Goal: Task Accomplishment & Management: Complete application form

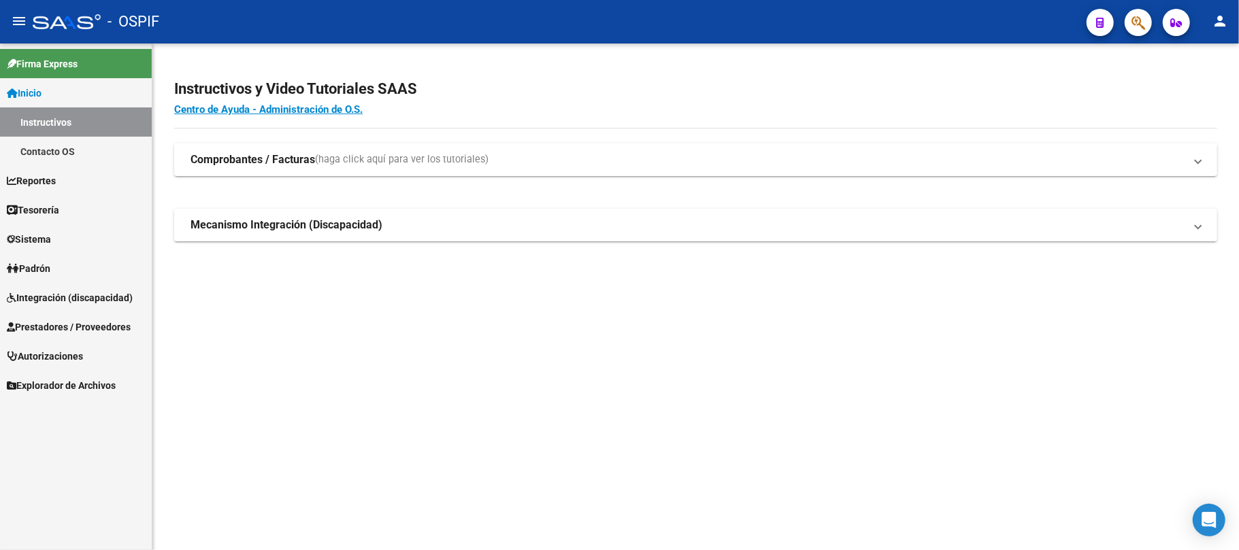
click at [49, 316] on link "Prestadores / Proveedores" at bounding box center [76, 326] width 152 height 29
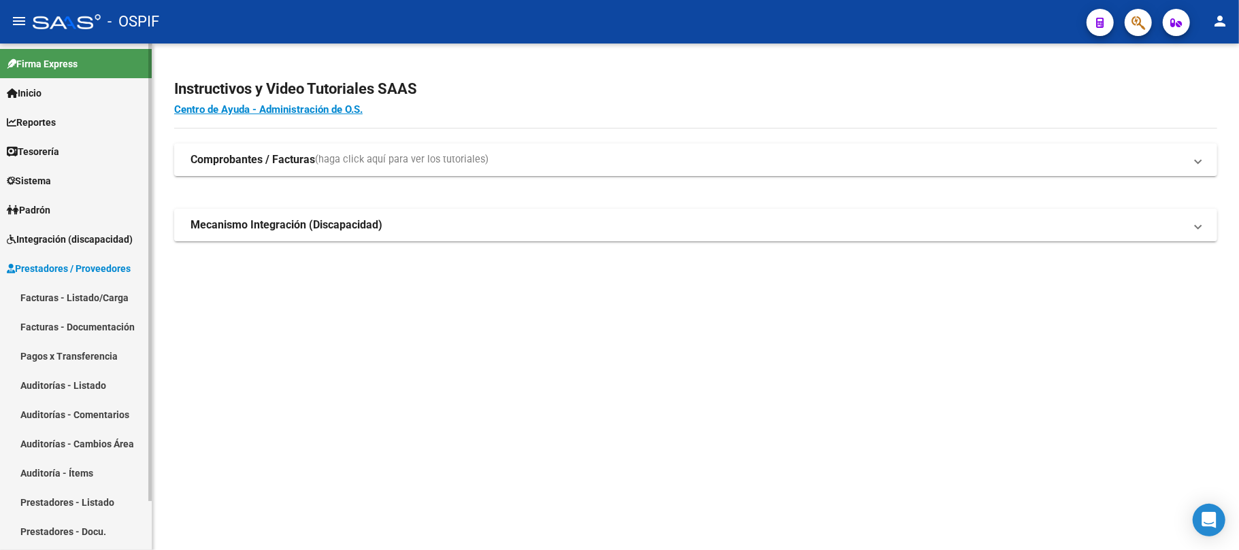
click at [113, 290] on link "Facturas - Listado/Carga" at bounding box center [76, 297] width 152 height 29
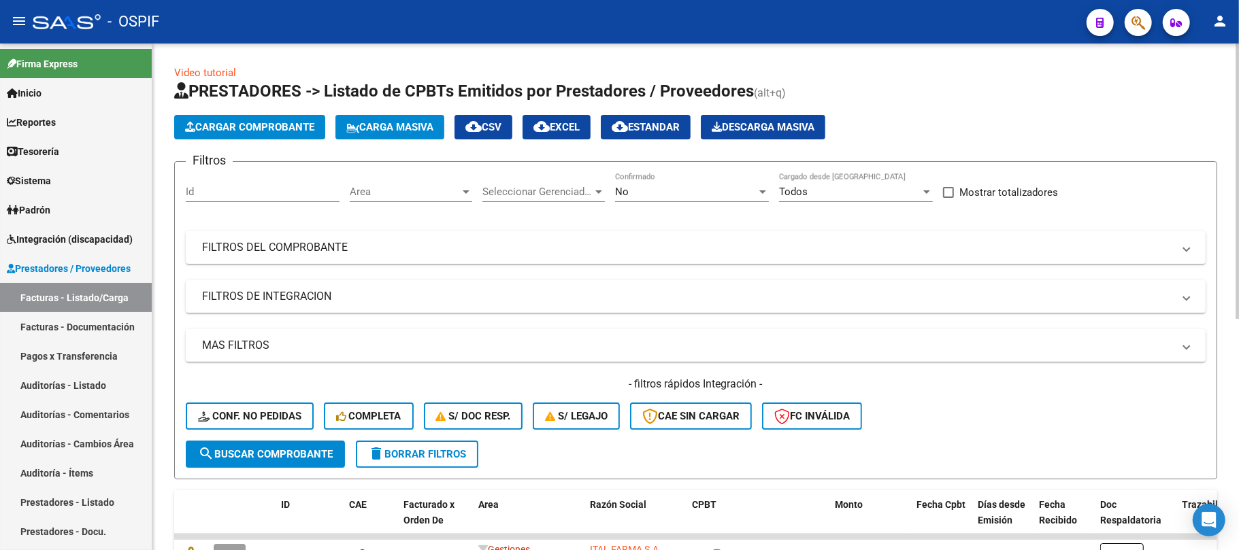
click at [566, 457] on form "Filtros Id Area Area Seleccionar Gerenciador Seleccionar Gerenciador No Confirm…" at bounding box center [695, 320] width 1043 height 318
click at [430, 456] on span "delete Borrar Filtros" at bounding box center [417, 454] width 98 height 12
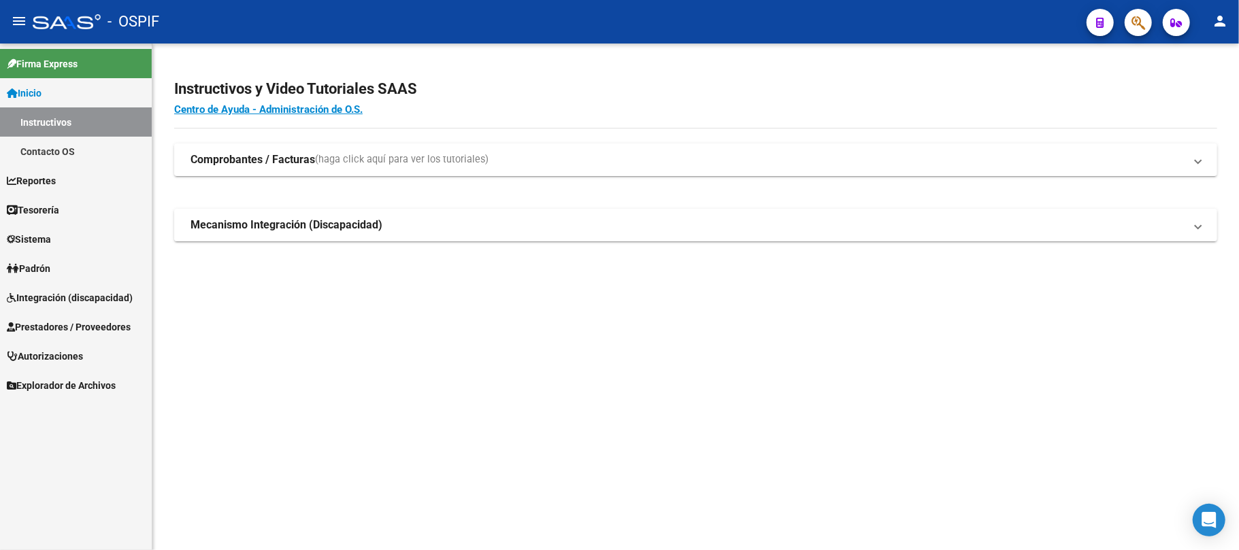
click at [44, 293] on span "Integración (discapacidad)" at bounding box center [70, 298] width 126 height 15
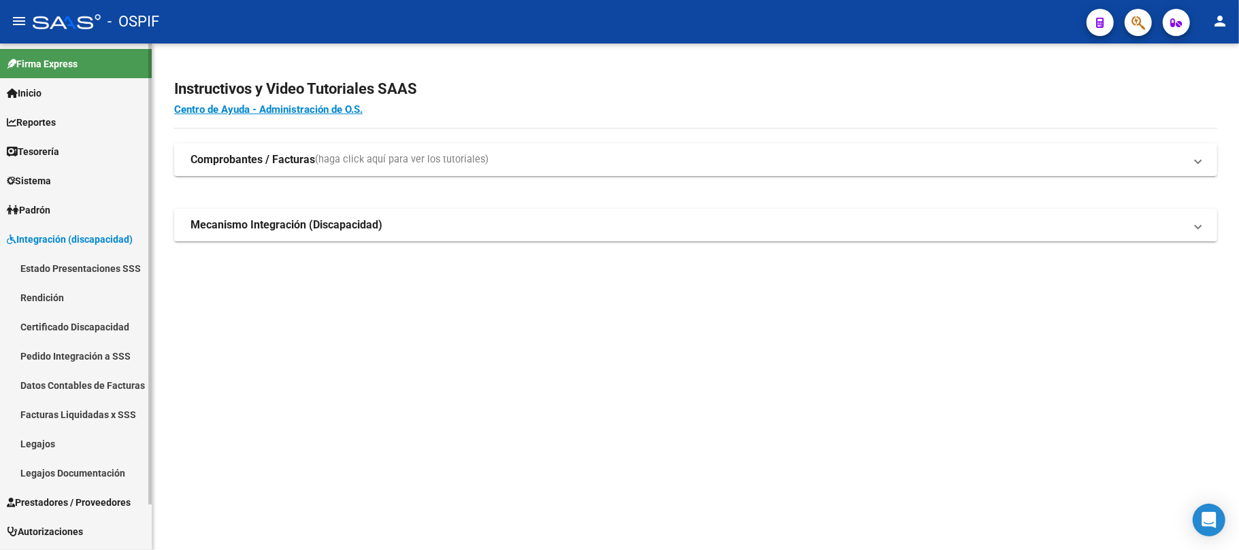
click at [46, 293] on mat-nav-list "Estado Presentaciones SSS Rendición Certificado Discapacidad Pedido Integración…" at bounding box center [76, 371] width 152 height 234
click at [71, 229] on link "Integración (discapacidad)" at bounding box center [76, 239] width 152 height 29
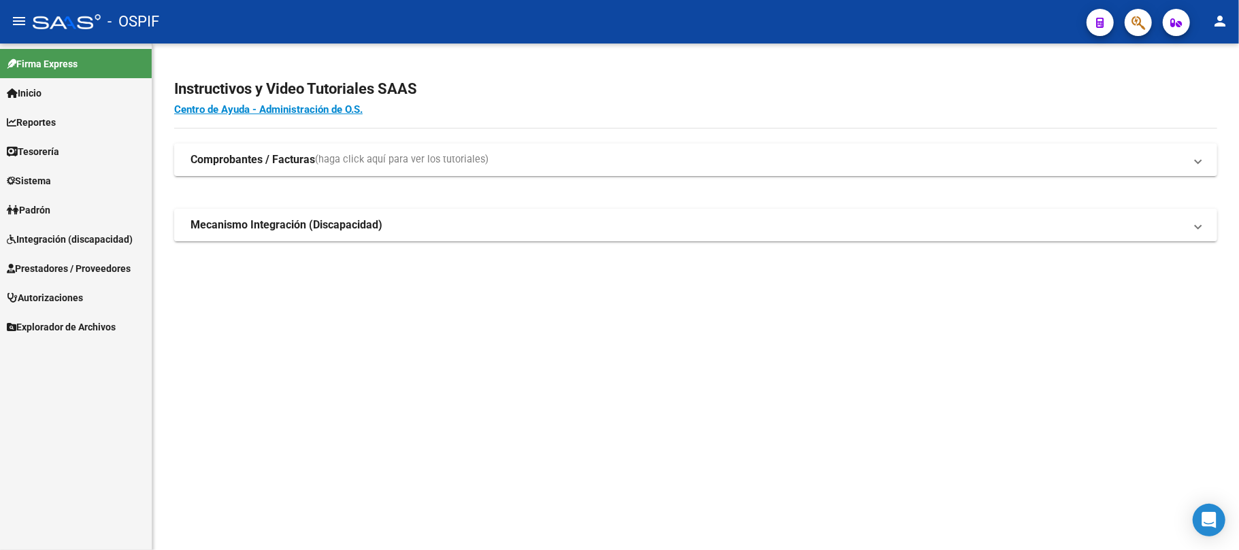
click at [68, 261] on span "Prestadores / Proveedores" at bounding box center [69, 268] width 124 height 15
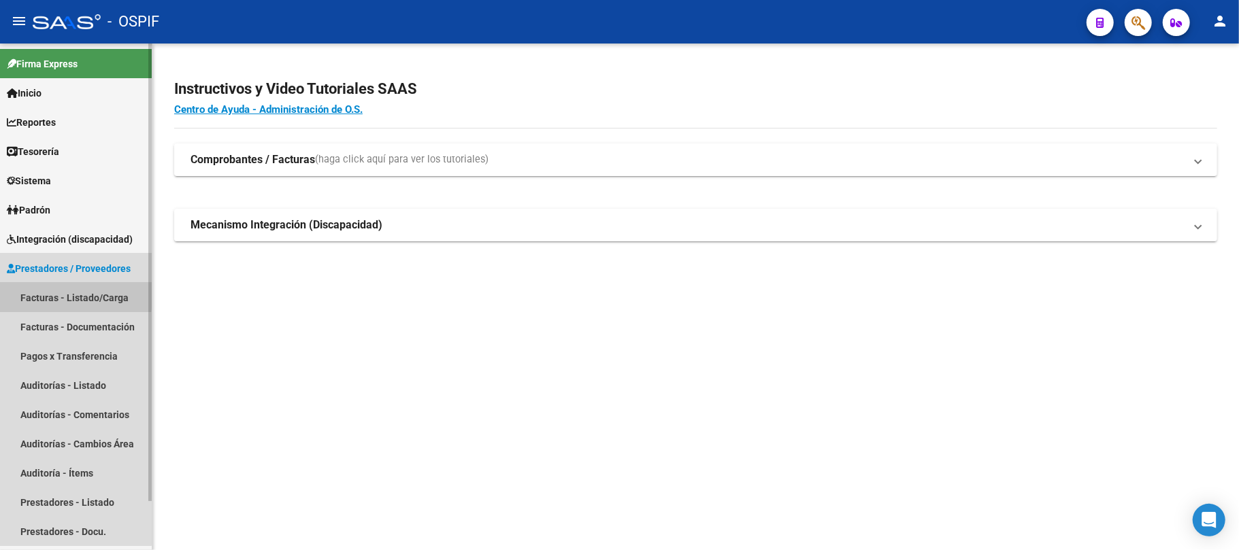
click at [61, 294] on link "Facturas - Listado/Carga" at bounding box center [76, 297] width 152 height 29
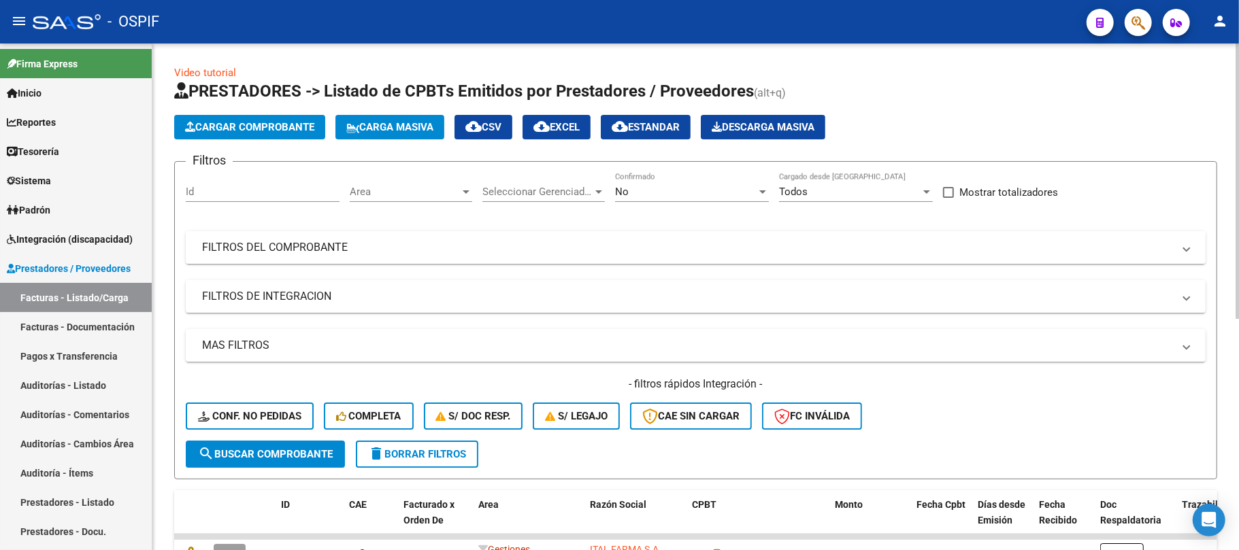
click at [521, 246] on mat-panel-title "FILTROS DEL COMPROBANTE" at bounding box center [687, 247] width 971 height 15
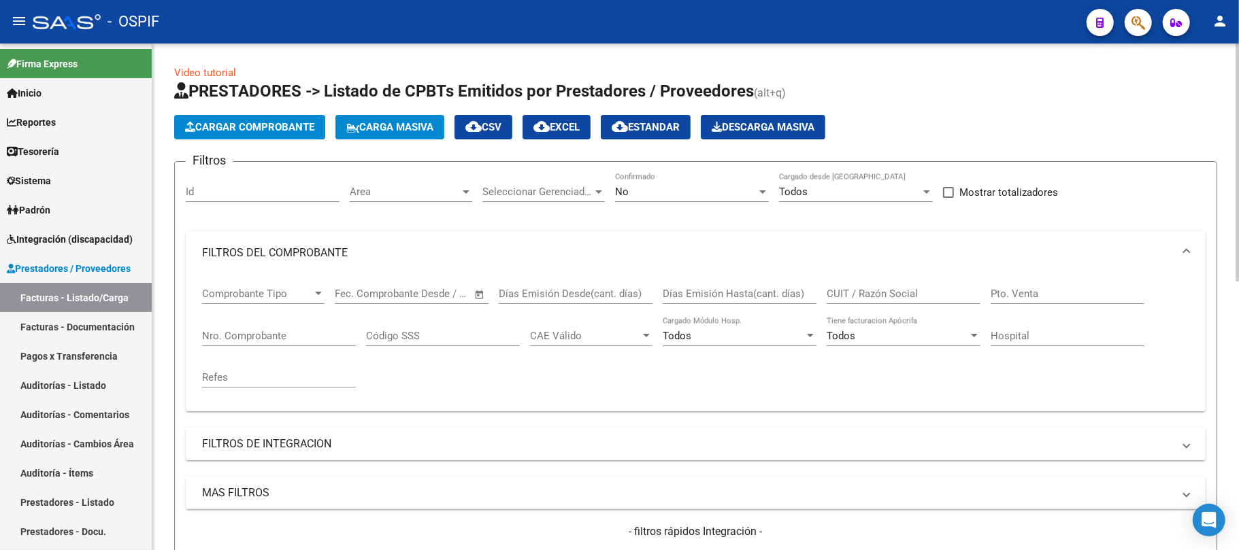
click at [671, 185] on div "No Confirmado" at bounding box center [692, 187] width 154 height 29
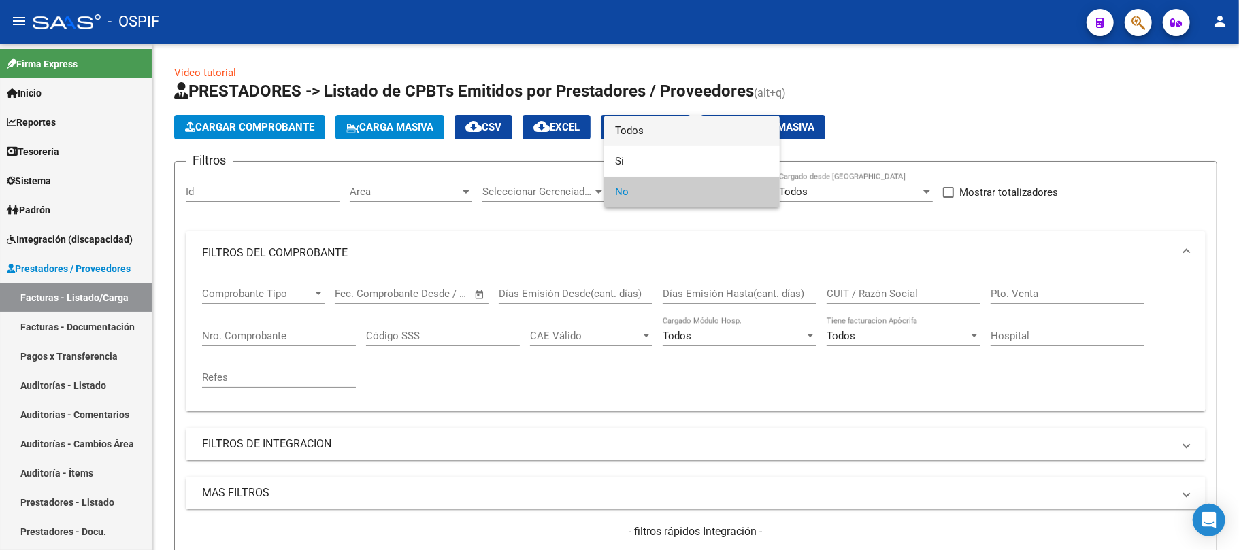
click at [657, 133] on span "Todos" at bounding box center [692, 131] width 154 height 31
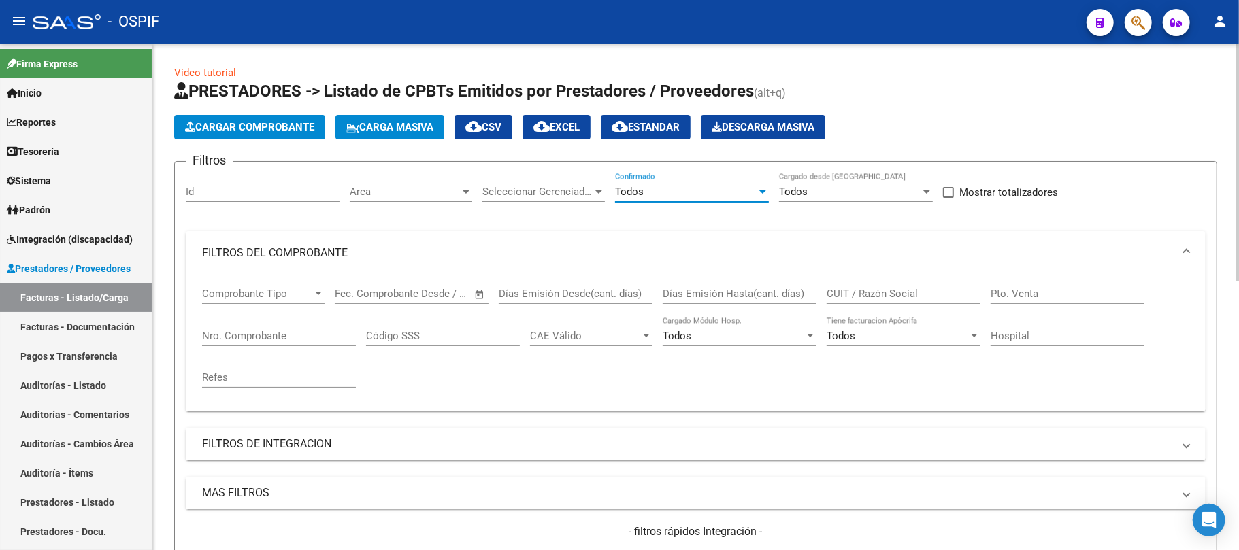
click at [840, 286] on div "CUIT / Razón Social" at bounding box center [904, 289] width 154 height 29
drag, startPoint x: 855, startPoint y: 298, endPoint x: 812, endPoint y: 284, distance: 45.8
click at [803, 284] on div "Días Emisión Hasta(cant. días)" at bounding box center [740, 289] width 154 height 29
click at [861, 300] on input "CUIT / Razón Social" at bounding box center [904, 294] width 154 height 12
paste input "FIJTMAN"
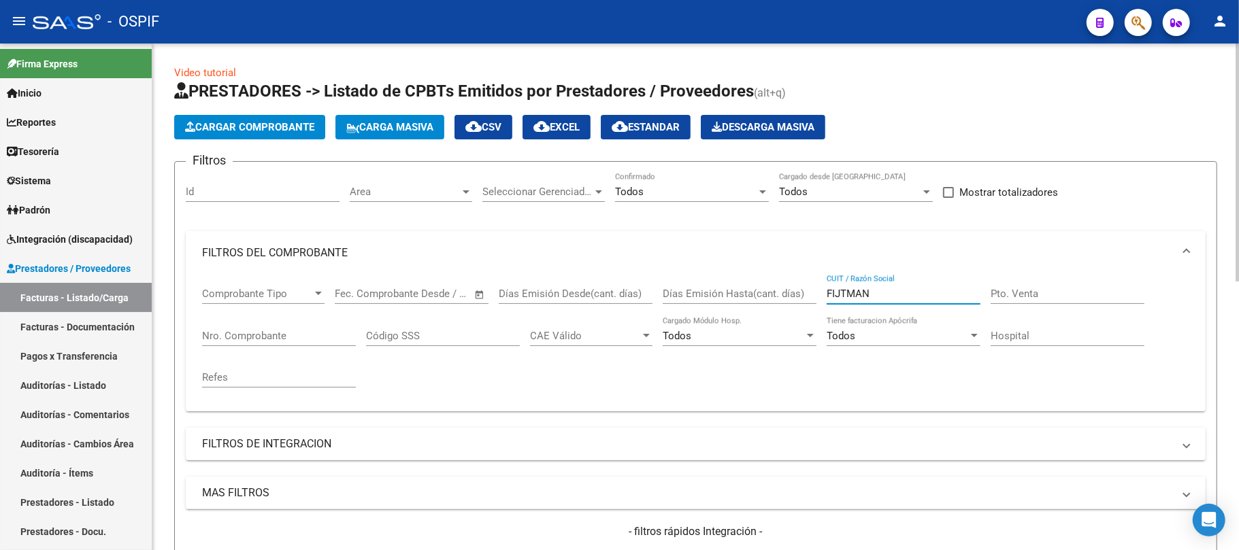
click at [878, 286] on div "FIJTMAN CUIT / Razón Social" at bounding box center [904, 289] width 154 height 29
click at [872, 292] on input "FIJTMAN" at bounding box center [904, 294] width 154 height 12
paste input "SUCESION DE GONZALEZ ALFREDO HUGO"
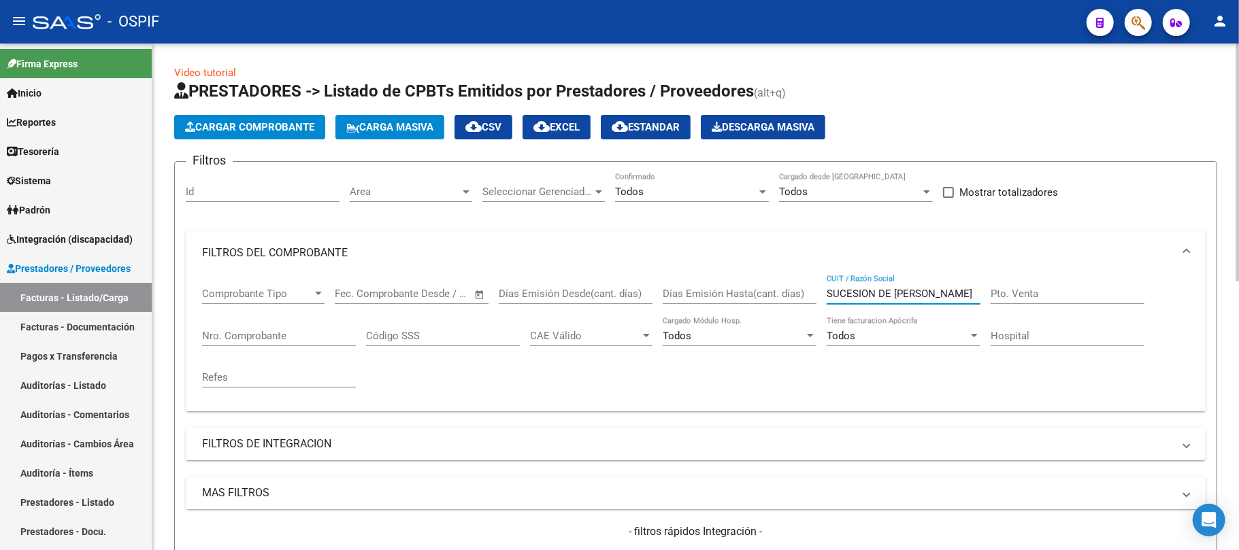
scroll to position [0, 39]
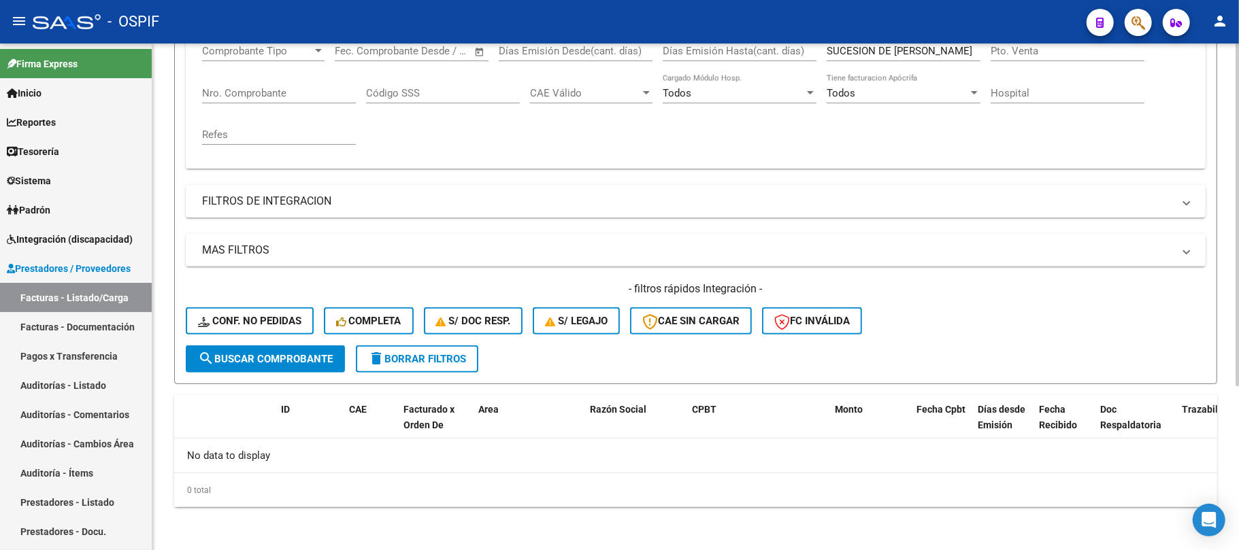
scroll to position [0, 0]
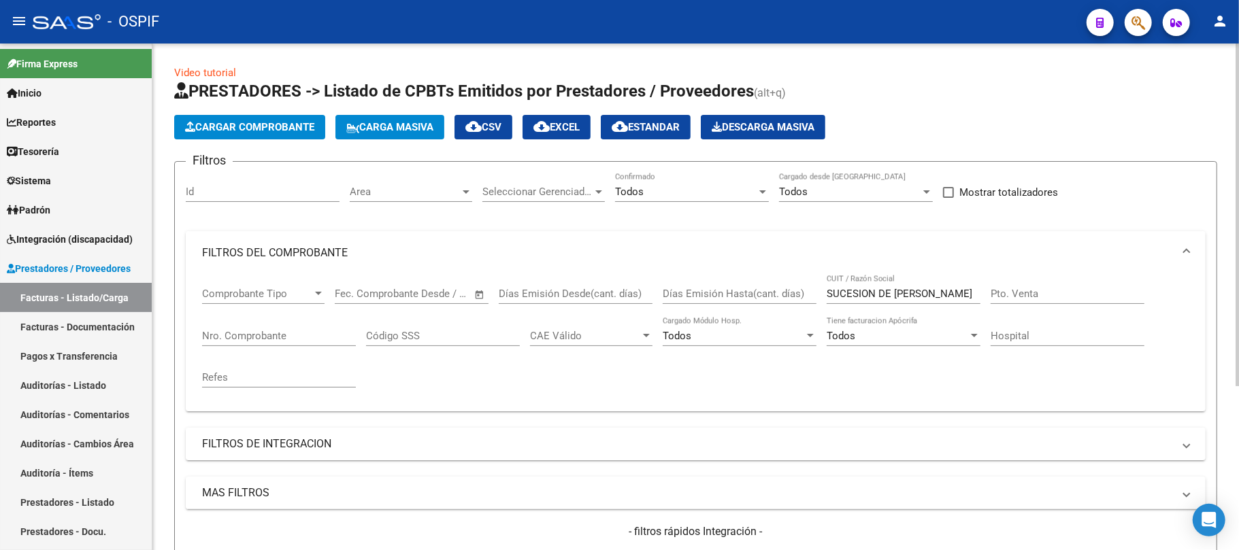
click at [915, 291] on input "SUCESION DE GONZALEZ ALFREDO HUGO" at bounding box center [904, 294] width 154 height 12
drag, startPoint x: 915, startPoint y: 291, endPoint x: 1030, endPoint y: 295, distance: 115.0
click at [1030, 295] on div "Comprobante Tipo Comprobante Tipo Fecha inicio – Fecha fin Fec. Comprobante Des…" at bounding box center [695, 338] width 987 height 126
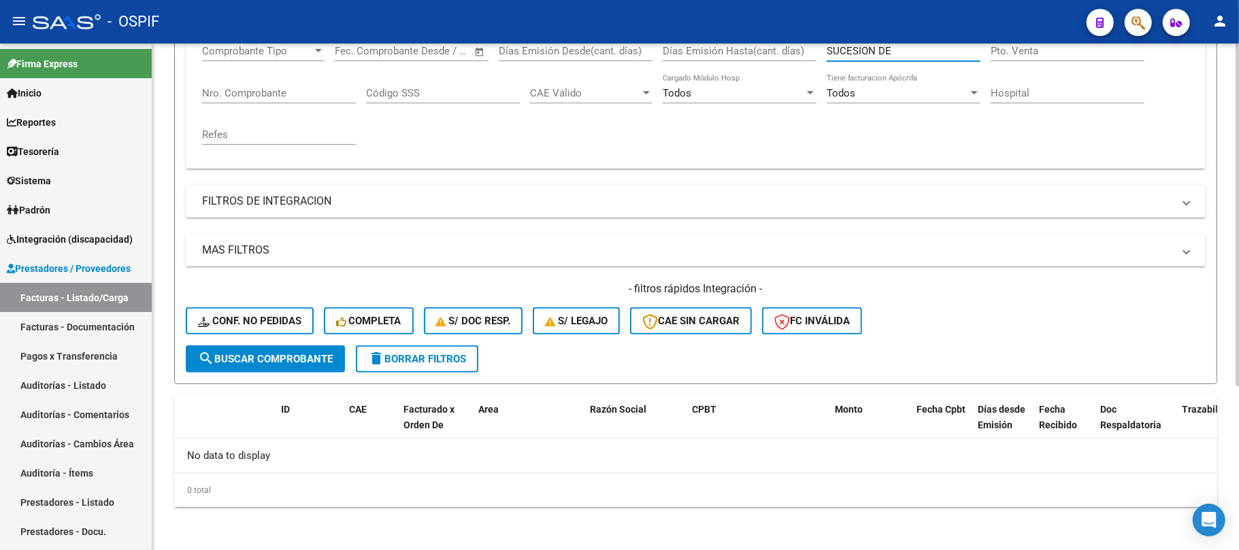
type input "SUCESION DE"
click at [393, 359] on span "delete Borrar Filtros" at bounding box center [417, 359] width 98 height 12
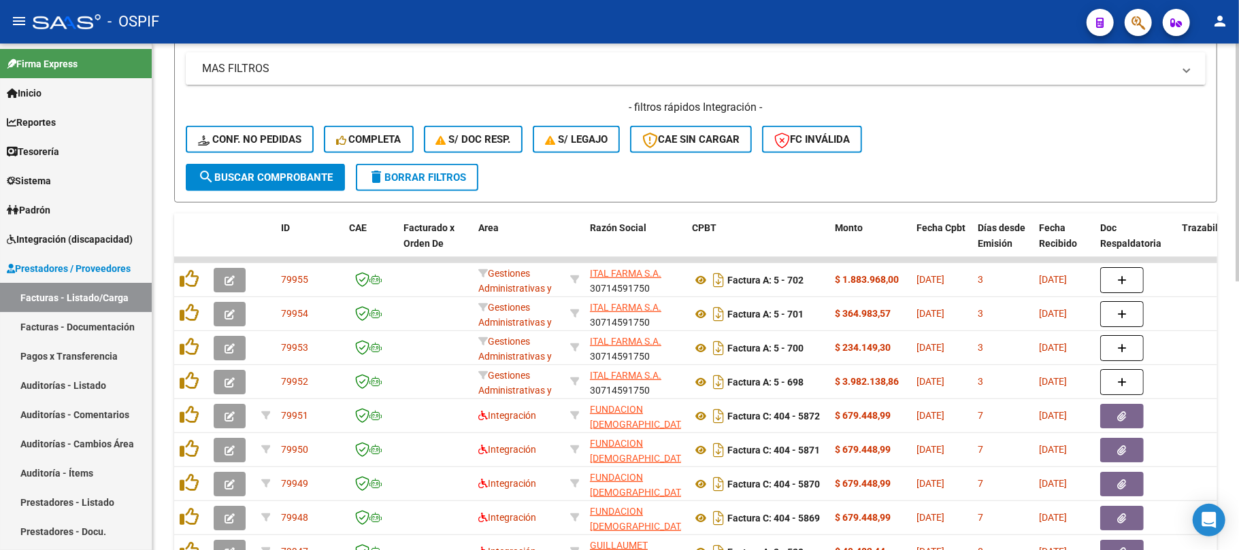
scroll to position [61, 0]
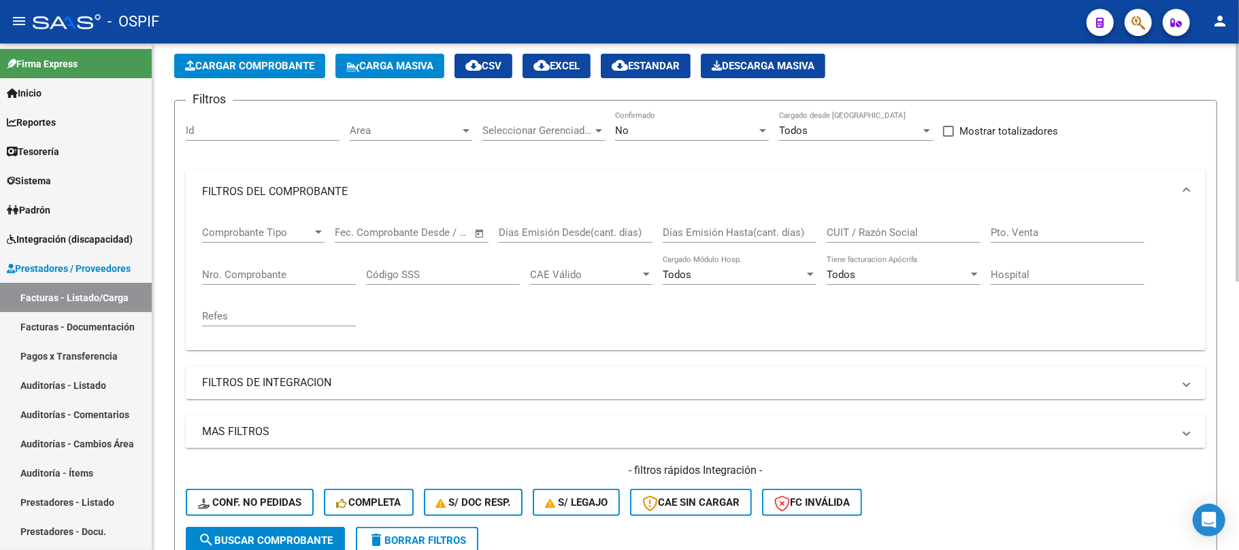
click at [718, 129] on div "No" at bounding box center [686, 131] width 142 height 12
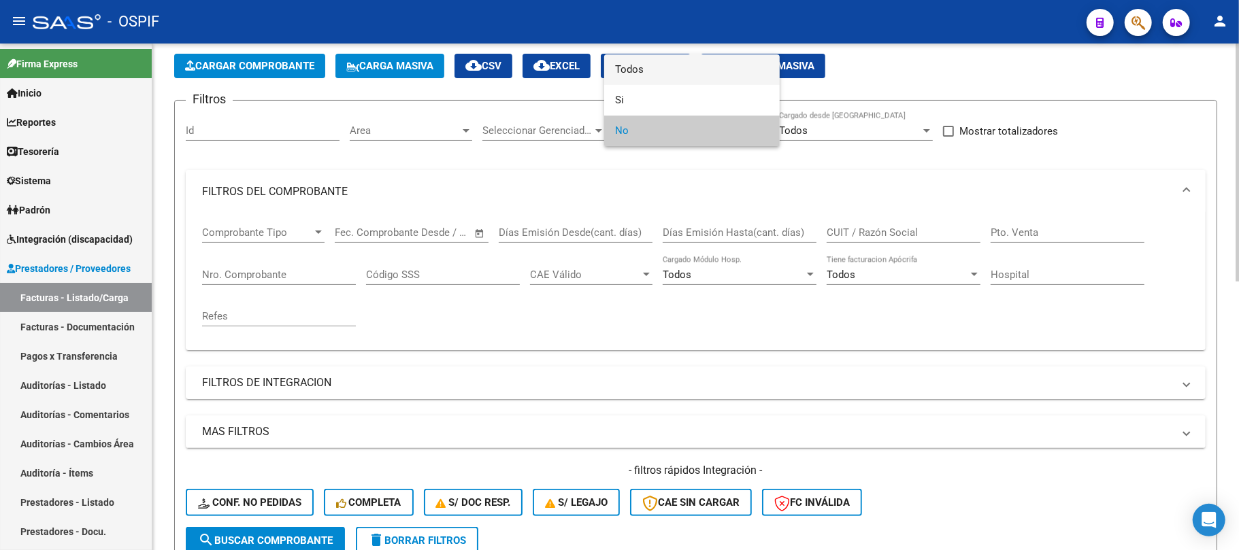
click at [697, 64] on span "Todos" at bounding box center [692, 69] width 154 height 31
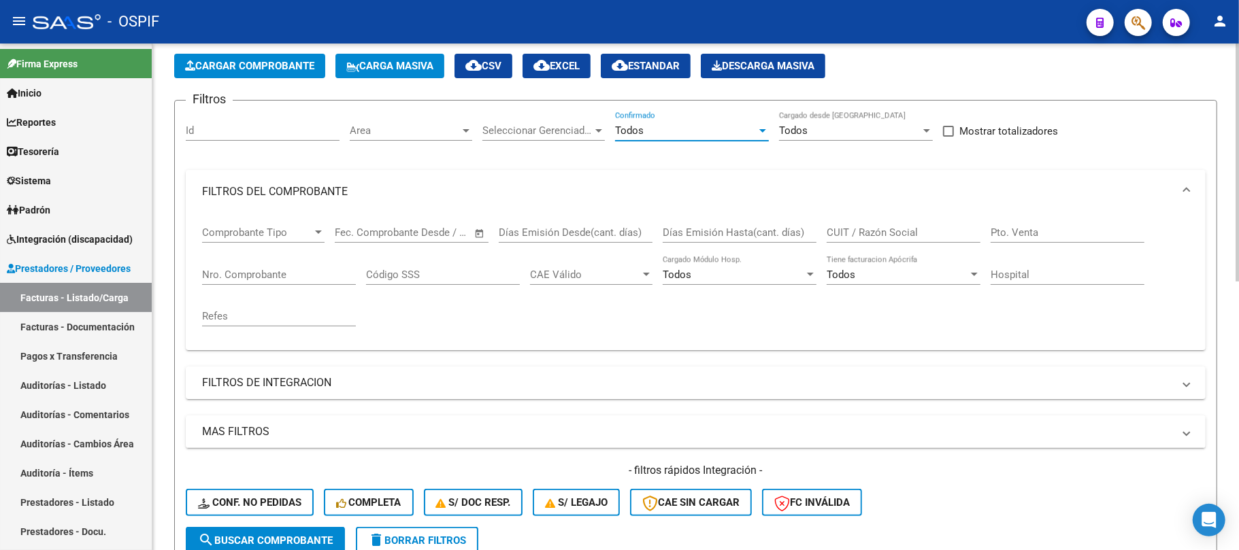
click at [856, 234] on input "CUIT / Razón Social" at bounding box center [904, 233] width 154 height 12
paste input "SUCESION DE GONZALEZ ALFREDO HUGO"
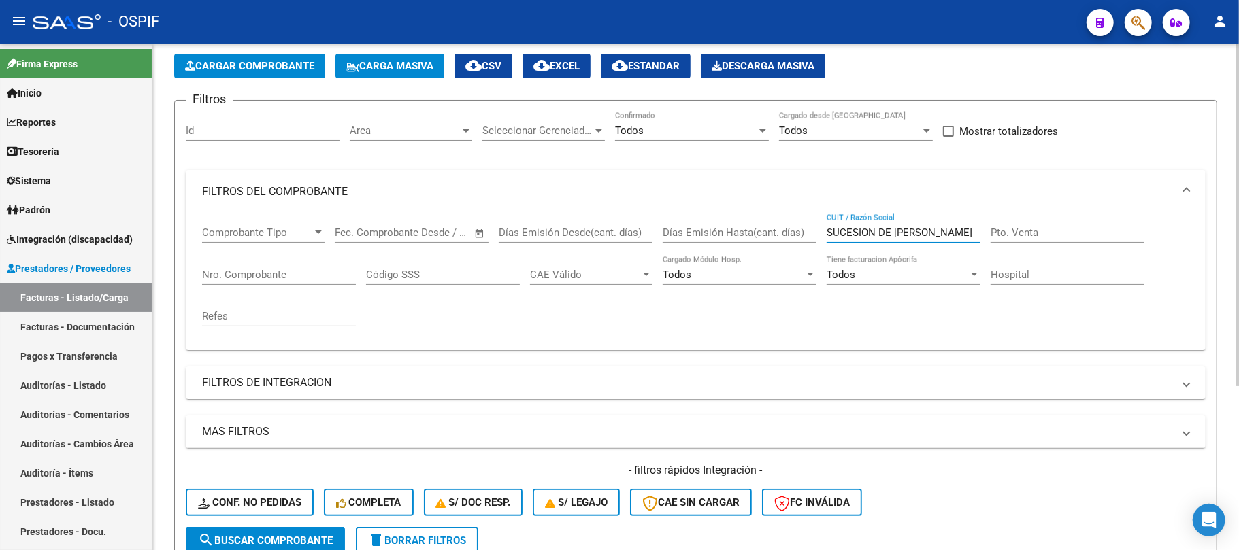
click at [962, 237] on input "SUCESION DE GONZALEZ ALFREDO HUGO" at bounding box center [904, 233] width 154 height 12
drag, startPoint x: 962, startPoint y: 237, endPoint x: 819, endPoint y: 245, distance: 143.1
click at [819, 245] on div "Comprobante Tipo Comprobante Tipo Fecha inicio – Fecha fin Fec. Comprobante Des…" at bounding box center [695, 277] width 987 height 126
click at [878, 235] on input "SUCESION DE GONZALEZ ALFREDO HUGO" at bounding box center [904, 233] width 154 height 12
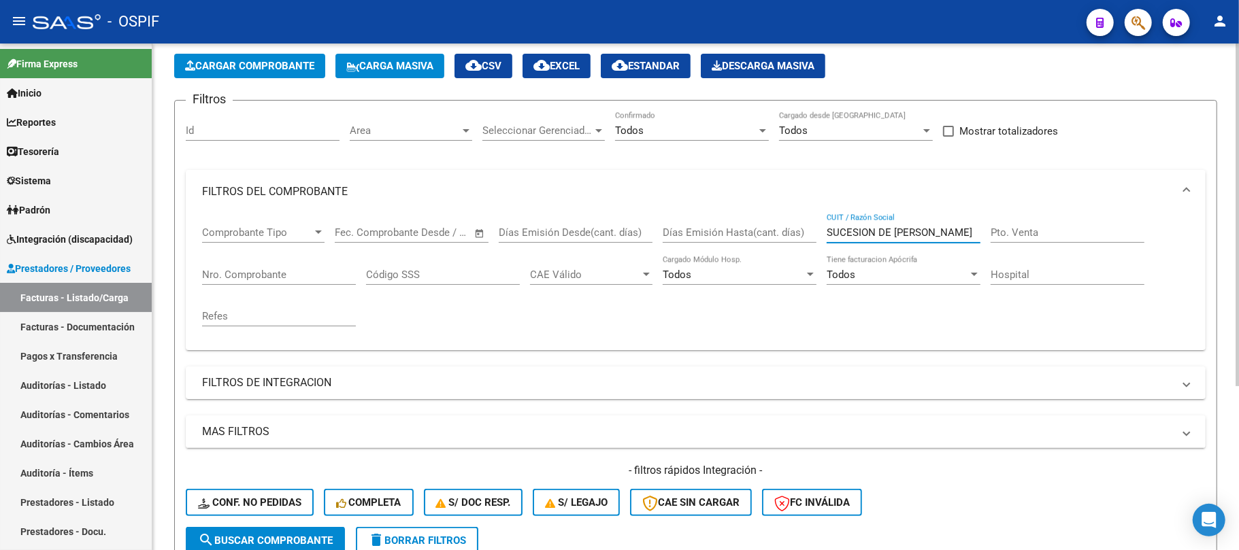
drag, startPoint x: 878, startPoint y: 235, endPoint x: 774, endPoint y: 240, distance: 103.5
click at [774, 240] on div "Comprobante Tipo Comprobante Tipo Fecha inicio – Fecha fin Fec. Comprobante Des…" at bounding box center [695, 277] width 987 height 126
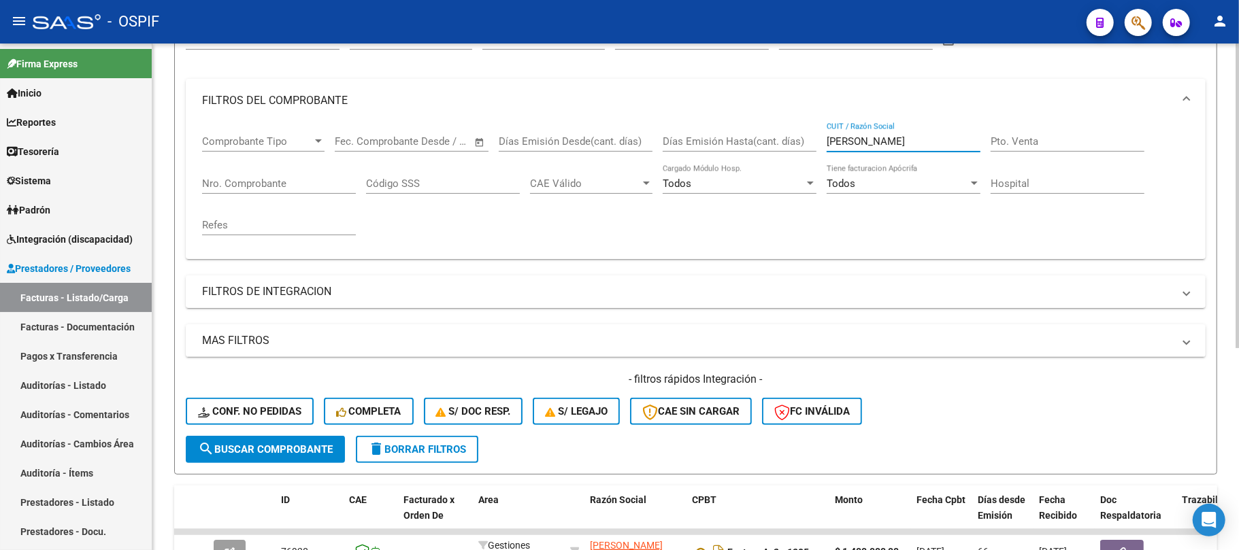
scroll to position [335, 0]
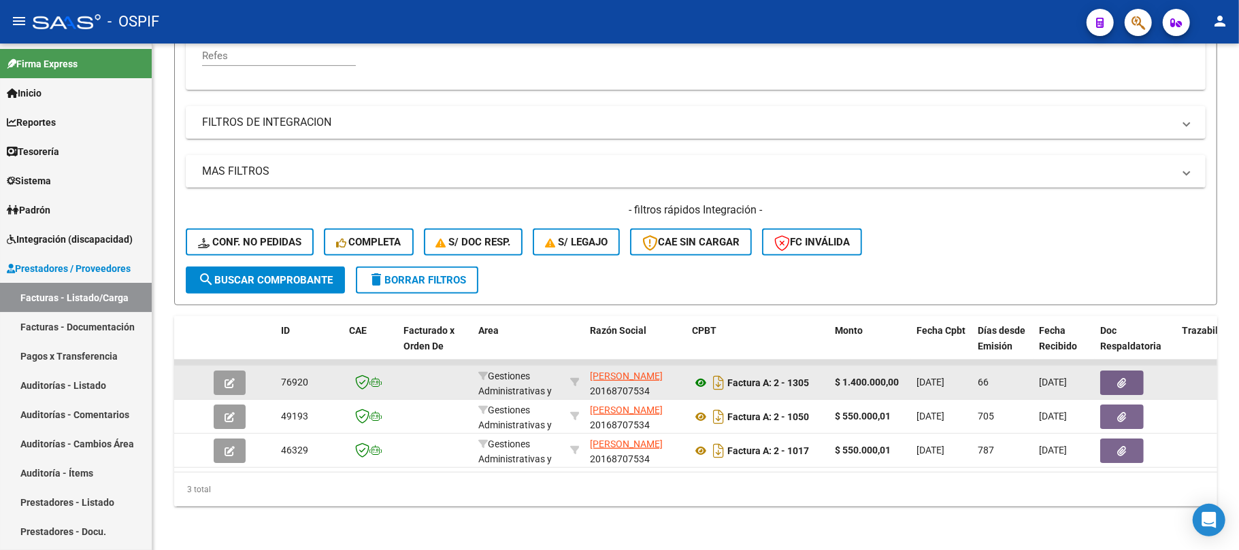
type input "GONZALEZ ALFREDO HUGO"
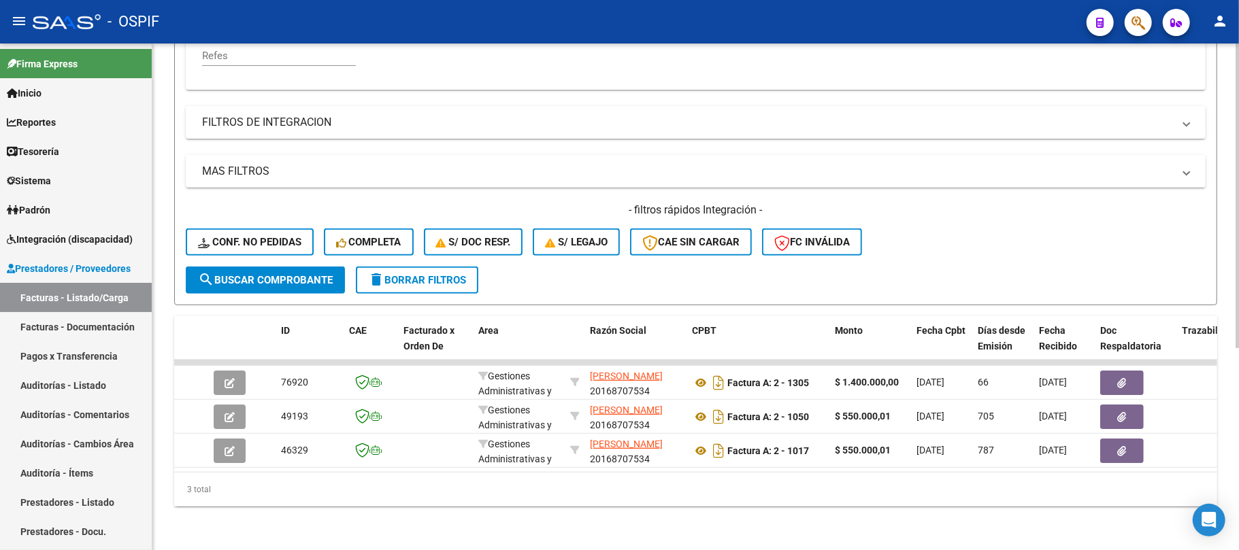
click at [422, 293] on div "Video tutorial PRESTADORES -> Listado de CPBTs Emitidos por Prestadores / Prove…" at bounding box center [695, 124] width 1043 height 763
click at [429, 282] on form "Filtros Id Area Area Seleccionar Gerenciador Seleccionar Gerenciador Todos Conf…" at bounding box center [695, 72] width 1043 height 466
click at [407, 274] on span "delete Borrar Filtros" at bounding box center [417, 280] width 98 height 12
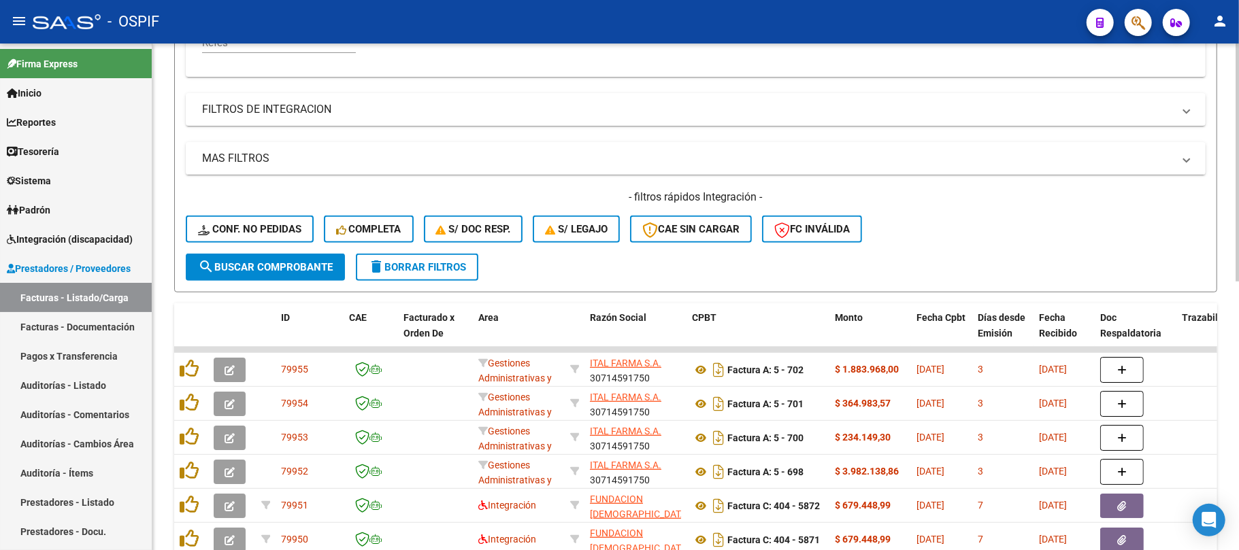
click at [463, 282] on form "Filtros Id Area Area Seleccionar Gerenciador Seleccionar Gerenciador No Confirm…" at bounding box center [695, 60] width 1043 height 466
click at [469, 272] on button "delete Borrar Filtros" at bounding box center [417, 267] width 122 height 27
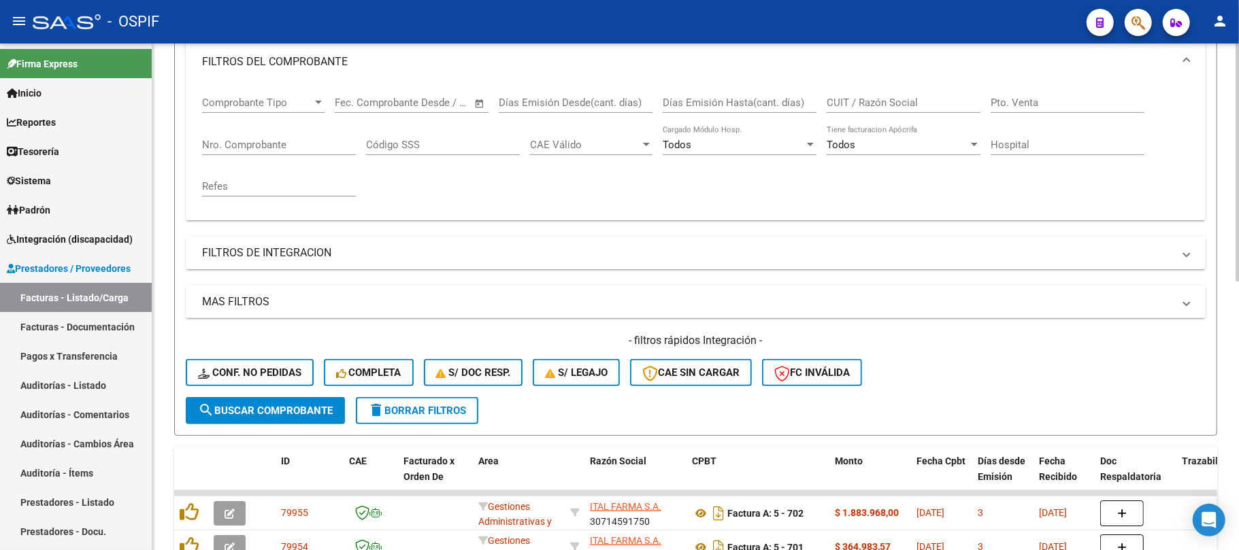
scroll to position [0, 0]
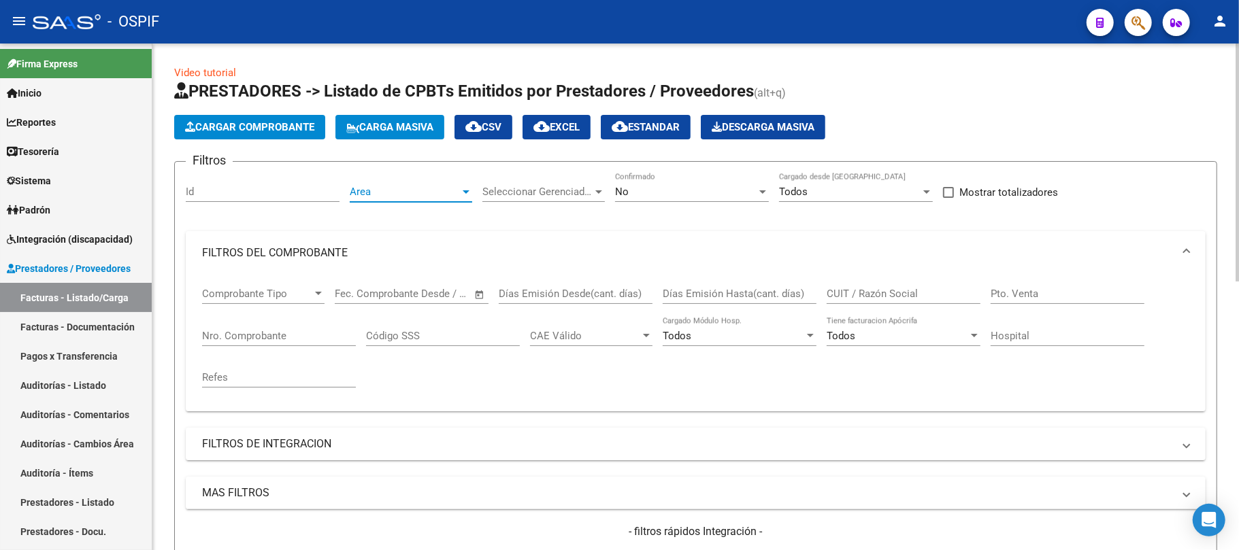
click at [401, 191] on span "Area" at bounding box center [405, 192] width 110 height 12
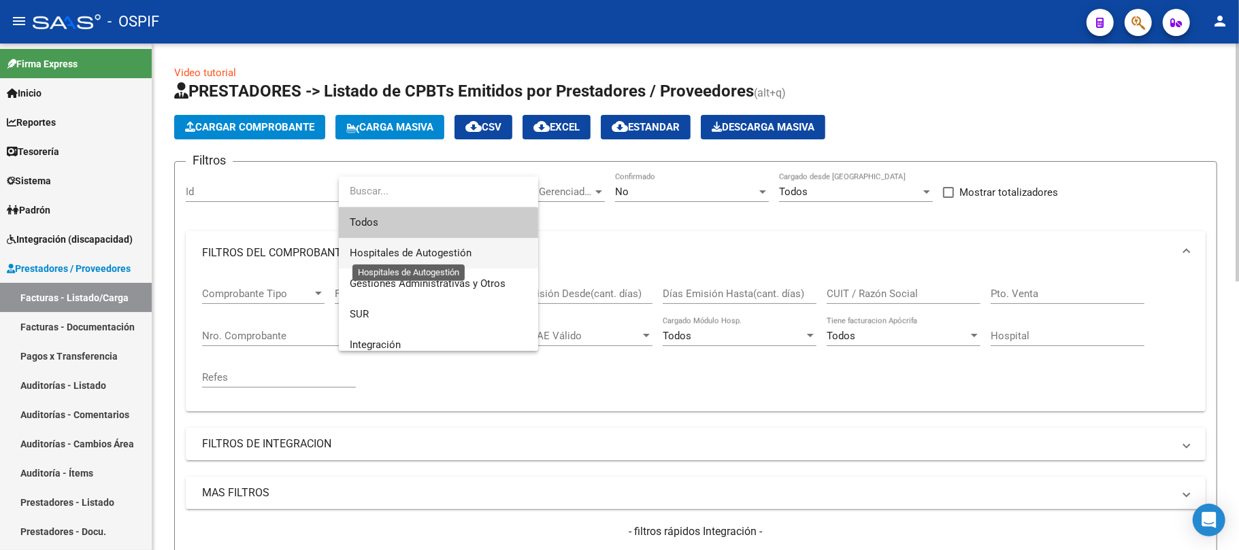
click at [457, 267] on span "Hospitales de Autogestión" at bounding box center [439, 253] width 178 height 31
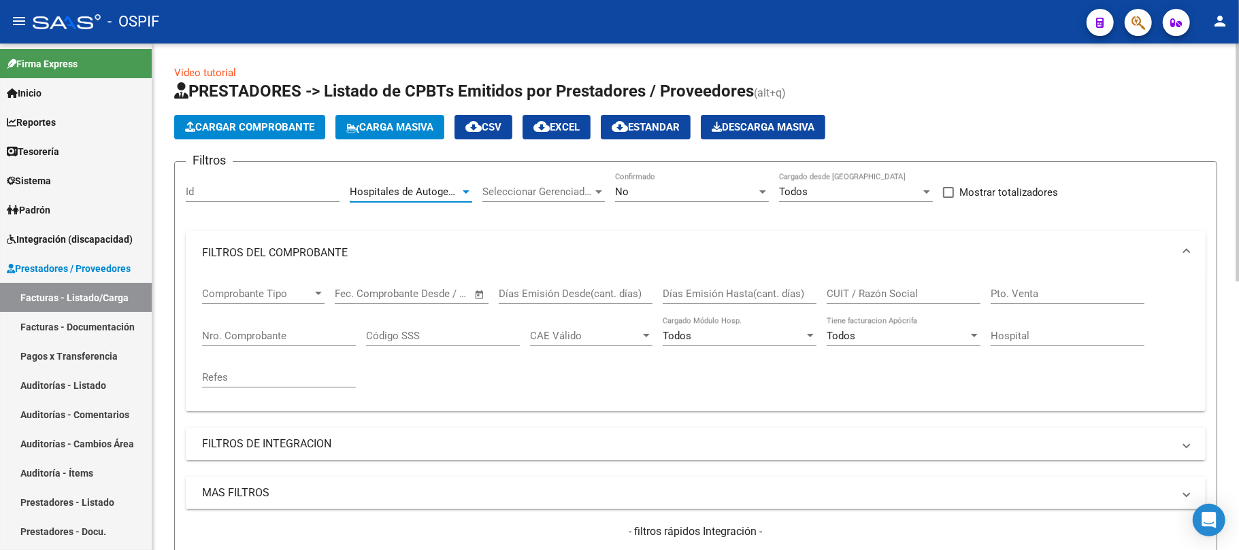
click at [340, 244] on mat-expansion-panel-header "FILTROS DEL COMPROBANTE" at bounding box center [696, 253] width 1020 height 44
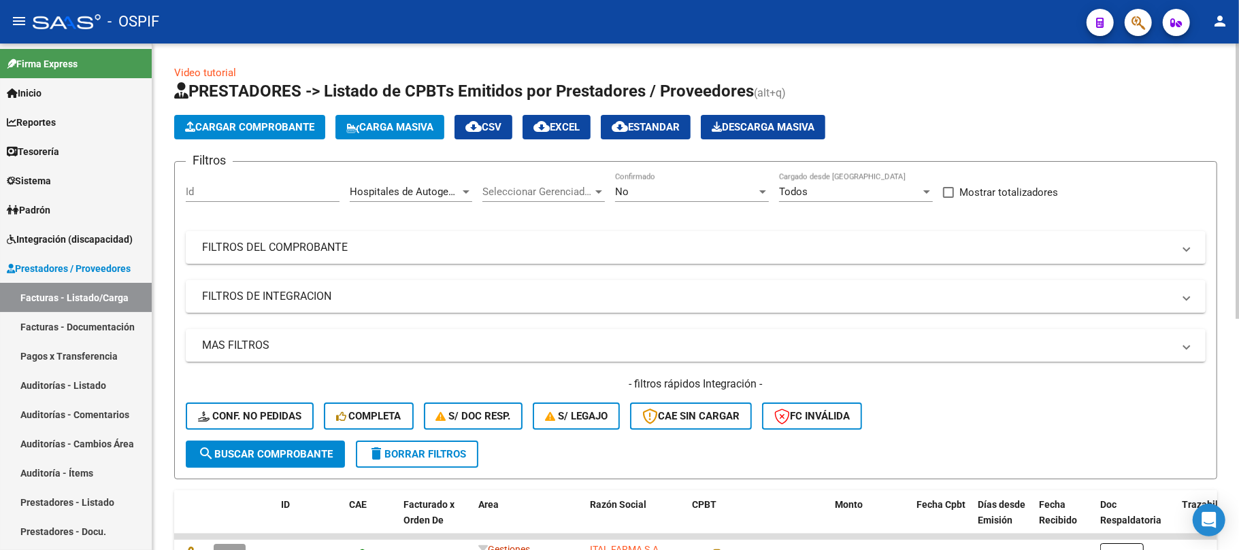
click at [301, 450] on span "search Buscar Comprobante" at bounding box center [265, 454] width 135 height 12
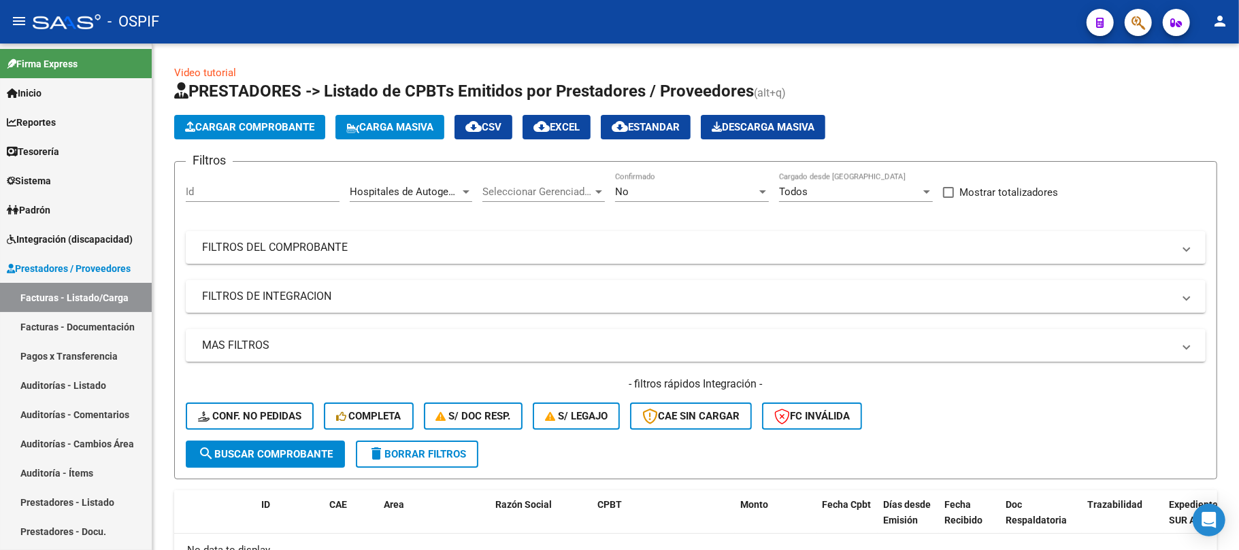
scroll to position [94, 0]
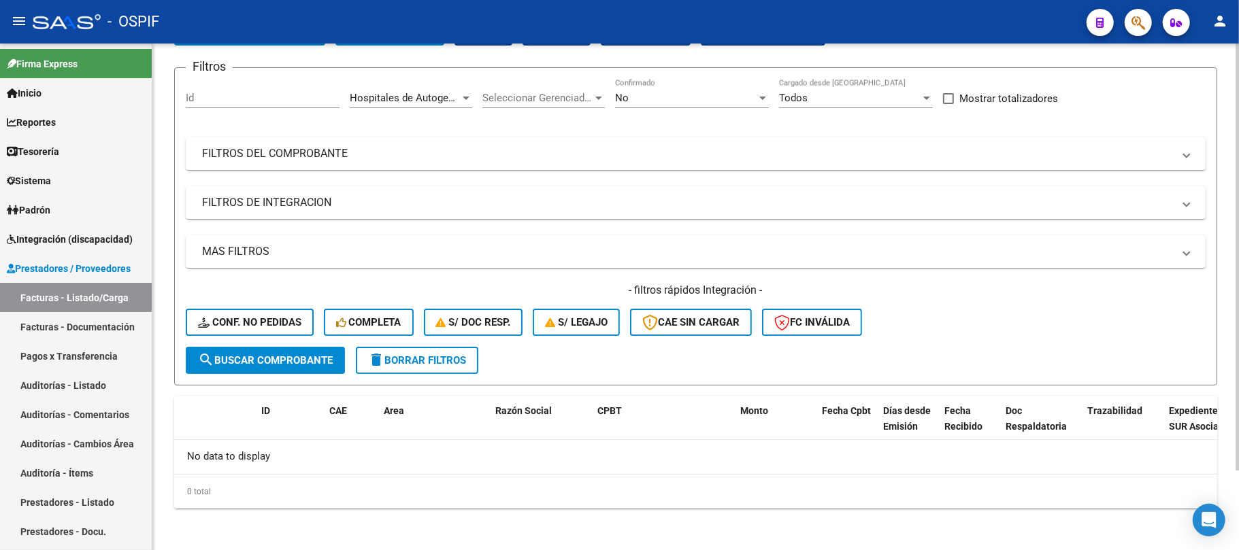
click at [447, 77] on form "Filtros Id Hospitales de Autogestión Area Seleccionar Gerenciador Seleccionar G…" at bounding box center [695, 226] width 1043 height 318
click at [438, 92] on span "Hospitales de Autogestión" at bounding box center [411, 98] width 122 height 12
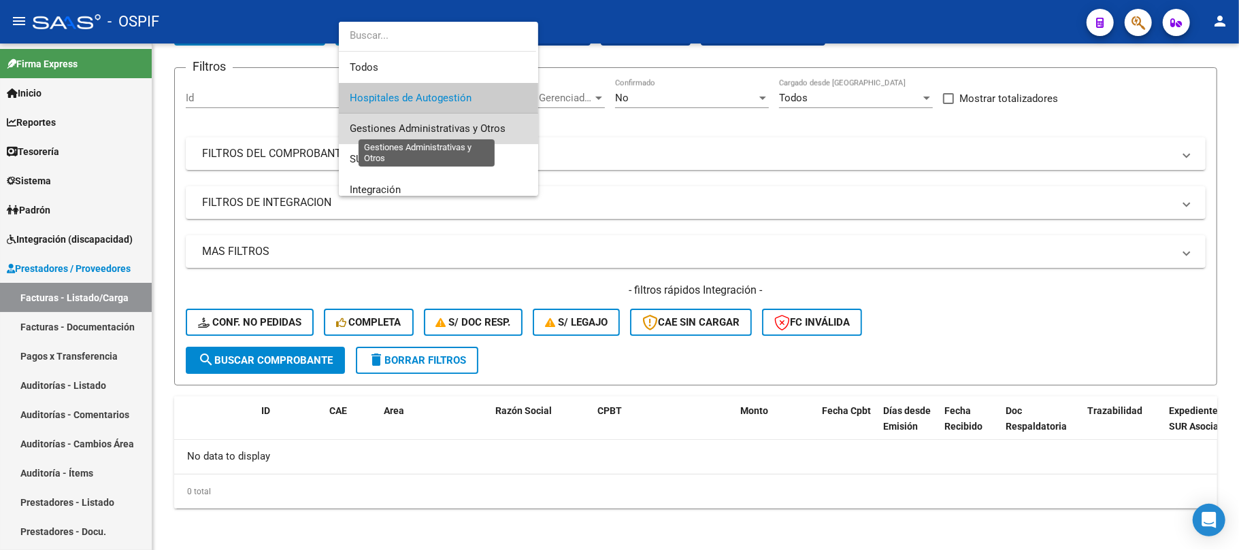
click at [441, 128] on span "Gestiones Administrativas y Otros" at bounding box center [428, 128] width 156 height 12
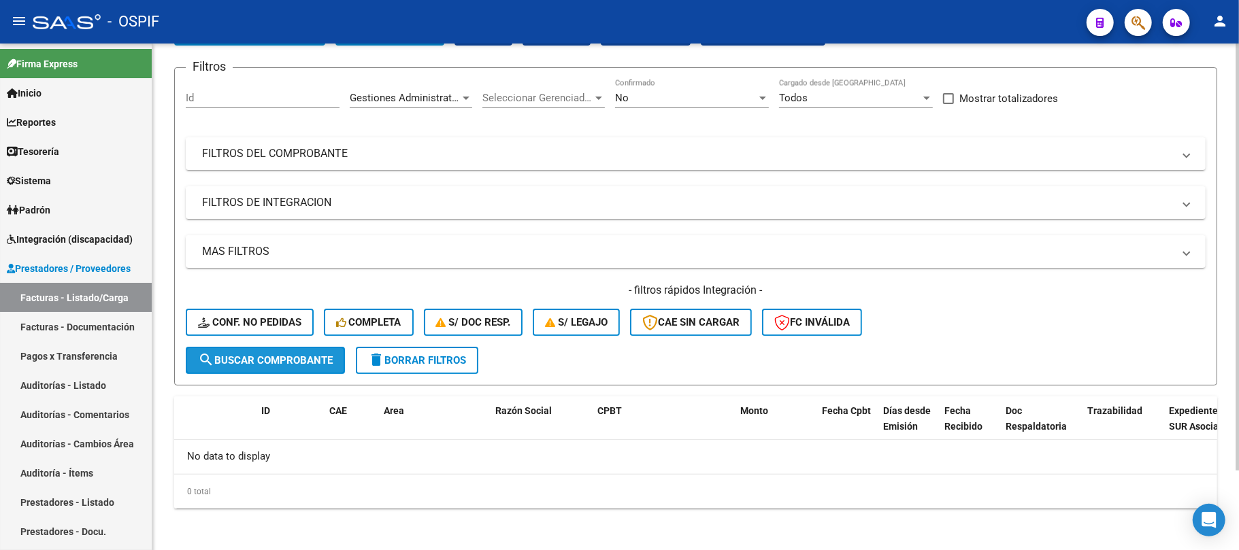
click at [292, 357] on span "search Buscar Comprobante" at bounding box center [265, 360] width 135 height 12
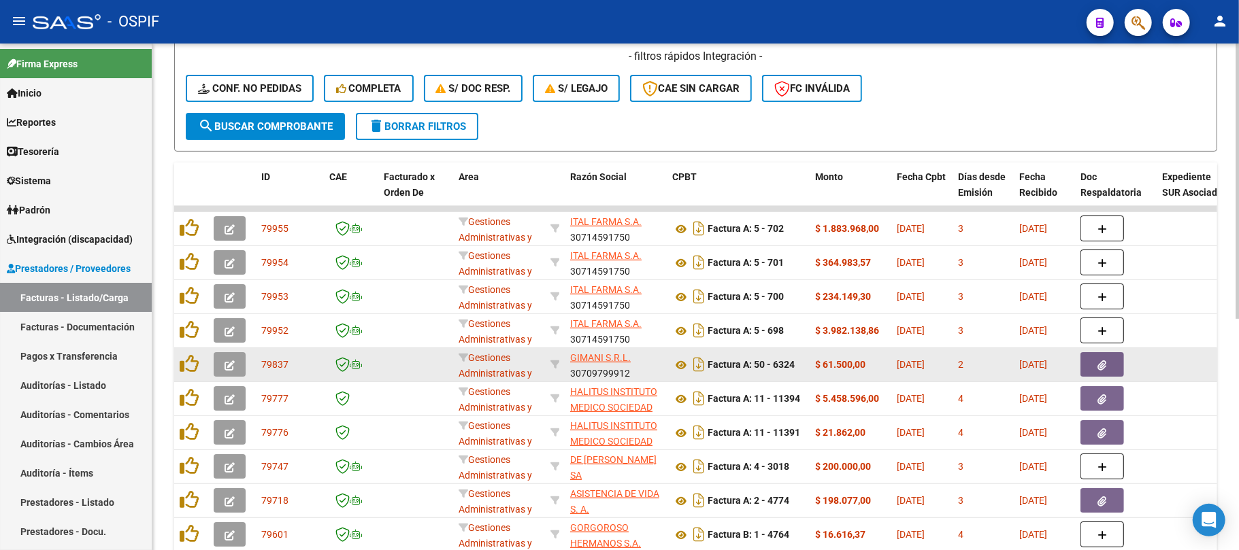
scroll to position [366, 0]
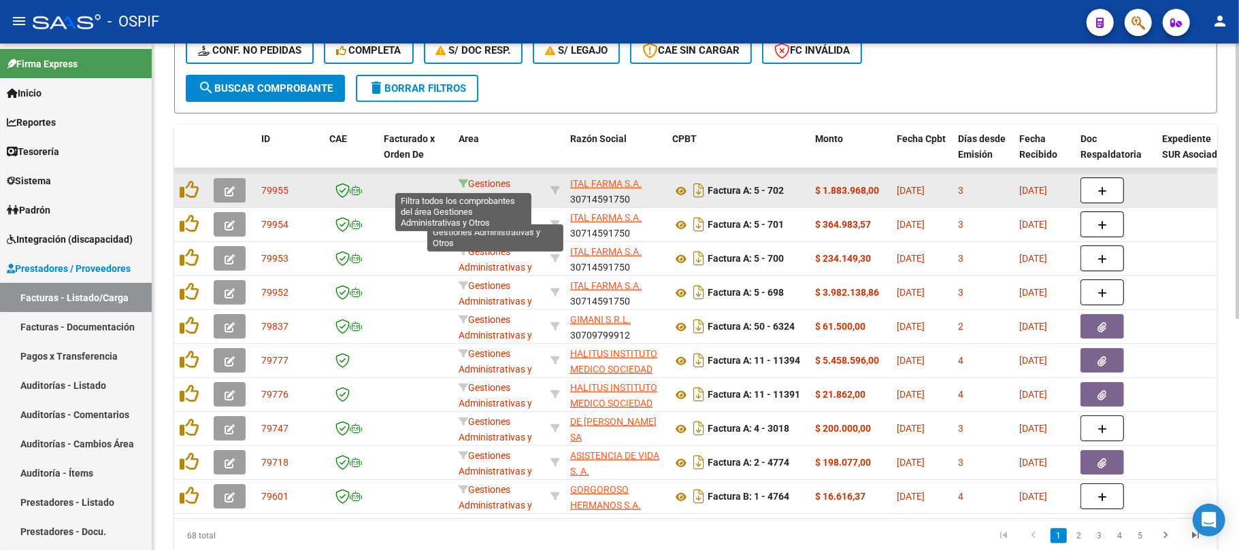
click at [461, 180] on icon at bounding box center [464, 184] width 10 height 10
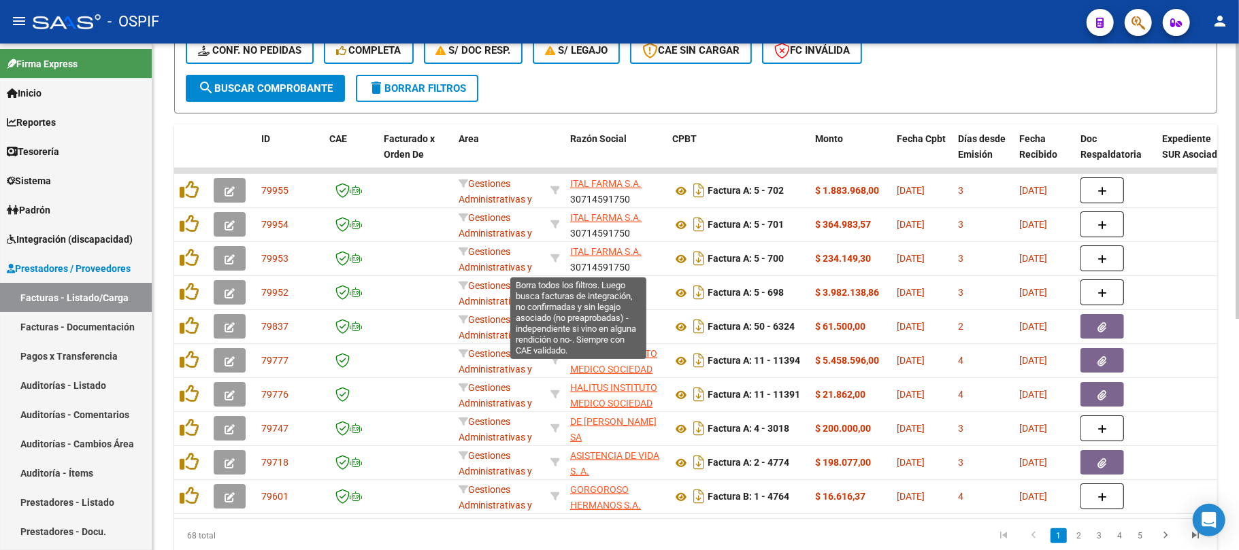
scroll to position [0, 0]
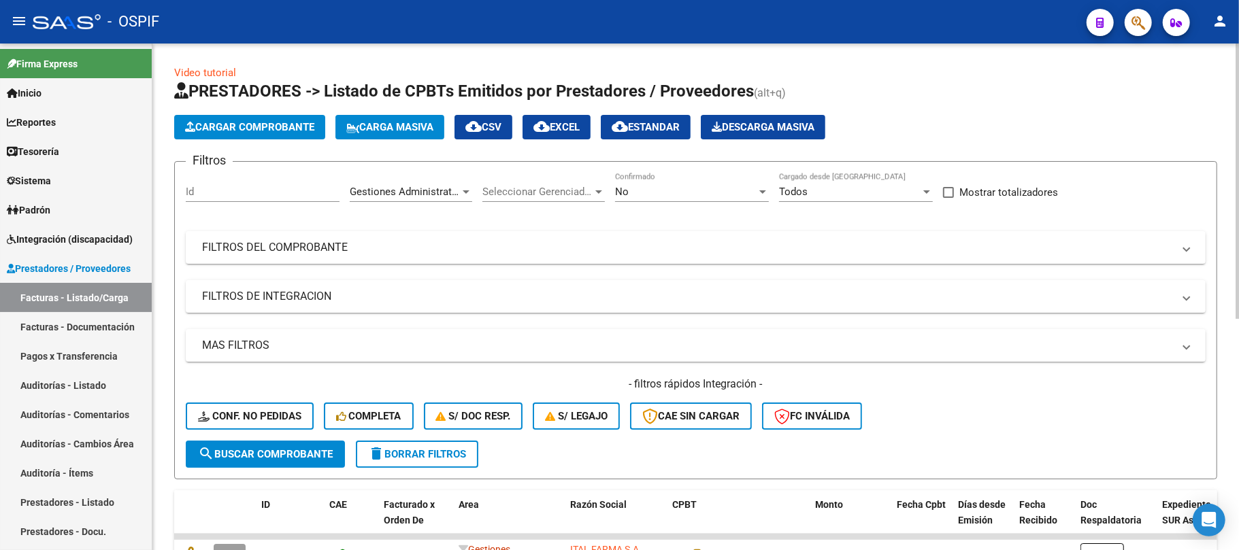
click at [610, 265] on div "Filtros Id Gestiones Administrativas y Otros Area Seleccionar Gerenciador Selec…" at bounding box center [696, 307] width 1020 height 268
click at [625, 257] on mat-expansion-panel-header "FILTROS DEL COMPROBANTE" at bounding box center [696, 247] width 1020 height 33
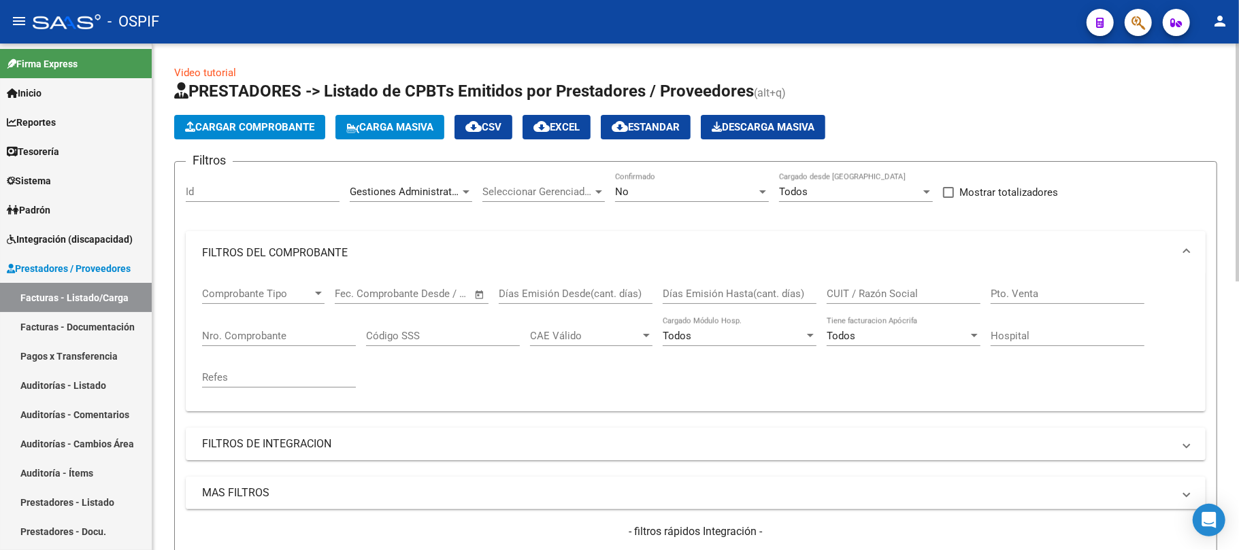
click at [625, 257] on mat-panel-title "FILTROS DEL COMPROBANTE" at bounding box center [687, 253] width 971 height 15
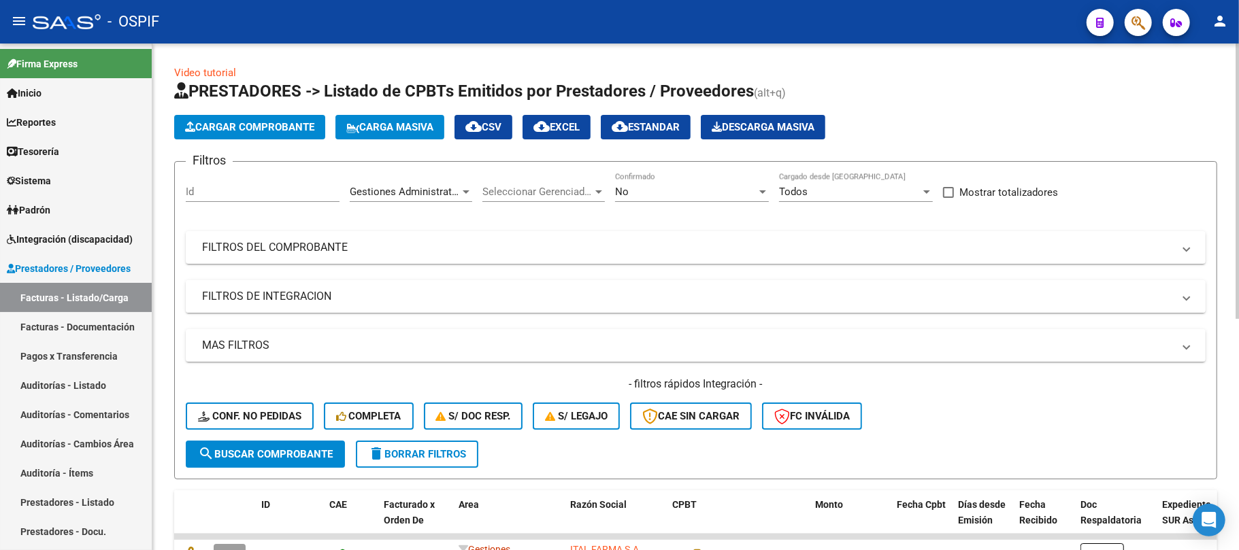
click at [623, 280] on mat-expansion-panel-header "FILTROS DE INTEGRACION" at bounding box center [696, 296] width 1020 height 33
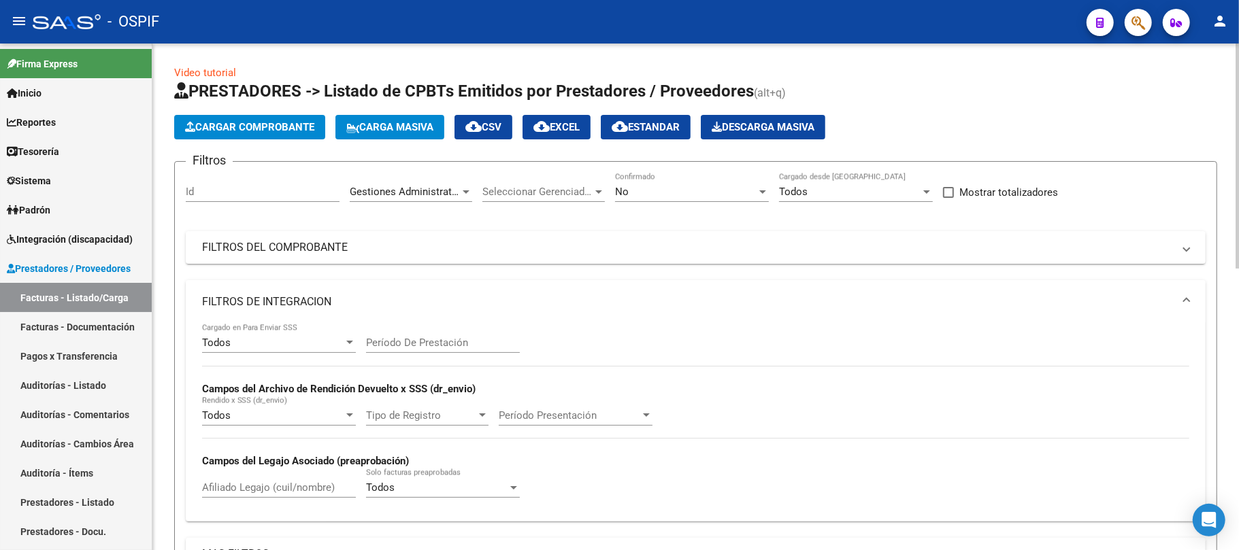
click at [623, 280] on mat-expansion-panel-header "FILTROS DE INTEGRACION" at bounding box center [696, 302] width 1020 height 44
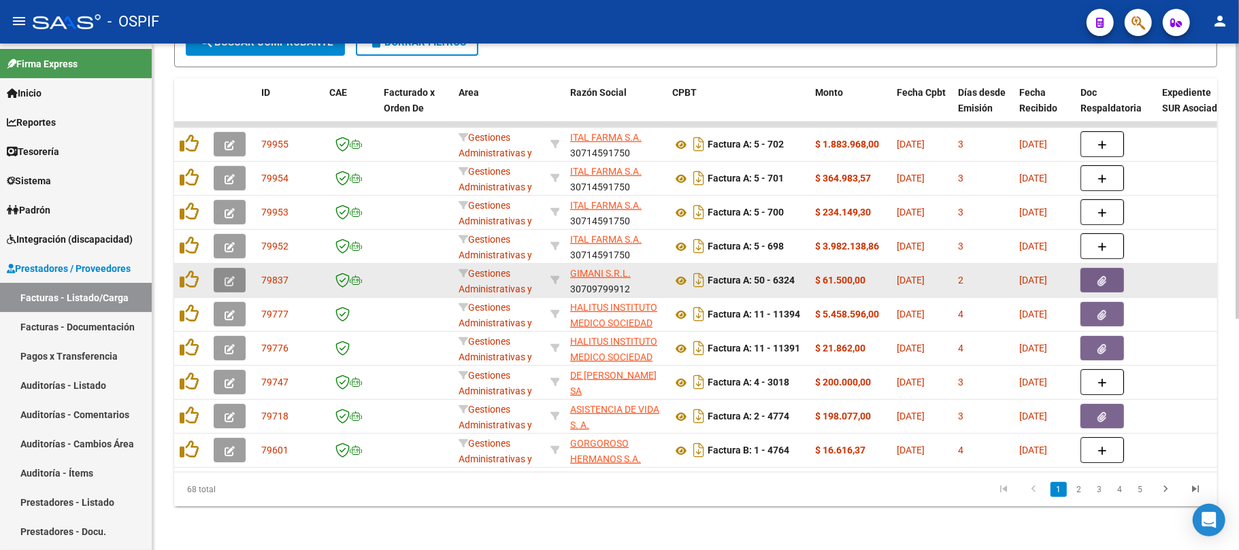
click at [229, 276] on icon "button" at bounding box center [230, 281] width 10 height 10
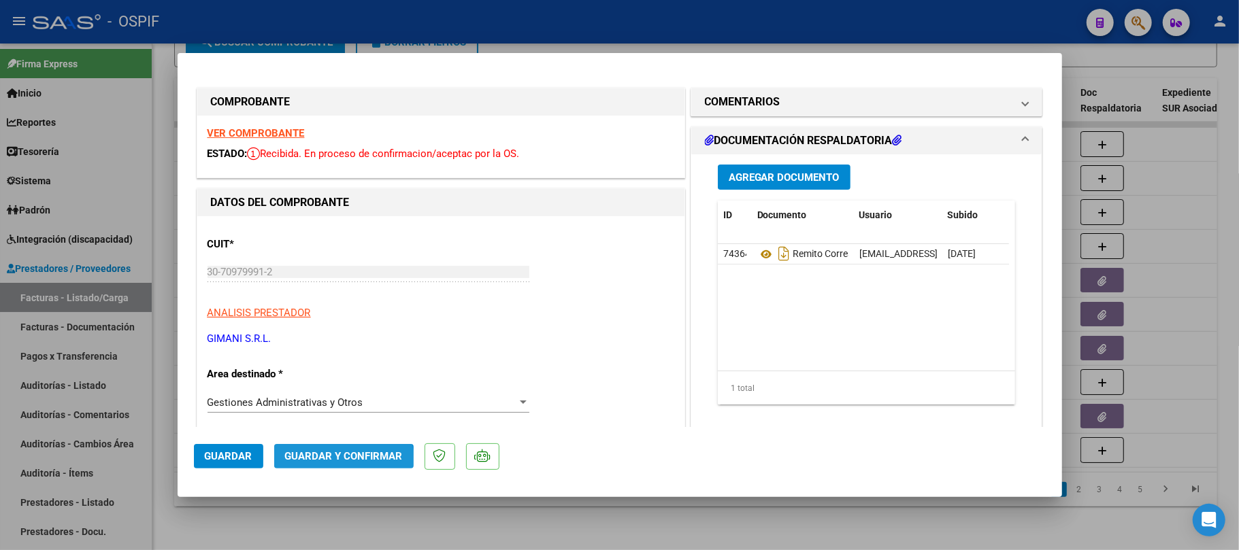
click at [342, 465] on button "Guardar y Confirmar" at bounding box center [343, 456] width 139 height 24
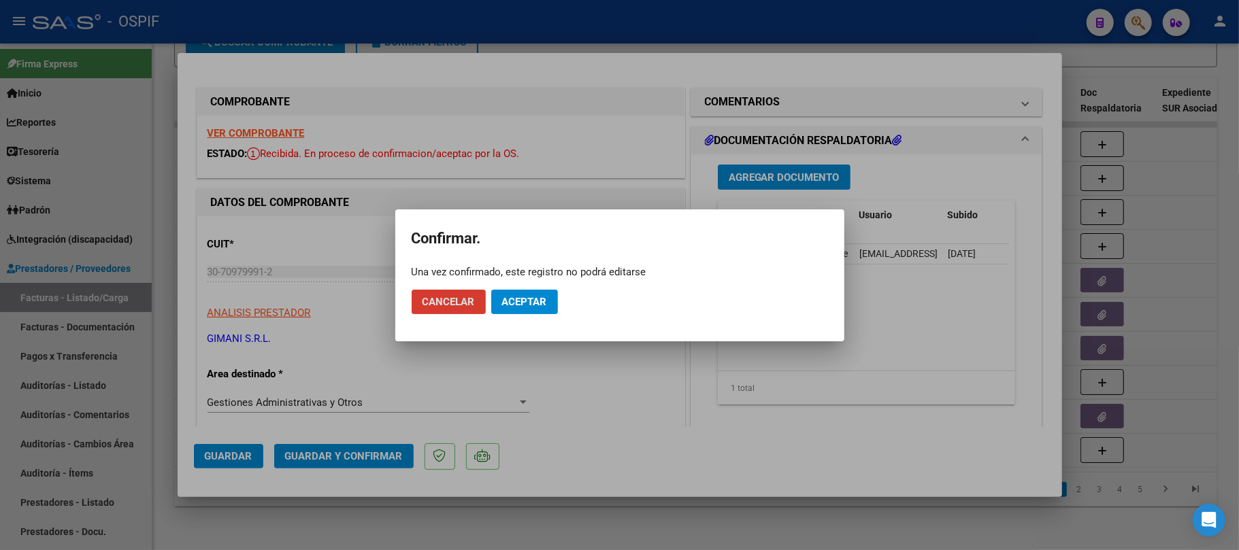
click at [525, 299] on span "Aceptar" at bounding box center [524, 302] width 45 height 12
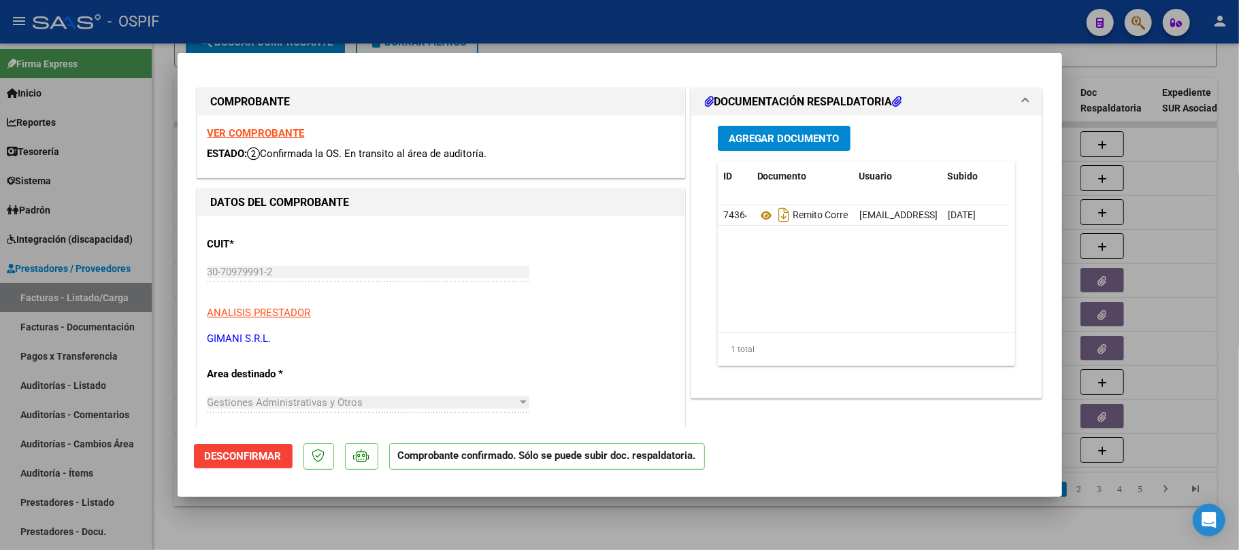
click at [482, 518] on div at bounding box center [619, 275] width 1239 height 550
type input "$ 0,00"
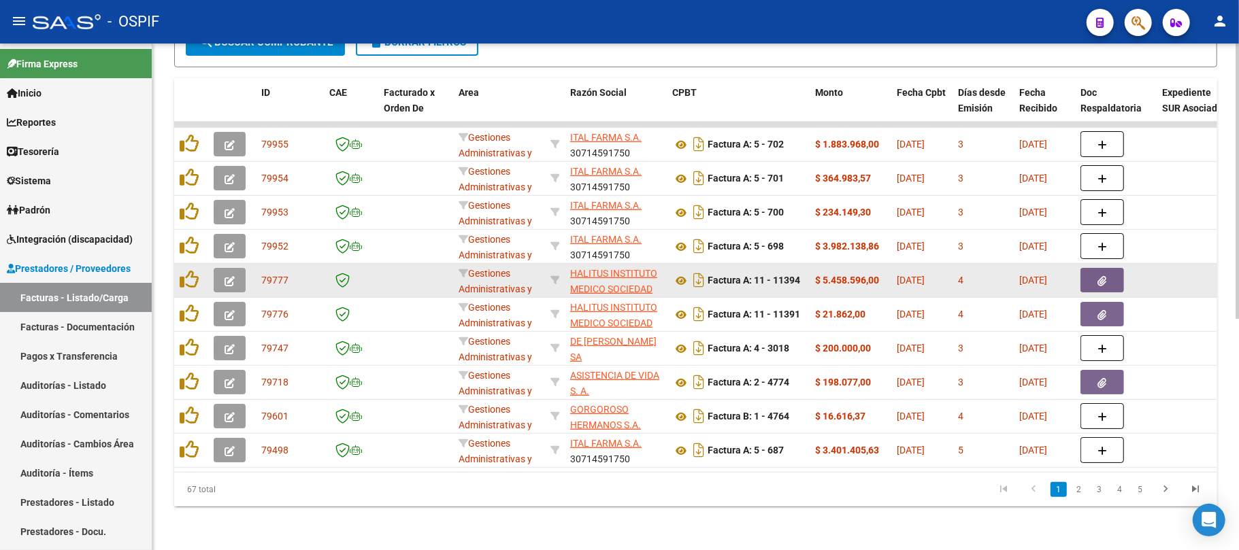
click at [235, 268] on button "button" at bounding box center [230, 280] width 32 height 24
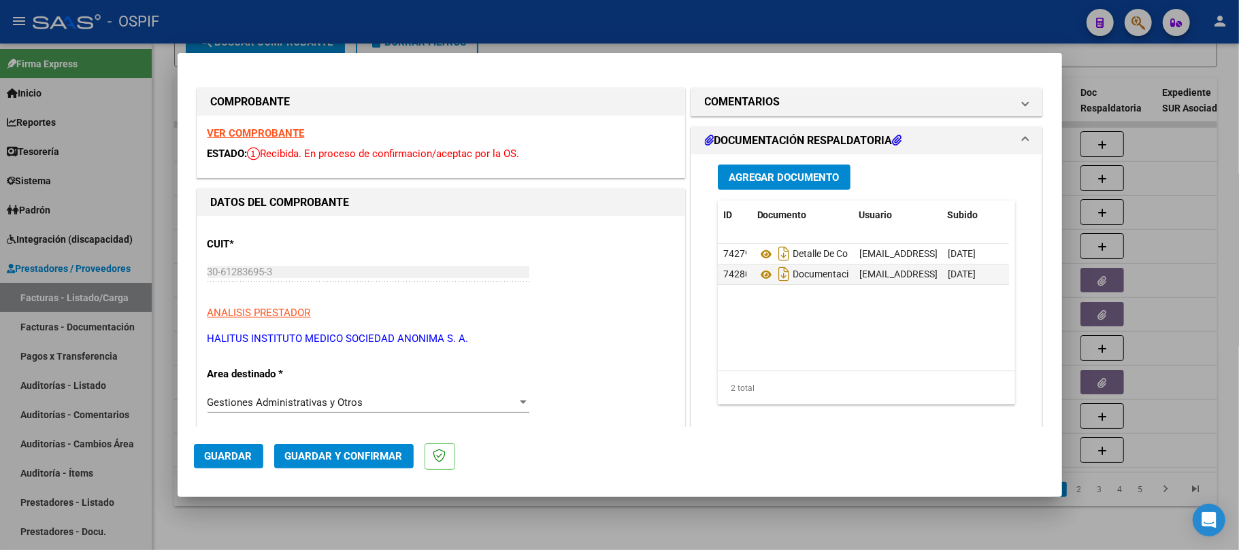
click at [357, 466] on button "Guardar y Confirmar" at bounding box center [343, 456] width 139 height 24
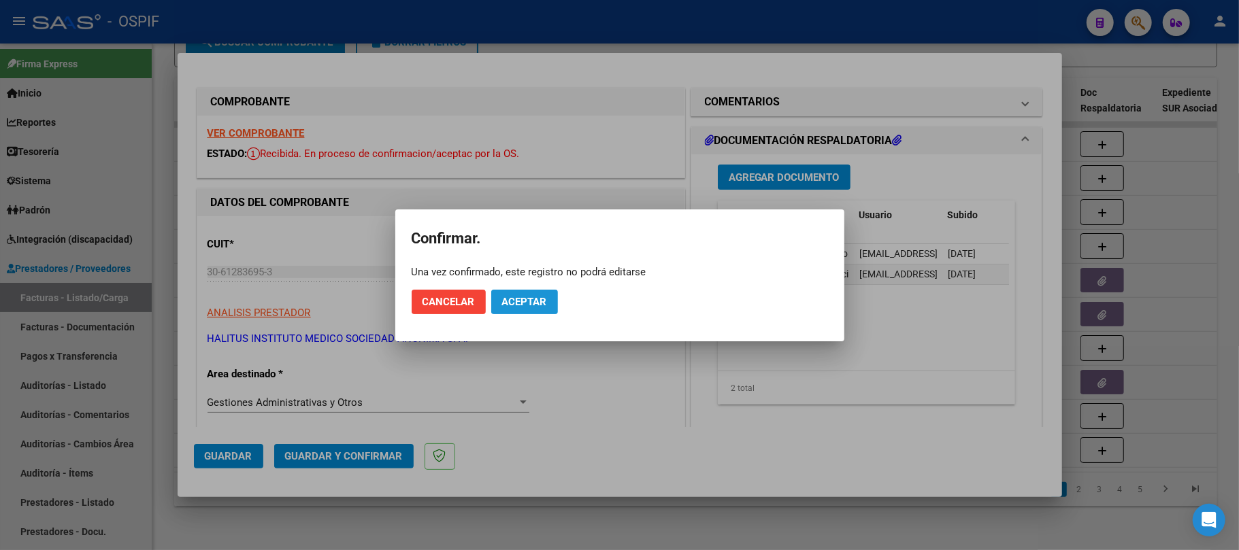
click at [555, 294] on button "Aceptar" at bounding box center [524, 302] width 67 height 24
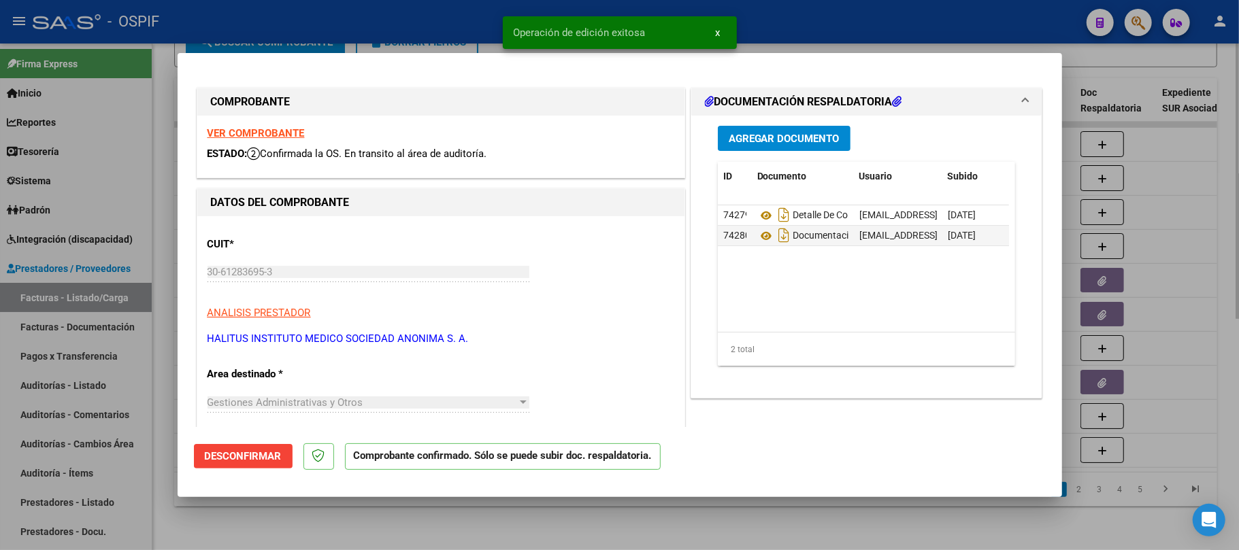
click at [463, 516] on div at bounding box center [619, 275] width 1239 height 550
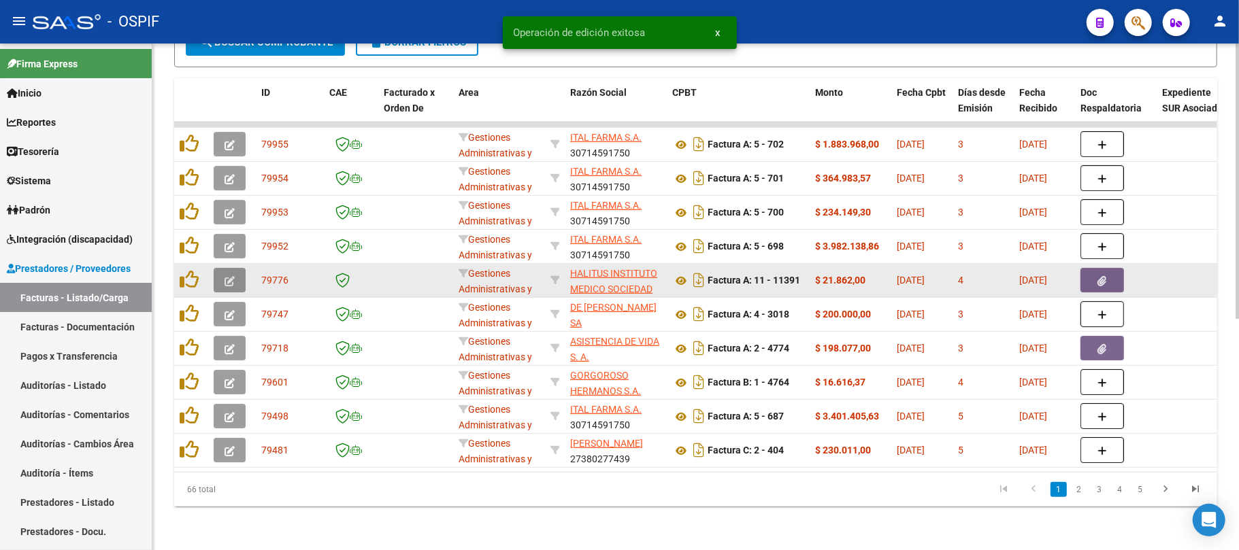
click at [230, 268] on button "button" at bounding box center [230, 280] width 32 height 24
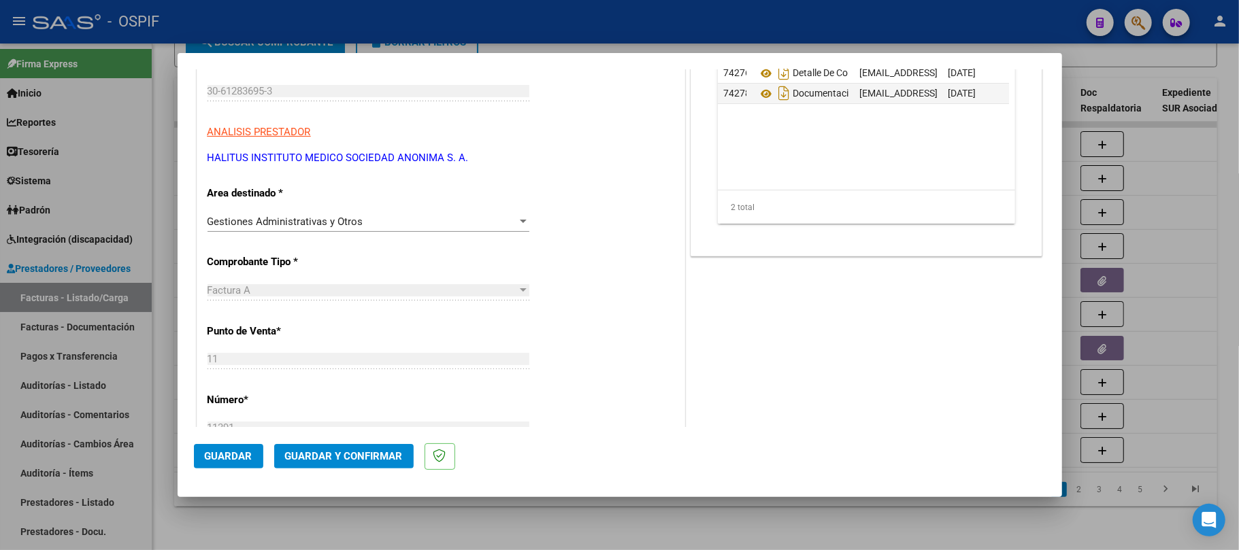
scroll to position [90, 0]
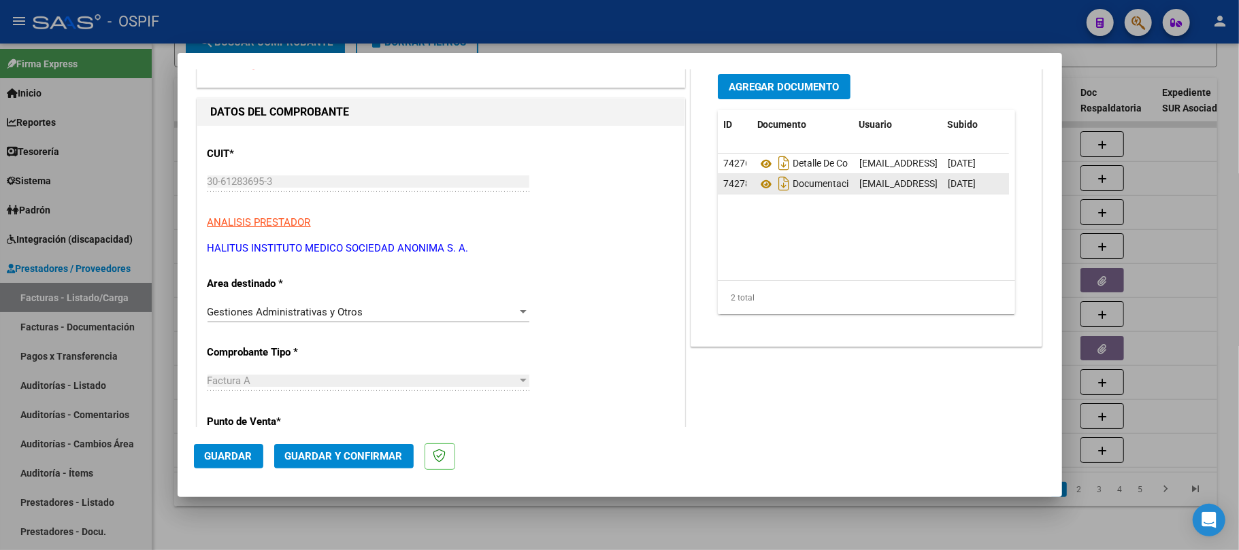
click at [895, 178] on span "eugenia.munoz@halitus.com - HALITUS INSTITUTO MEDICO S.A." at bounding box center [1009, 183] width 301 height 11
copy span "eugenia.munoz@halitus.com - HALITUS INSTITUTO MEDICO S.A."
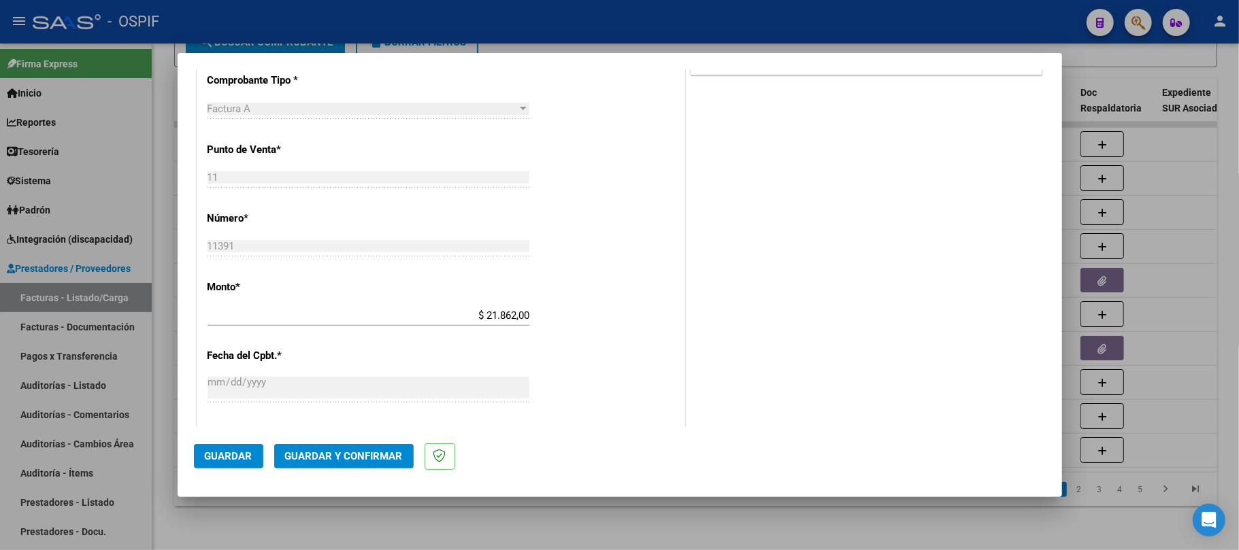
scroll to position [0, 0]
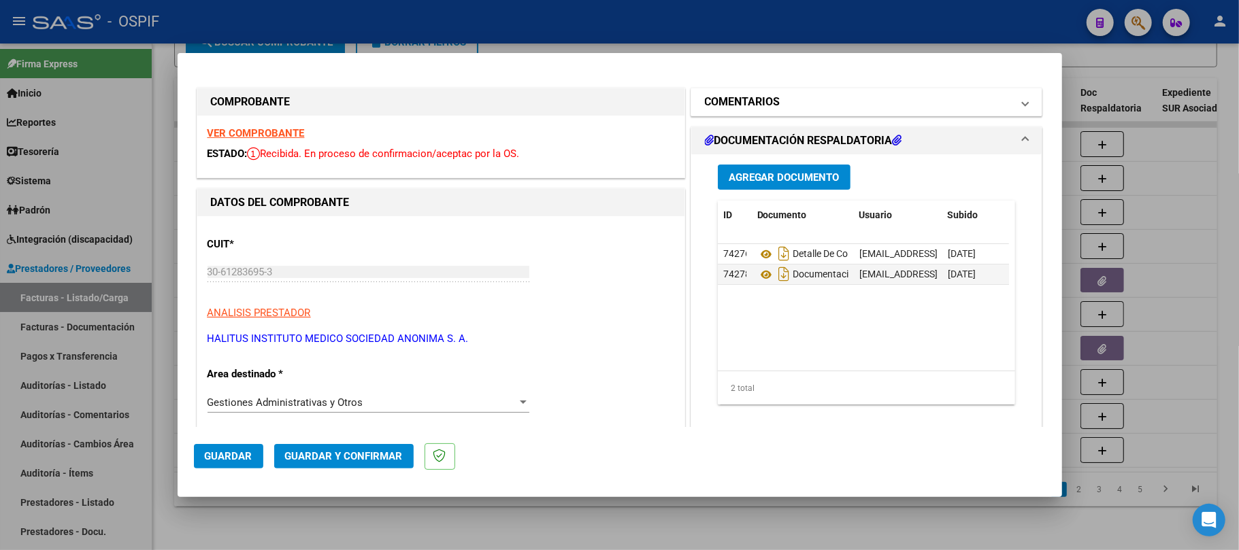
click at [860, 96] on mat-panel-title "COMENTARIOS" at bounding box center [859, 102] width 308 height 16
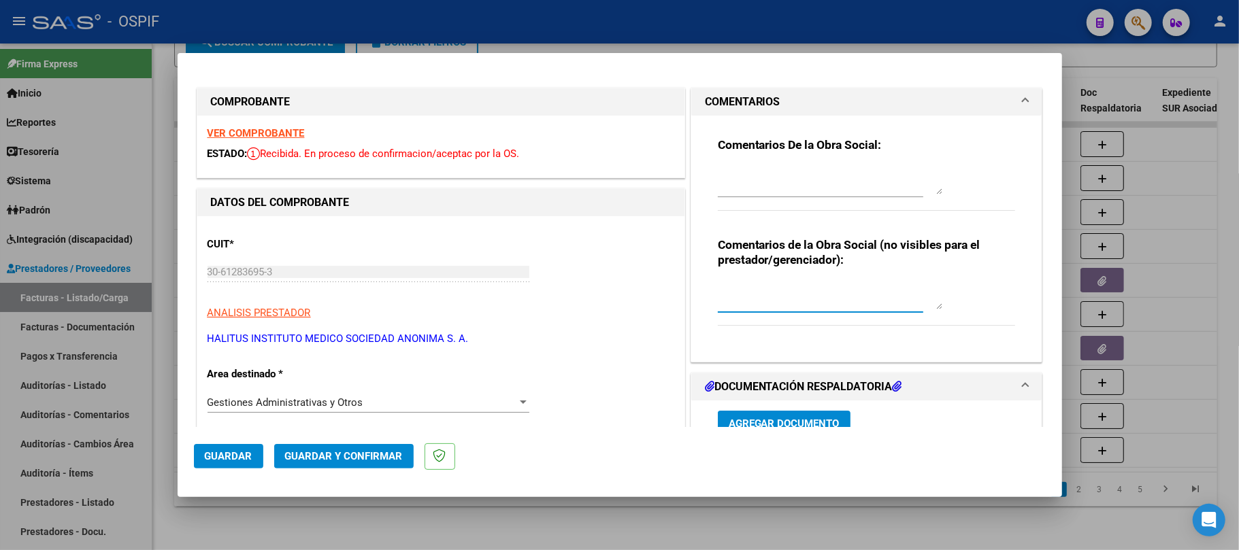
click at [871, 302] on textarea at bounding box center [830, 295] width 225 height 27
type textarea "falta dirección en bono"
click at [237, 459] on span "Guardar" at bounding box center [229, 456] width 48 height 12
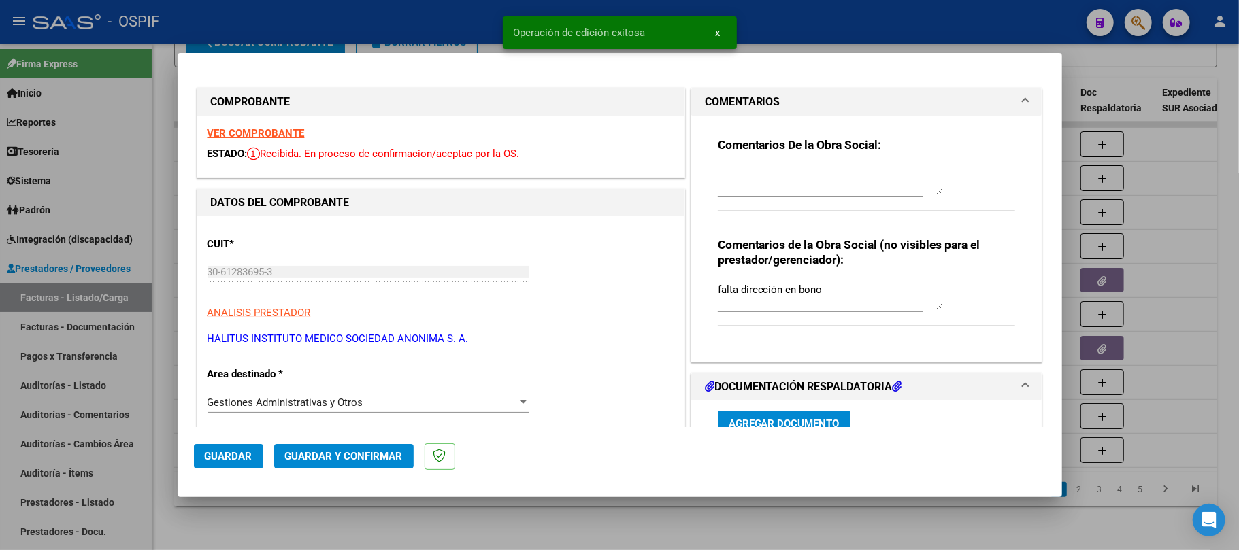
click at [616, 506] on div at bounding box center [619, 275] width 1239 height 550
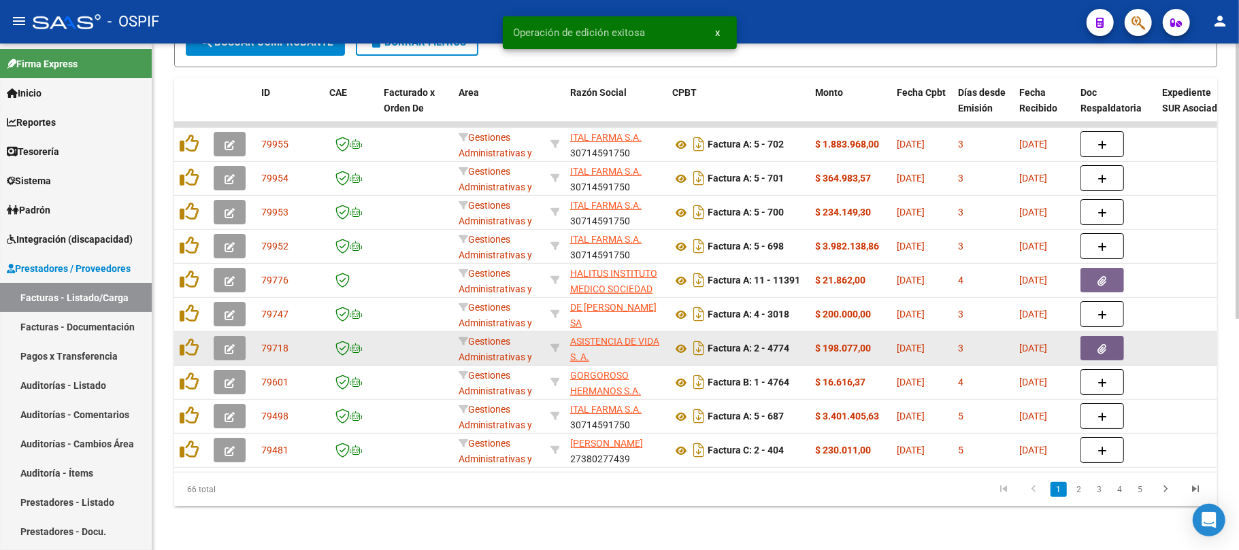
click at [223, 336] on button "button" at bounding box center [230, 348] width 32 height 24
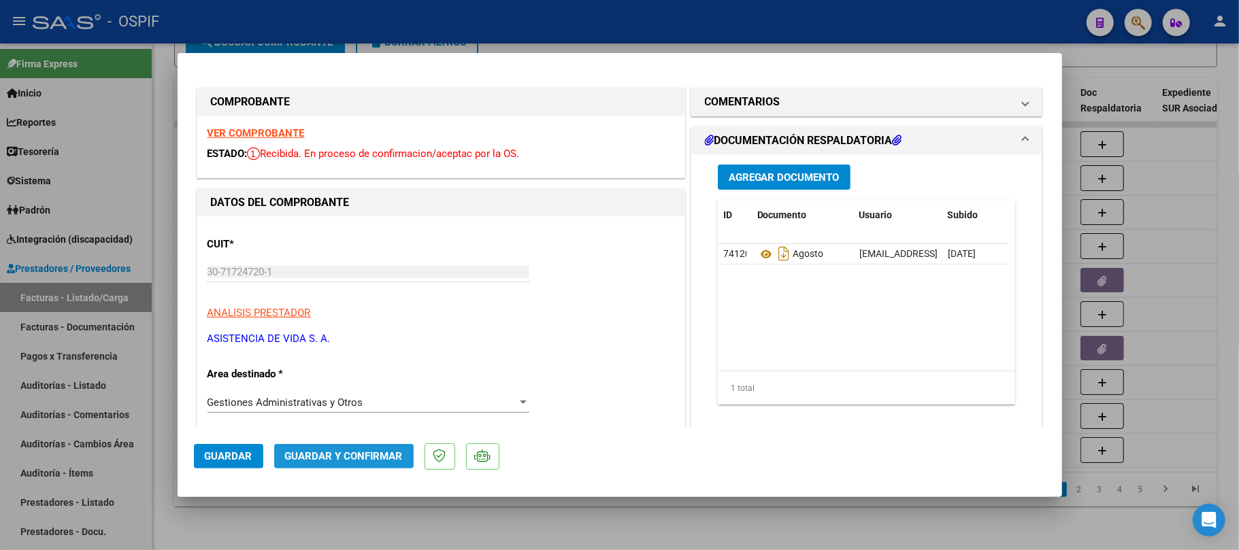
click at [366, 457] on span "Guardar y Confirmar" at bounding box center [344, 456] width 118 height 12
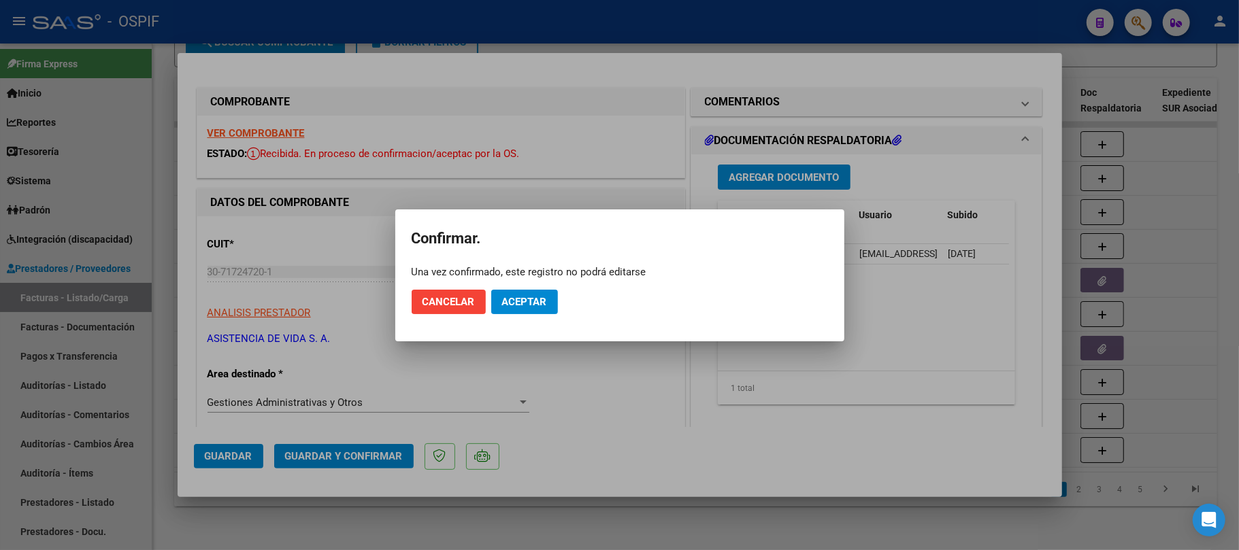
click at [572, 282] on mat-dialog-actions "Cancelar Aceptar" at bounding box center [620, 302] width 416 height 46
drag, startPoint x: 562, startPoint y: 288, endPoint x: 538, endPoint y: 302, distance: 28.0
click at [562, 289] on mat-dialog-actions "Cancelar Aceptar" at bounding box center [620, 302] width 416 height 46
click at [538, 302] on span "Aceptar" at bounding box center [524, 302] width 45 height 12
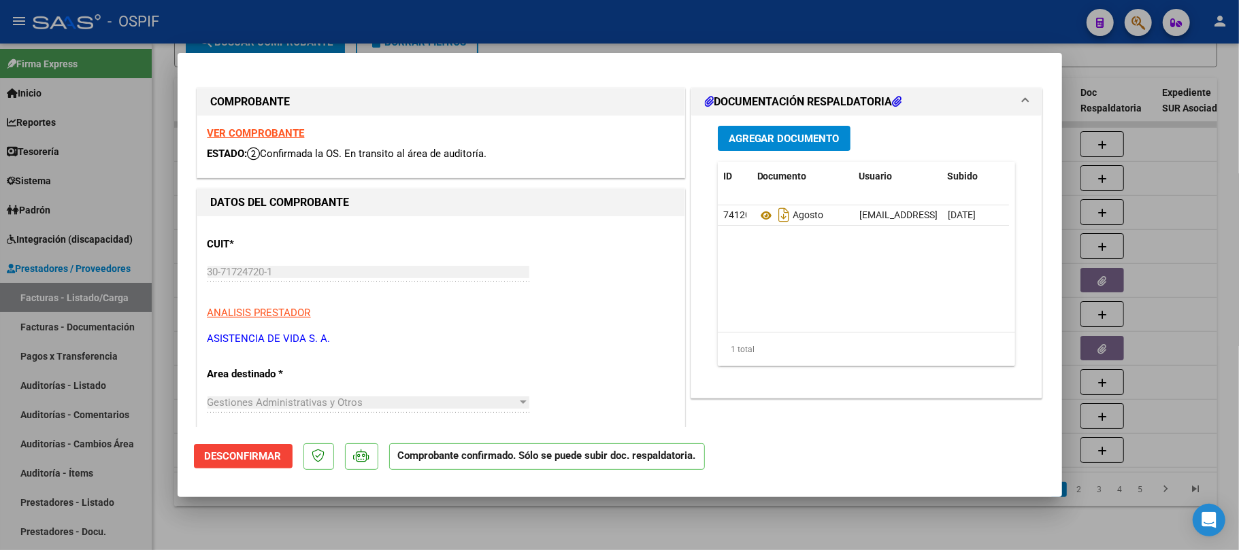
click at [578, 524] on div at bounding box center [619, 275] width 1239 height 550
type input "$ 0,00"
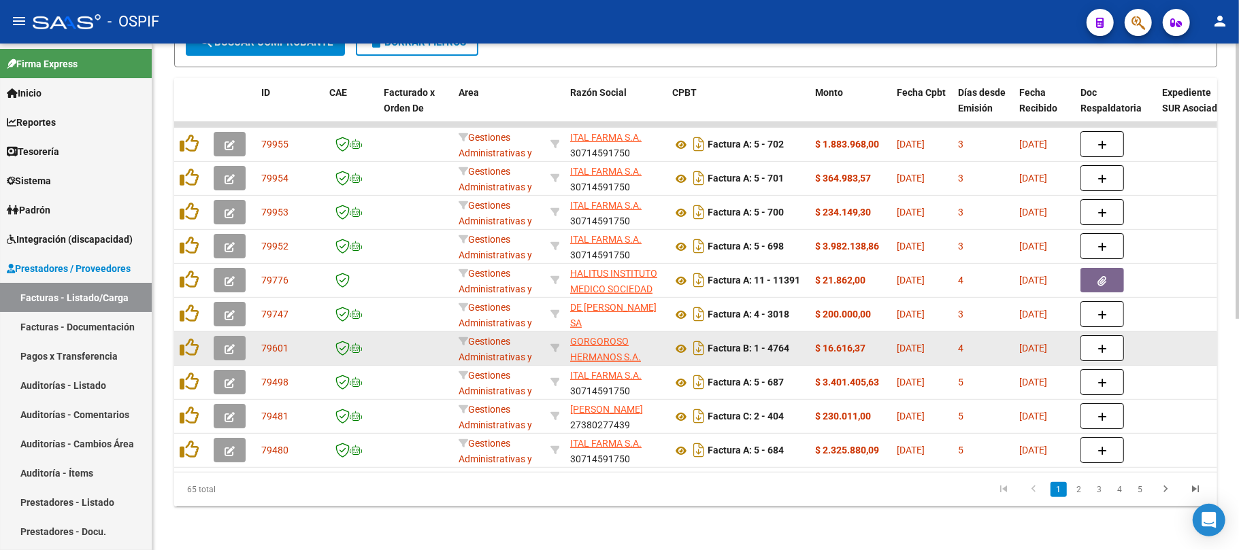
click at [237, 336] on button "button" at bounding box center [230, 348] width 32 height 24
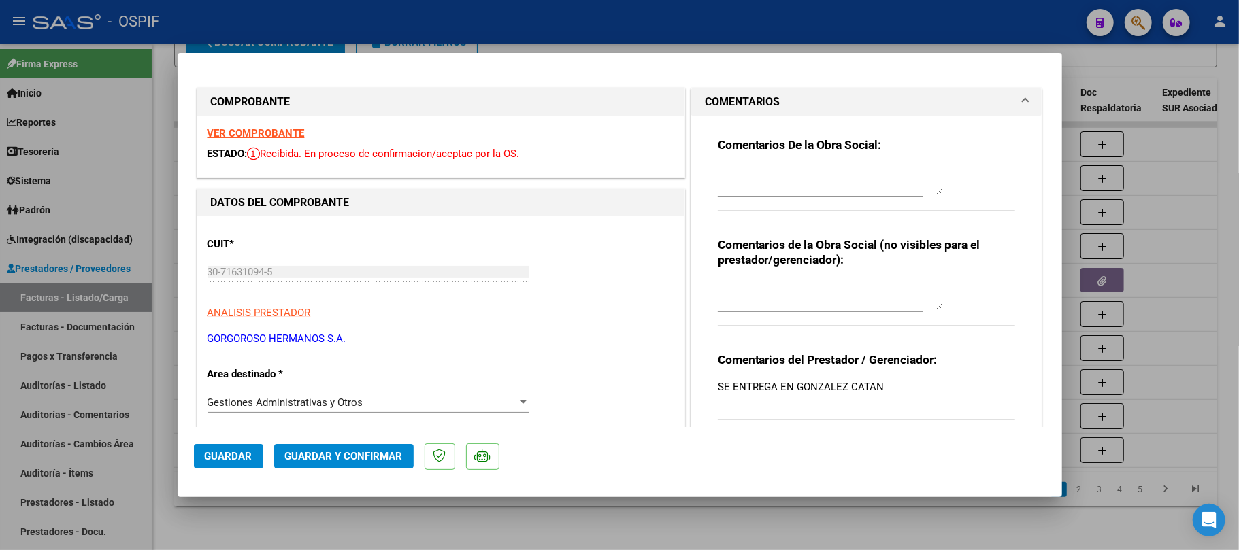
click at [336, 459] on span "Guardar y Confirmar" at bounding box center [344, 456] width 118 height 12
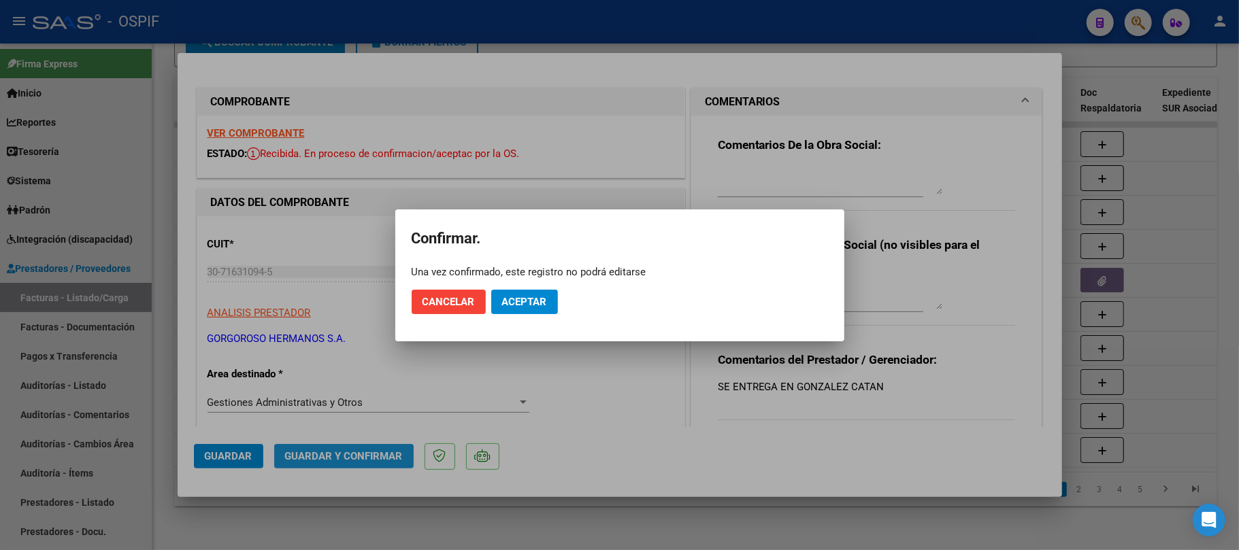
click at [538, 312] on button "Aceptar" at bounding box center [524, 302] width 67 height 24
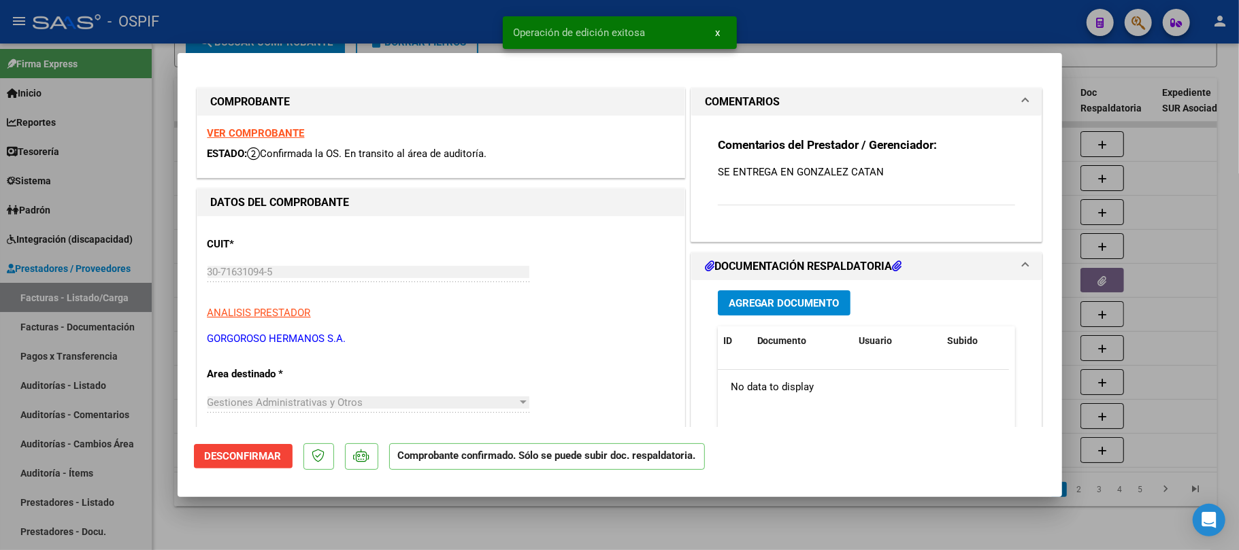
click at [559, 512] on div at bounding box center [619, 275] width 1239 height 550
type input "$ 0,00"
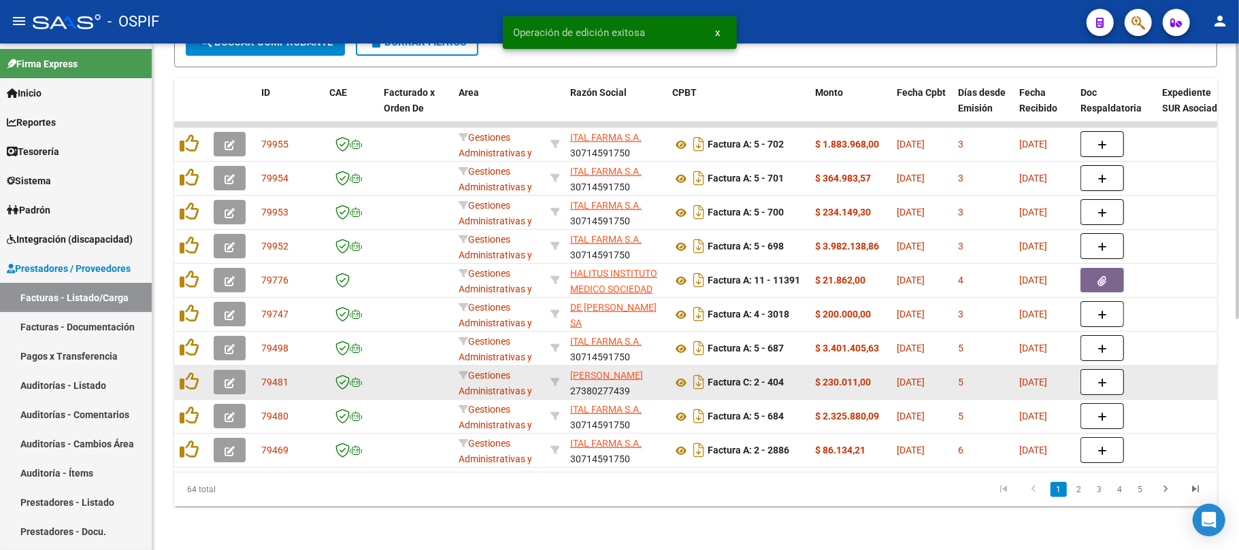
click at [244, 374] on button "button" at bounding box center [230, 382] width 32 height 24
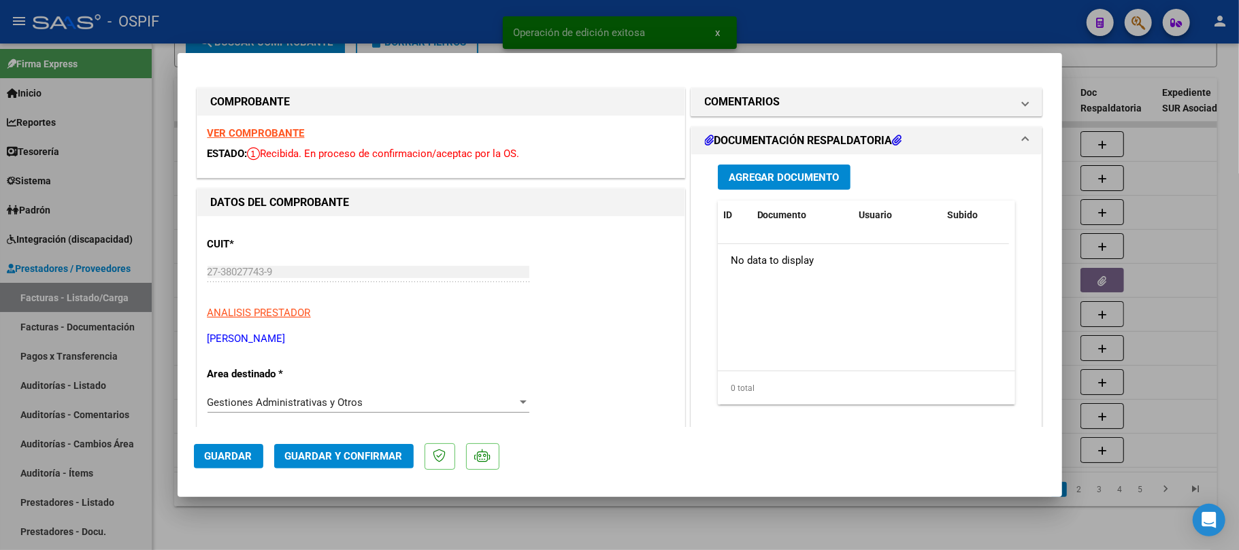
drag, startPoint x: 257, startPoint y: 129, endPoint x: 270, endPoint y: 143, distance: 18.8
click at [366, 465] on button "Guardar y Confirmar" at bounding box center [343, 456] width 139 height 24
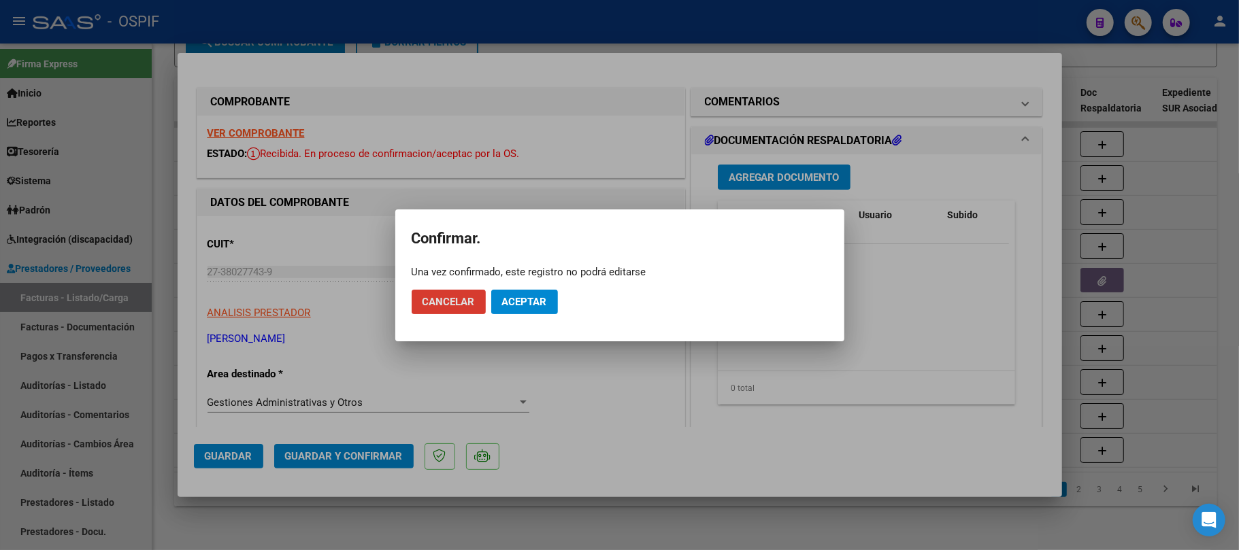
click at [540, 296] on span "Aceptar" at bounding box center [524, 302] width 45 height 12
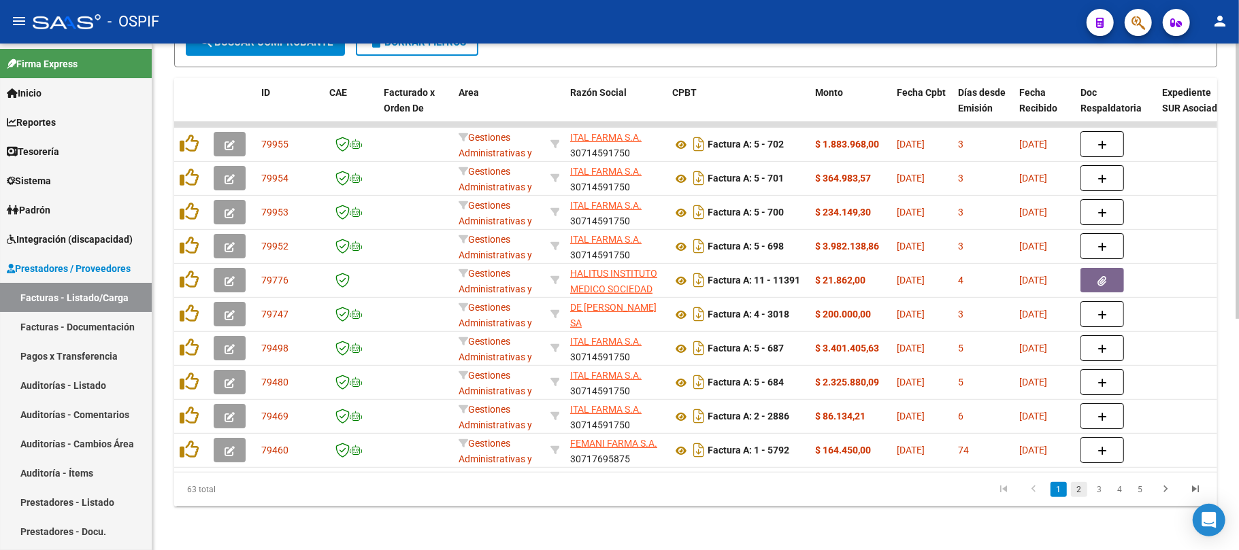
click at [1080, 488] on link "2" at bounding box center [1079, 489] width 16 height 15
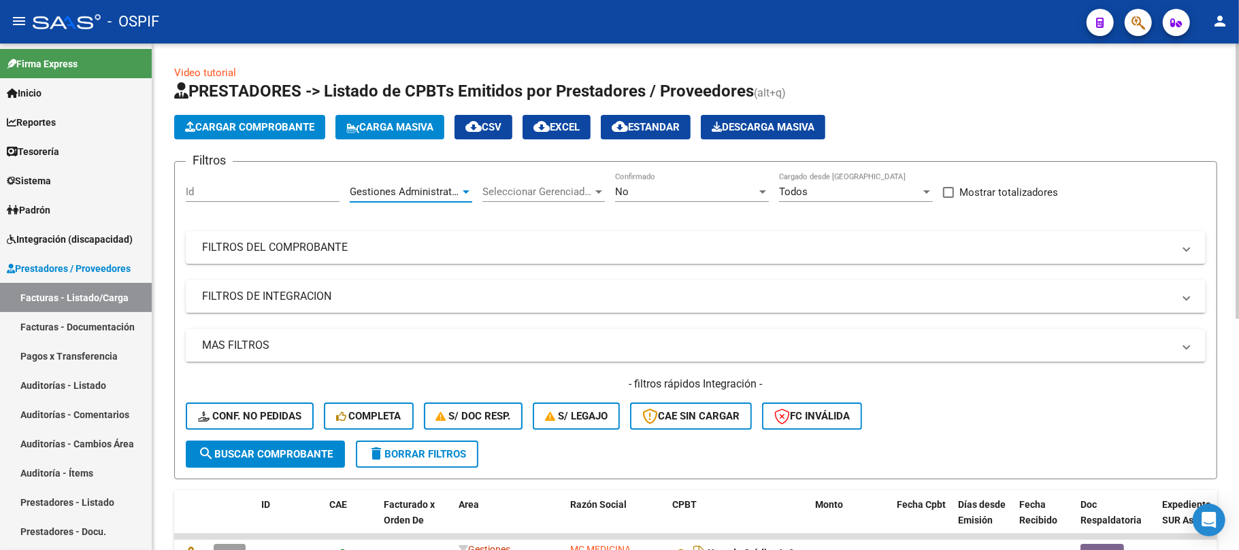
click at [395, 191] on span "Gestiones Administrativas y Otros" at bounding box center [428, 192] width 156 height 12
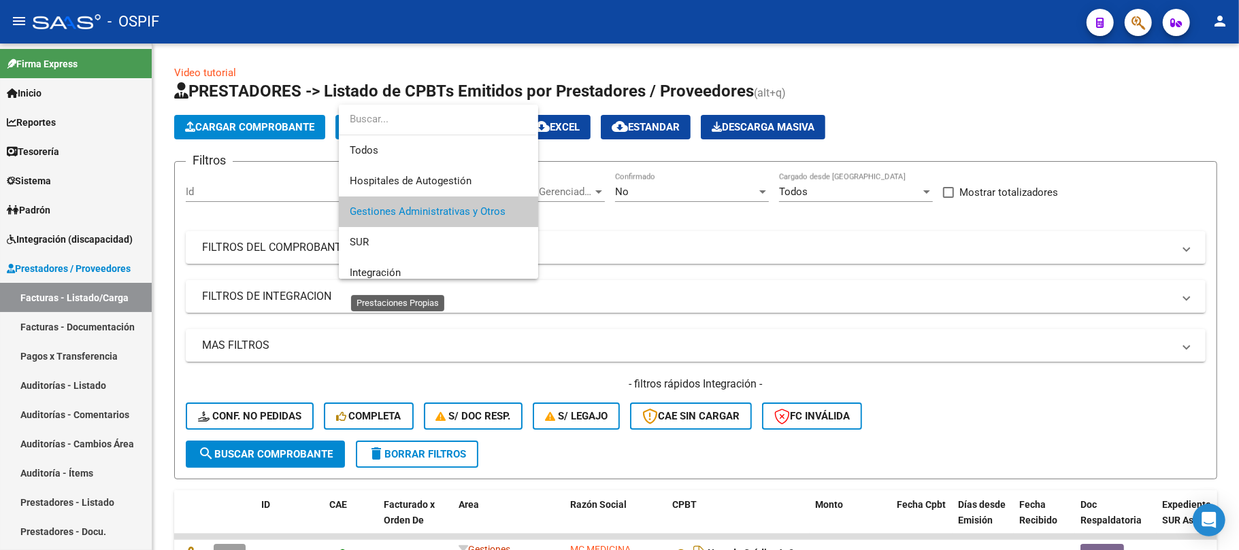
scroll to position [20, 0]
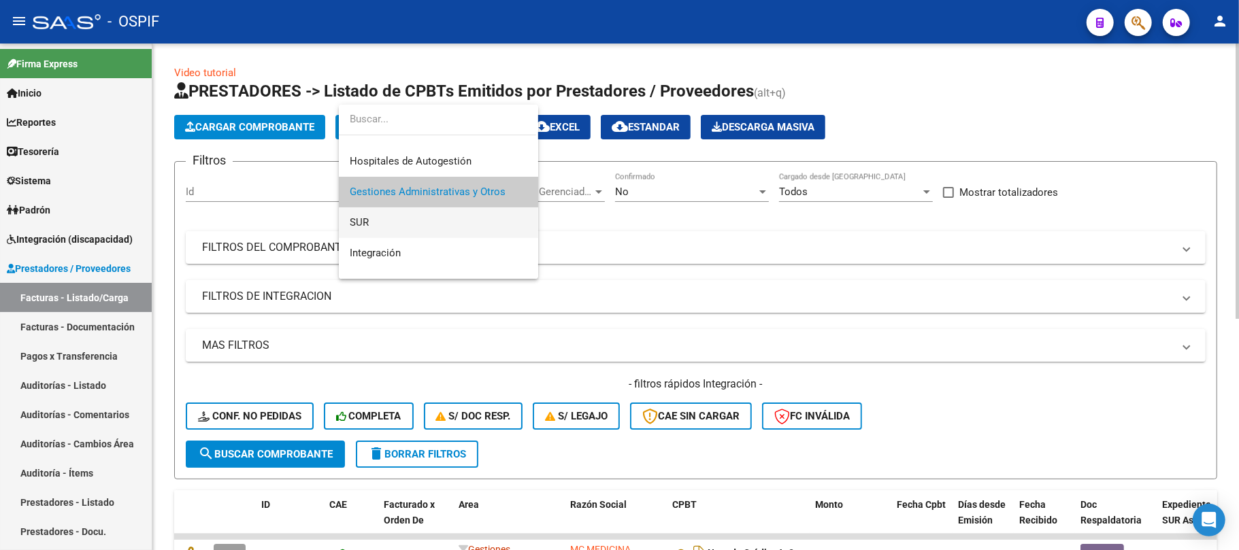
drag, startPoint x: 433, startPoint y: 224, endPoint x: 342, endPoint y: 418, distance: 214.3
click at [431, 225] on span "SUR" at bounding box center [439, 223] width 178 height 31
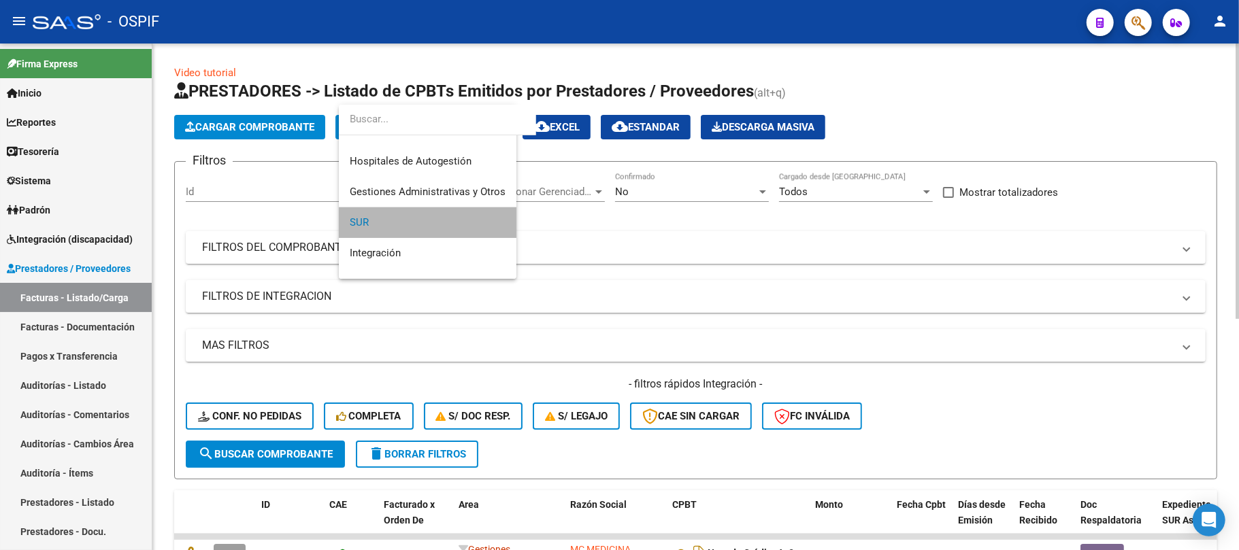
click at [323, 474] on form "Filtros Id SUR Area Seleccionar Gerenciador Seleccionar Gerenciador No Confirma…" at bounding box center [695, 320] width 1043 height 318
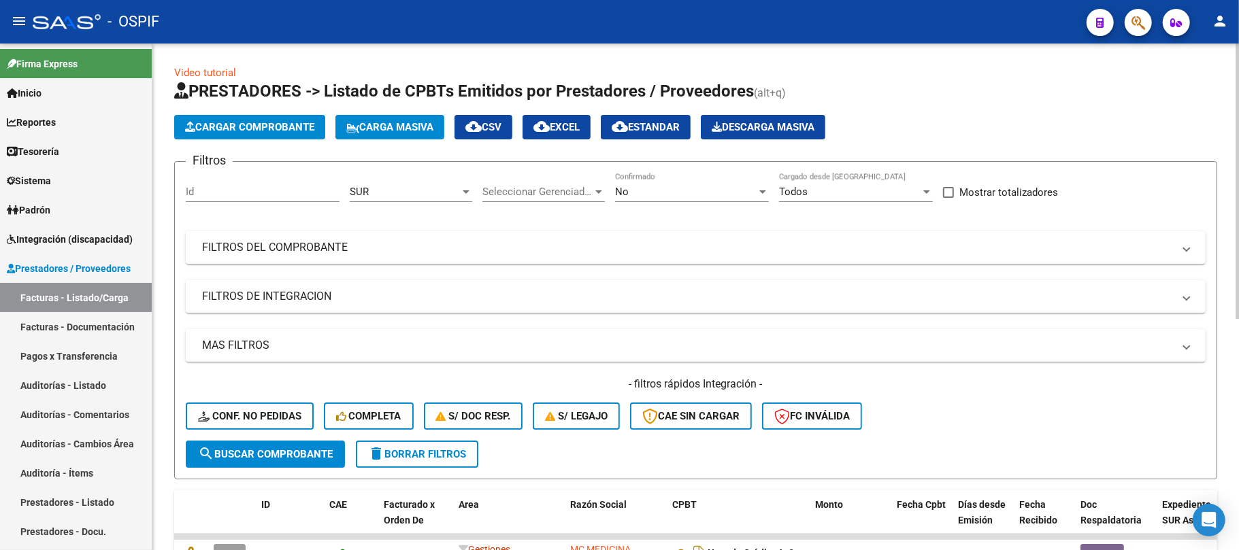
click at [324, 461] on button "search Buscar Comprobante" at bounding box center [265, 454] width 159 height 27
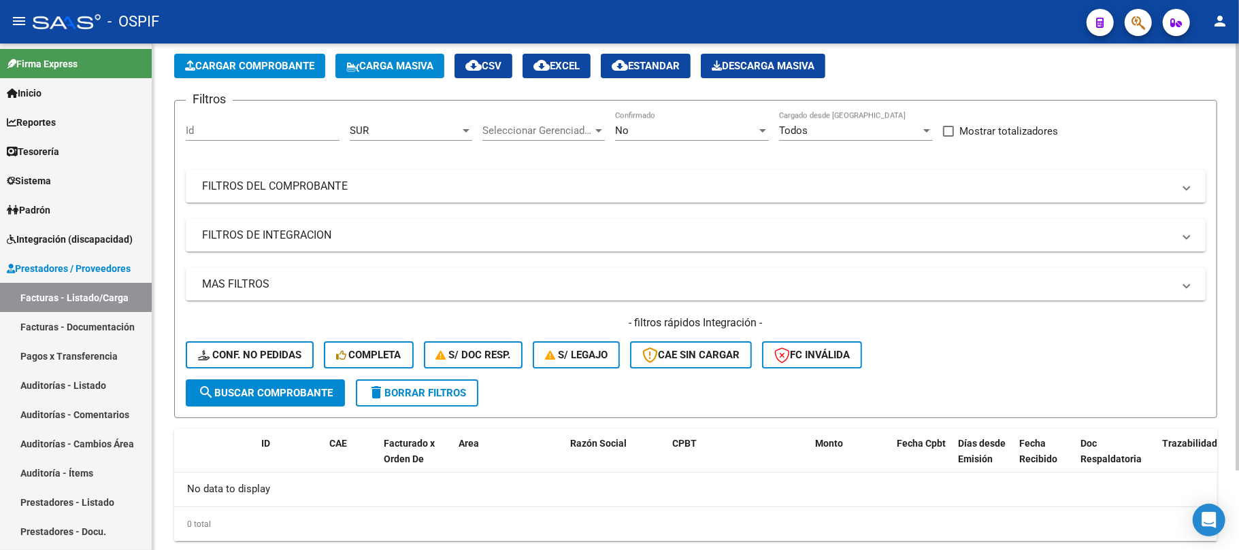
scroll to position [94, 0]
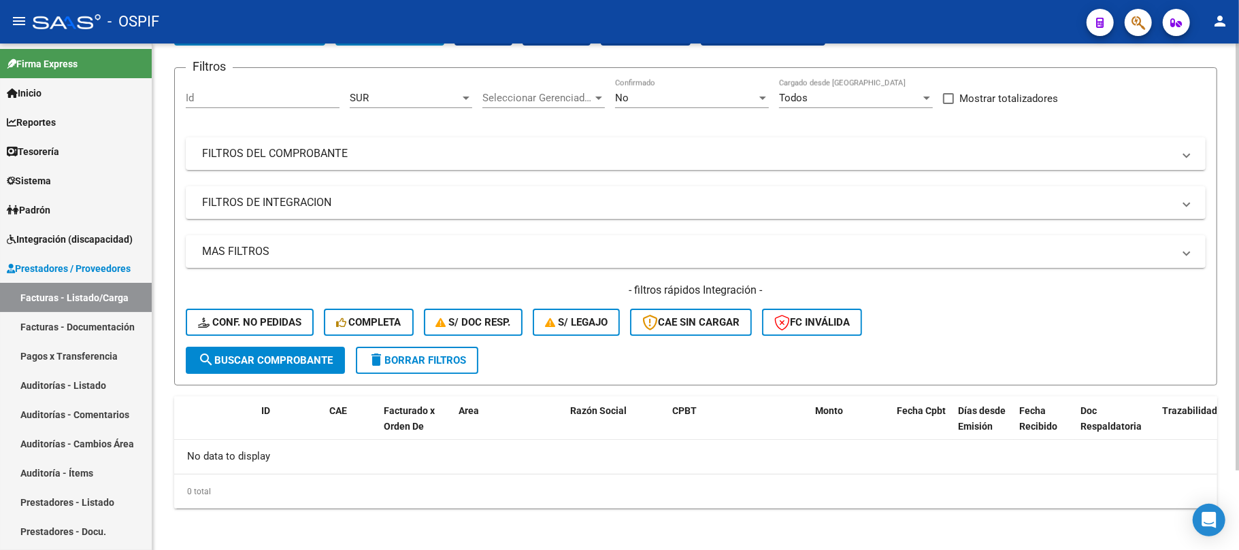
click at [431, 84] on div "SUR Area" at bounding box center [411, 93] width 122 height 29
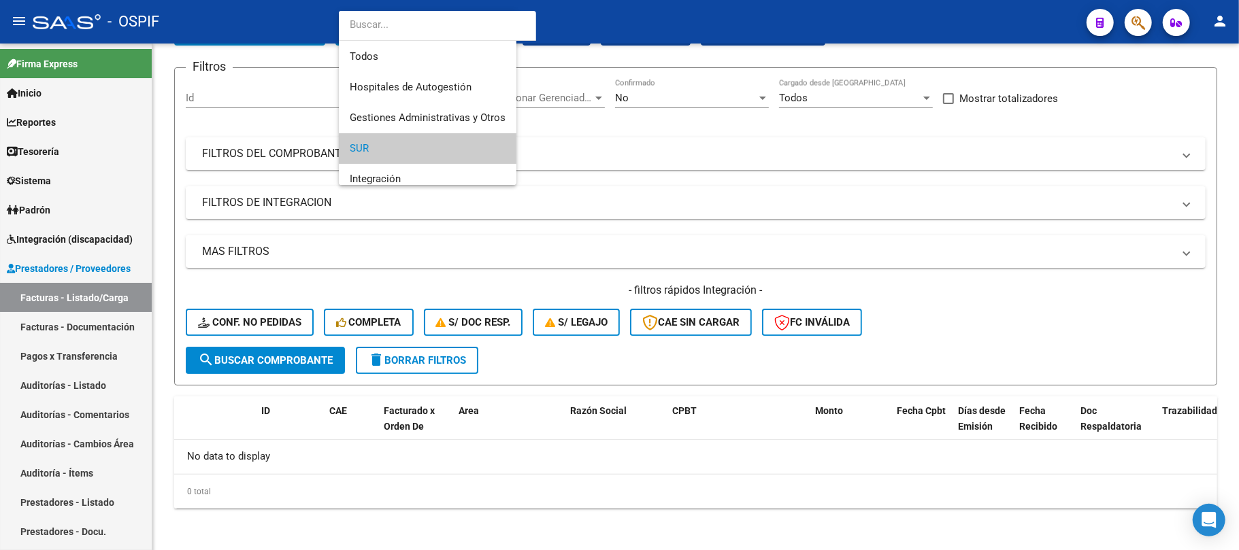
scroll to position [50, 0]
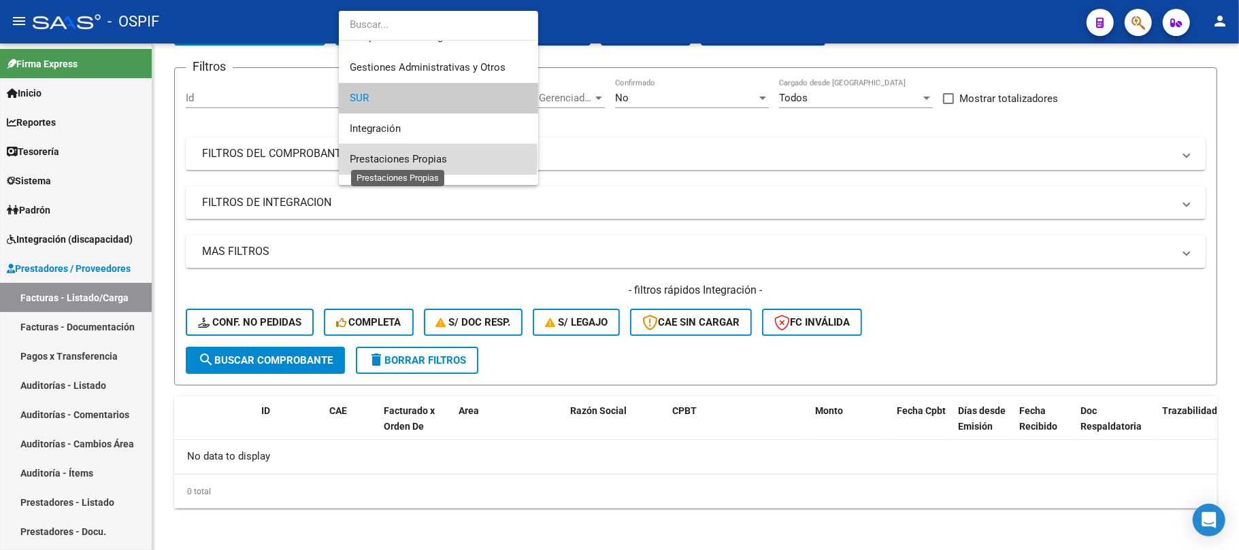
click at [418, 158] on span "Prestaciones Propias" at bounding box center [398, 159] width 97 height 12
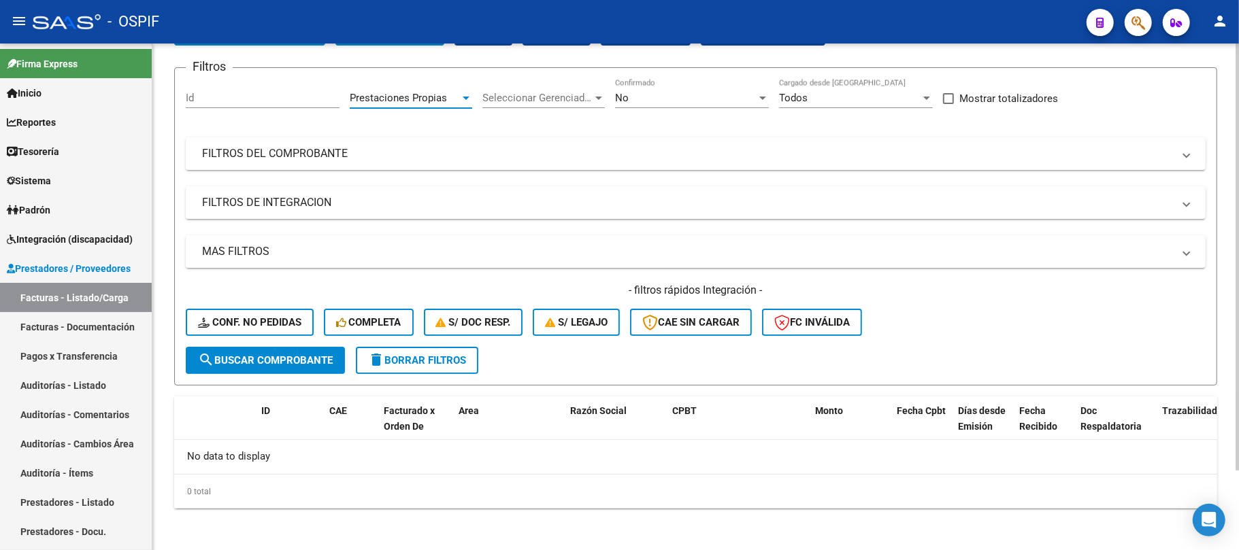
click at [325, 363] on span "search Buscar Comprobante" at bounding box center [265, 360] width 135 height 12
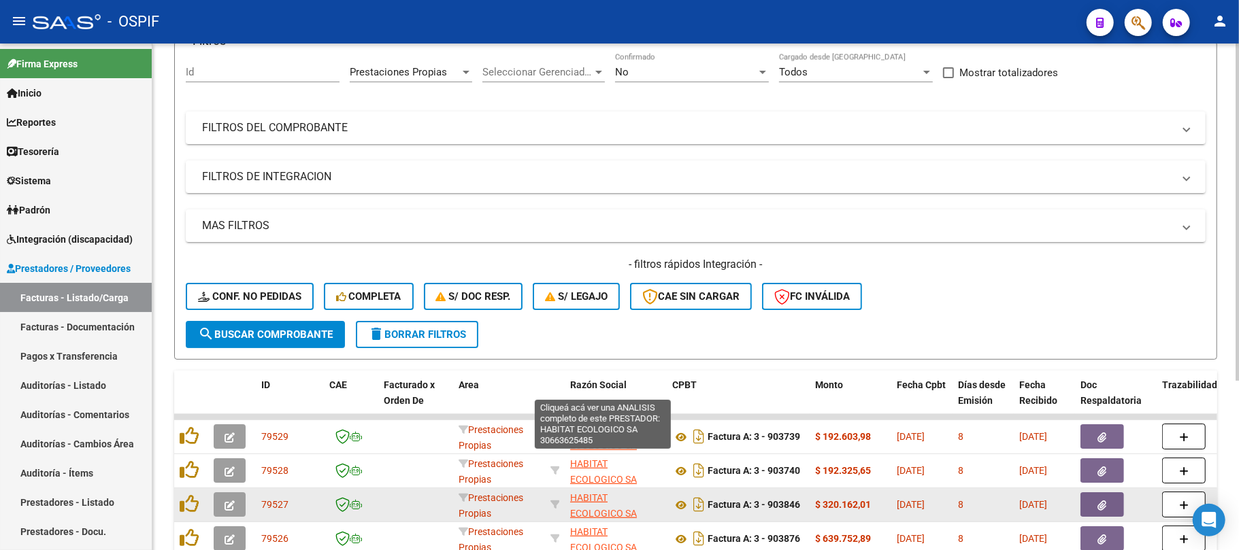
scroll to position [254, 0]
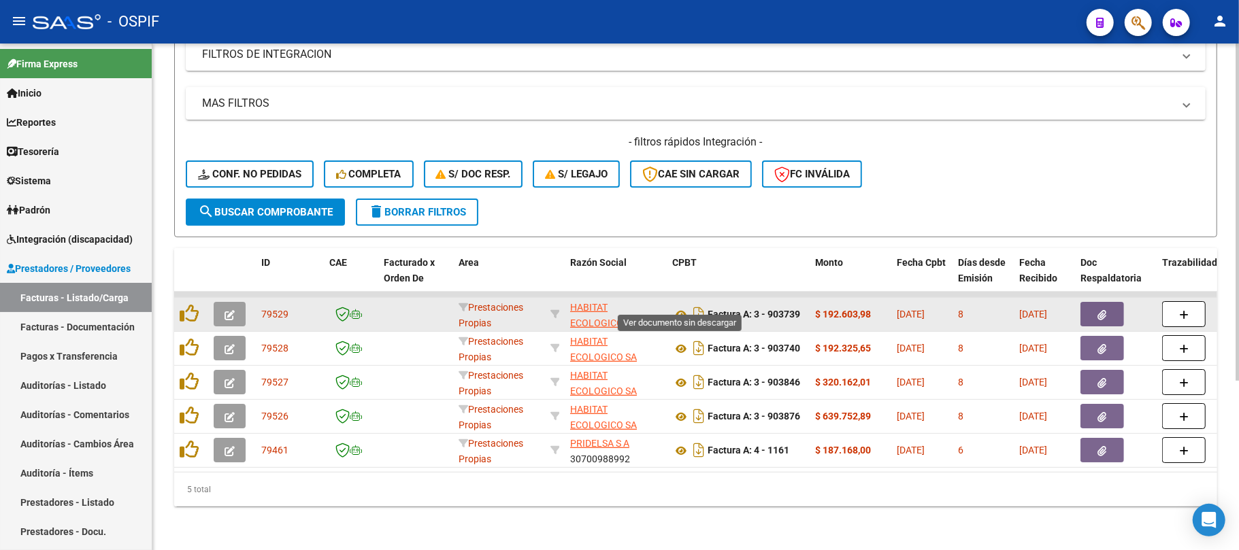
drag, startPoint x: 678, startPoint y: 299, endPoint x: 680, endPoint y: 316, distance: 17.1
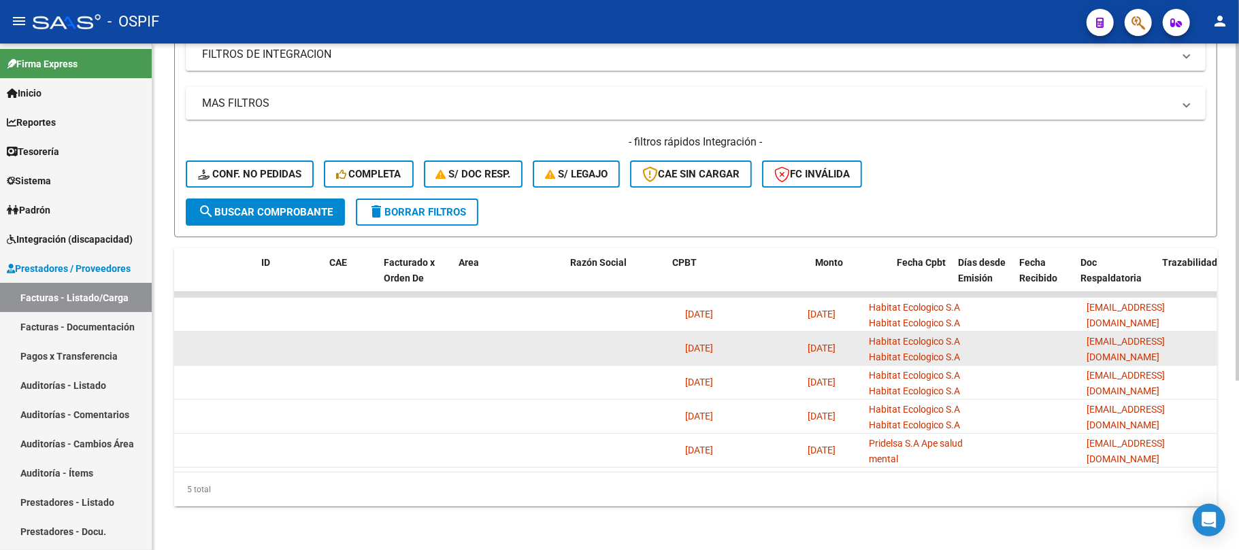
scroll to position [0, 0]
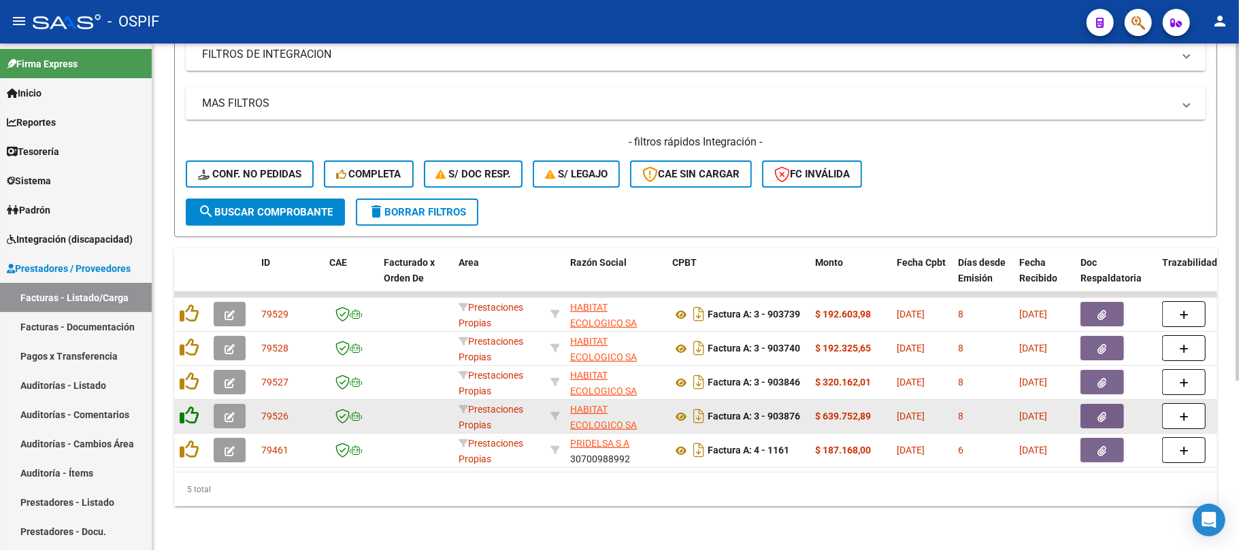
click at [180, 409] on icon at bounding box center [189, 415] width 19 height 19
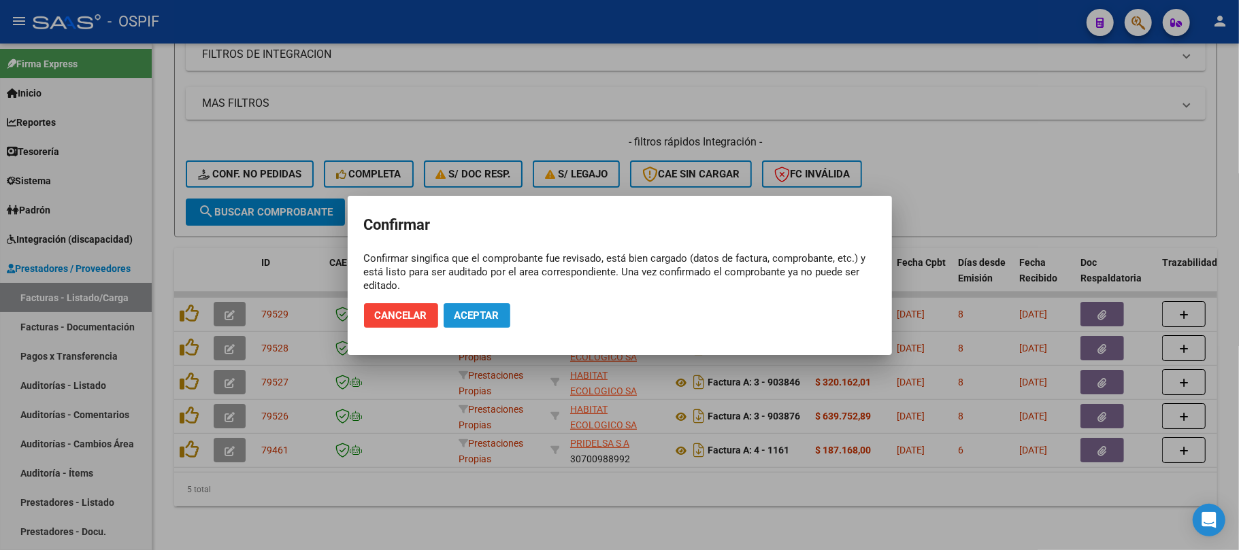
click at [472, 323] on button "Aceptar" at bounding box center [477, 315] width 67 height 24
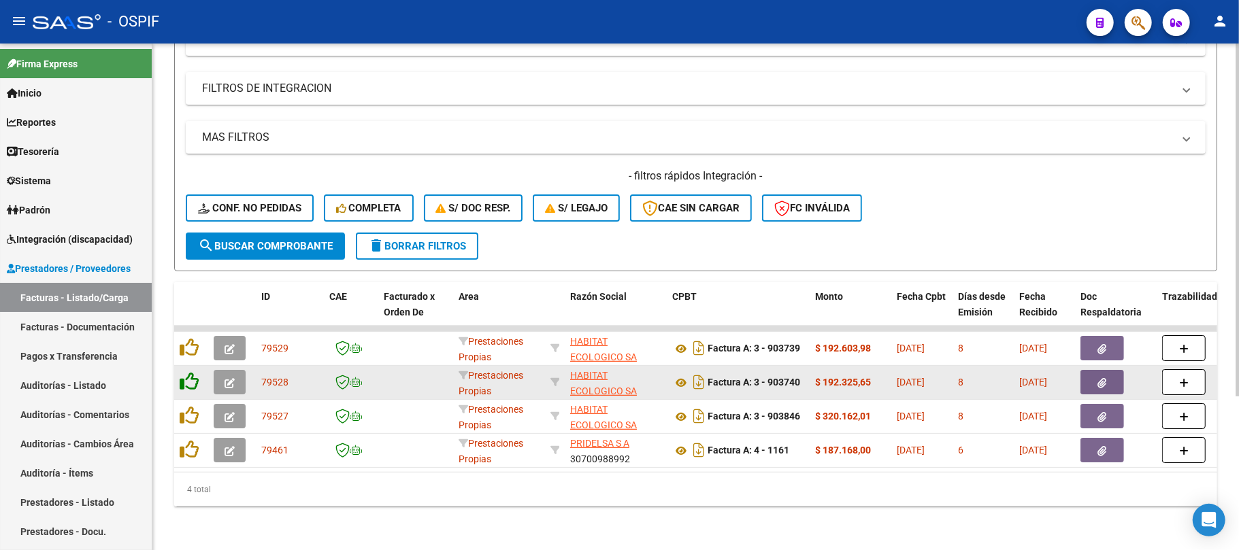
scroll to position [220, 0]
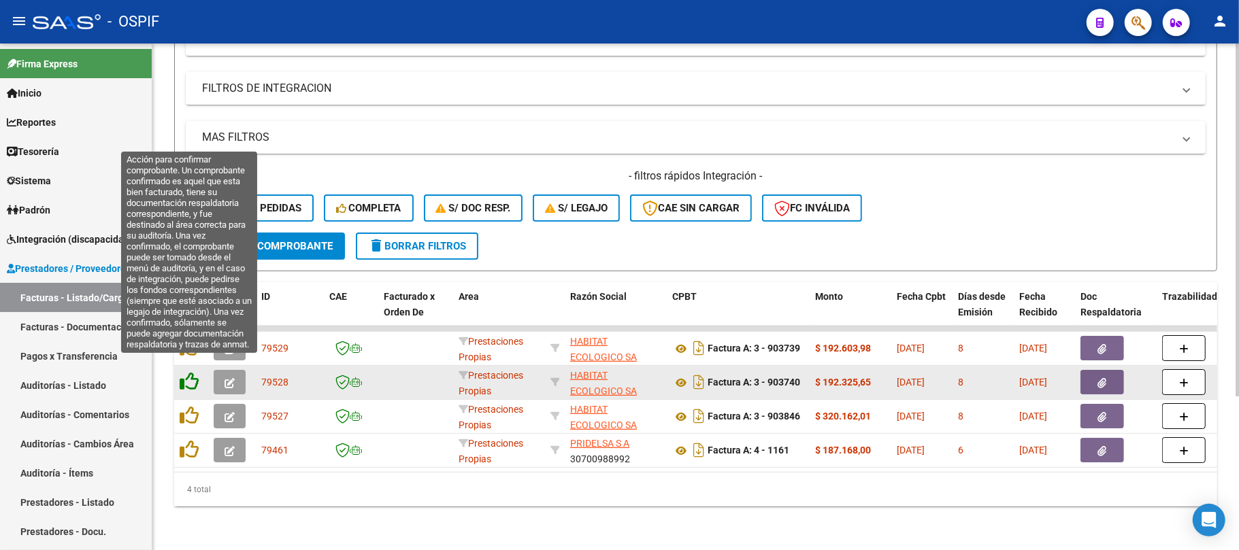
click at [195, 372] on icon at bounding box center [189, 381] width 19 height 19
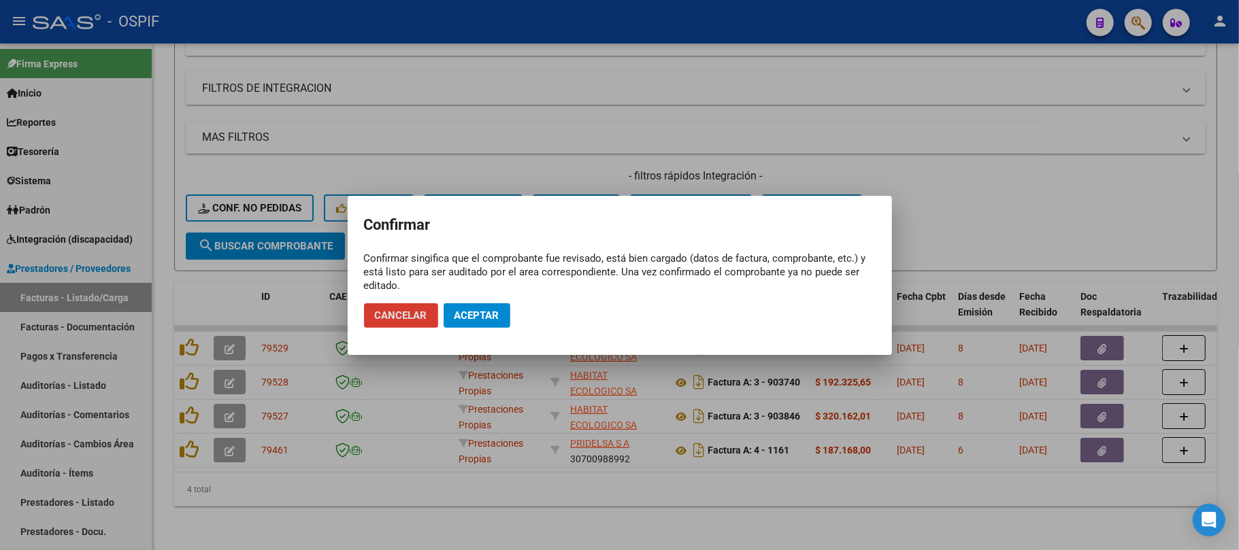
click at [480, 320] on span "Aceptar" at bounding box center [476, 316] width 45 height 12
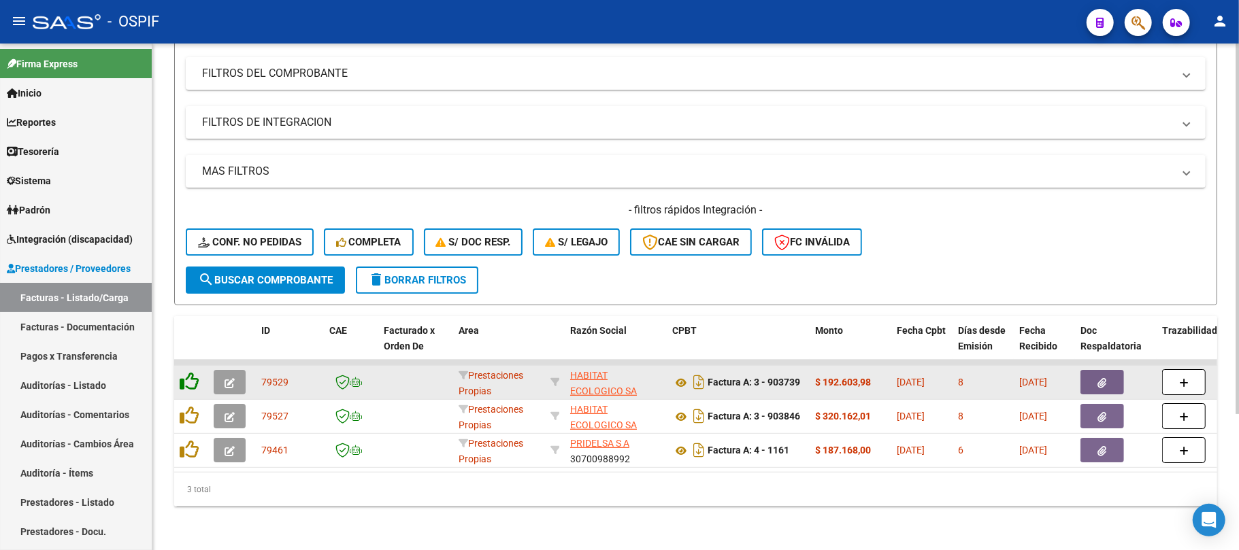
scroll to position [186, 0]
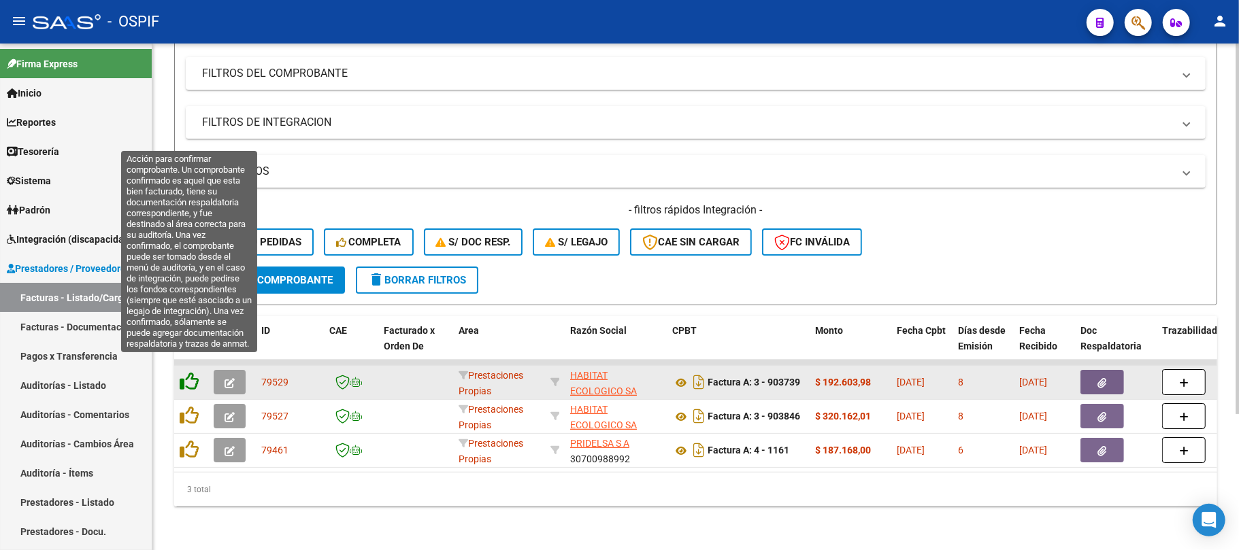
click at [191, 373] on icon at bounding box center [189, 381] width 19 height 19
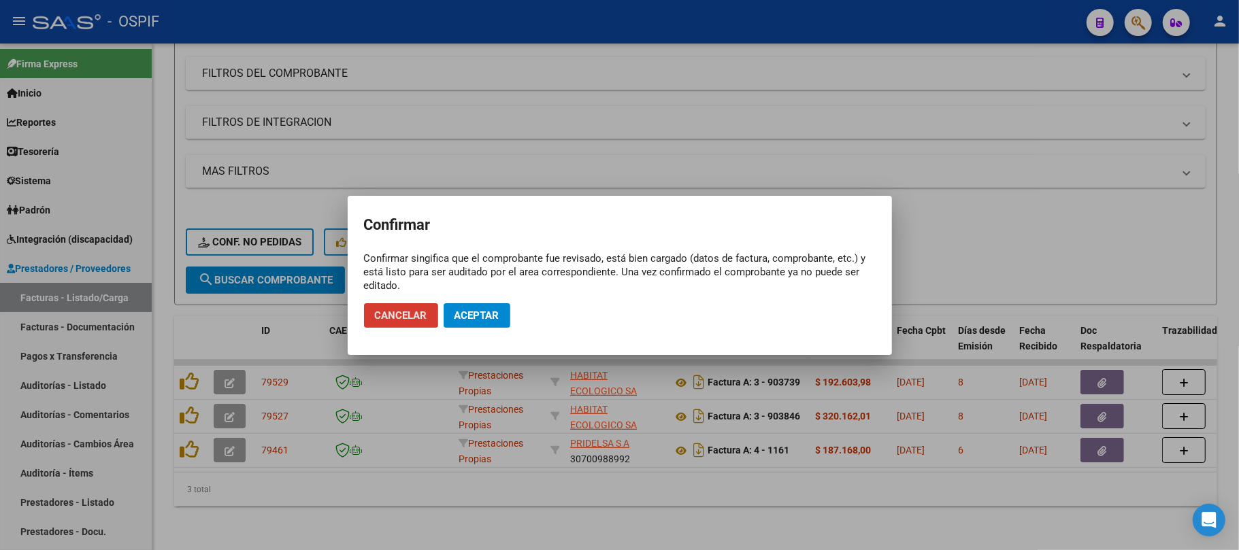
click at [480, 318] on span "Aceptar" at bounding box center [476, 316] width 45 height 12
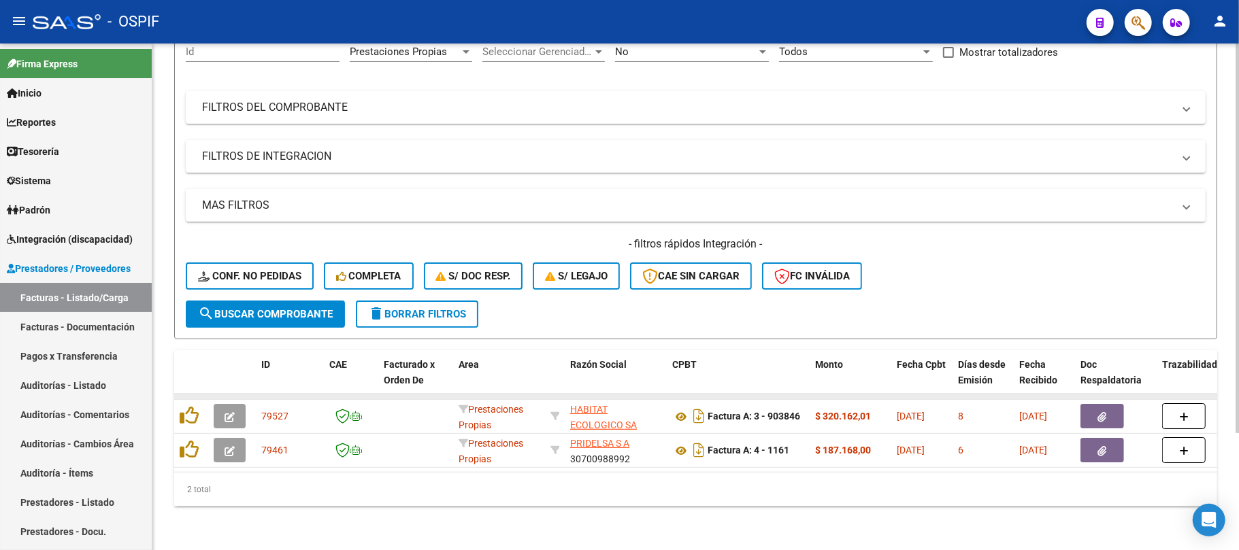
scroll to position [152, 0]
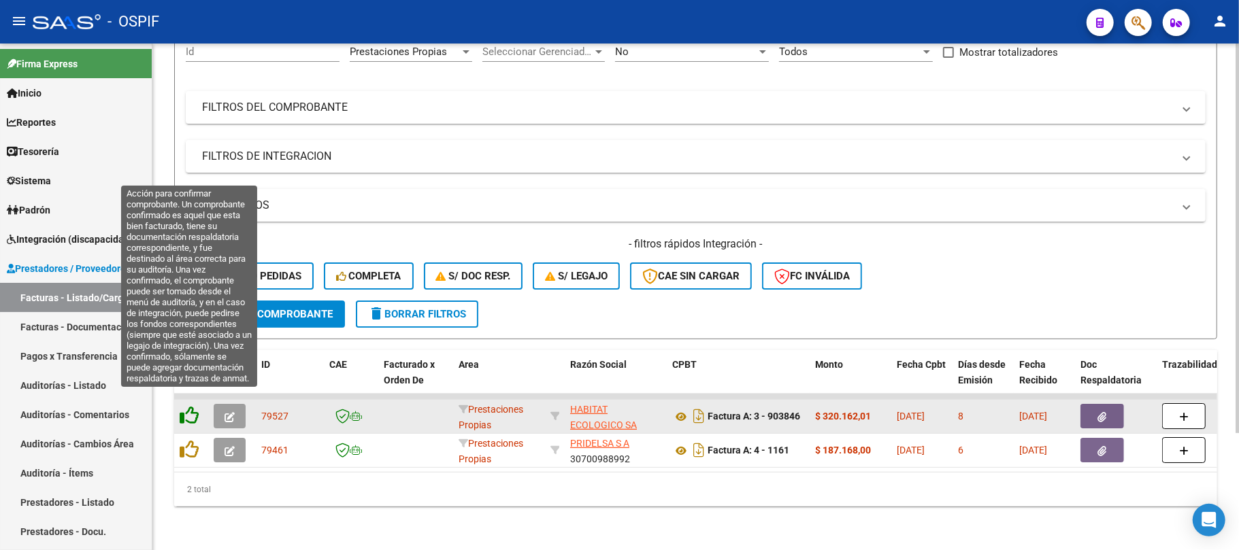
click at [188, 406] on icon at bounding box center [189, 415] width 19 height 19
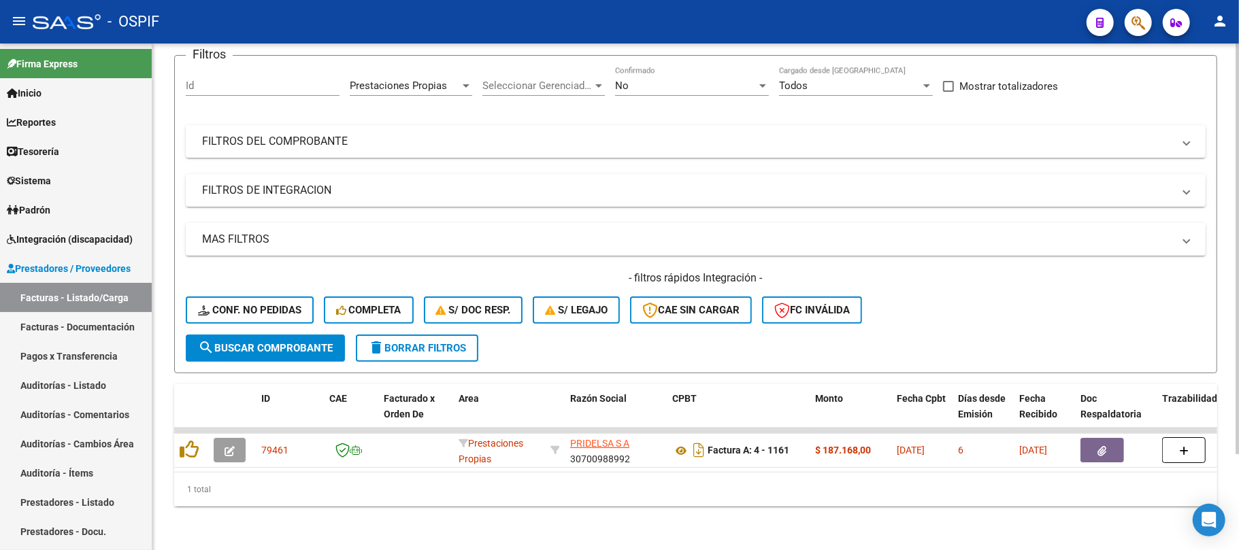
scroll to position [118, 0]
click at [396, 67] on div "Prestaciones Propias Area" at bounding box center [411, 81] width 122 height 29
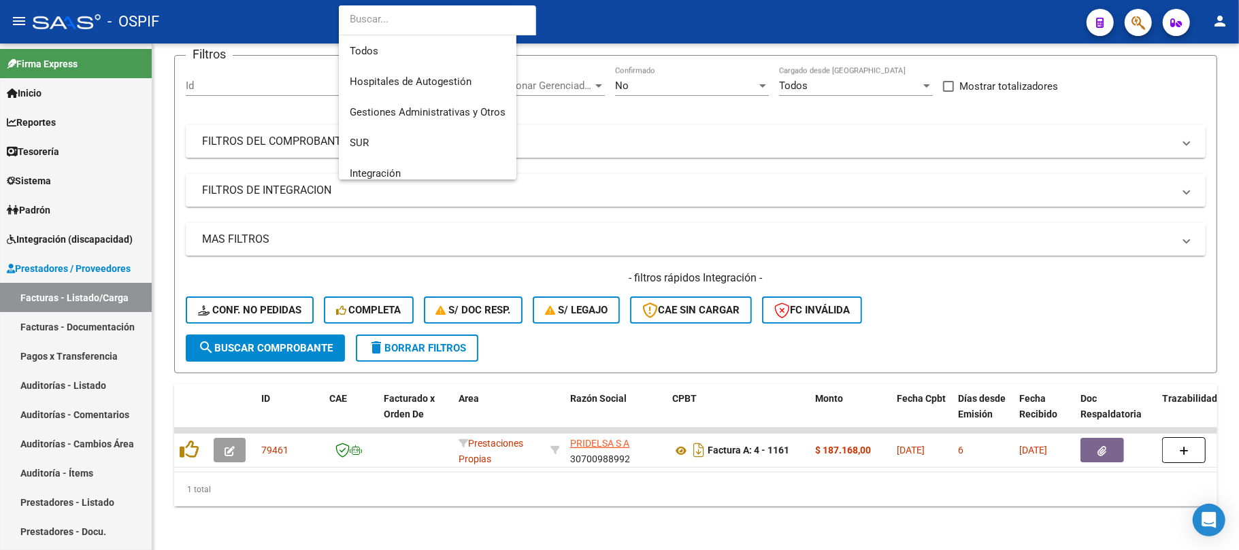
scroll to position [131, 0]
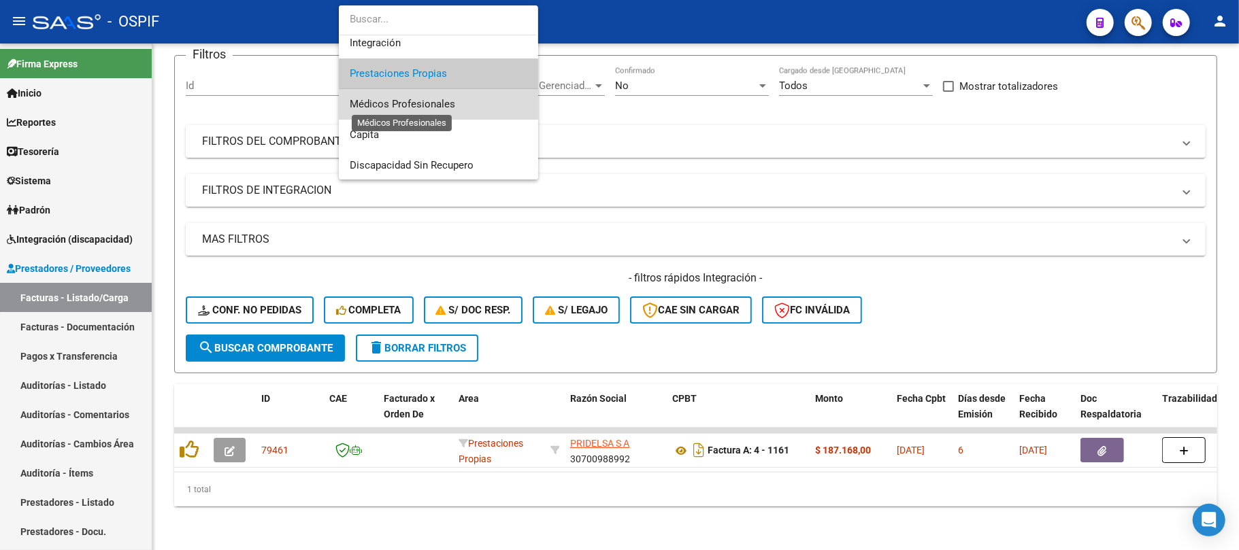
click at [449, 98] on span "Médicos Profesionales" at bounding box center [402, 104] width 105 height 12
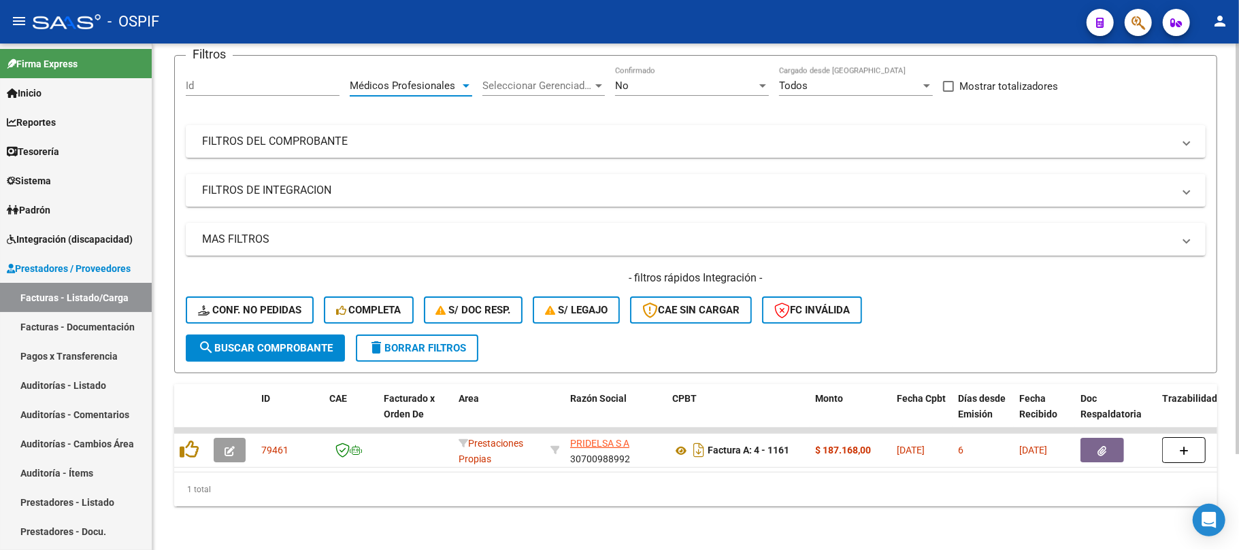
click at [295, 342] on span "search Buscar Comprobante" at bounding box center [265, 348] width 135 height 12
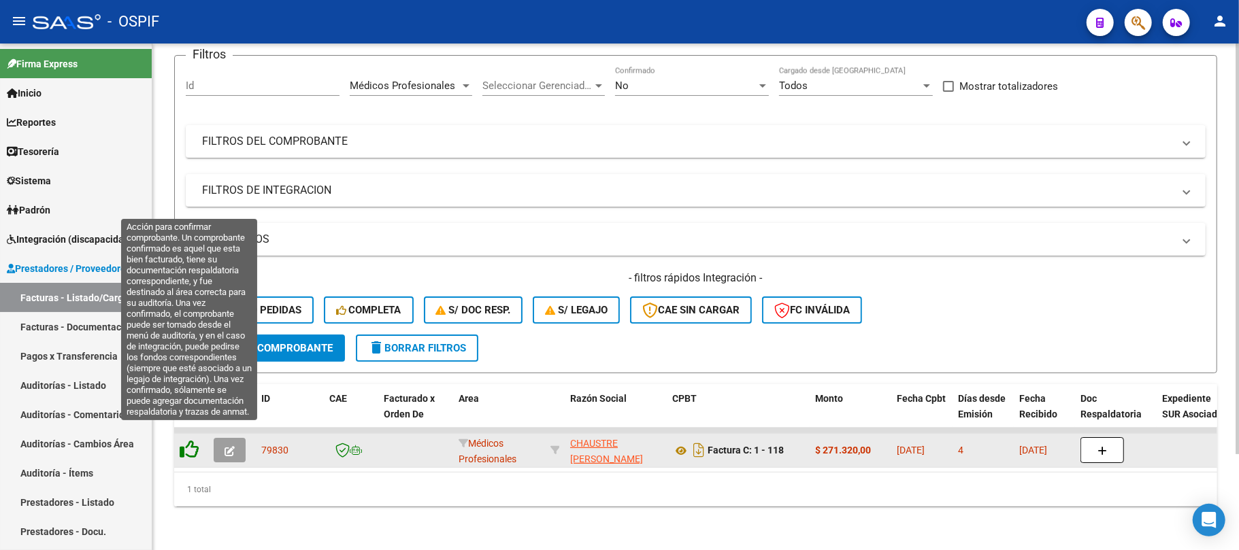
click at [188, 440] on icon at bounding box center [189, 449] width 19 height 19
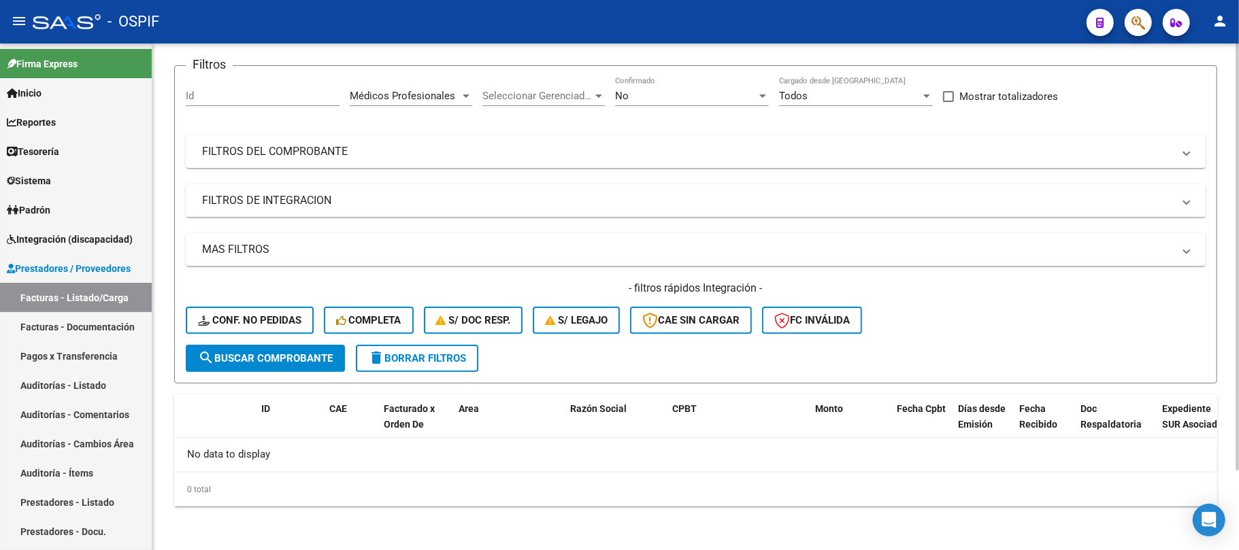
scroll to position [94, 0]
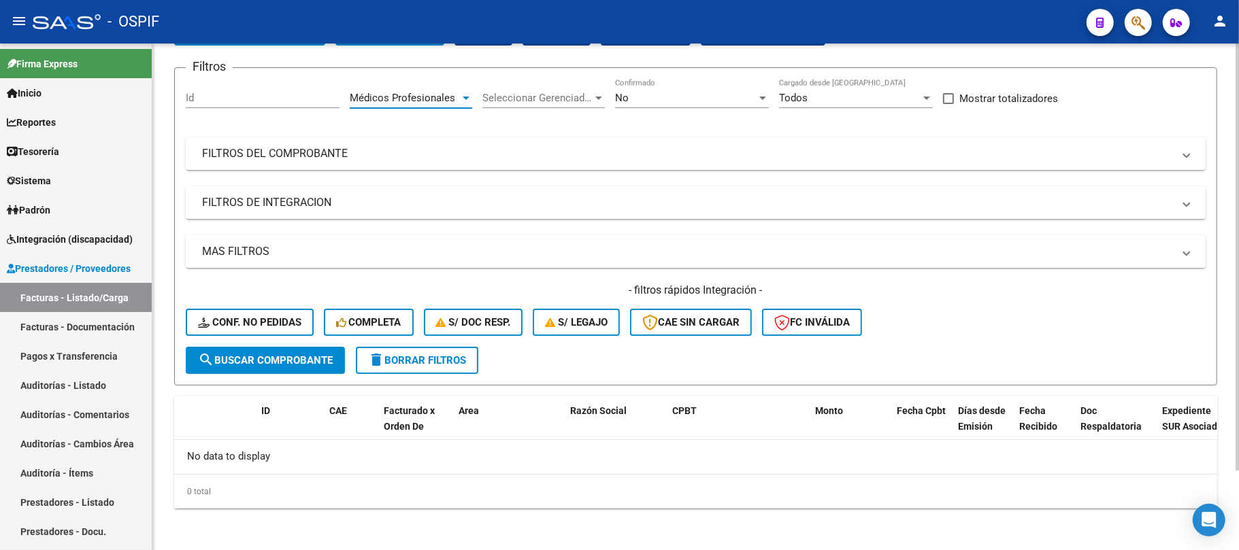
click at [403, 95] on span "Médicos Profesionales" at bounding box center [402, 98] width 105 height 12
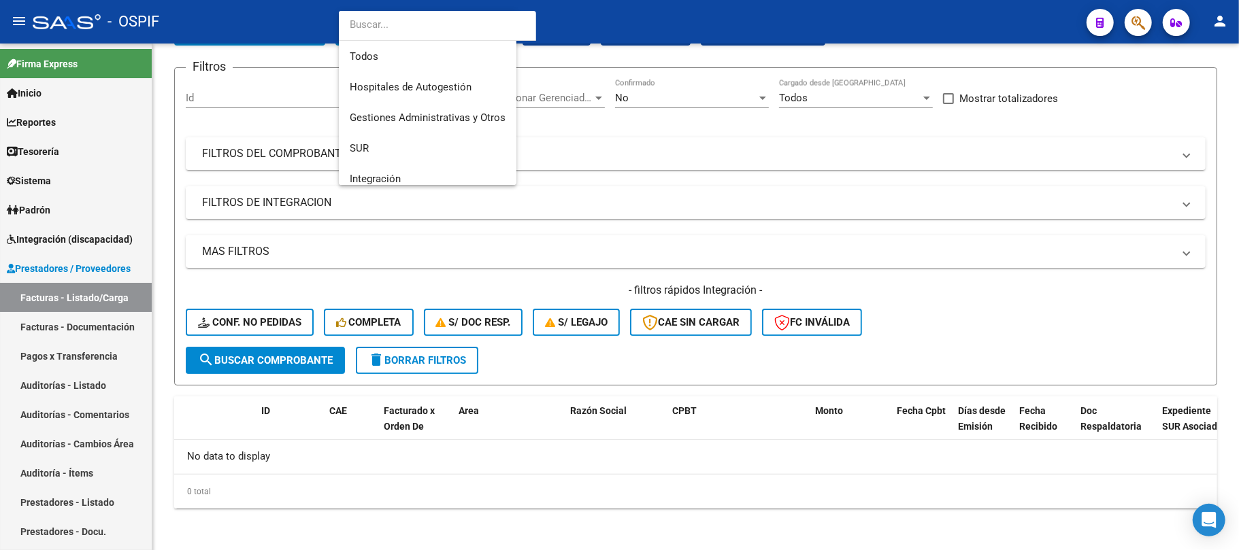
scroll to position [142, 0]
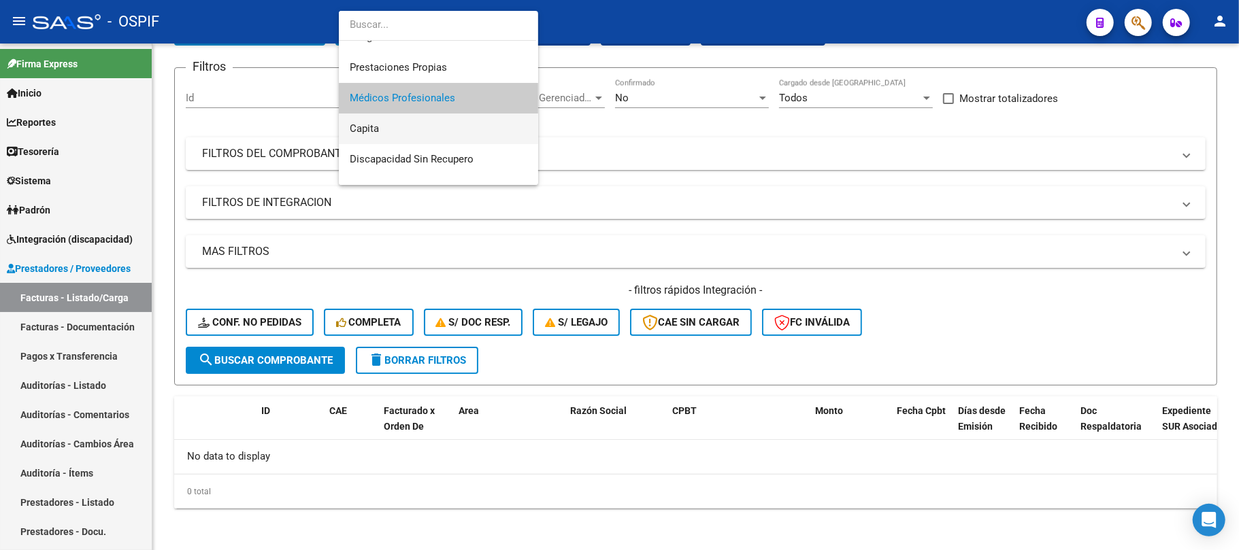
click at [423, 128] on span "Capita" at bounding box center [439, 129] width 178 height 31
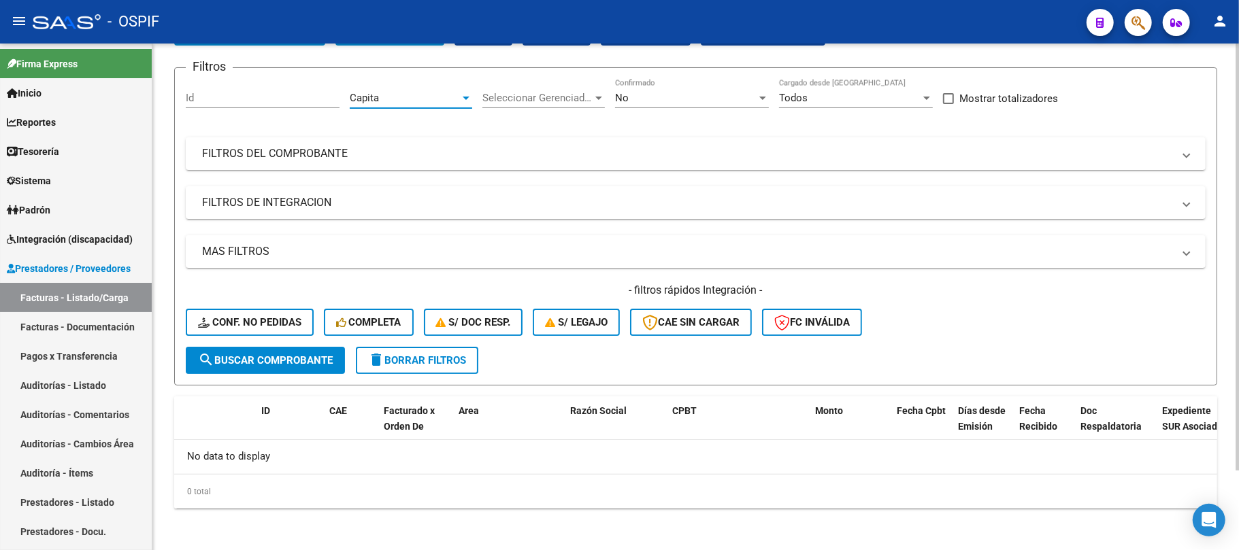
click at [301, 371] on button "search Buscar Comprobante" at bounding box center [265, 360] width 159 height 27
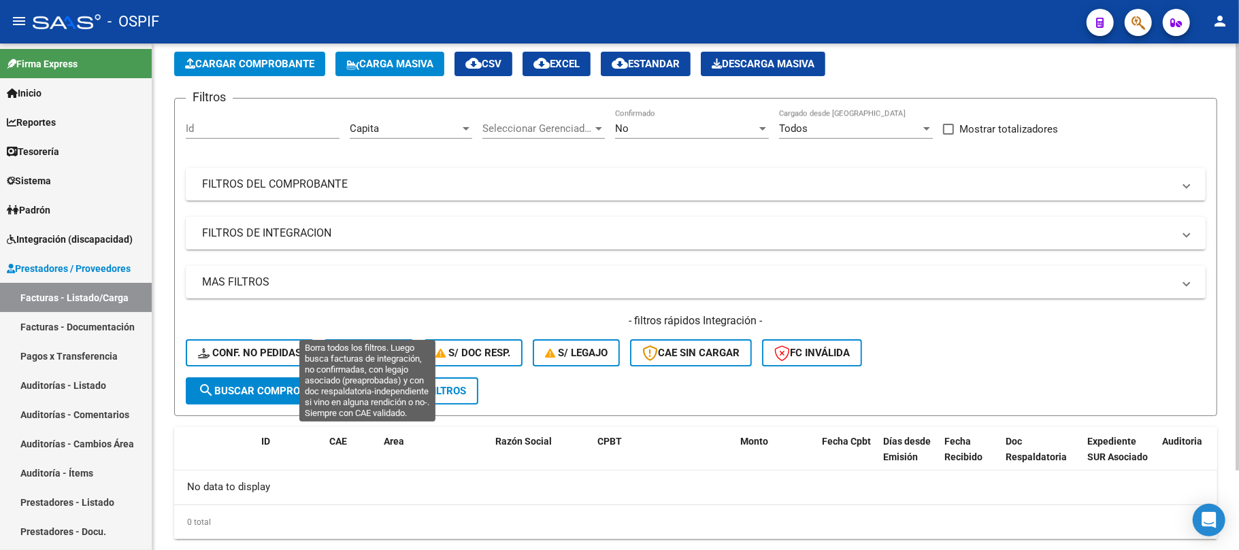
scroll to position [94, 0]
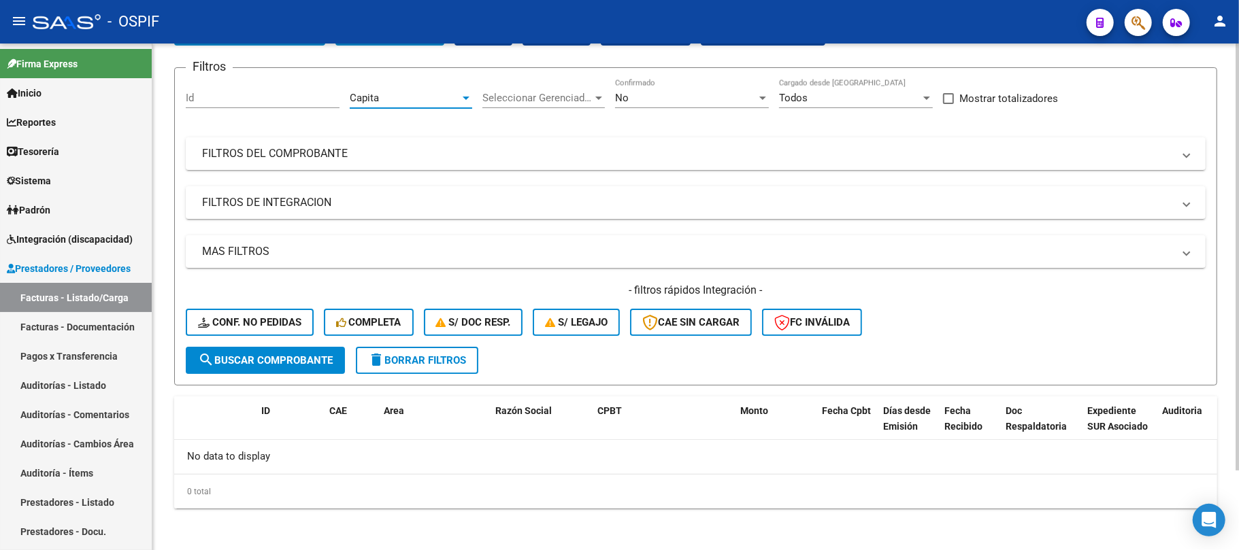
click at [418, 99] on div "Capita" at bounding box center [405, 98] width 110 height 12
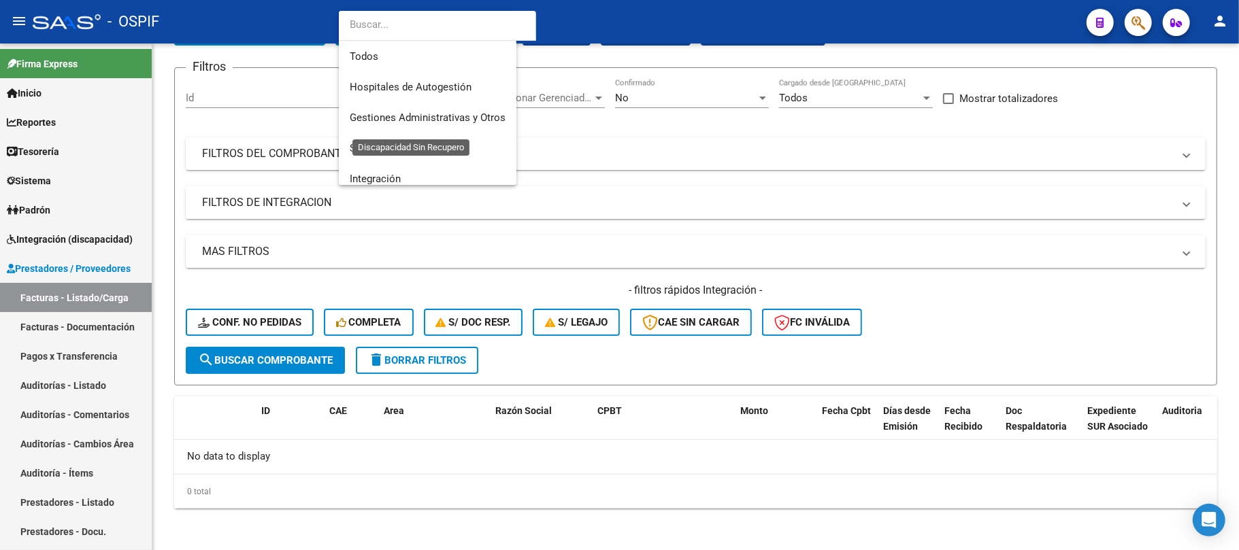
scroll to position [173, 0]
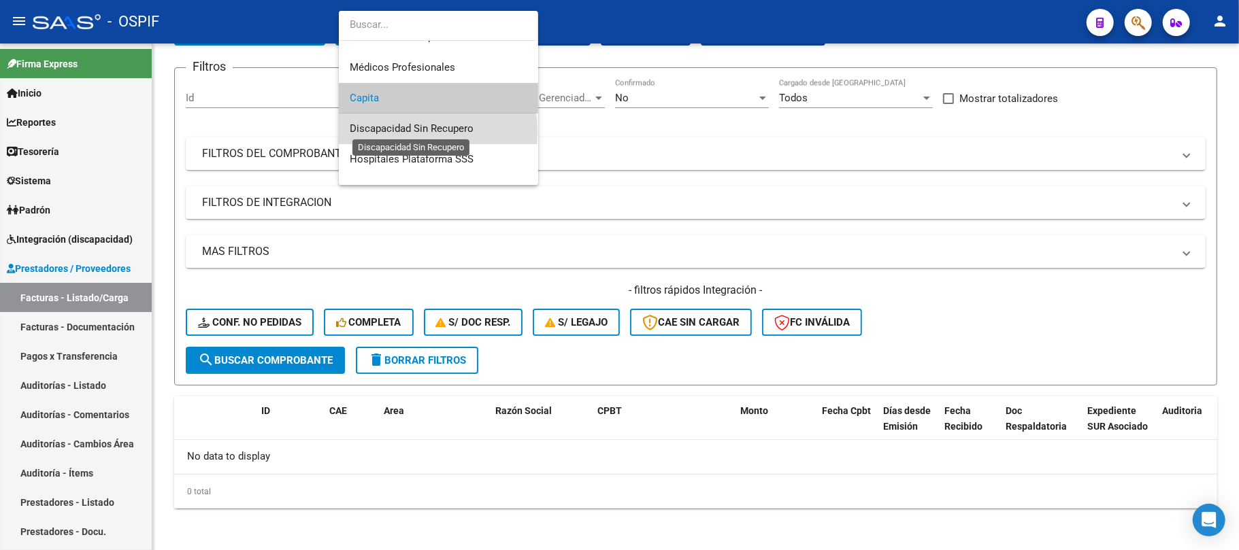
click at [425, 131] on span "Discapacidad Sin Recupero" at bounding box center [412, 128] width 124 height 12
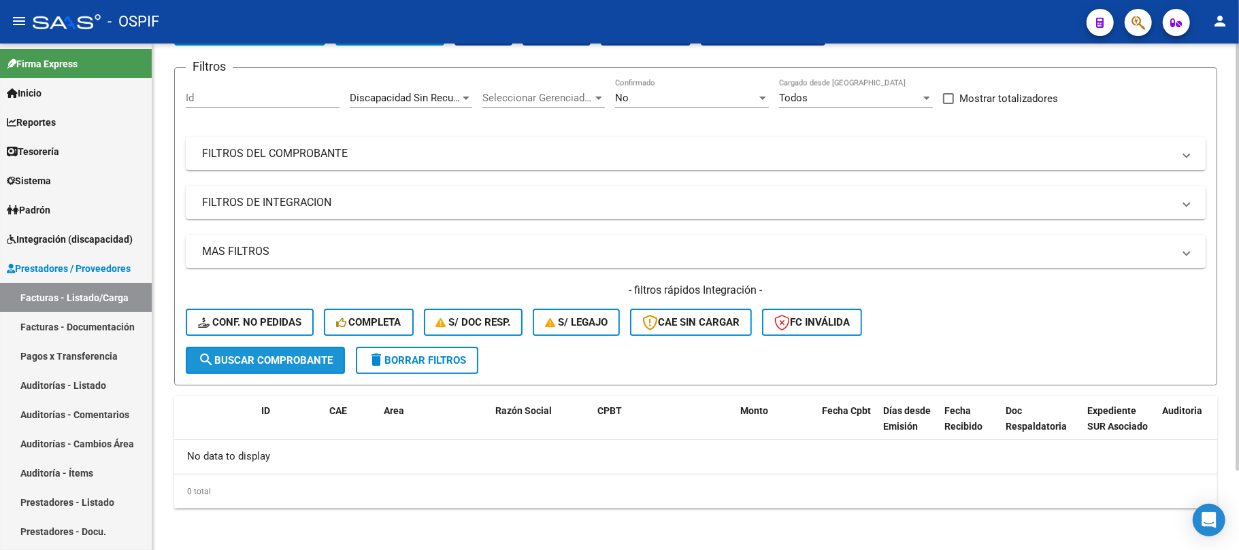
click at [295, 349] on button "search Buscar Comprobante" at bounding box center [265, 360] width 159 height 27
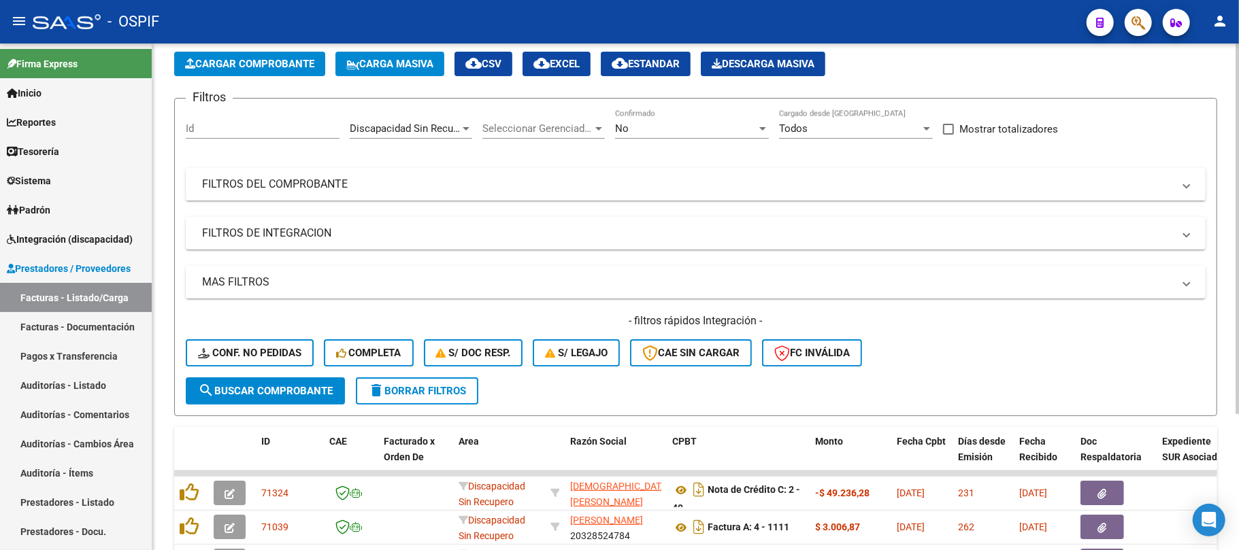
scroll to position [94, 0]
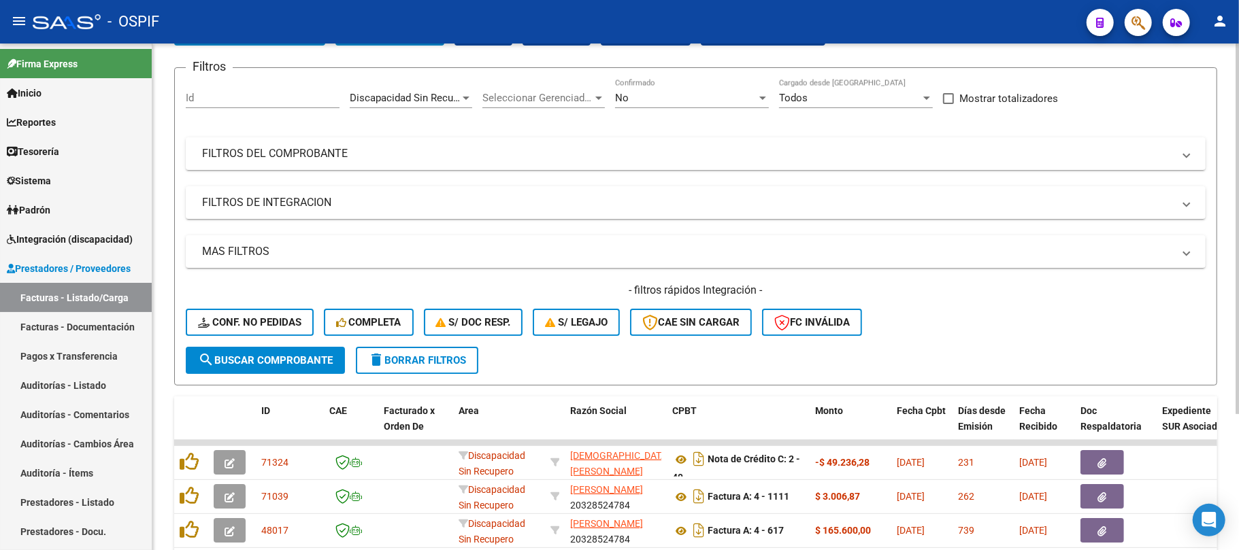
click at [425, 86] on div "Discapacidad Sin Recupero Area" at bounding box center [411, 93] width 122 height 29
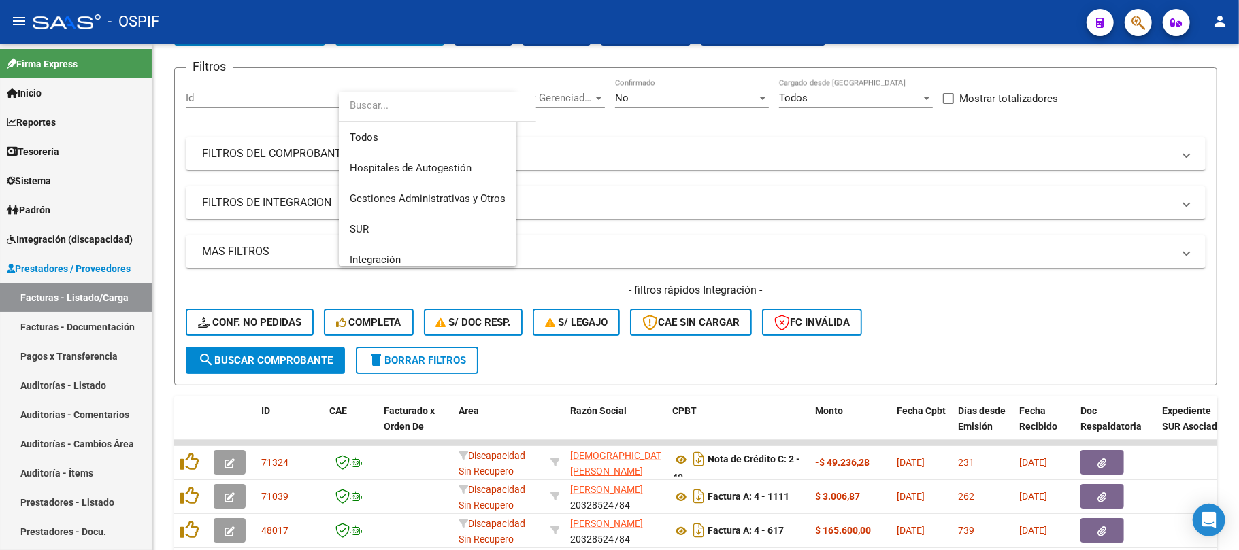
scroll to position [193, 0]
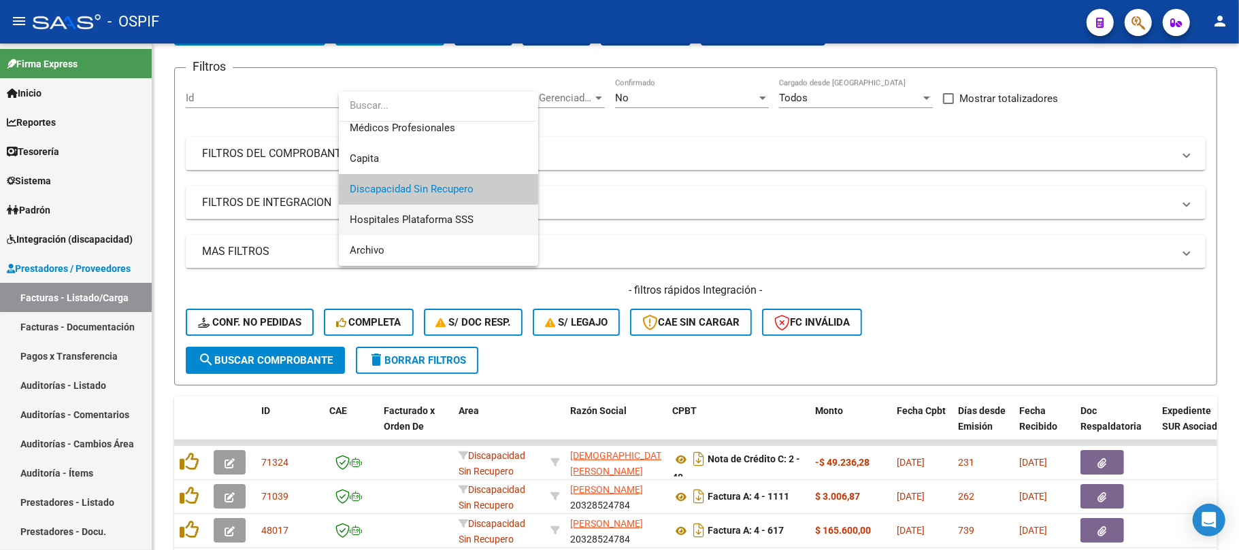
click at [406, 230] on span "Hospitales Plataforma SSS" at bounding box center [439, 220] width 178 height 31
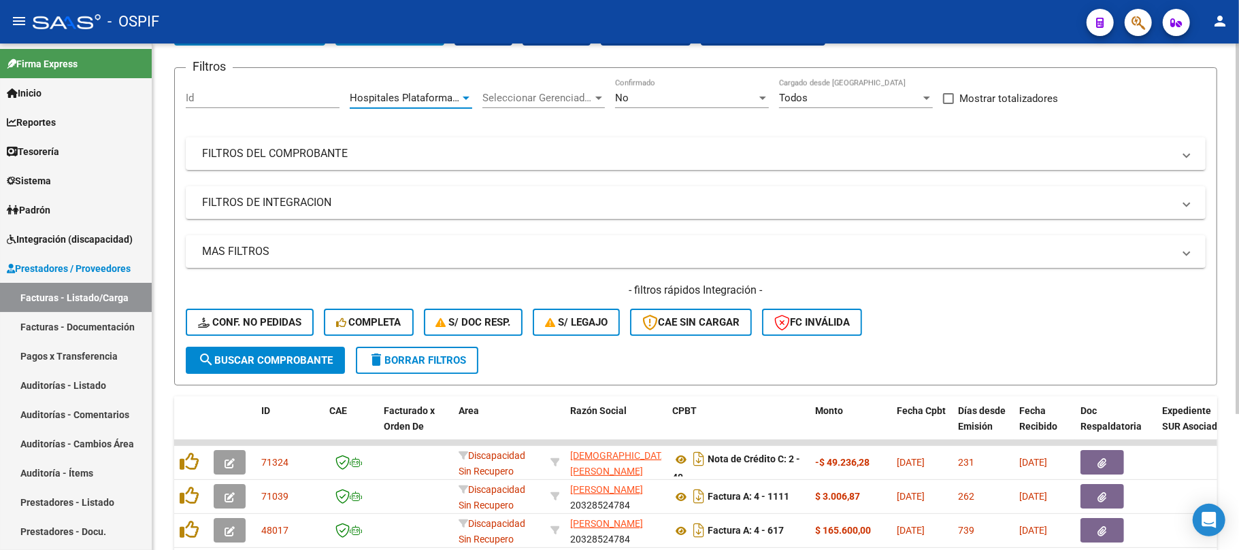
click at [325, 367] on button "search Buscar Comprobante" at bounding box center [265, 360] width 159 height 27
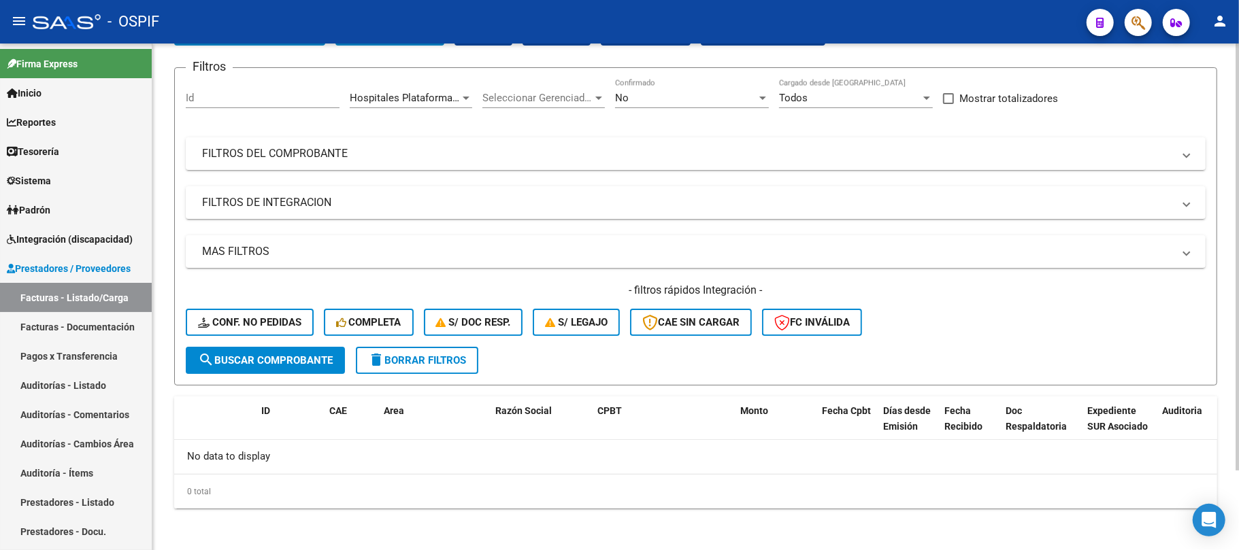
click at [414, 88] on div "Hospitales Plataforma SSS Area" at bounding box center [411, 93] width 122 height 29
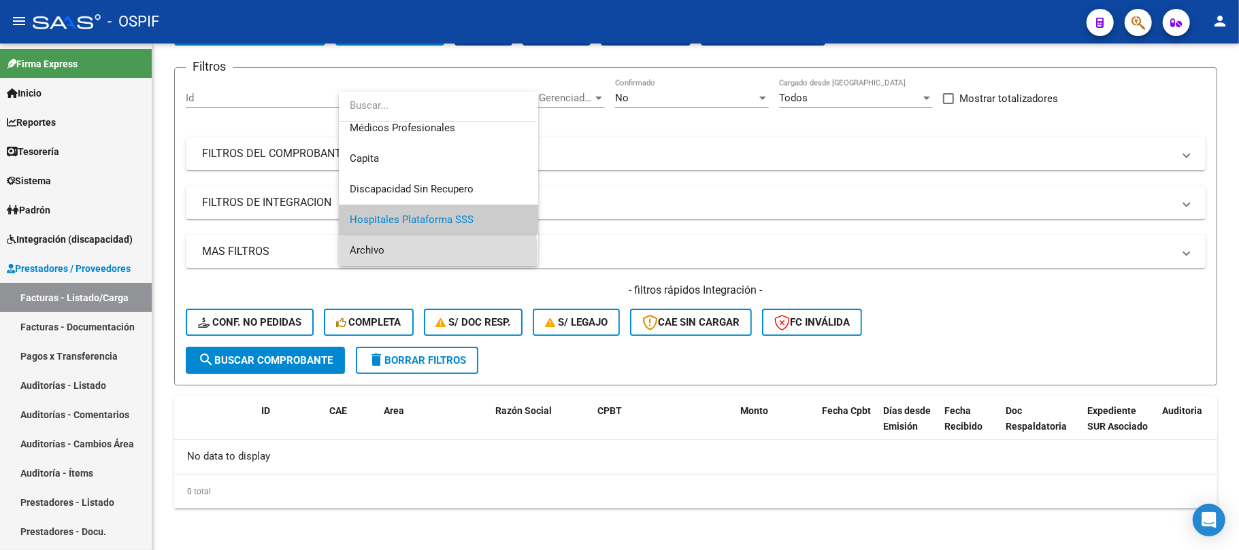
click at [392, 254] on span "Archivo" at bounding box center [439, 250] width 178 height 31
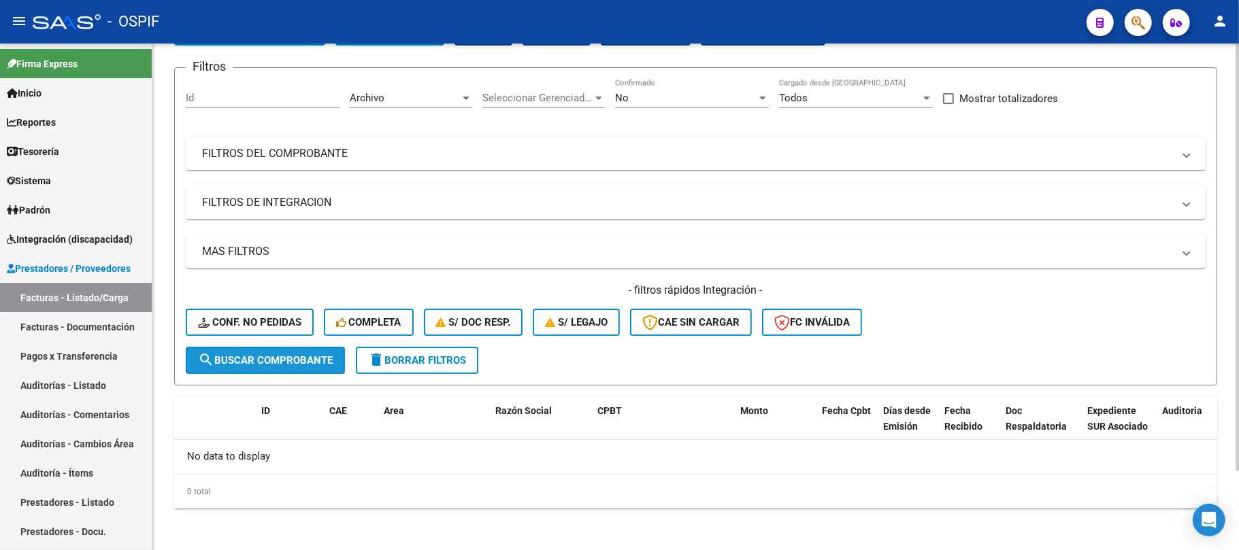
click at [297, 365] on button "search Buscar Comprobante" at bounding box center [265, 360] width 159 height 27
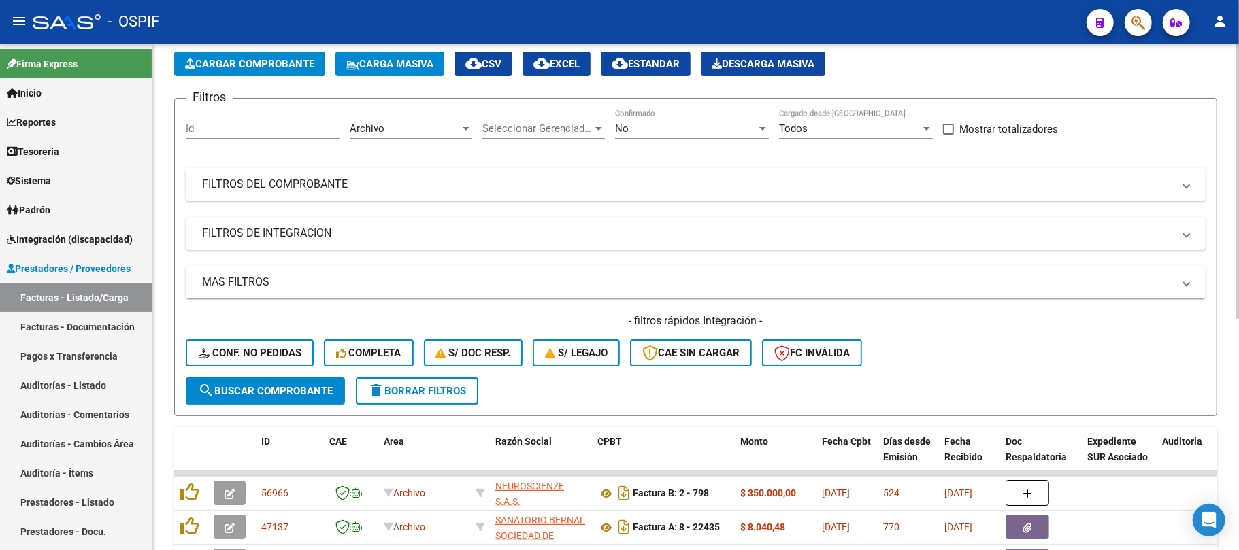
scroll to position [94, 0]
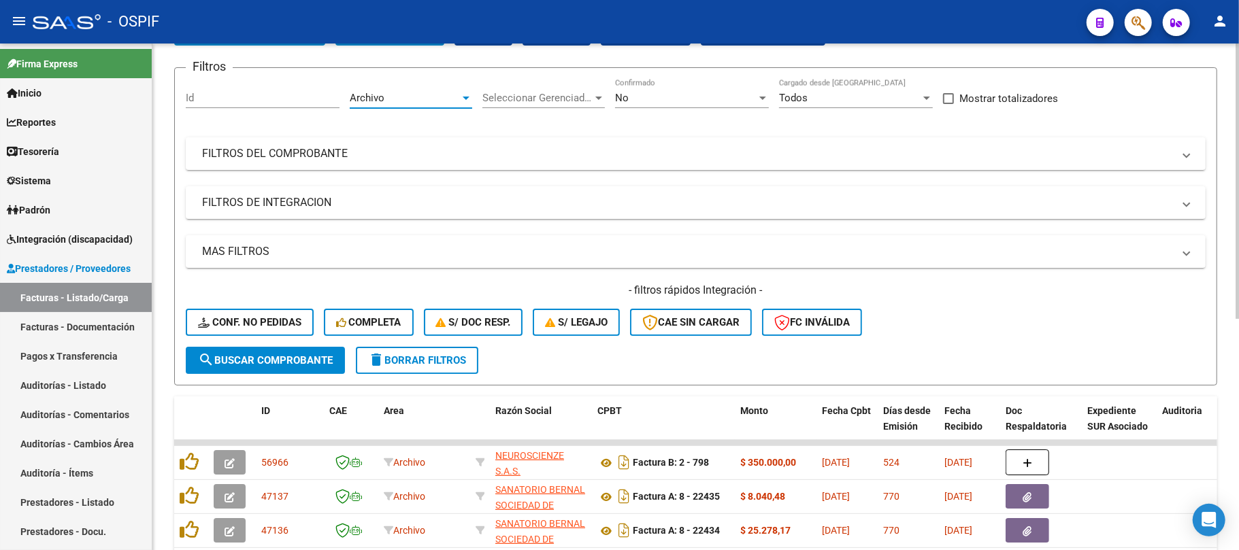
click at [418, 102] on div "Archivo" at bounding box center [405, 98] width 110 height 12
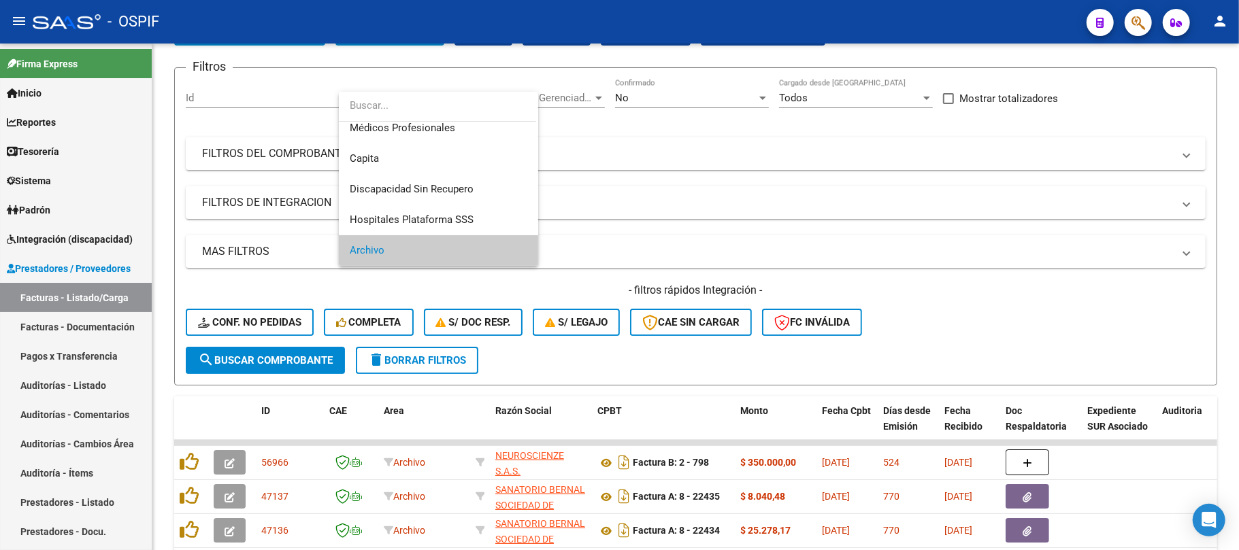
scroll to position [0, 0]
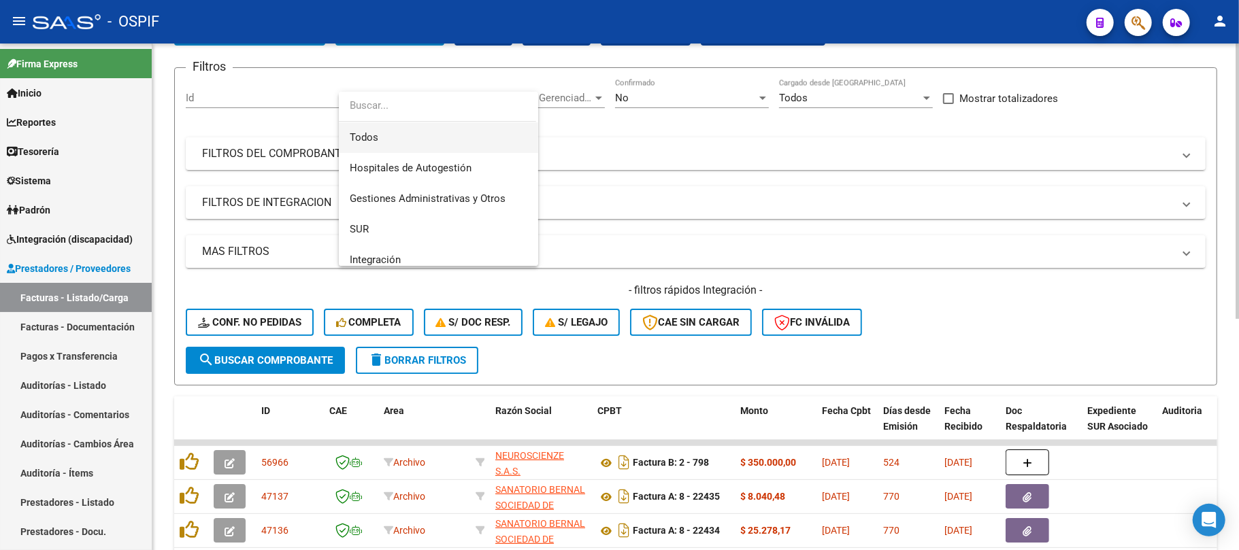
click at [427, 144] on span "Todos" at bounding box center [439, 137] width 178 height 31
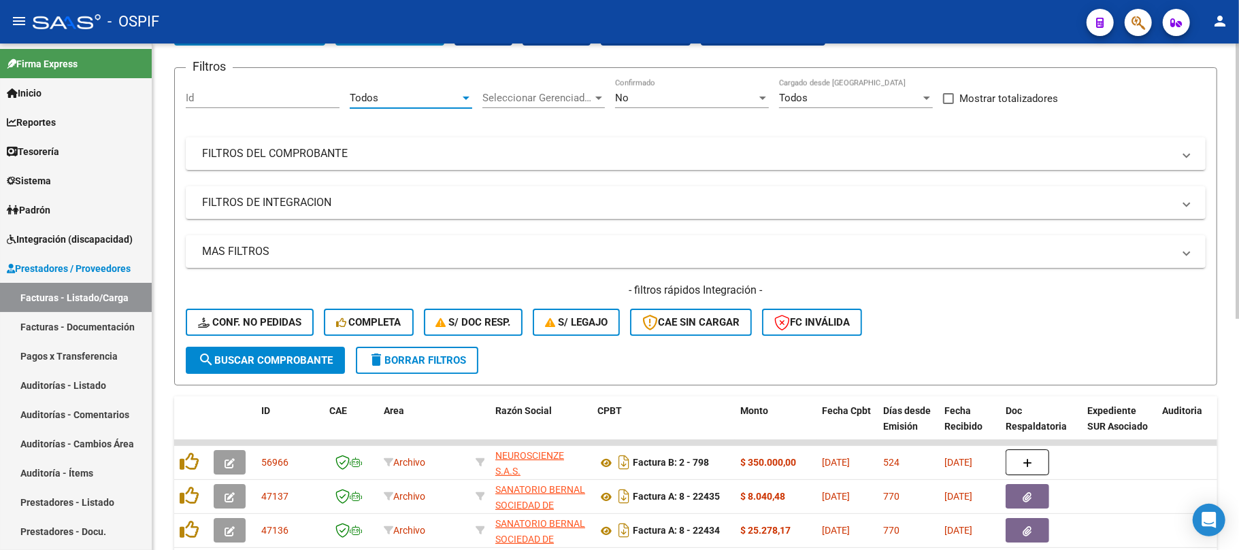
click at [286, 359] on span "search Buscar Comprobante" at bounding box center [265, 360] width 135 height 12
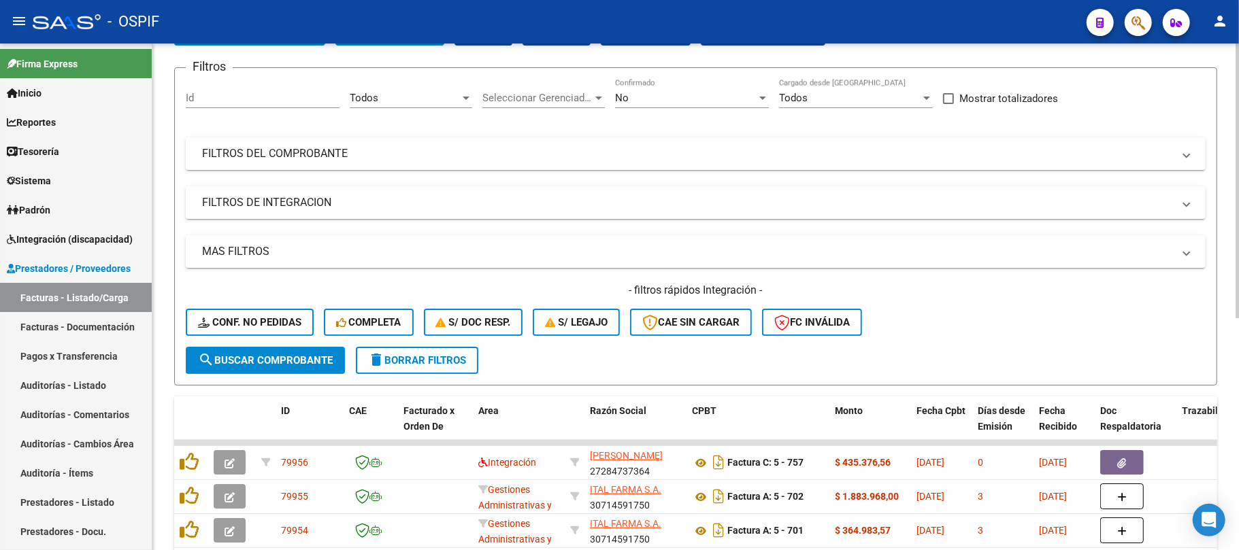
click at [436, 357] on span "delete Borrar Filtros" at bounding box center [417, 360] width 98 height 12
click at [461, 371] on button "delete Borrar Filtros" at bounding box center [417, 360] width 122 height 27
click at [403, 208] on mat-panel-title "FILTROS DE INTEGRACION" at bounding box center [687, 202] width 971 height 15
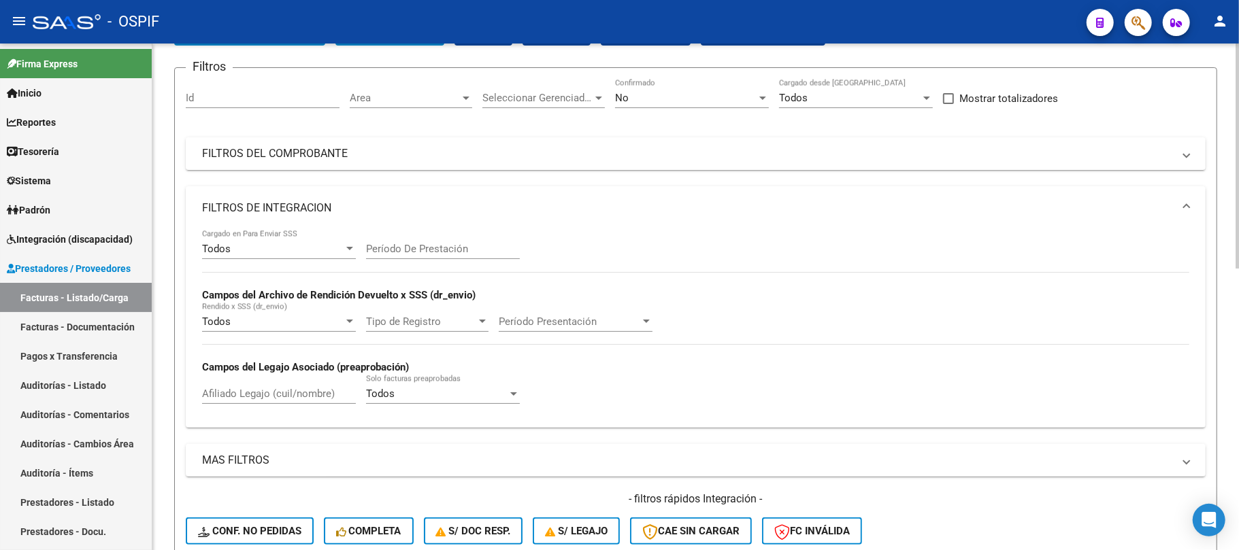
click at [444, 240] on div "Período De Prestación" at bounding box center [443, 244] width 154 height 29
type input "202508"
click at [397, 211] on mat-panel-title "FILTROS DE INTEGRACION" at bounding box center [687, 208] width 971 height 15
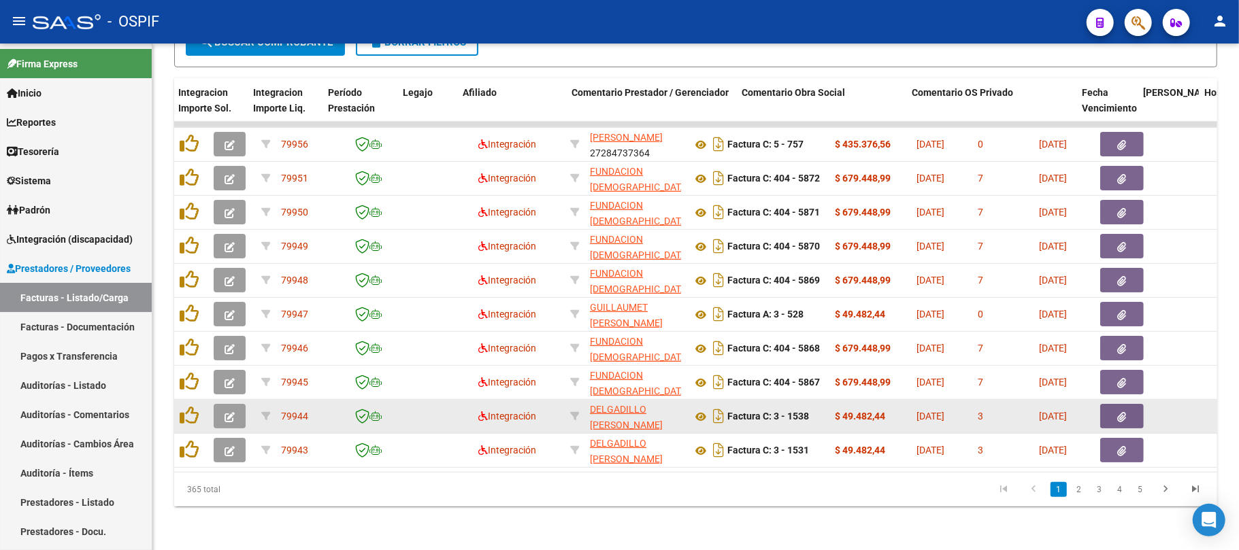
scroll to position [0, 1766]
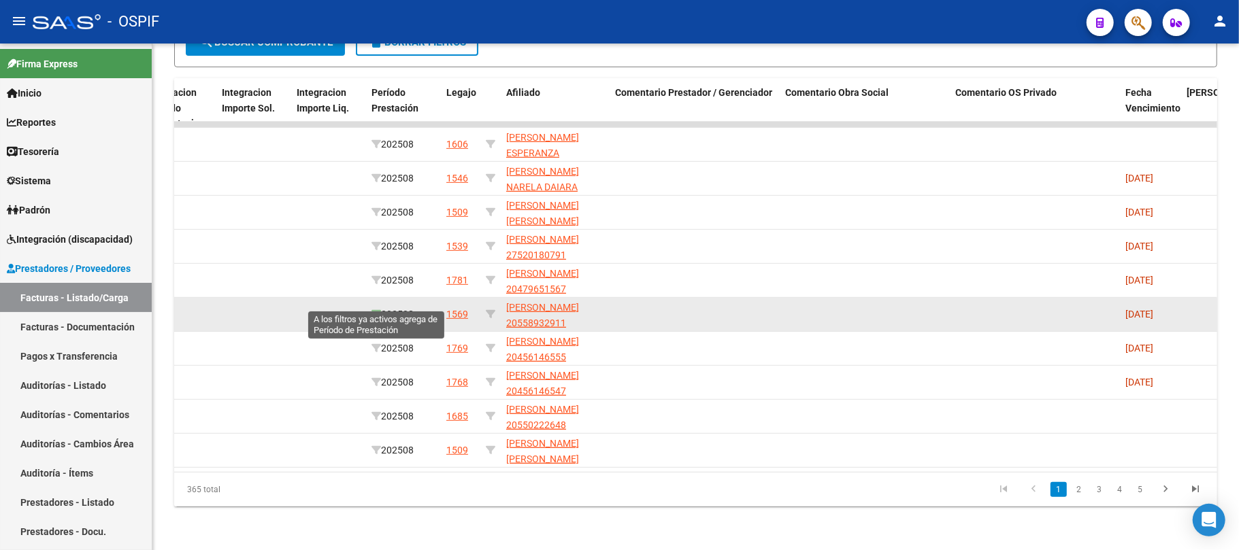
click at [374, 310] on icon at bounding box center [376, 315] width 10 height 10
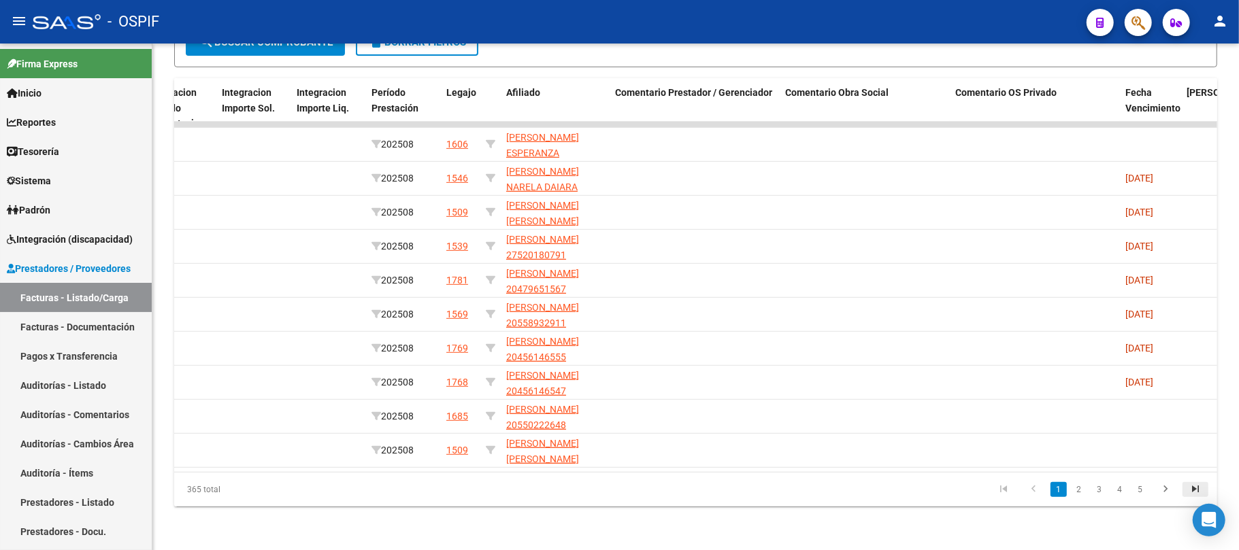
click at [1196, 493] on icon "go to last page" at bounding box center [1196, 491] width 18 height 16
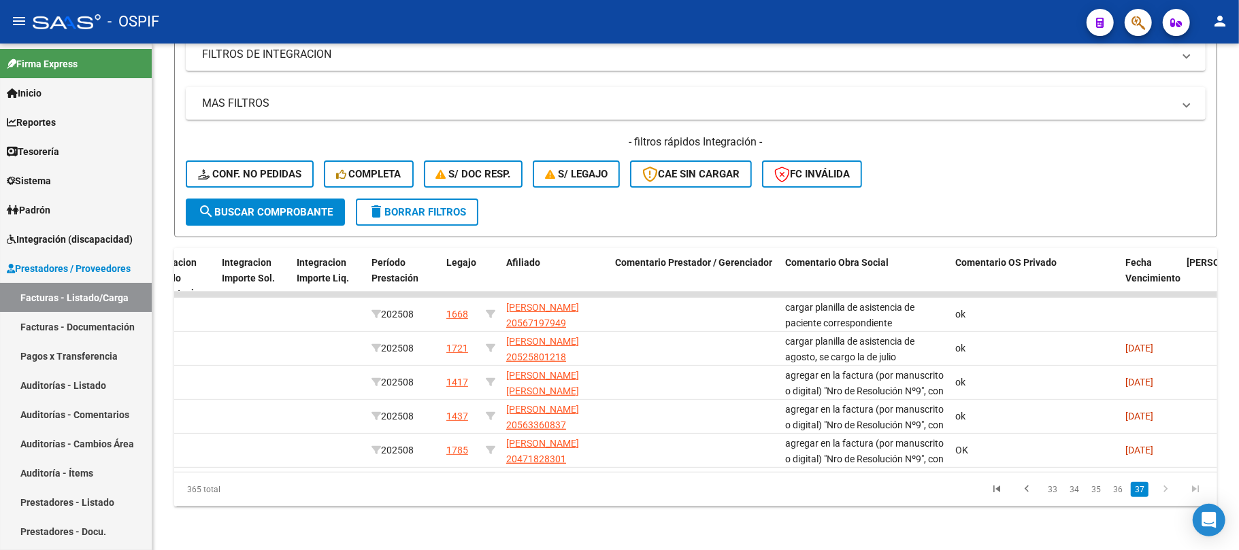
scroll to position [254, 0]
click at [1117, 491] on link "36" at bounding box center [1118, 489] width 18 height 15
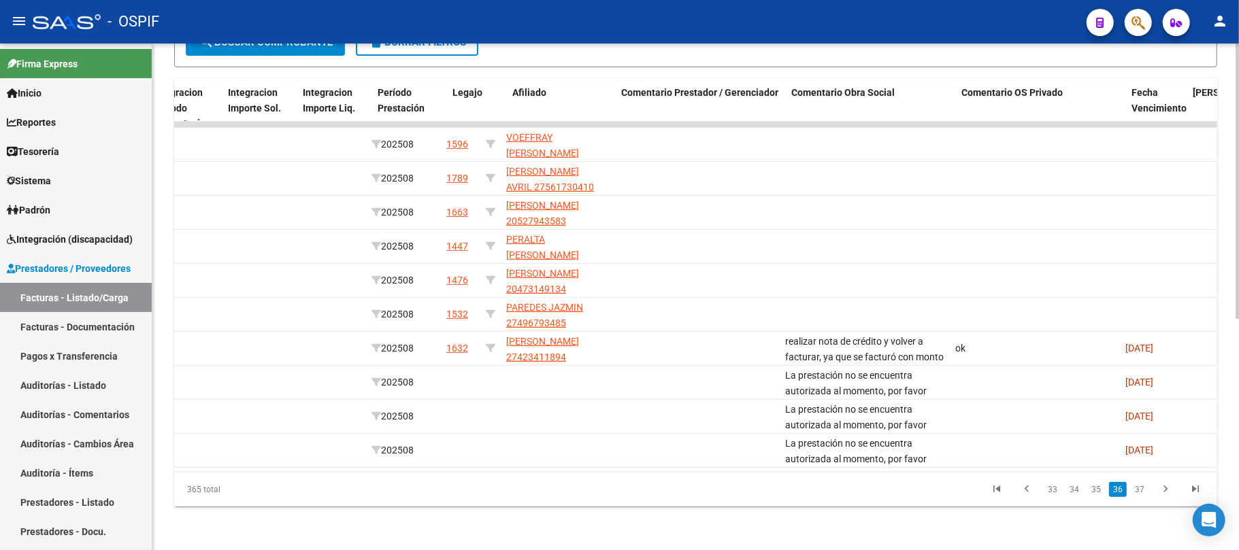
scroll to position [0, 0]
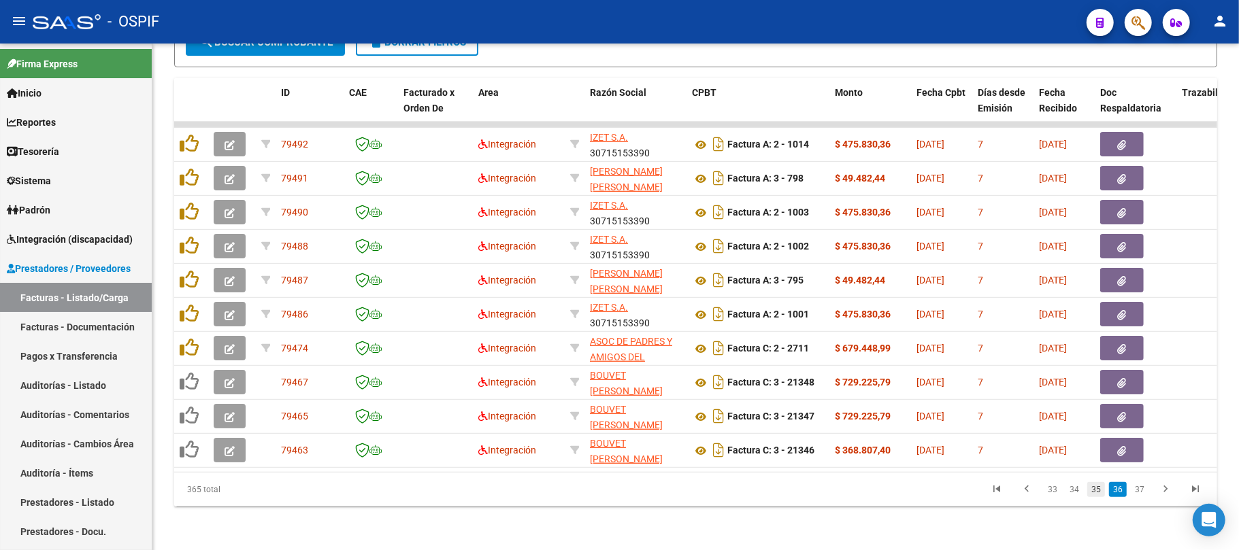
click at [1098, 497] on link "35" at bounding box center [1096, 489] width 18 height 15
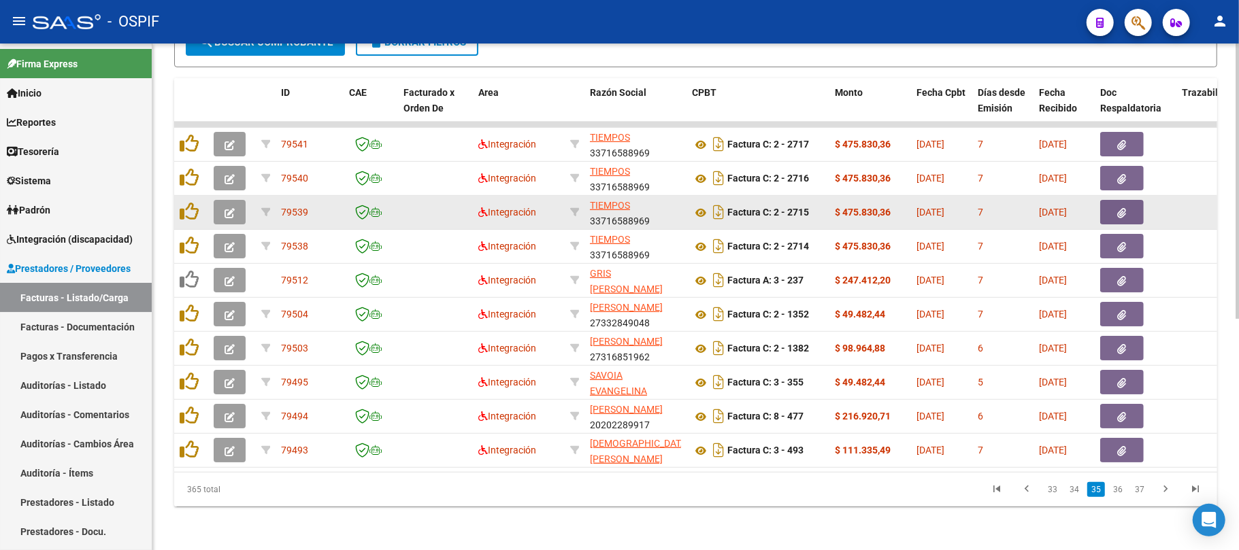
click at [619, 207] on div "TIEMPOS 33716588969" at bounding box center [635, 212] width 91 height 29
copy div "33716588969"
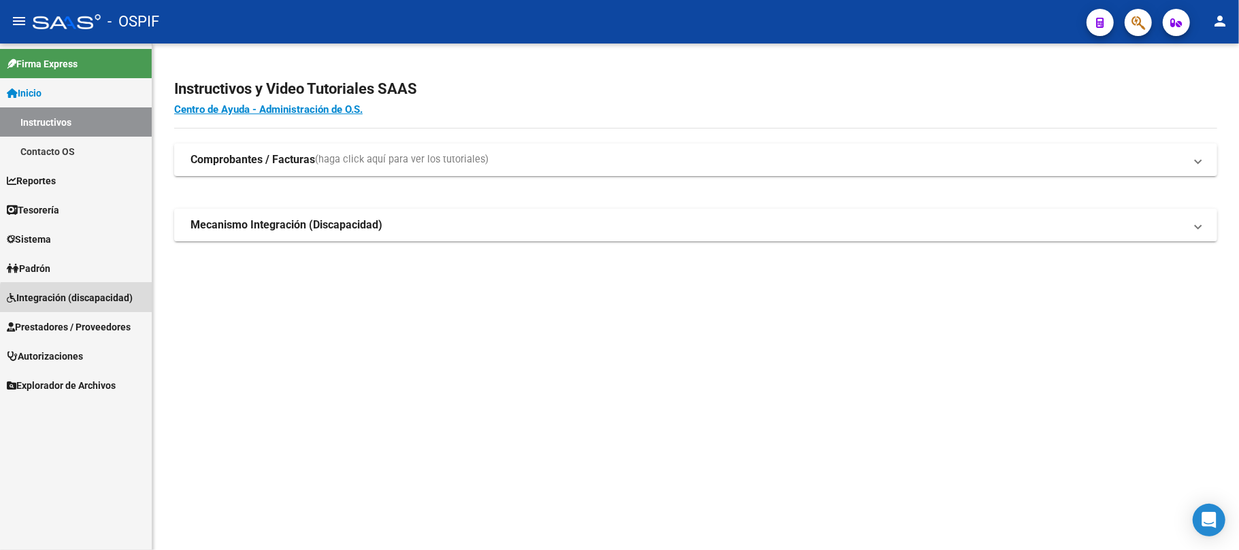
click at [82, 303] on span "Integración (discapacidad)" at bounding box center [70, 298] width 126 height 15
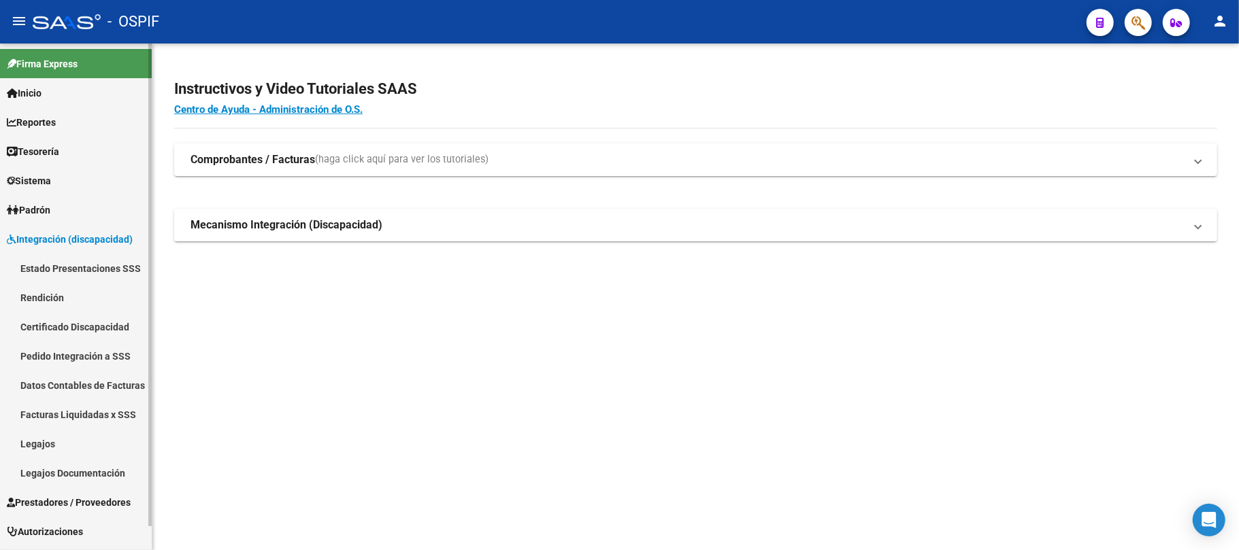
click at [103, 235] on span "Integración (discapacidad)" at bounding box center [70, 239] width 126 height 15
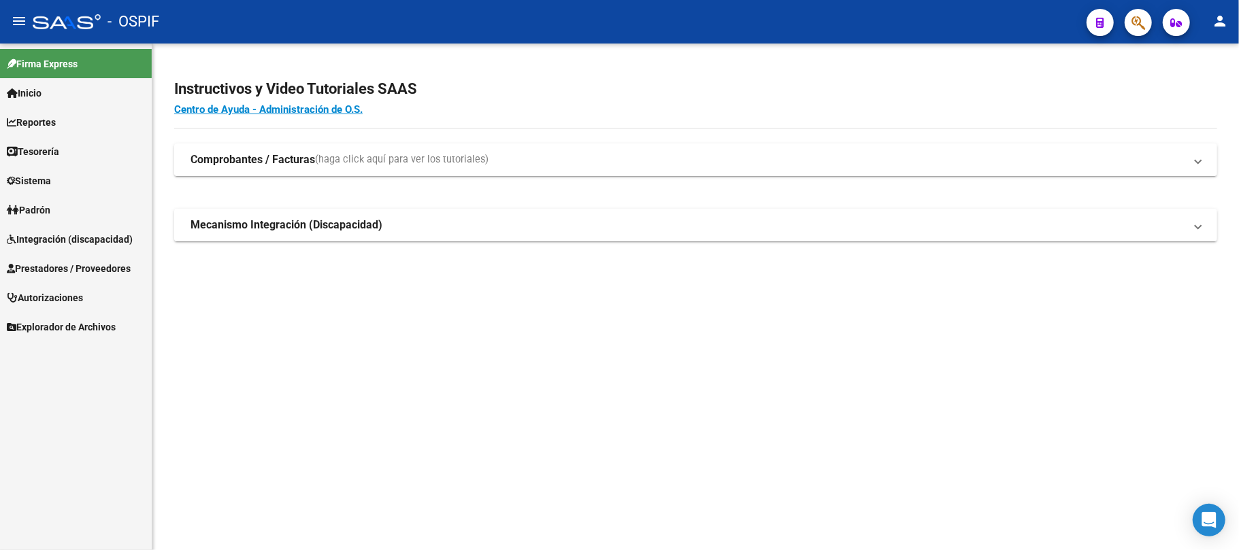
click at [65, 263] on span "Prestadores / Proveedores" at bounding box center [69, 268] width 124 height 15
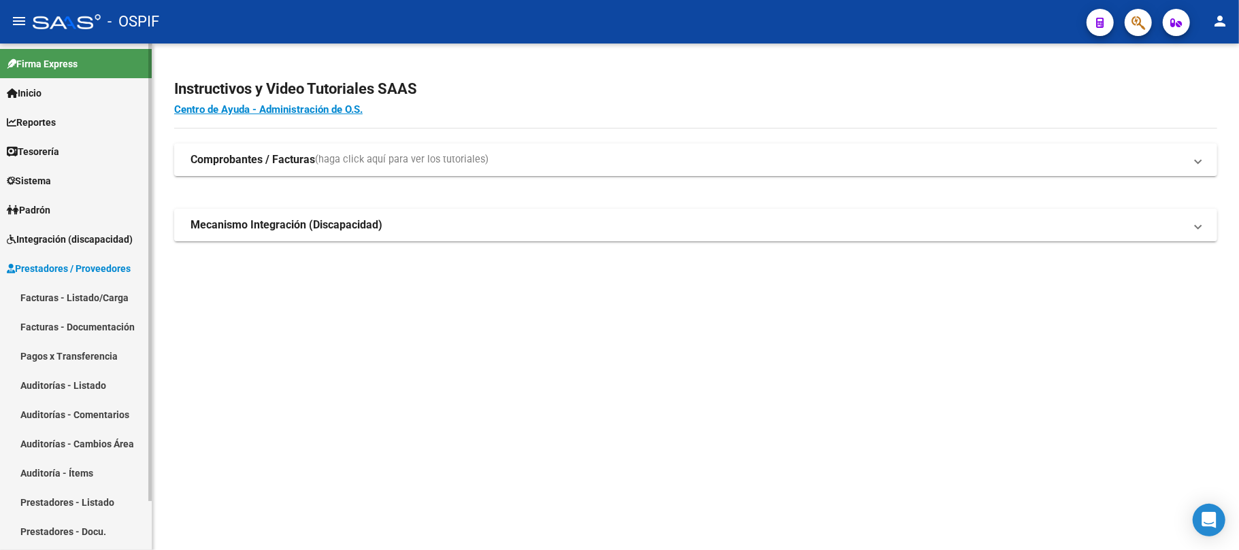
click at [58, 286] on link "Facturas - Listado/Carga" at bounding box center [76, 297] width 152 height 29
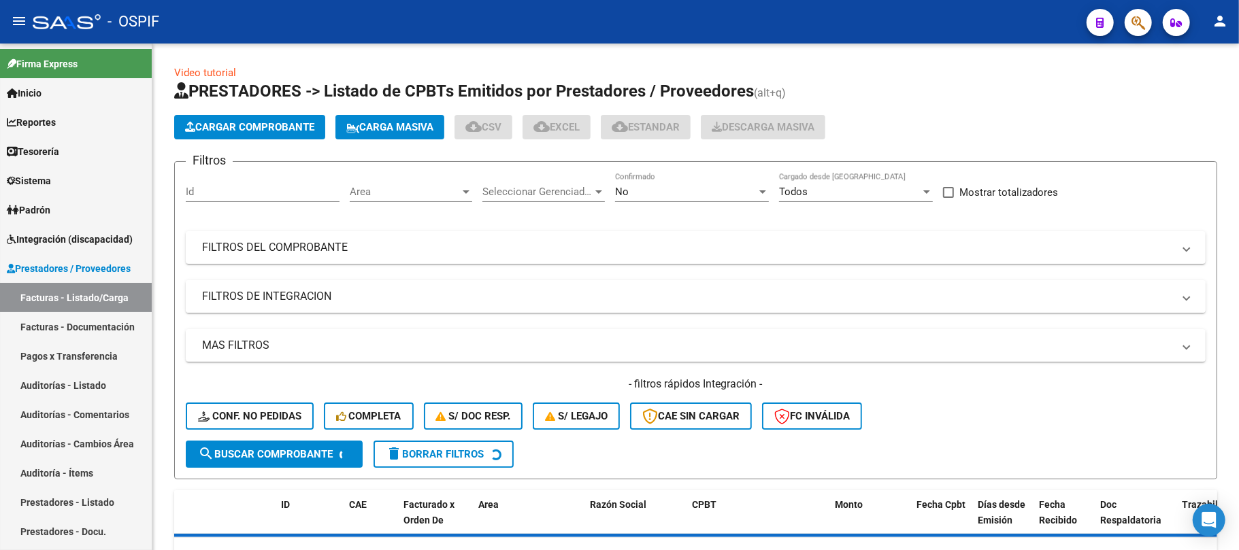
click at [689, 245] on mat-panel-title "FILTROS DEL COMPROBANTE" at bounding box center [687, 247] width 971 height 15
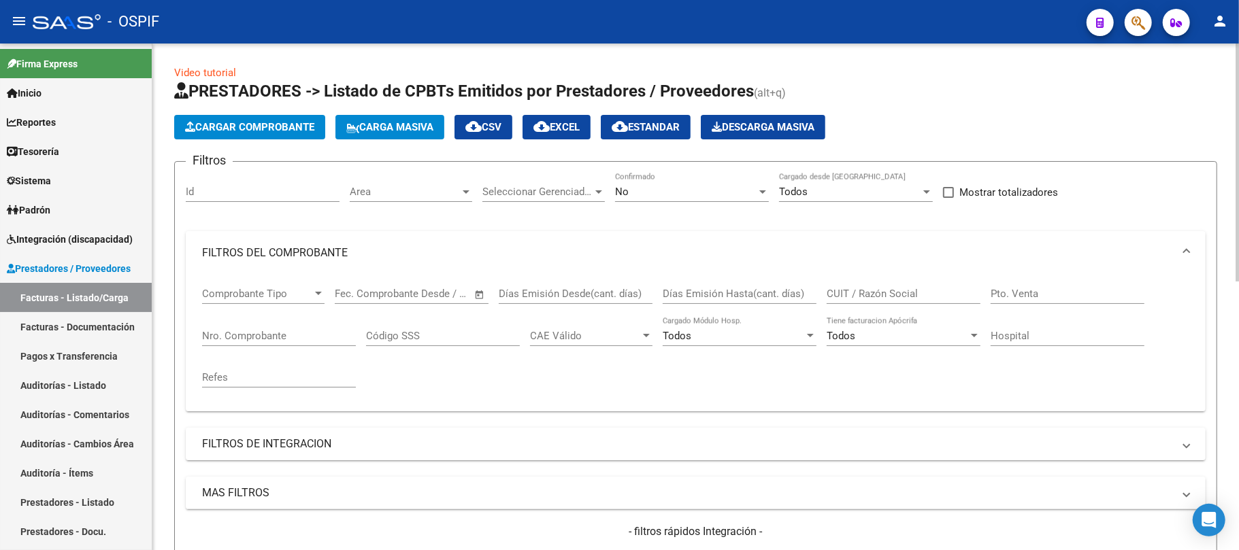
click at [872, 297] on input "CUIT / Razón Social" at bounding box center [904, 294] width 154 height 12
paste input "33716588969"
type input "33716588969"
click at [700, 251] on mat-panel-title "FILTROS DEL COMPROBANTE" at bounding box center [687, 253] width 971 height 15
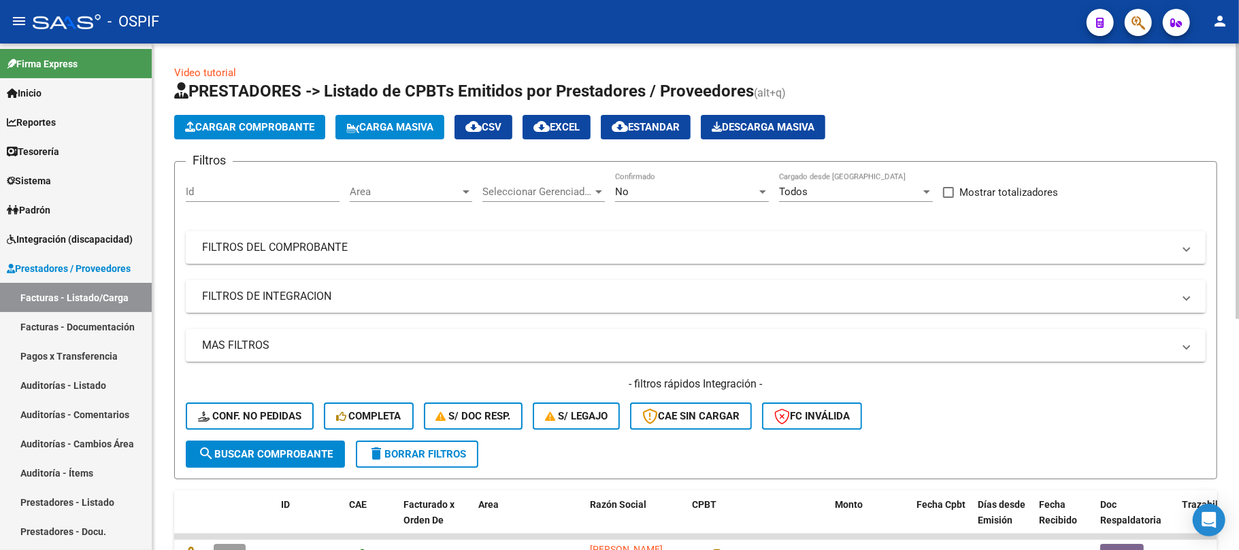
click at [317, 303] on mat-panel-title "FILTROS DE INTEGRACION" at bounding box center [687, 296] width 971 height 15
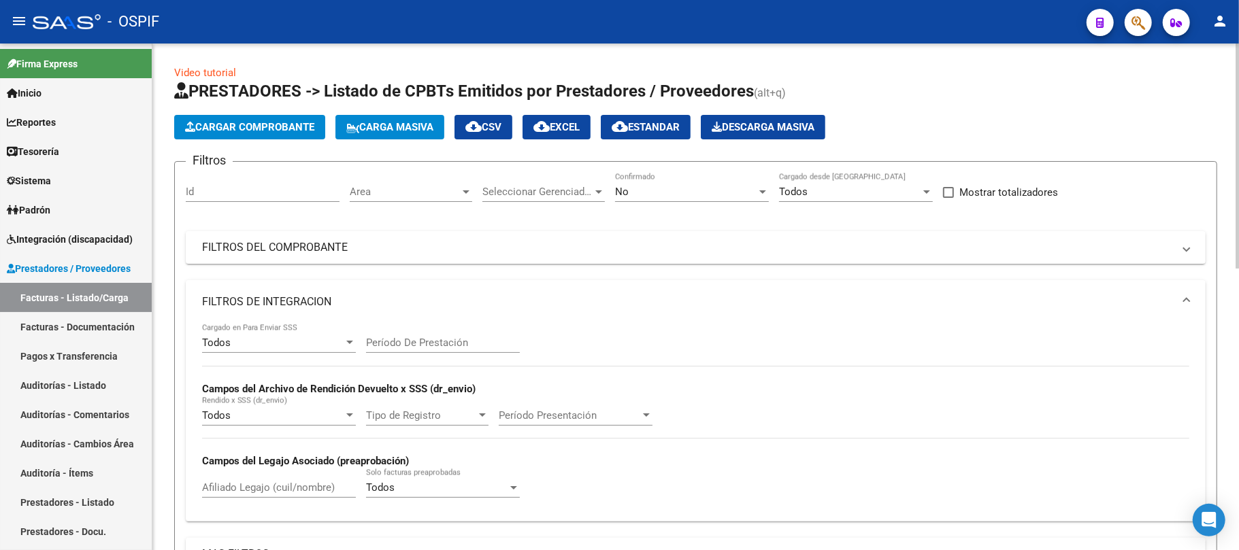
click at [469, 337] on input "Período De Prestación" at bounding box center [443, 343] width 154 height 12
type input "202508"
click at [466, 298] on mat-panel-title "FILTROS DE INTEGRACION" at bounding box center [687, 302] width 971 height 15
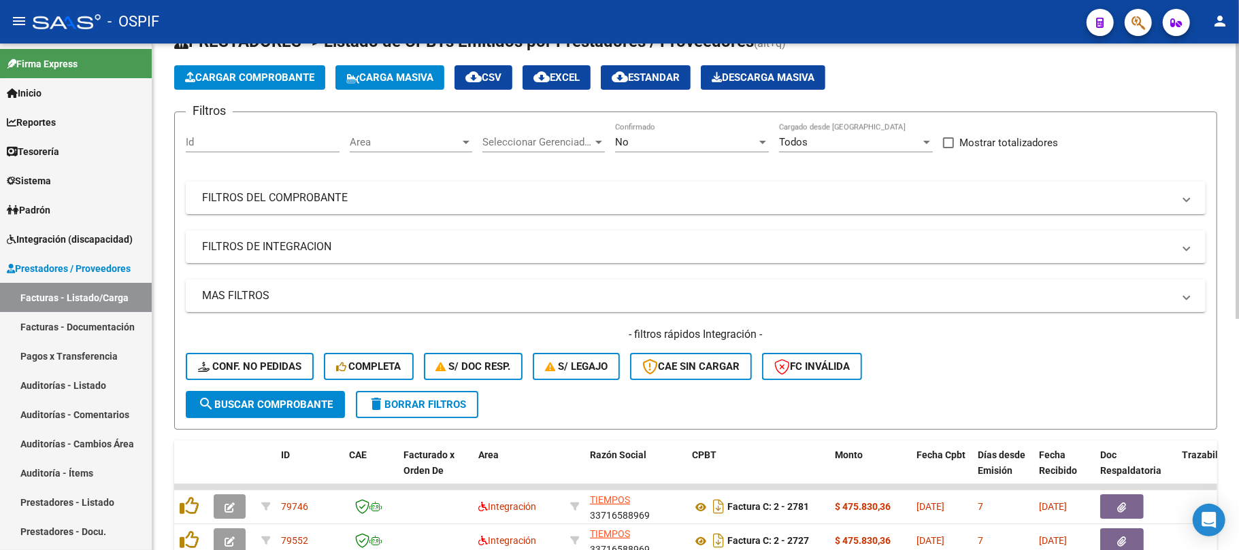
scroll to position [90, 0]
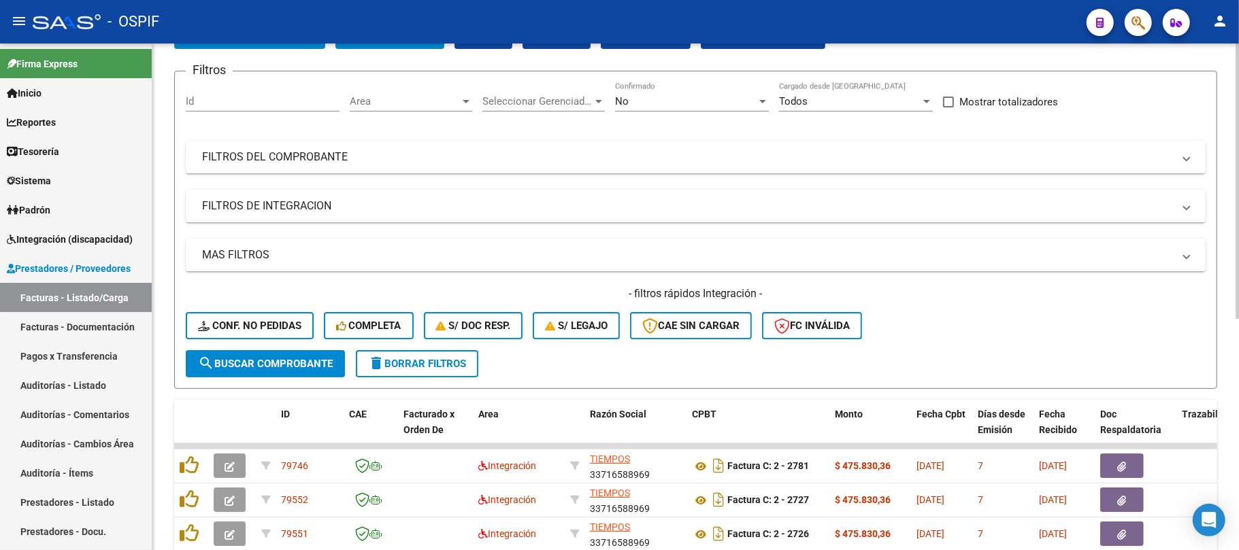
click at [279, 354] on button "search Buscar Comprobante" at bounding box center [265, 363] width 159 height 27
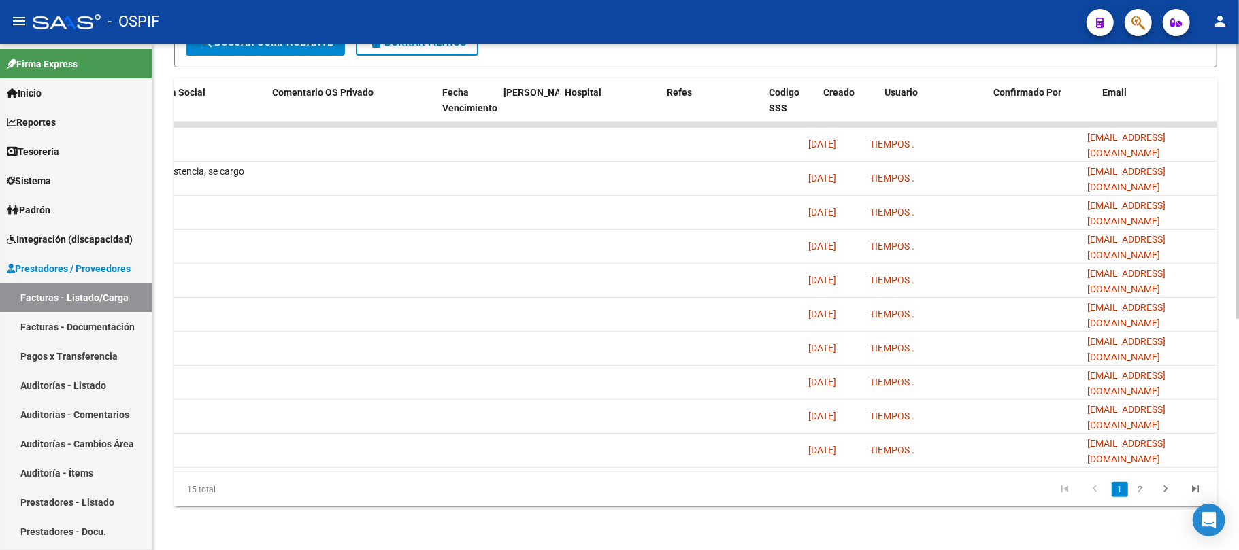
scroll to position [0, 0]
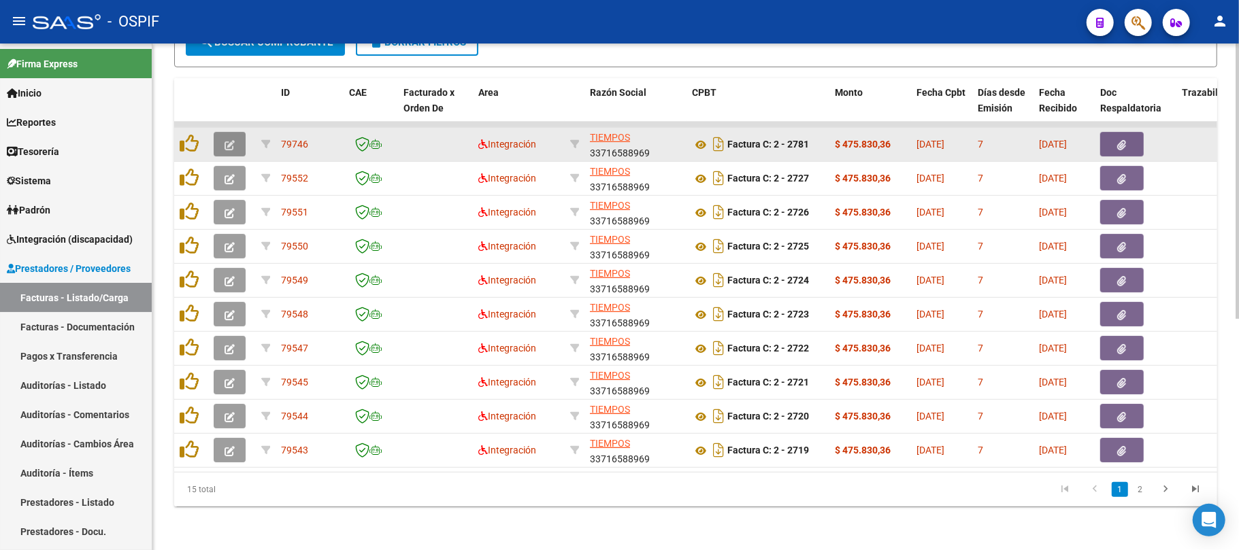
click at [238, 135] on button "button" at bounding box center [230, 144] width 32 height 24
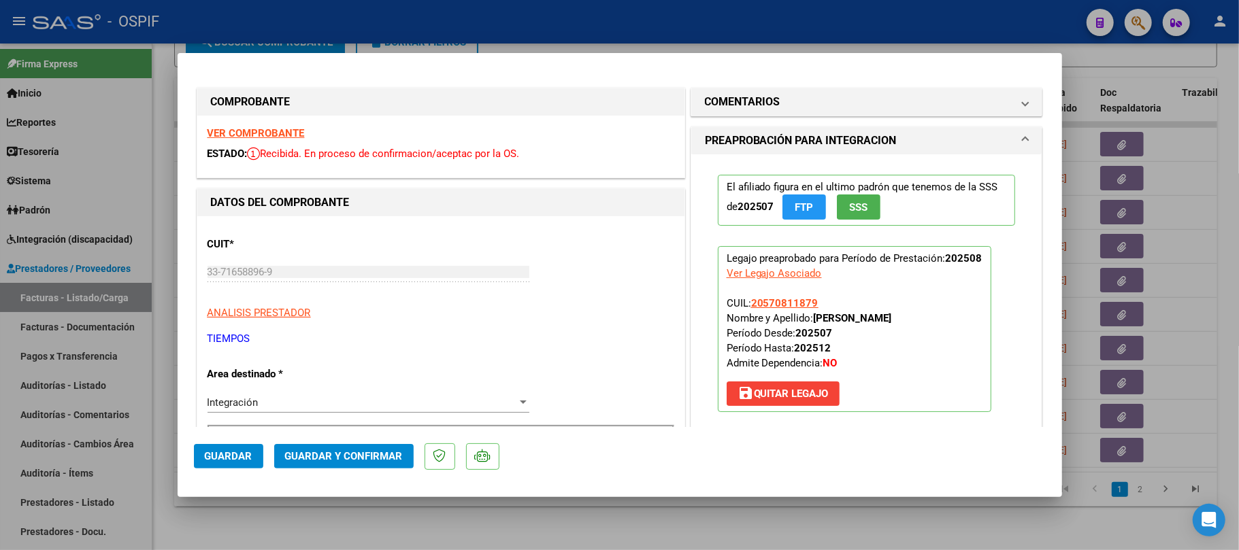
click at [378, 452] on span "Guardar y Confirmar" at bounding box center [344, 456] width 118 height 12
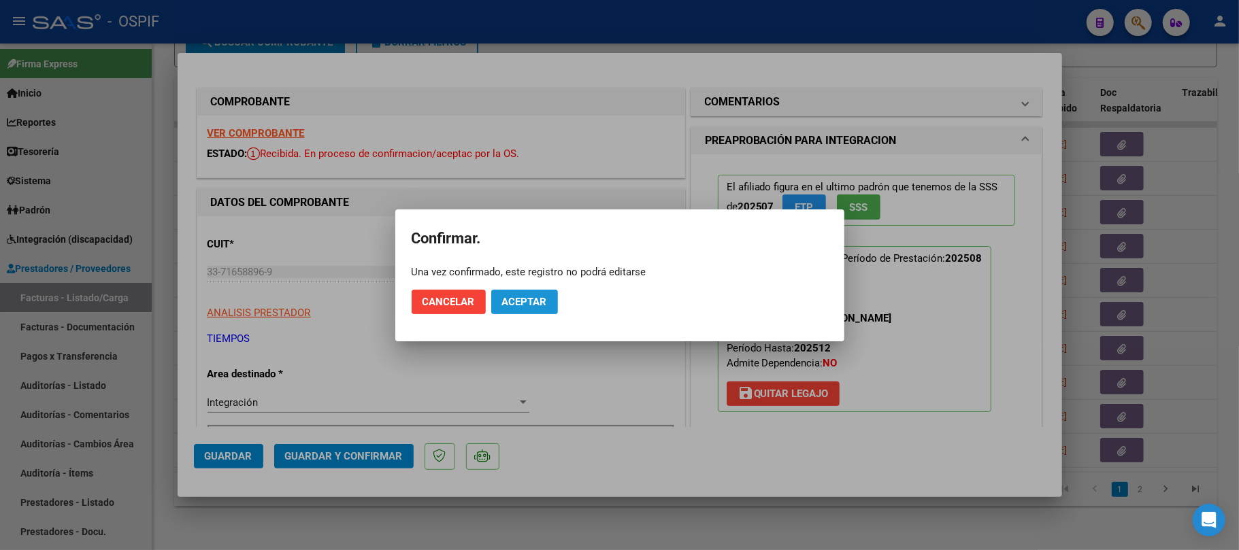
click at [520, 302] on span "Aceptar" at bounding box center [524, 302] width 45 height 12
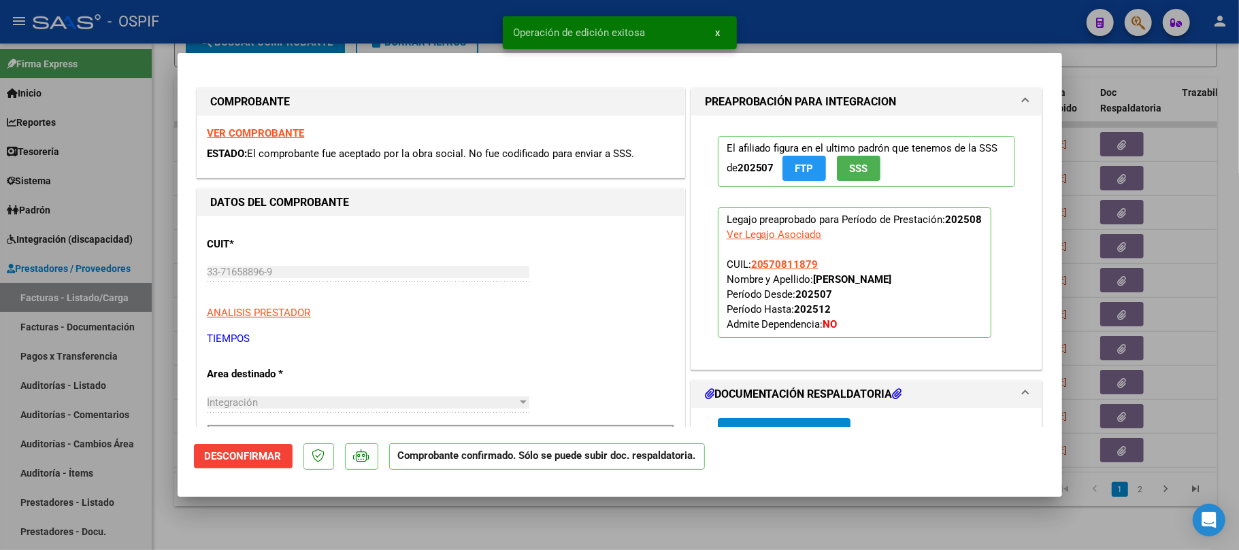
click at [567, 531] on div at bounding box center [619, 275] width 1239 height 550
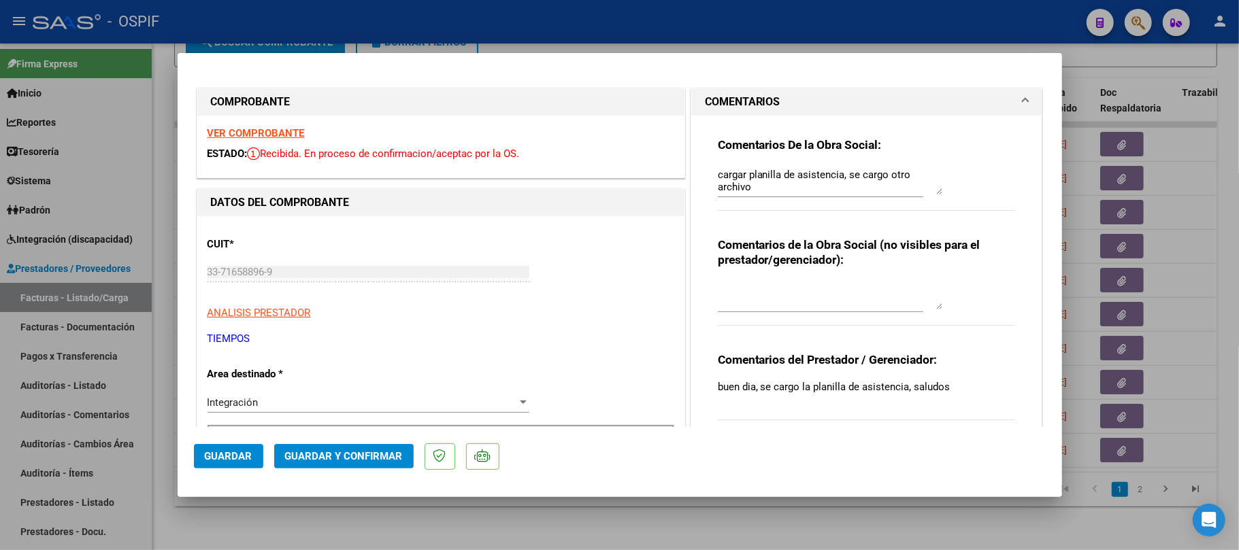
click at [354, 460] on span "Guardar y Confirmar" at bounding box center [344, 456] width 118 height 12
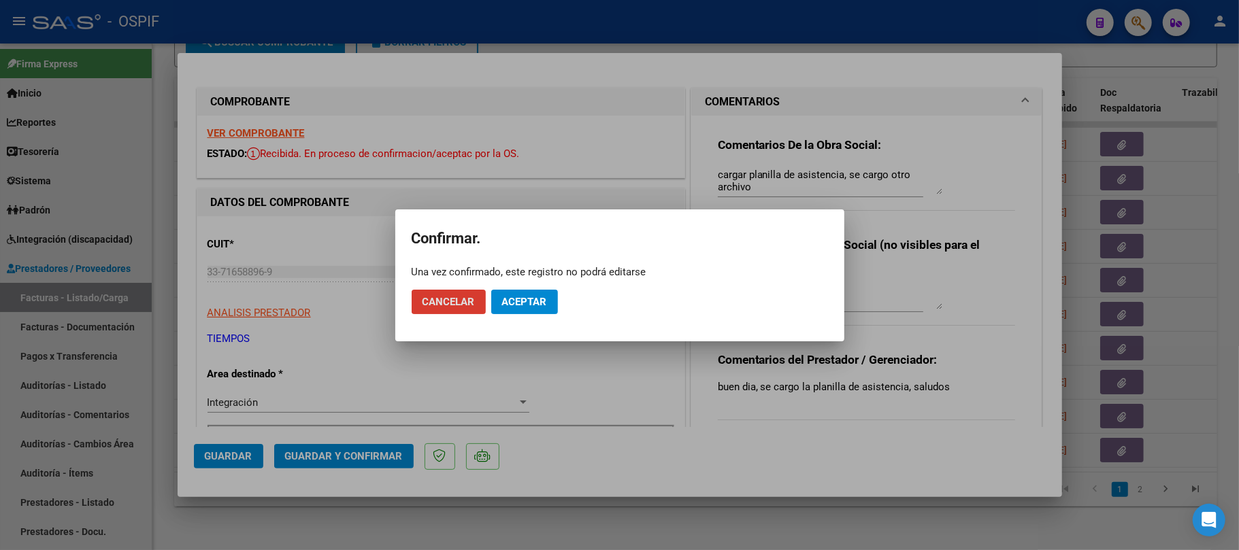
click at [453, 293] on button "Cancelar" at bounding box center [449, 302] width 74 height 24
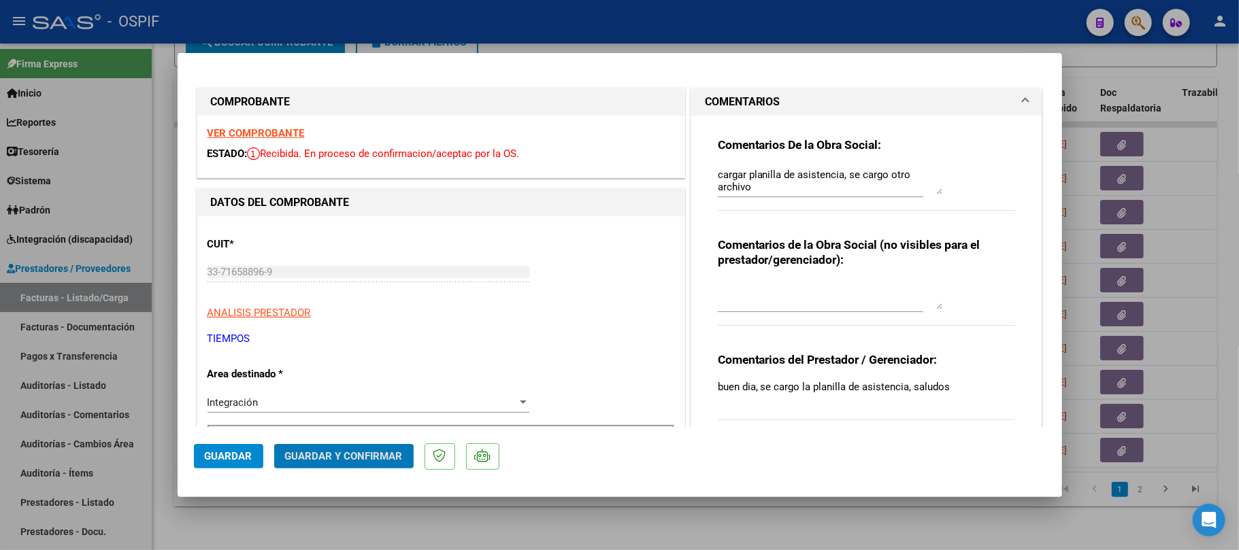
click at [763, 170] on textarea "cargar planilla de asistencia, se cargo otro archivo" at bounding box center [830, 180] width 225 height 27
click at [765, 170] on textarea "cargar planilla de asistencia, se cargo otro archivo" at bounding box center [830, 180] width 225 height 27
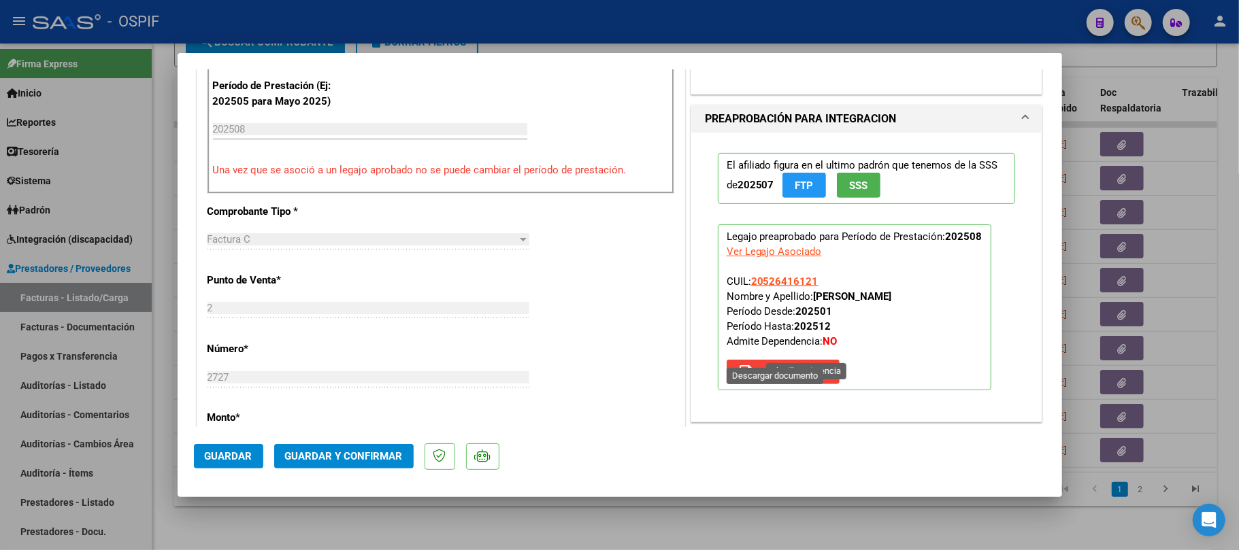
scroll to position [635, 0]
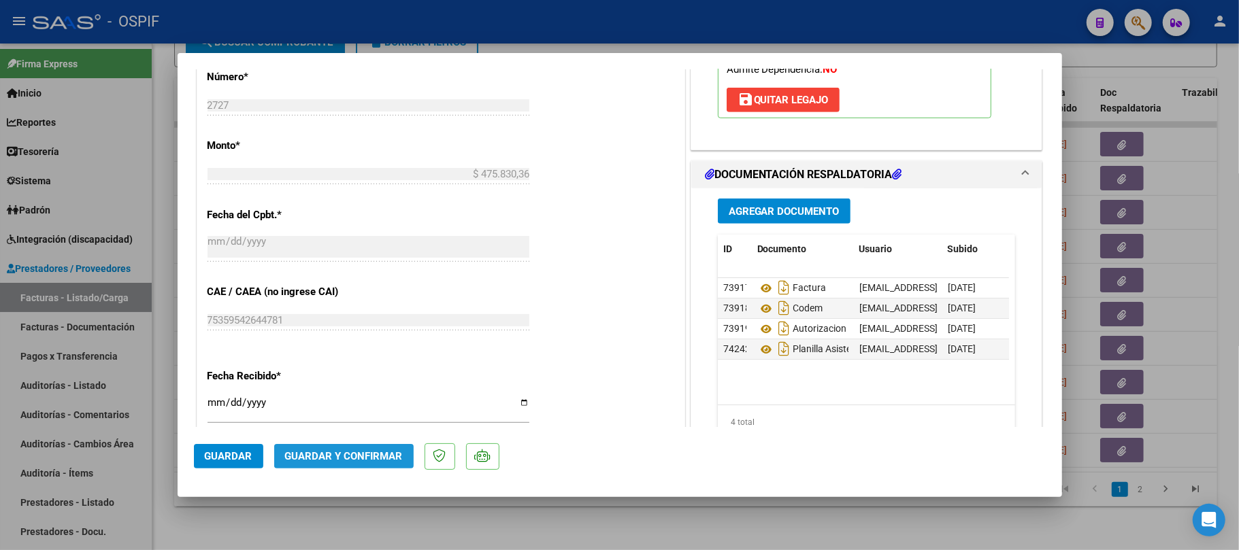
click at [376, 453] on span "Guardar y Confirmar" at bounding box center [344, 456] width 118 height 12
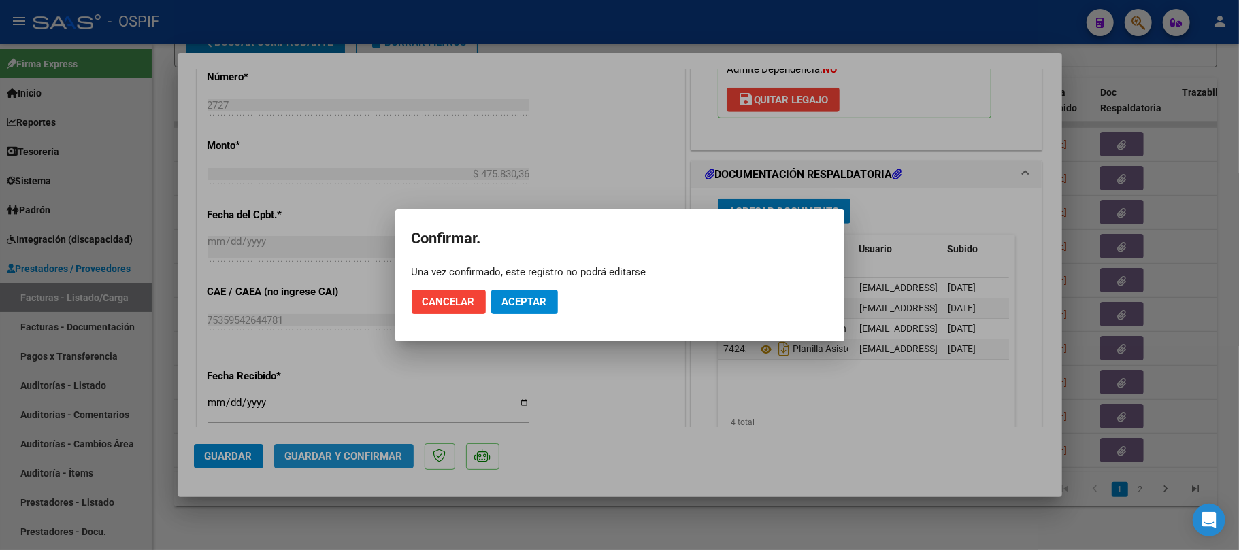
click at [551, 310] on button "Aceptar" at bounding box center [524, 302] width 67 height 24
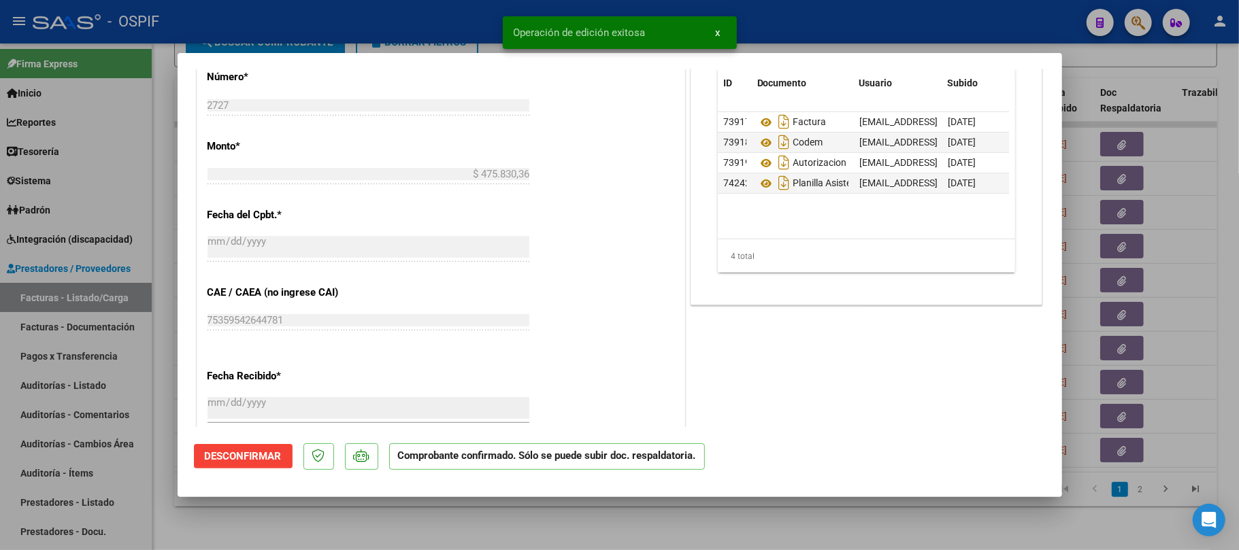
scroll to position [188, 0]
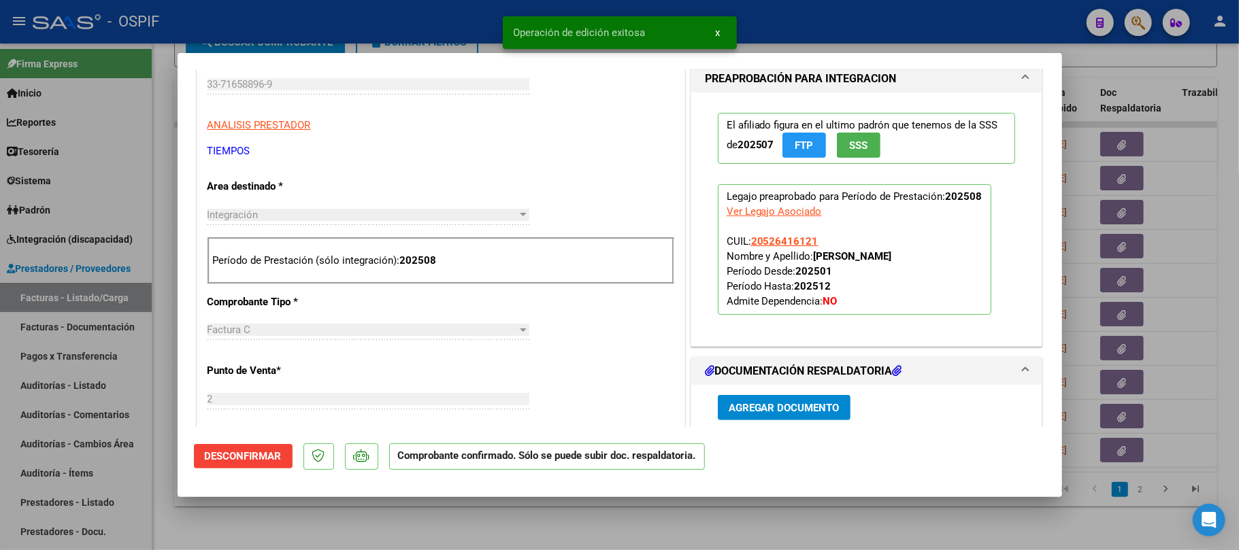
click at [740, 520] on div at bounding box center [619, 275] width 1239 height 550
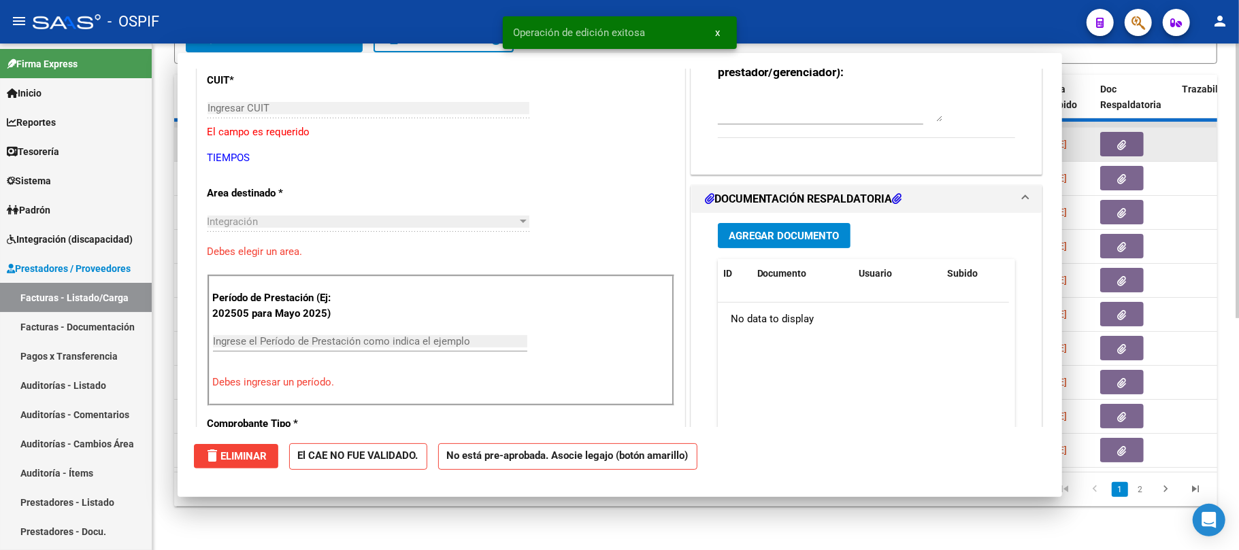
scroll to position [0, 0]
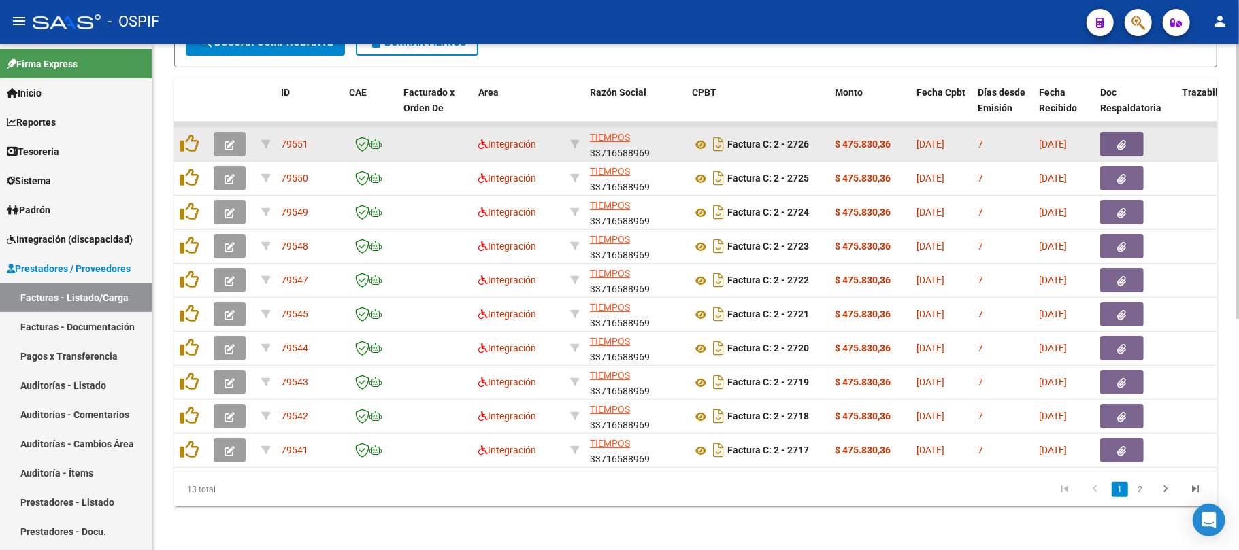
click at [235, 132] on button "button" at bounding box center [230, 144] width 32 height 24
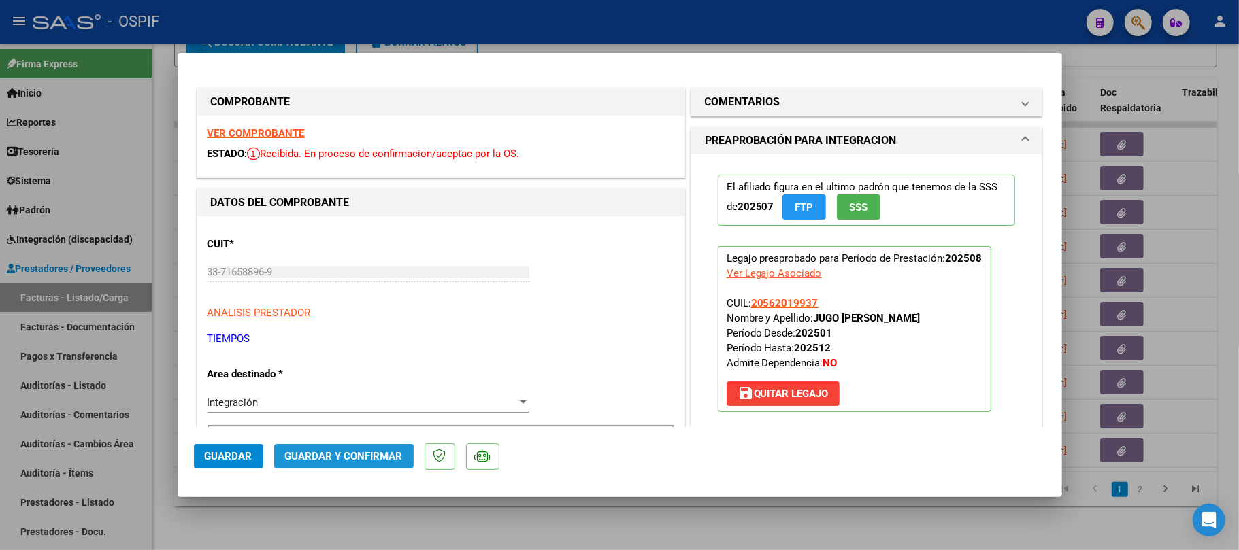
click at [377, 458] on span "Guardar y Confirmar" at bounding box center [344, 456] width 118 height 12
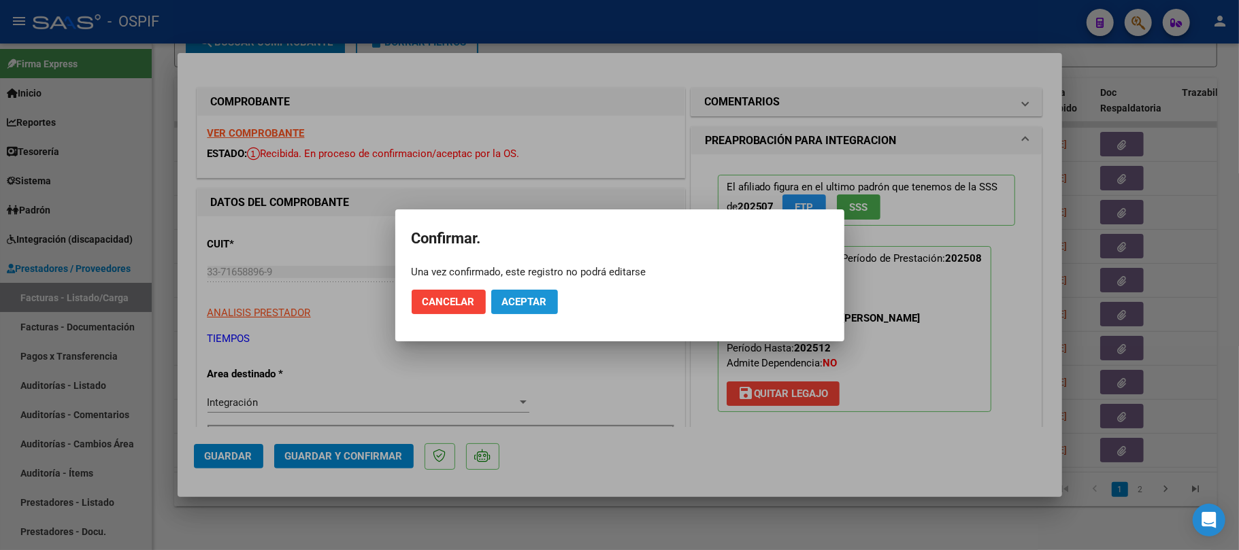
click at [512, 294] on button "Aceptar" at bounding box center [524, 302] width 67 height 24
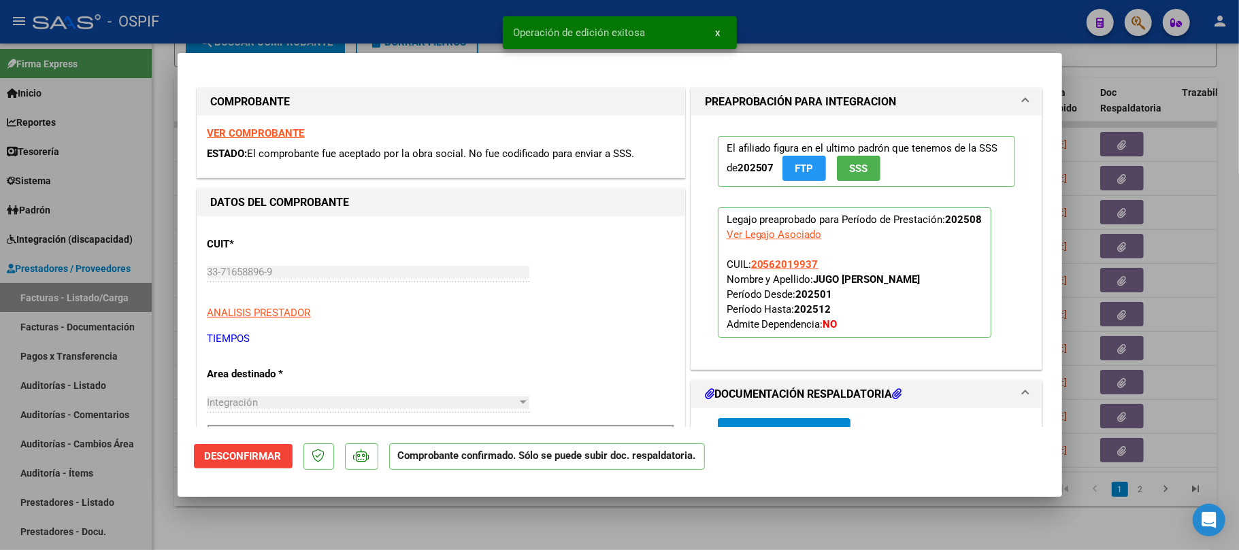
click at [548, 534] on div at bounding box center [619, 275] width 1239 height 550
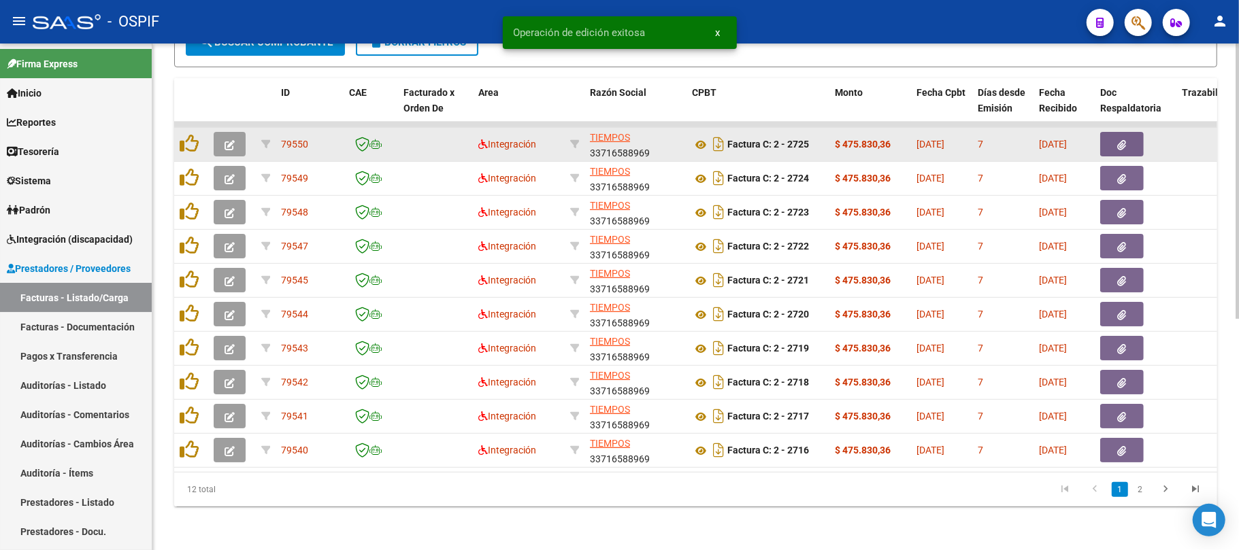
click at [227, 137] on button "button" at bounding box center [230, 144] width 32 height 24
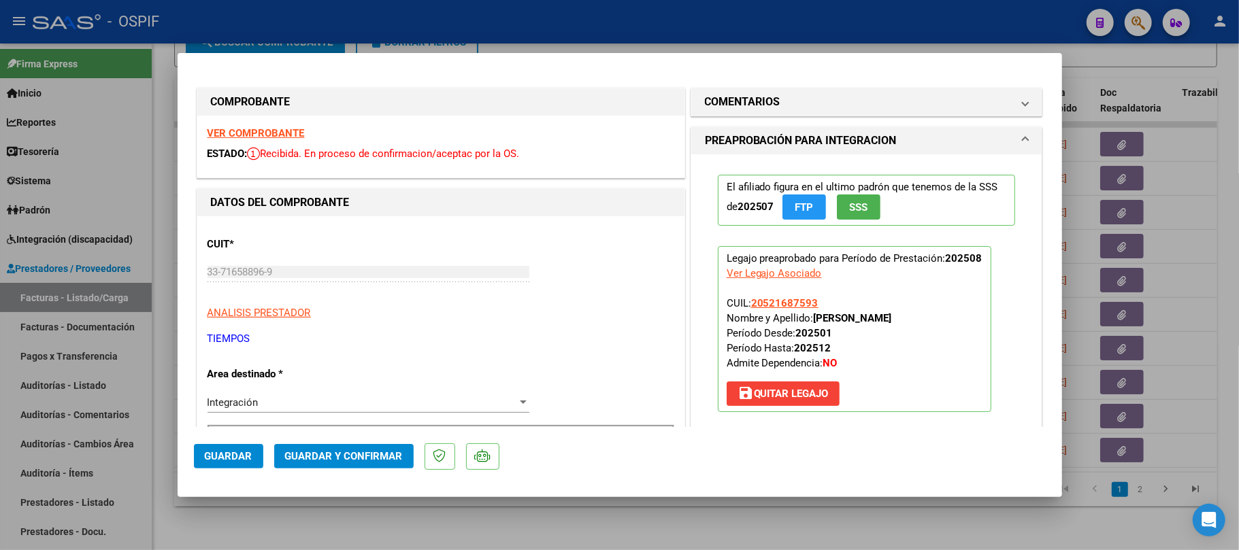
click at [366, 450] on span "Guardar y Confirmar" at bounding box center [344, 456] width 118 height 12
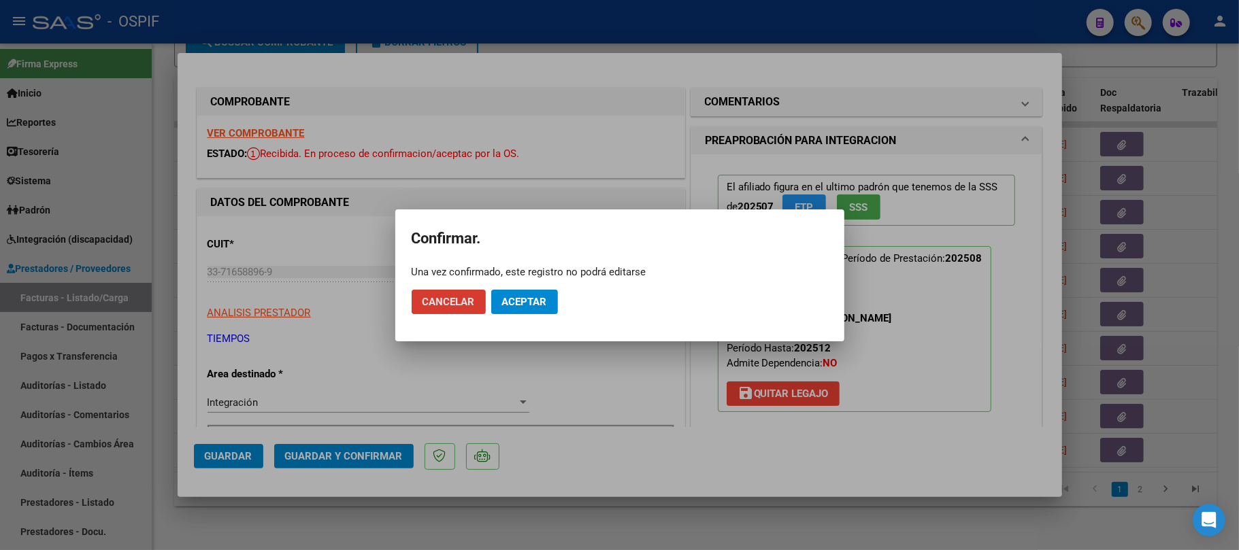
click at [516, 323] on mat-dialog-container "Confirmar. Una vez confirmado, este registro no podrá editarse Cancelar Aceptar" at bounding box center [619, 276] width 449 height 132
click at [523, 314] on mat-dialog-actions "Cancelar Aceptar" at bounding box center [620, 302] width 416 height 46
click at [525, 320] on mat-dialog-actions "Cancelar Aceptar" at bounding box center [620, 302] width 416 height 46
click at [526, 305] on span "Aceptar" at bounding box center [524, 302] width 45 height 12
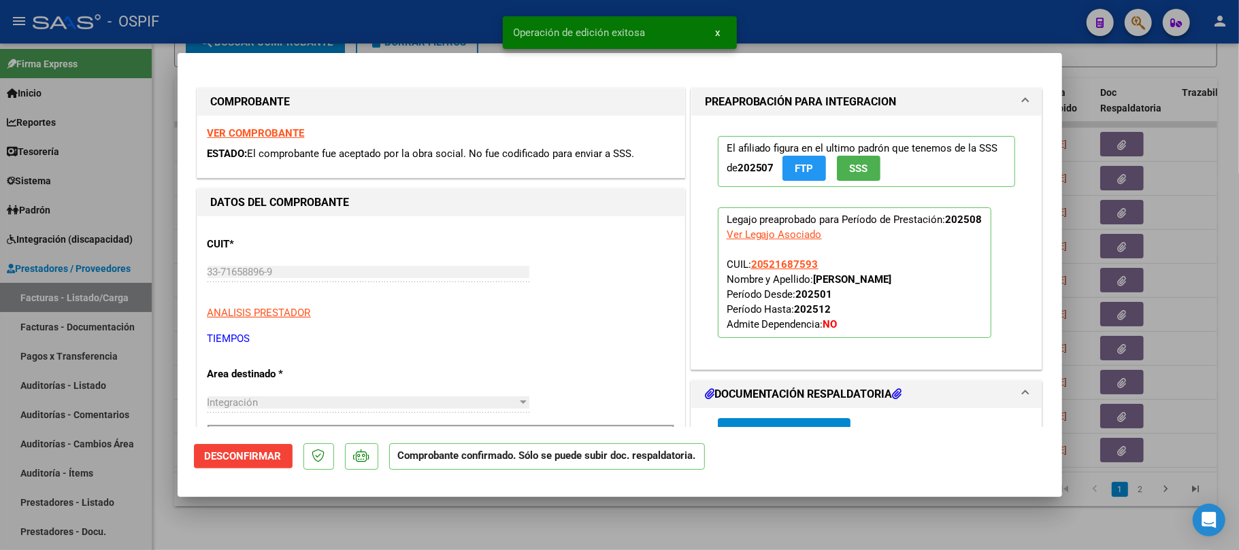
click at [453, 526] on div at bounding box center [619, 275] width 1239 height 550
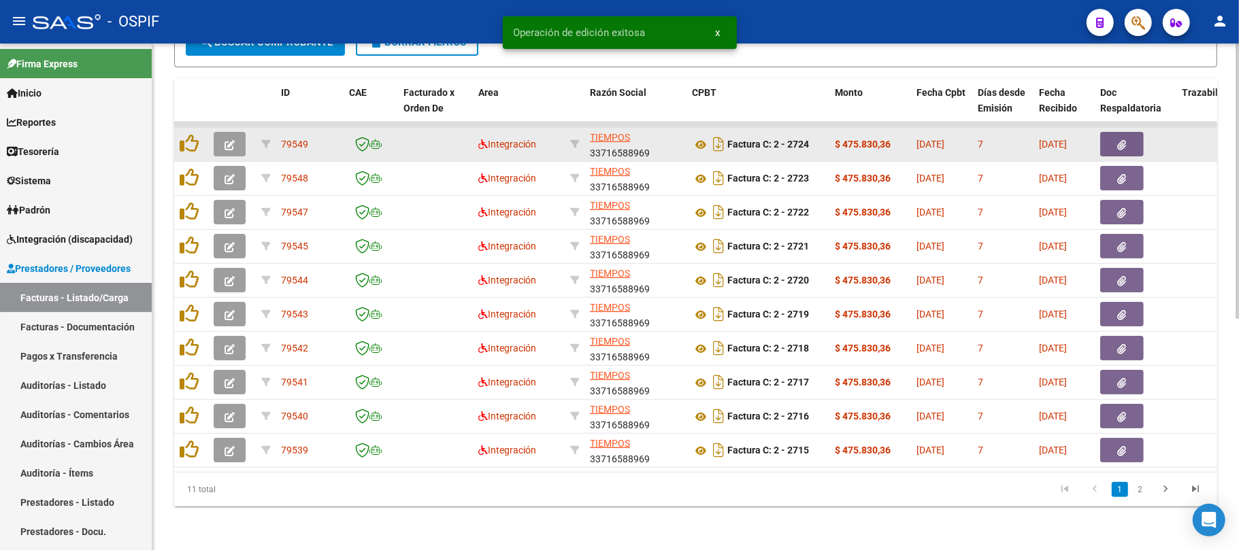
click at [227, 140] on icon "button" at bounding box center [230, 145] width 10 height 10
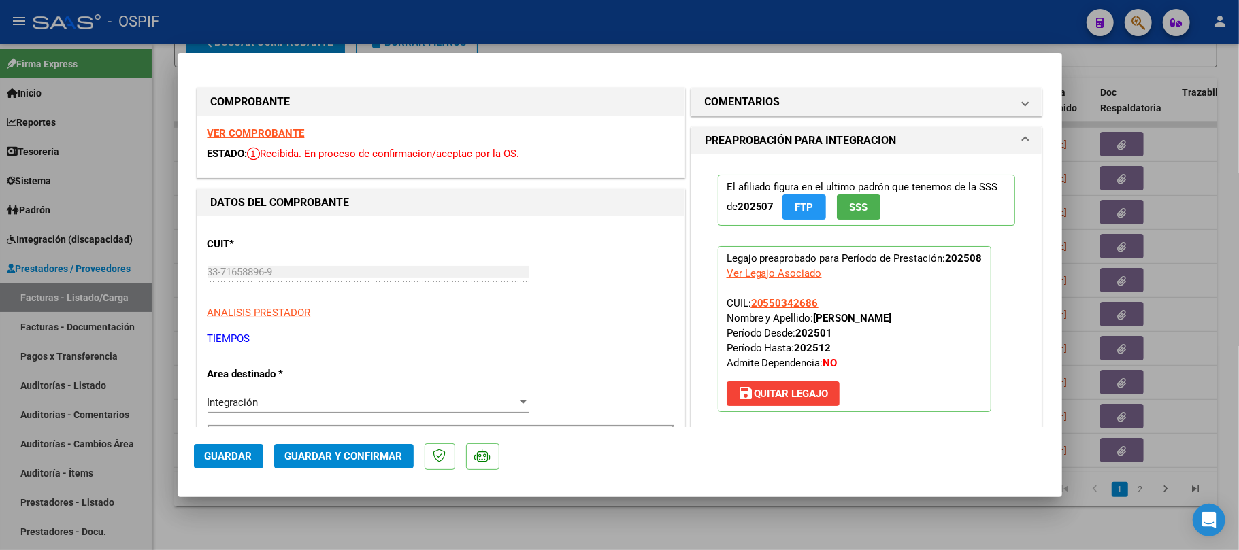
click at [338, 457] on span "Guardar y Confirmar" at bounding box center [344, 456] width 118 height 12
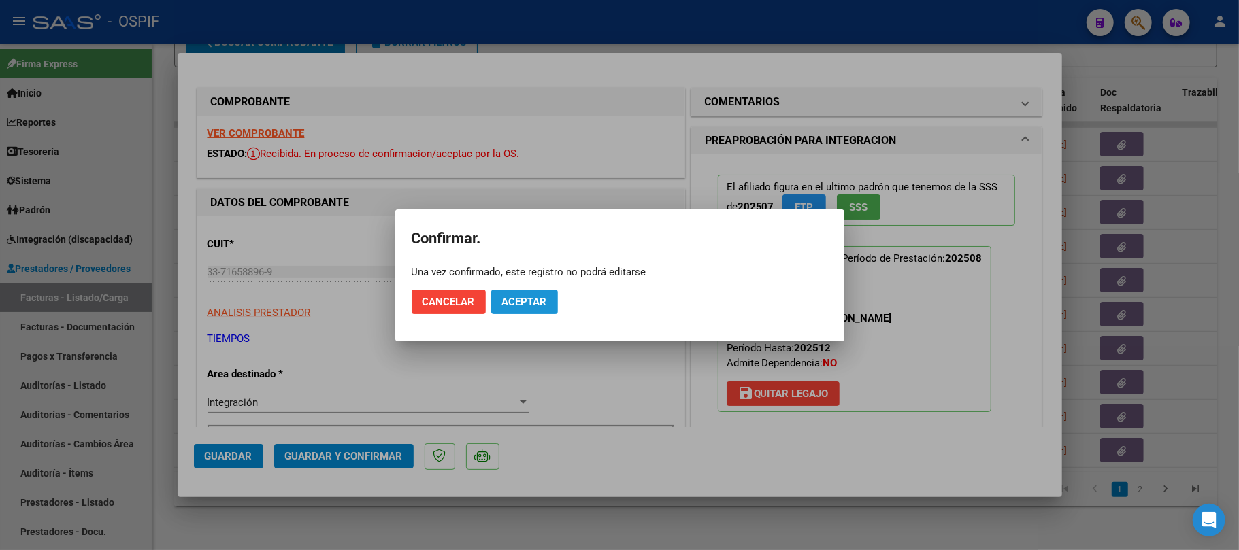
click at [518, 303] on span "Aceptar" at bounding box center [524, 302] width 45 height 12
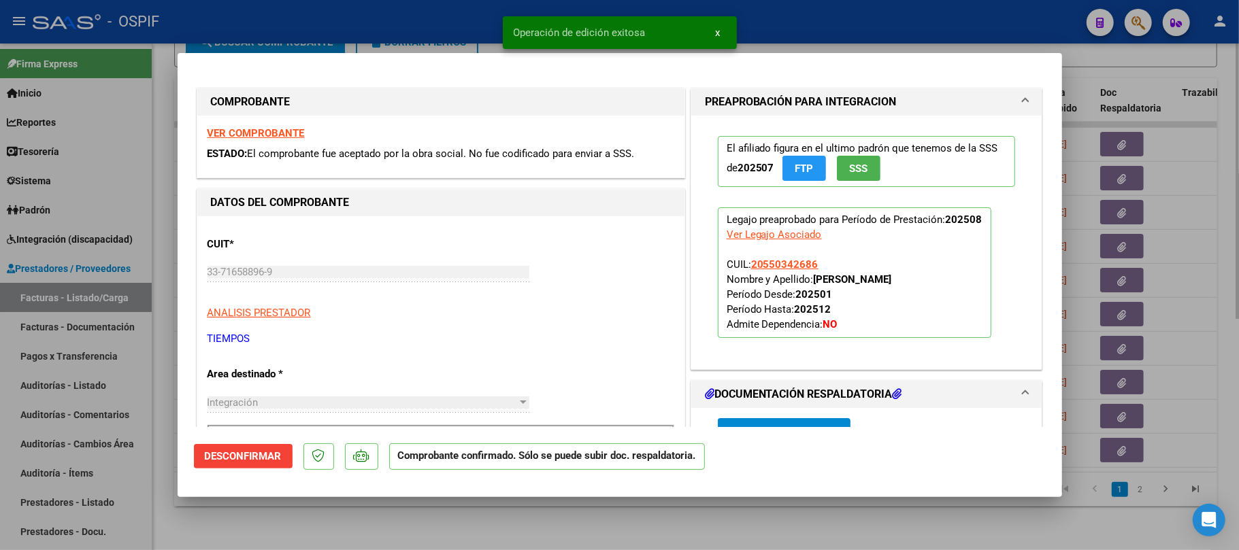
drag, startPoint x: 678, startPoint y: 523, endPoint x: 601, endPoint y: 528, distance: 77.1
click at [678, 523] on div at bounding box center [619, 275] width 1239 height 550
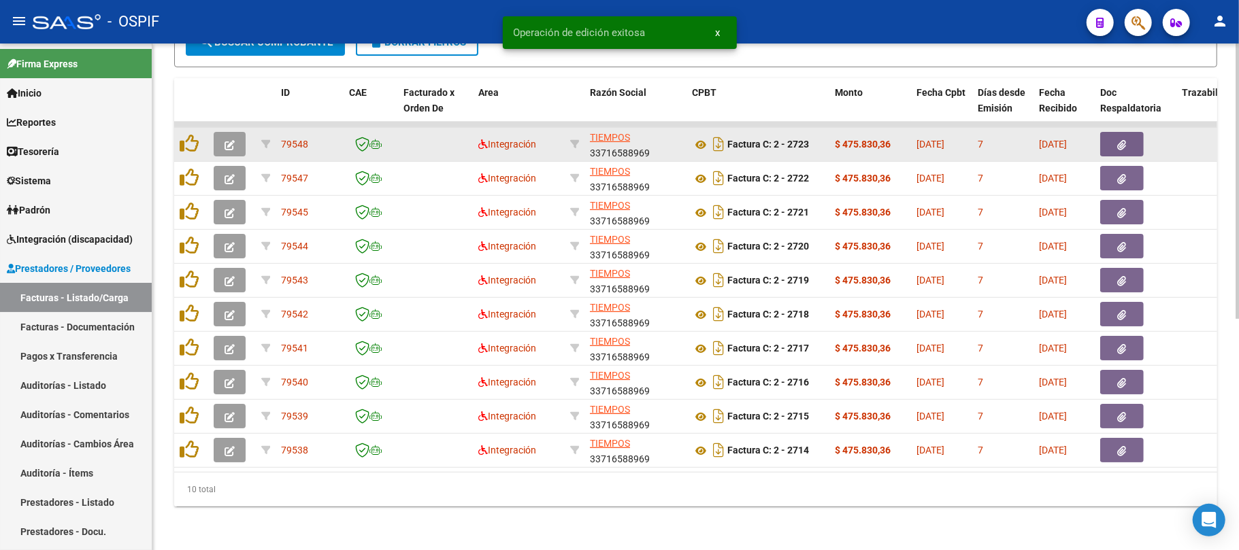
click at [221, 134] on button "button" at bounding box center [230, 144] width 32 height 24
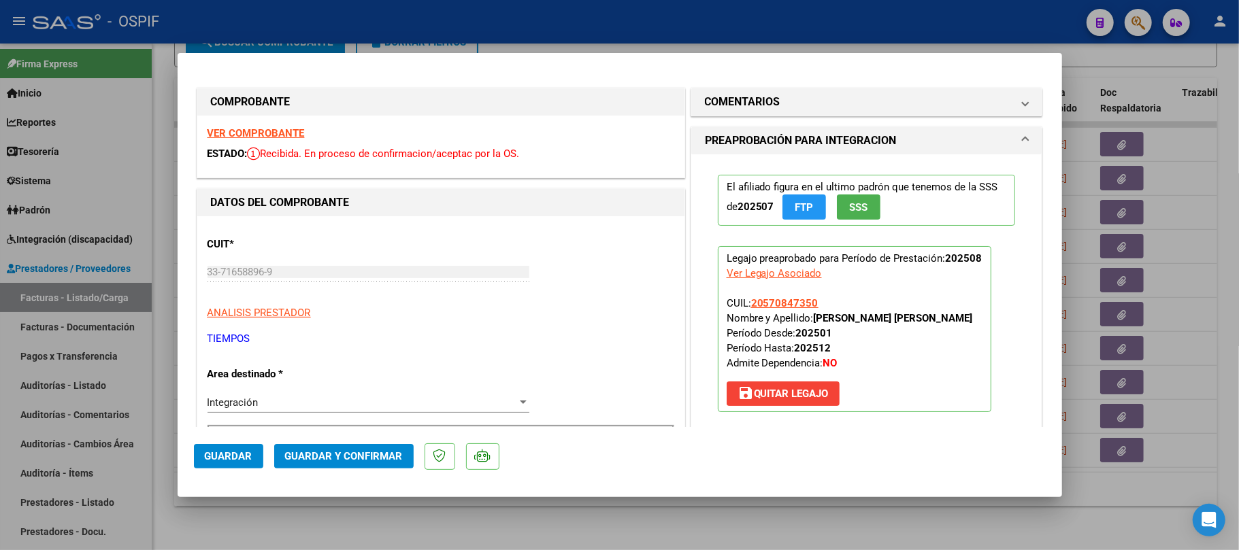
click at [829, 116] on mat-expansion-panel "COMENTARIOS Comentarios De la Obra Social: Comentarios de la Obra Social (no vi…" at bounding box center [867, 102] width 352 height 29
click at [831, 103] on mat-panel-title "COMENTARIOS" at bounding box center [859, 102] width 308 height 16
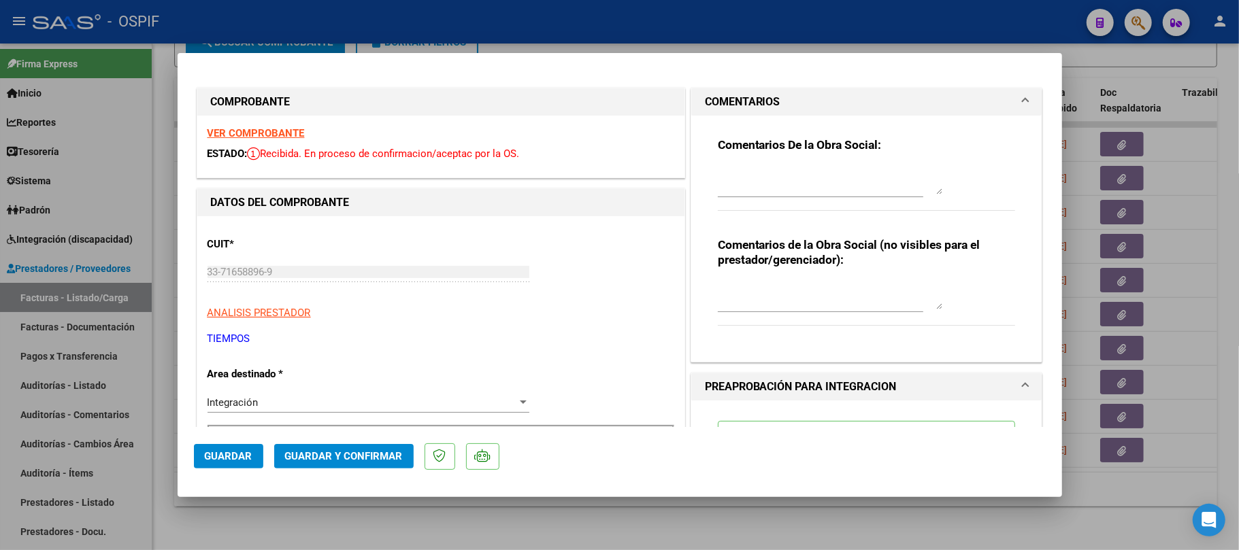
click at [787, 197] on div at bounding box center [830, 181] width 225 height 33
click at [791, 180] on textarea at bounding box center [830, 180] width 225 height 27
type textarea "cargar planilla de asistencia, se cargo otro archivo"
type textarea "ok"
click at [199, 465] on button "Guardar" at bounding box center [228, 456] width 69 height 24
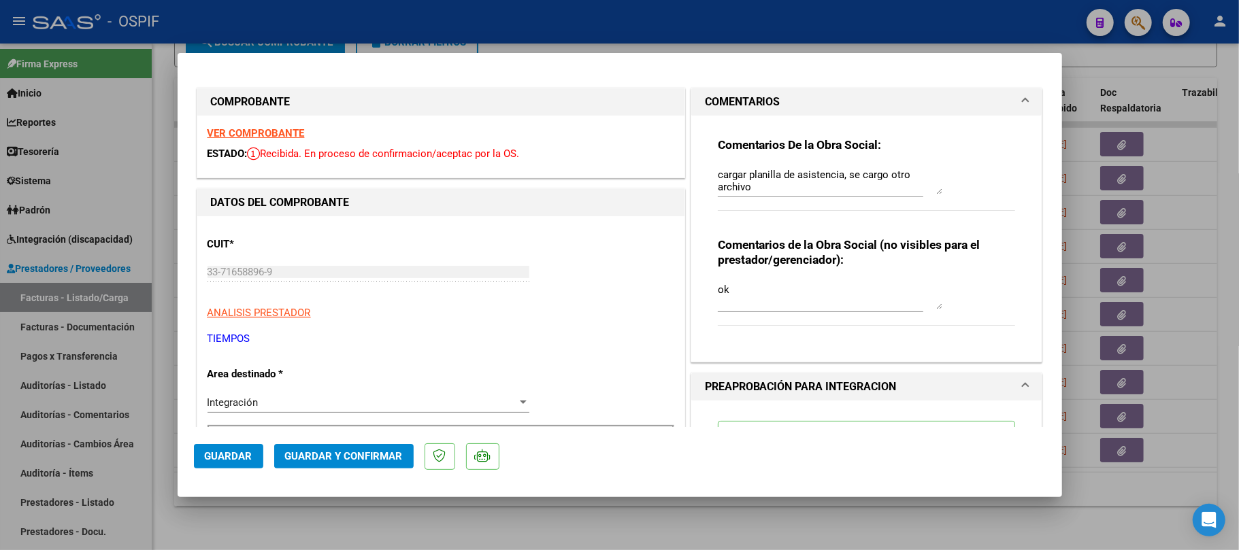
drag, startPoint x: 186, startPoint y: 444, endPoint x: 195, endPoint y: 448, distance: 9.1
click at [195, 448] on mat-dialog-container "COMPROBANTE VER COMPROBANTE ESTADO: Recibida. En proceso de confirmacion/acepta…" at bounding box center [620, 275] width 885 height 444
click at [199, 450] on button "Guardar" at bounding box center [228, 456] width 69 height 24
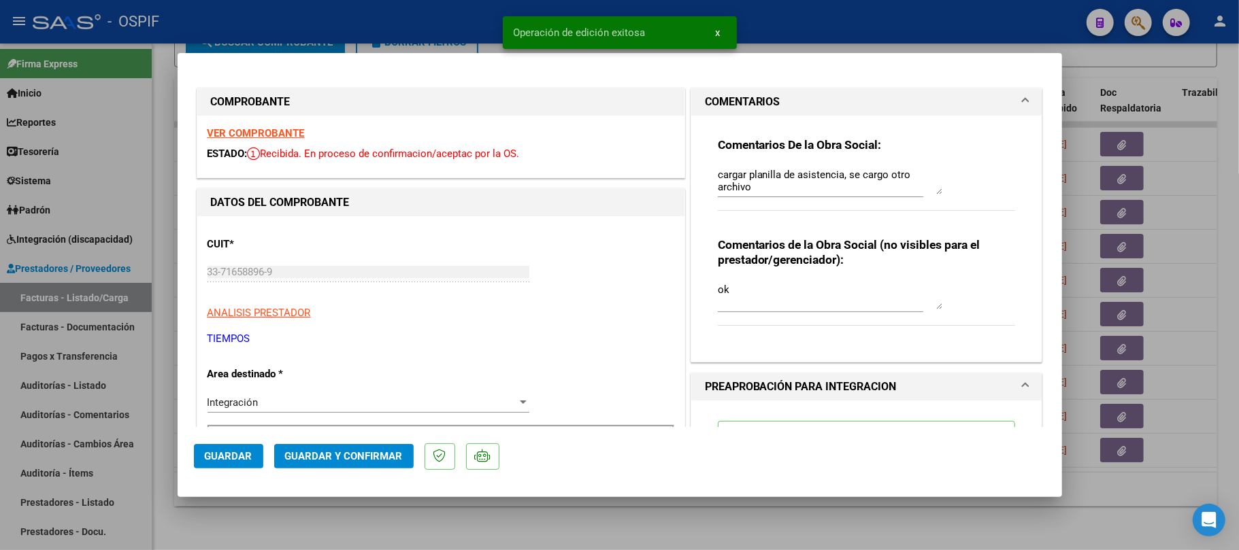
type input "$ 0,00"
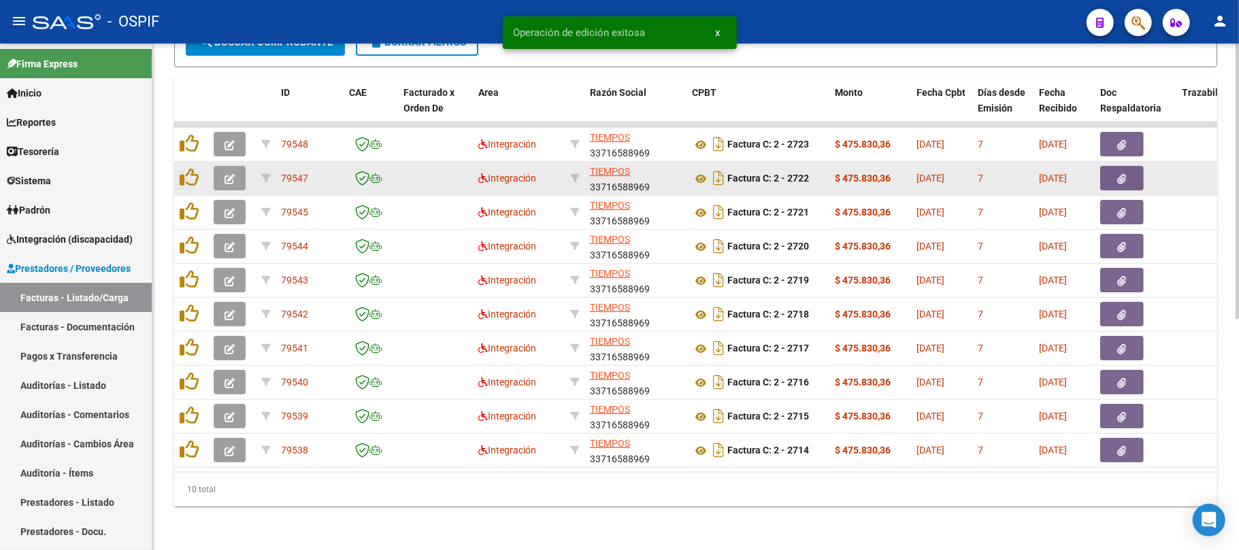
click at [232, 174] on icon "button" at bounding box center [230, 179] width 10 height 10
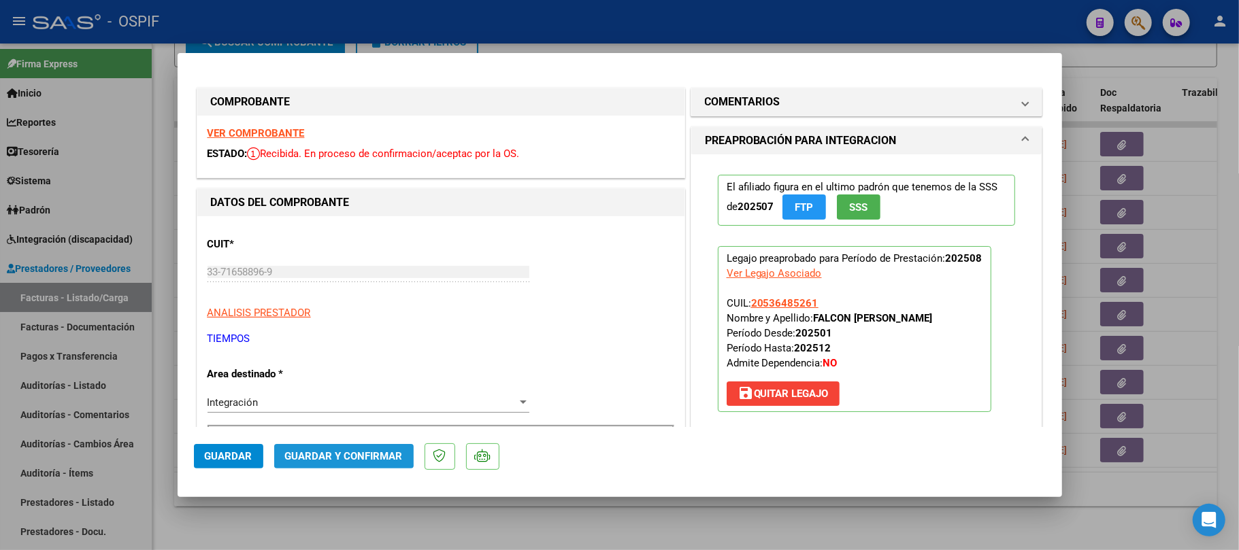
click at [341, 448] on button "Guardar y Confirmar" at bounding box center [343, 456] width 139 height 24
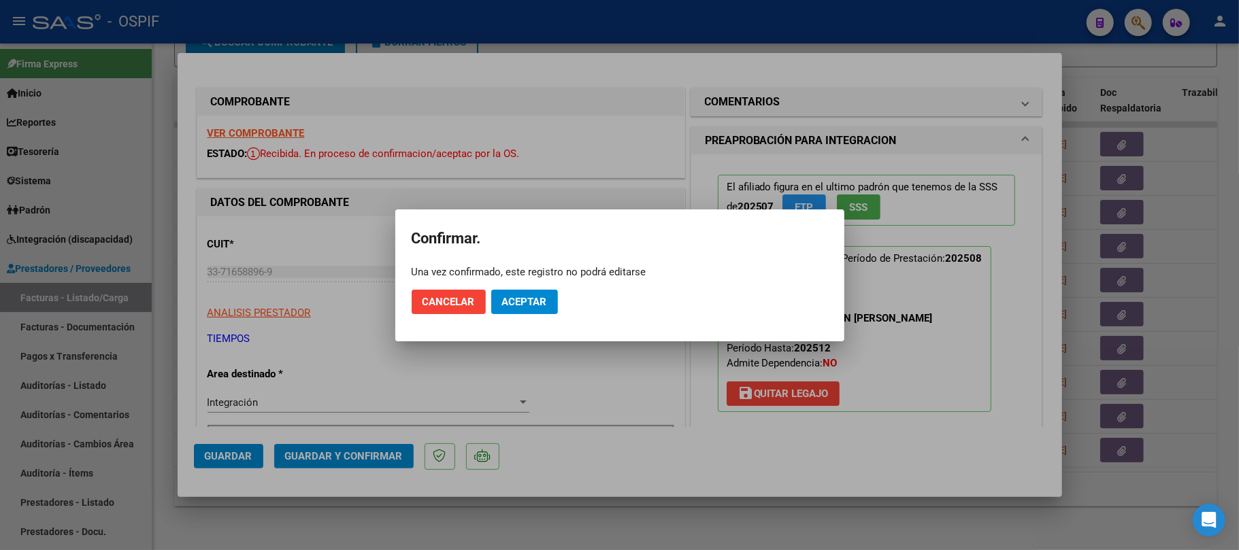
click at [538, 297] on span "Aceptar" at bounding box center [524, 302] width 45 height 12
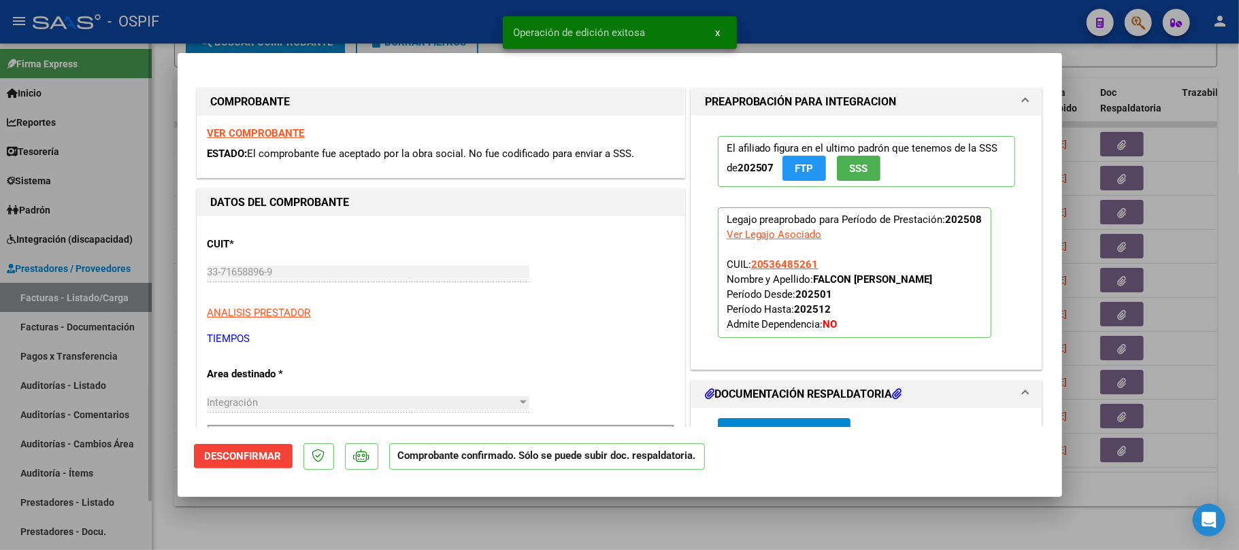
drag, startPoint x: 548, startPoint y: 540, endPoint x: 150, endPoint y: 442, distance: 410.6
click at [548, 535] on div at bounding box center [619, 275] width 1239 height 550
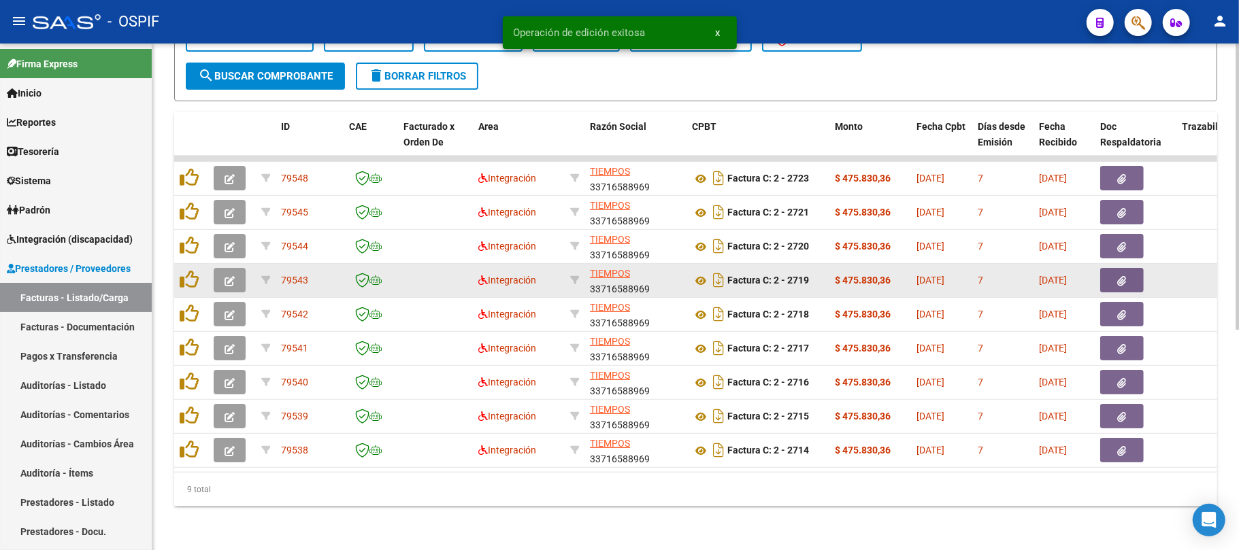
scroll to position [391, 0]
click at [230, 264] on datatable-body-cell at bounding box center [232, 280] width 48 height 33
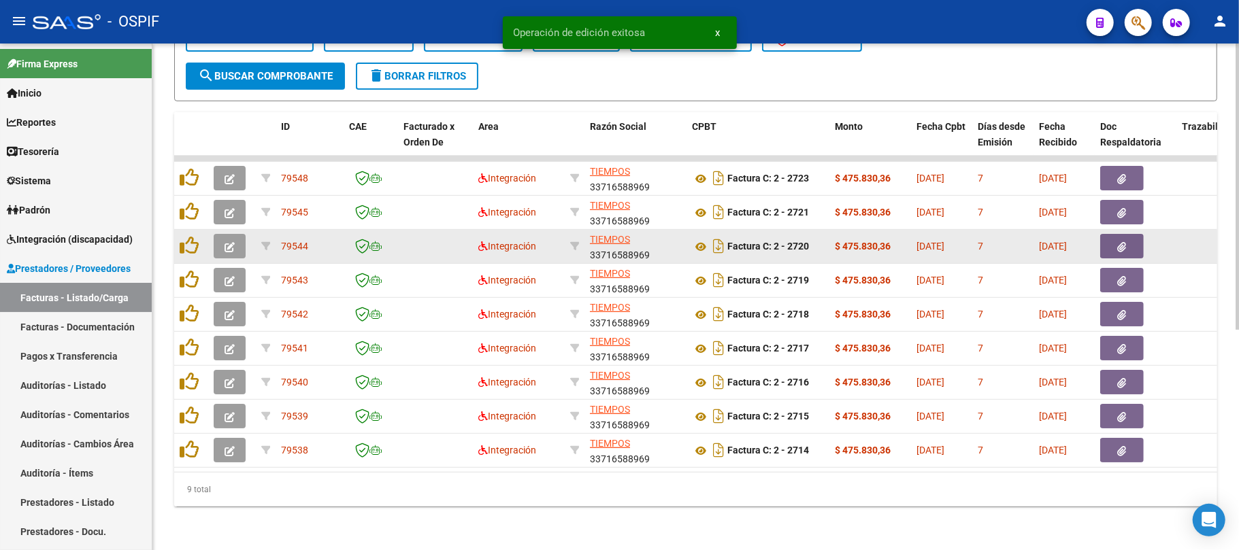
click at [230, 242] on icon "button" at bounding box center [230, 247] width 10 height 10
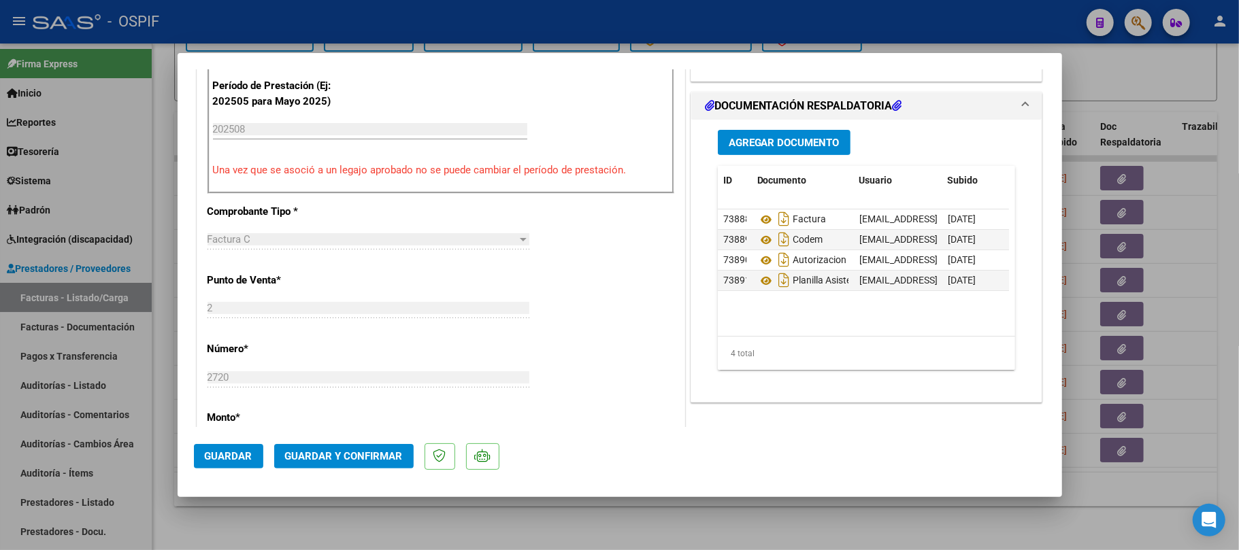
scroll to position [0, 0]
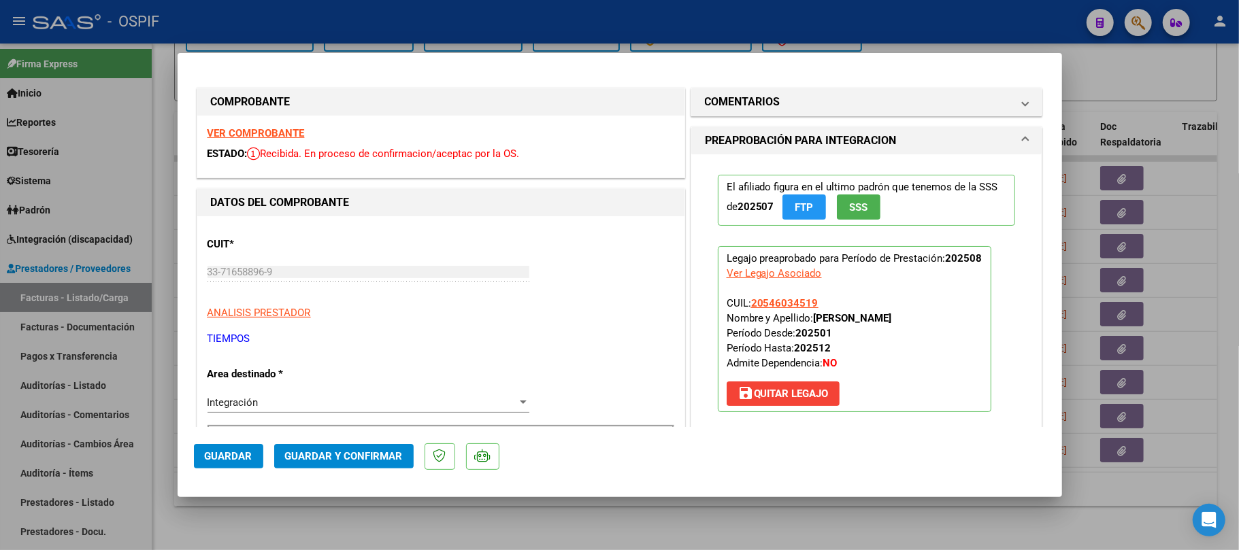
click at [379, 457] on span "Guardar y Confirmar" at bounding box center [344, 456] width 118 height 12
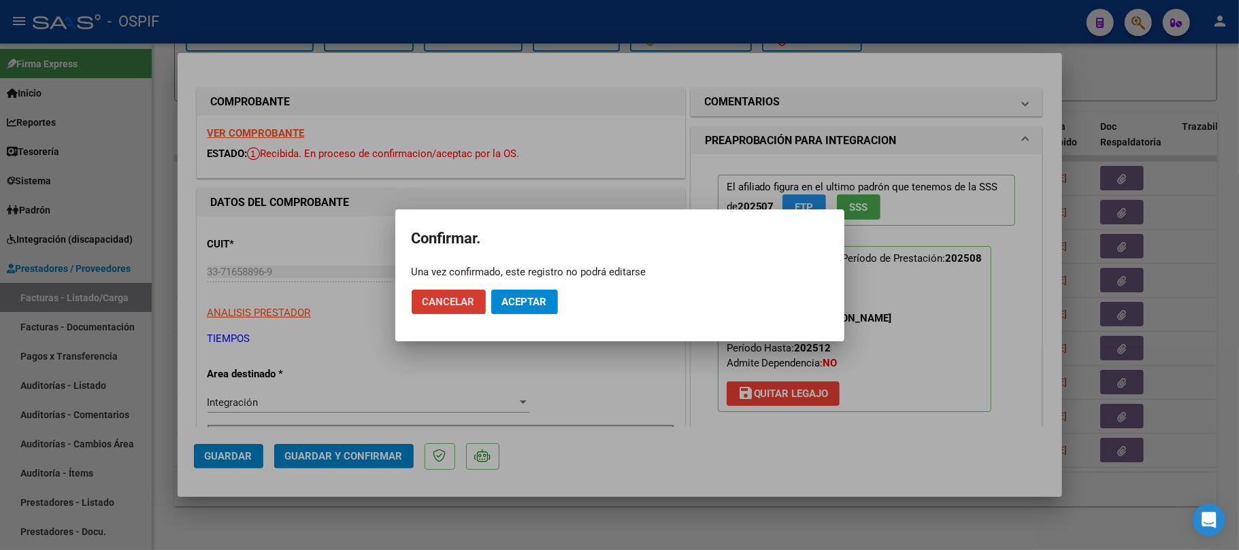
click at [527, 305] on span "Aceptar" at bounding box center [524, 302] width 45 height 12
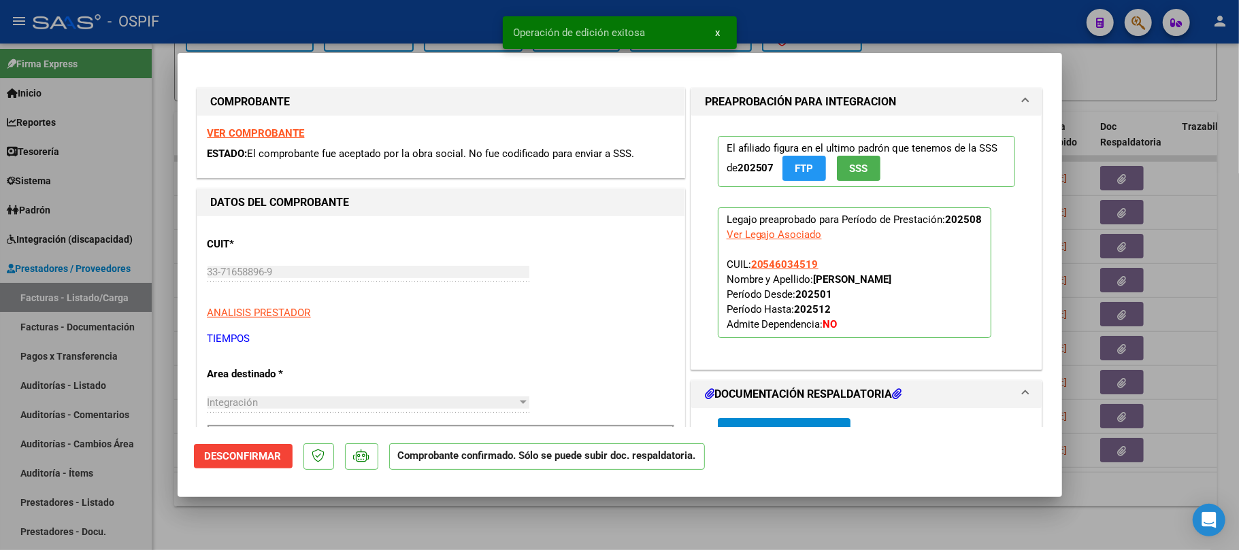
drag, startPoint x: 709, startPoint y: 536, endPoint x: 476, endPoint y: 401, distance: 268.9
click at [709, 537] on div at bounding box center [619, 275] width 1239 height 550
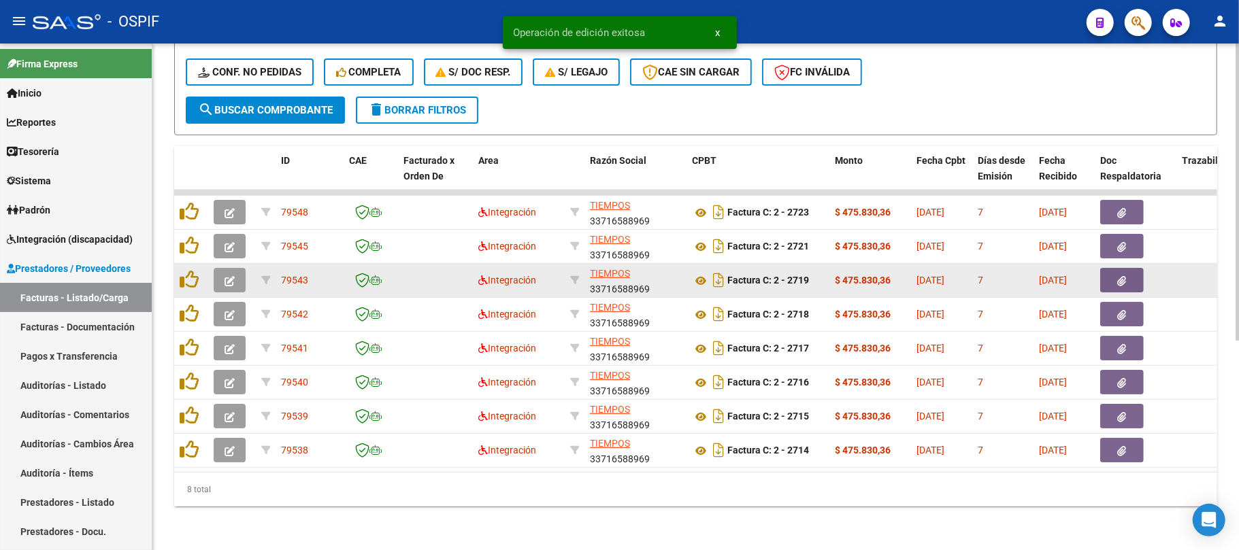
scroll to position [357, 0]
click at [231, 276] on icon "button" at bounding box center [230, 281] width 10 height 10
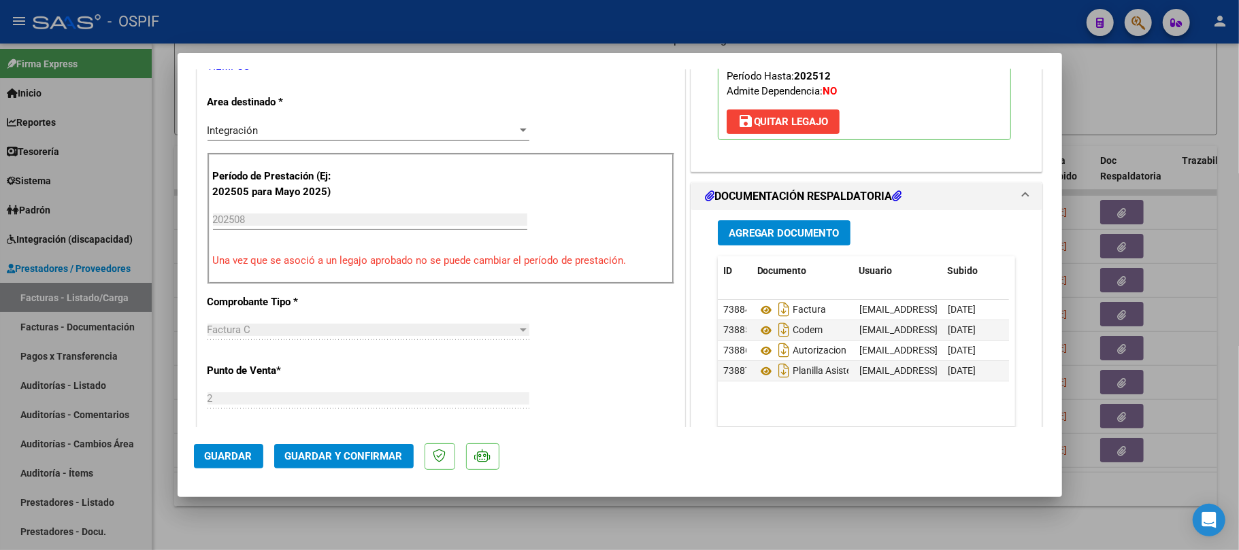
scroll to position [0, 0]
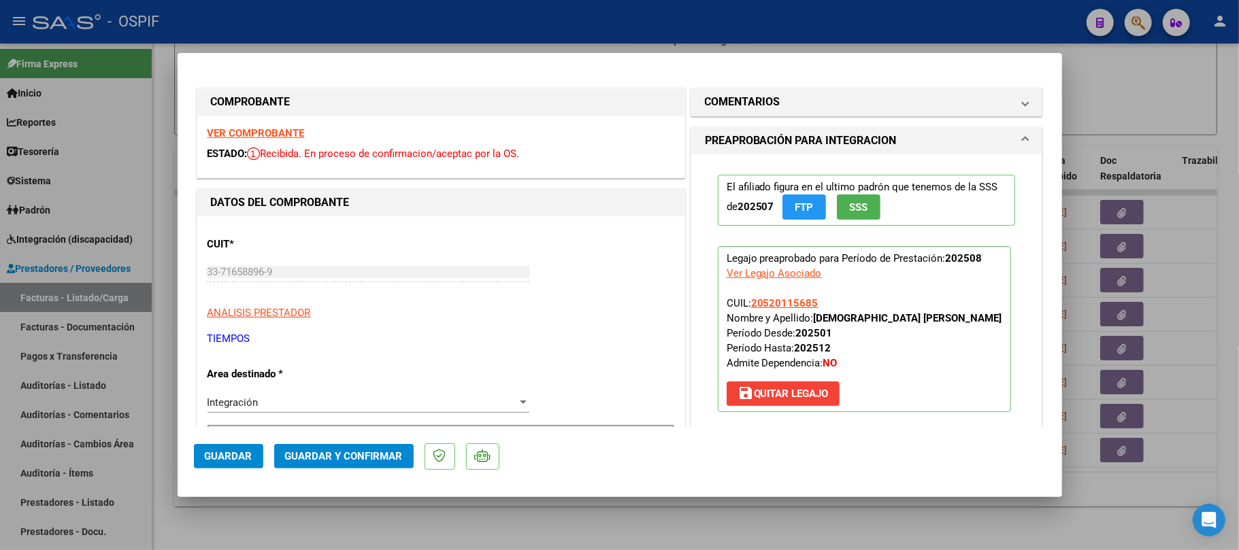
click at [351, 450] on span "Guardar y Confirmar" at bounding box center [344, 456] width 118 height 12
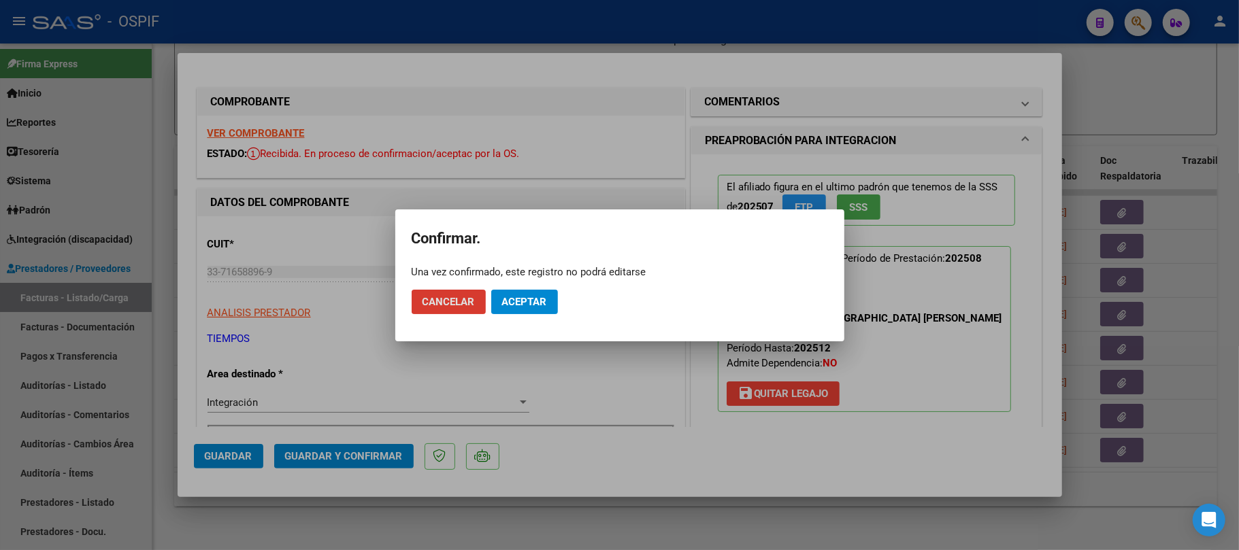
click at [539, 316] on mat-dialog-actions "Cancelar Aceptar" at bounding box center [620, 302] width 416 height 46
click at [543, 303] on span "Aceptar" at bounding box center [524, 302] width 45 height 12
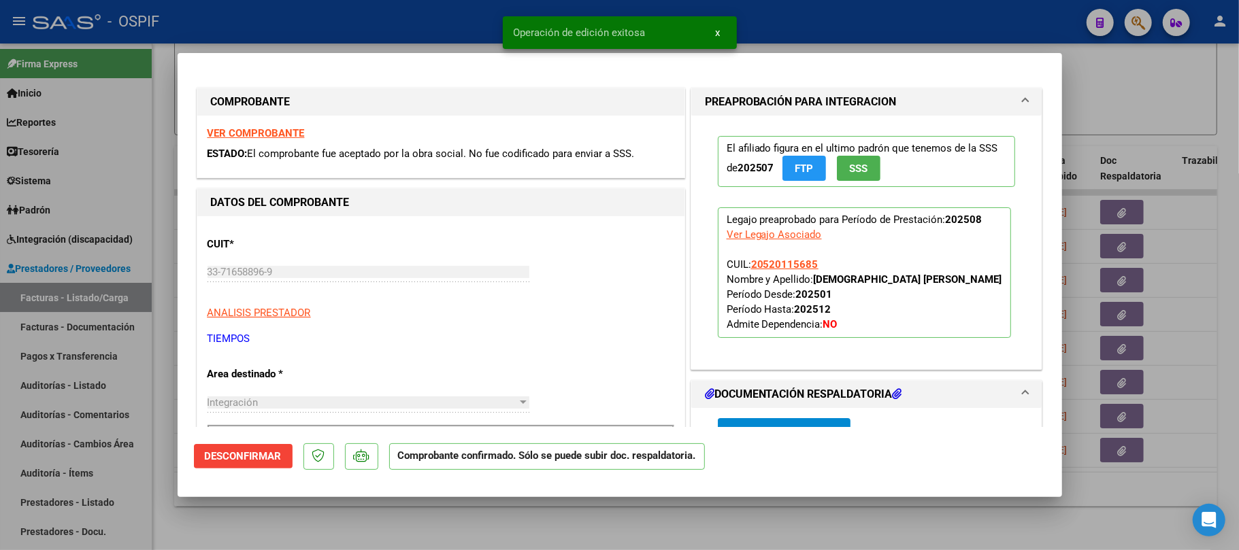
click at [415, 508] on div at bounding box center [619, 275] width 1239 height 550
type input "$ 0,00"
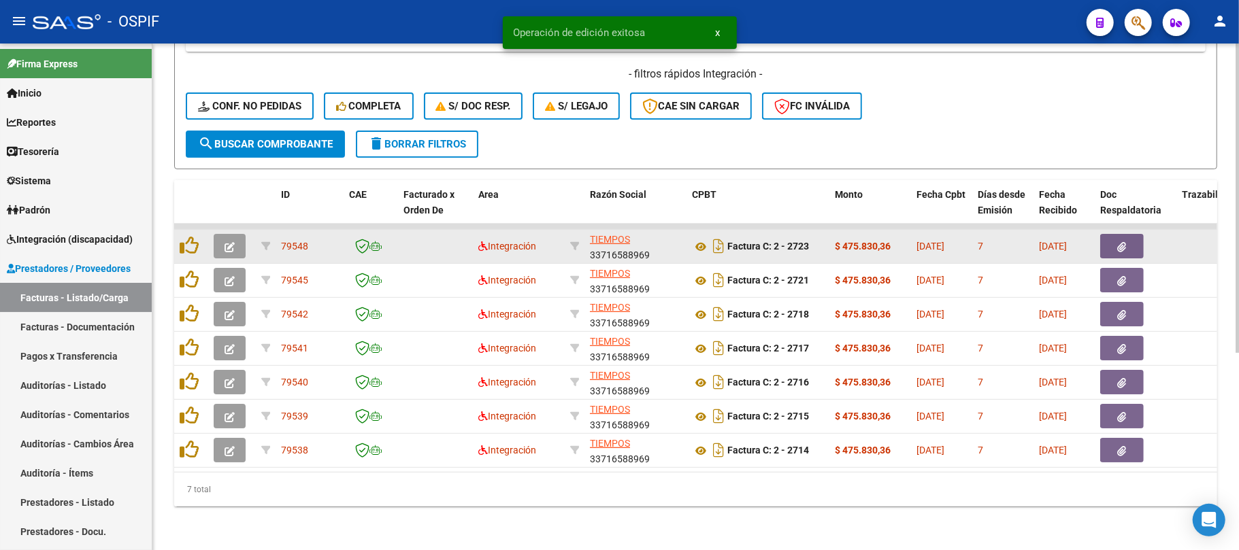
scroll to position [323, 0]
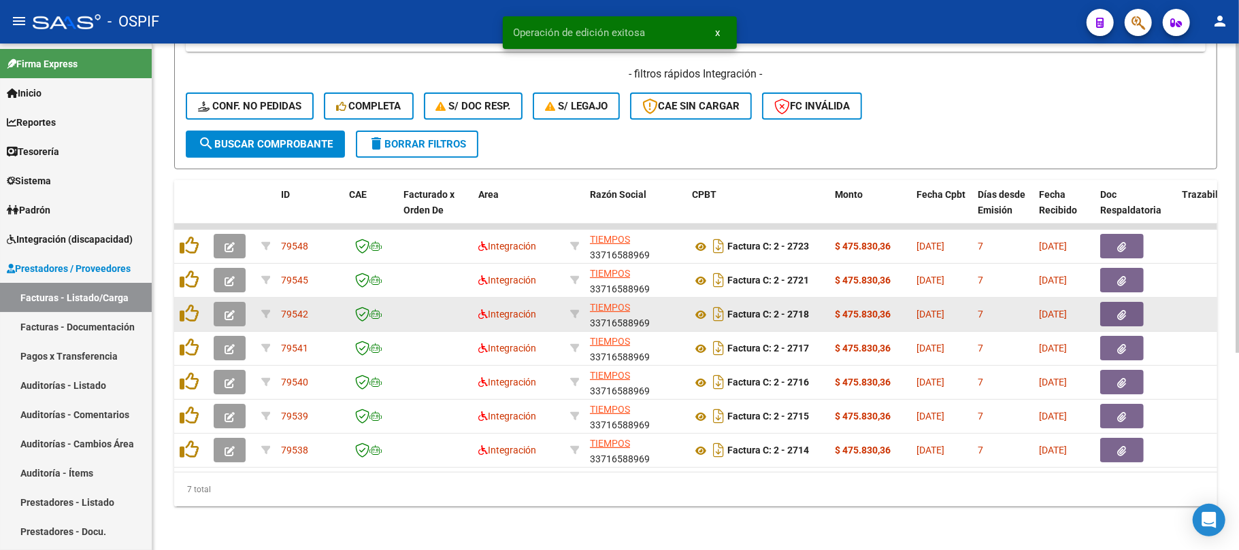
click at [227, 310] on icon "button" at bounding box center [230, 315] width 10 height 10
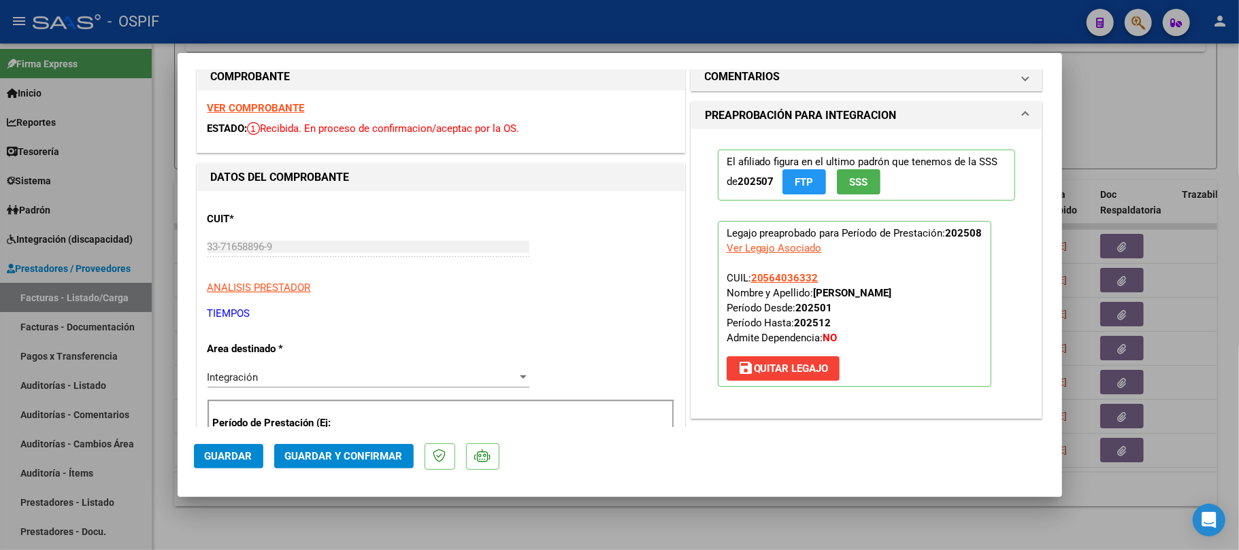
scroll to position [0, 0]
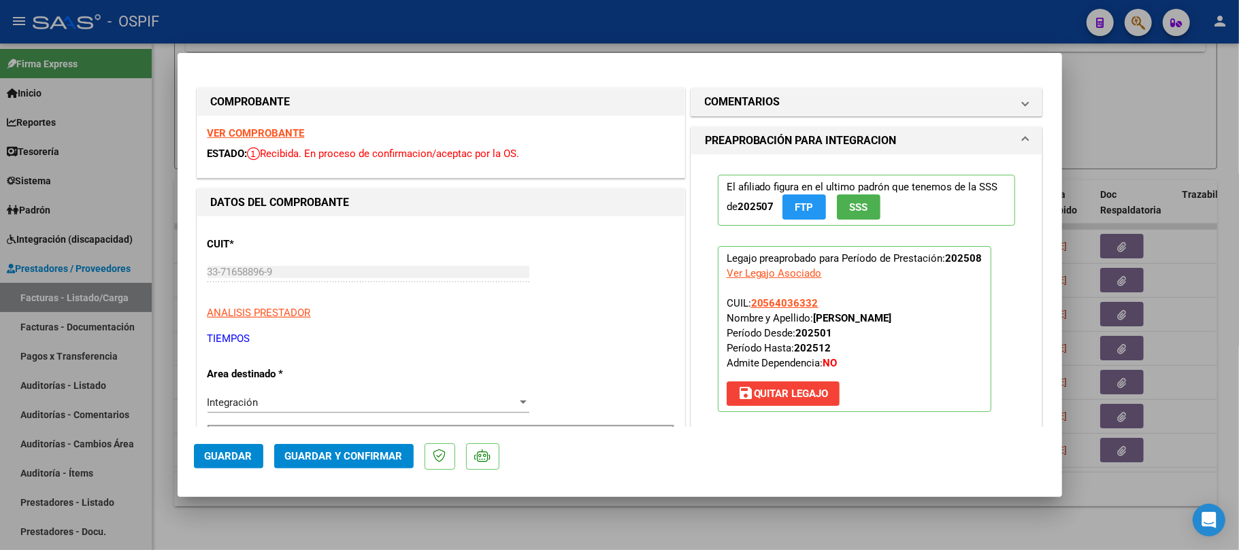
drag, startPoint x: 350, startPoint y: 450, endPoint x: 357, endPoint y: 448, distance: 7.3
click at [357, 448] on button "Guardar y Confirmar" at bounding box center [343, 456] width 139 height 24
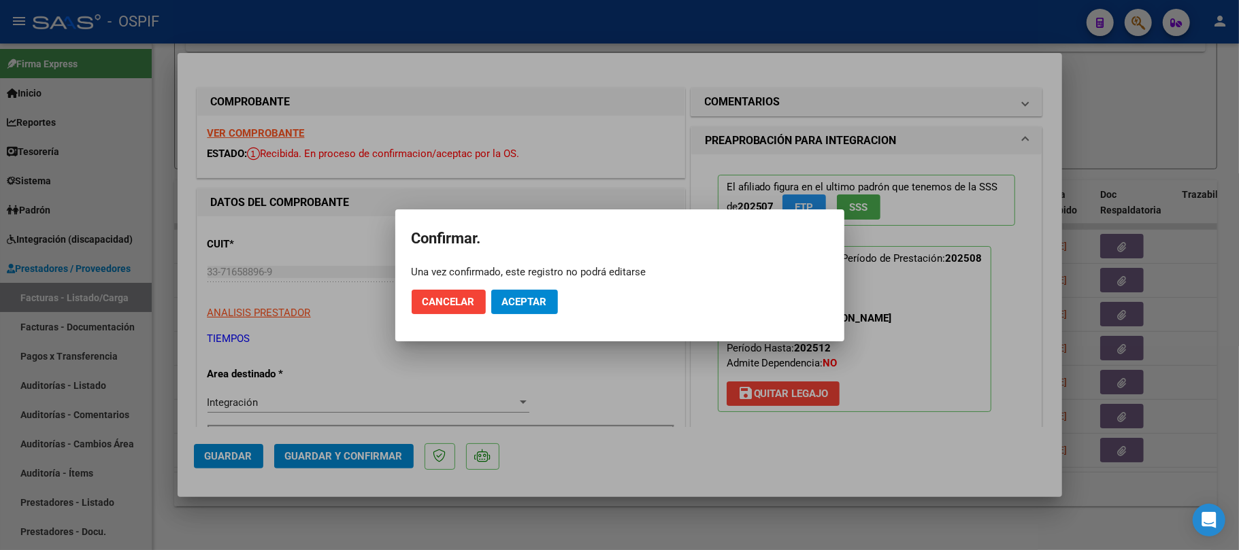
click at [561, 282] on mat-dialog-actions "Cancelar Aceptar" at bounding box center [620, 302] width 416 height 46
click at [525, 314] on button "Aceptar" at bounding box center [524, 302] width 67 height 24
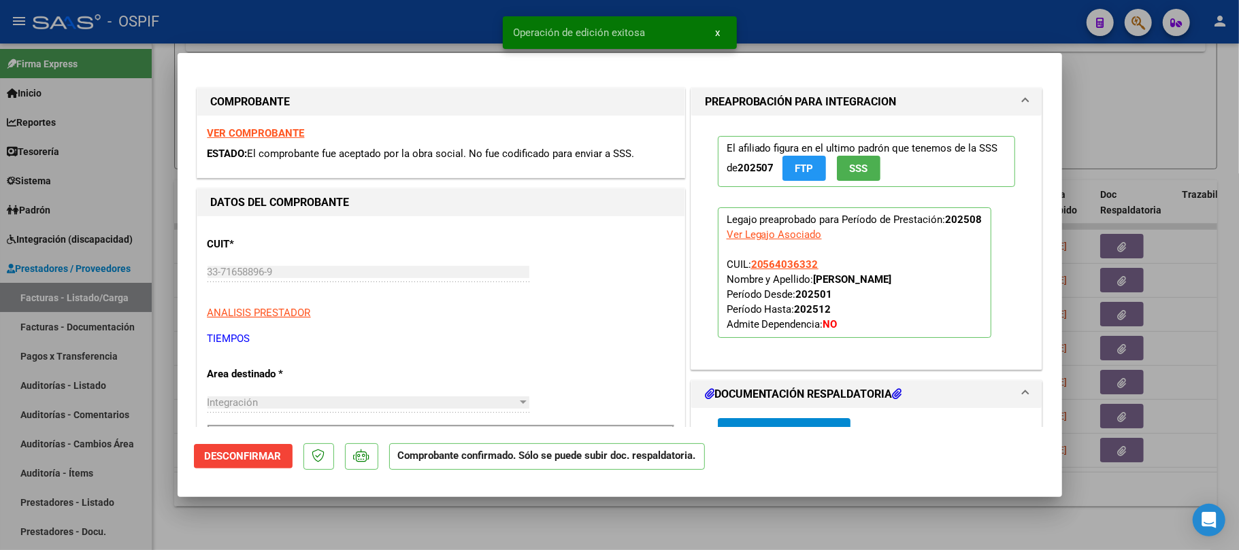
drag, startPoint x: 208, startPoint y: 516, endPoint x: 282, endPoint y: 235, distance: 289.8
click at [210, 516] on div at bounding box center [619, 275] width 1239 height 550
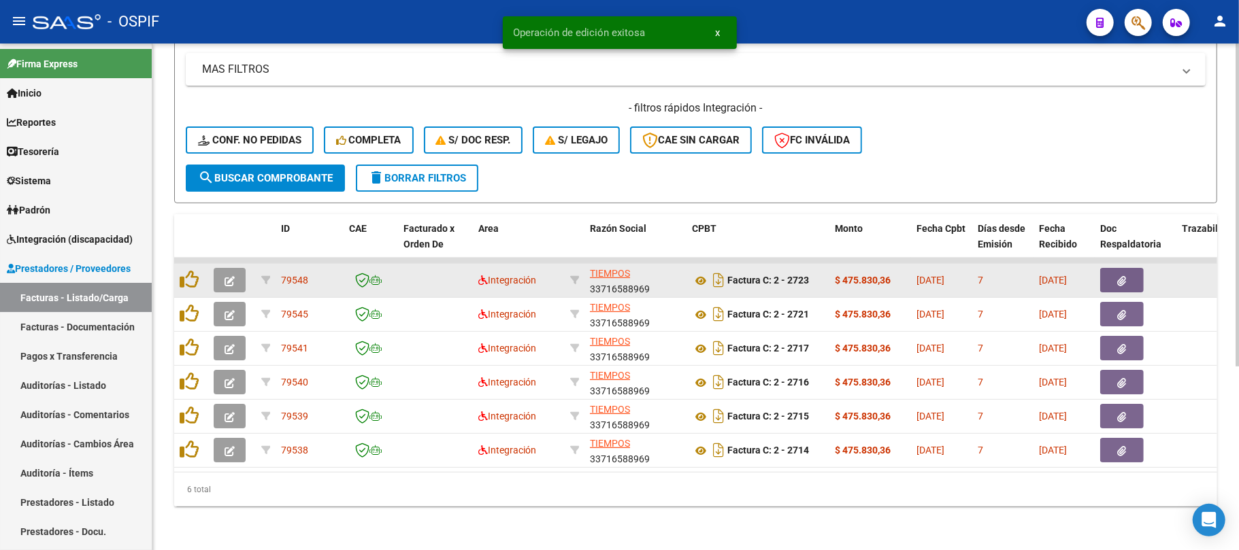
scroll to position [288, 0]
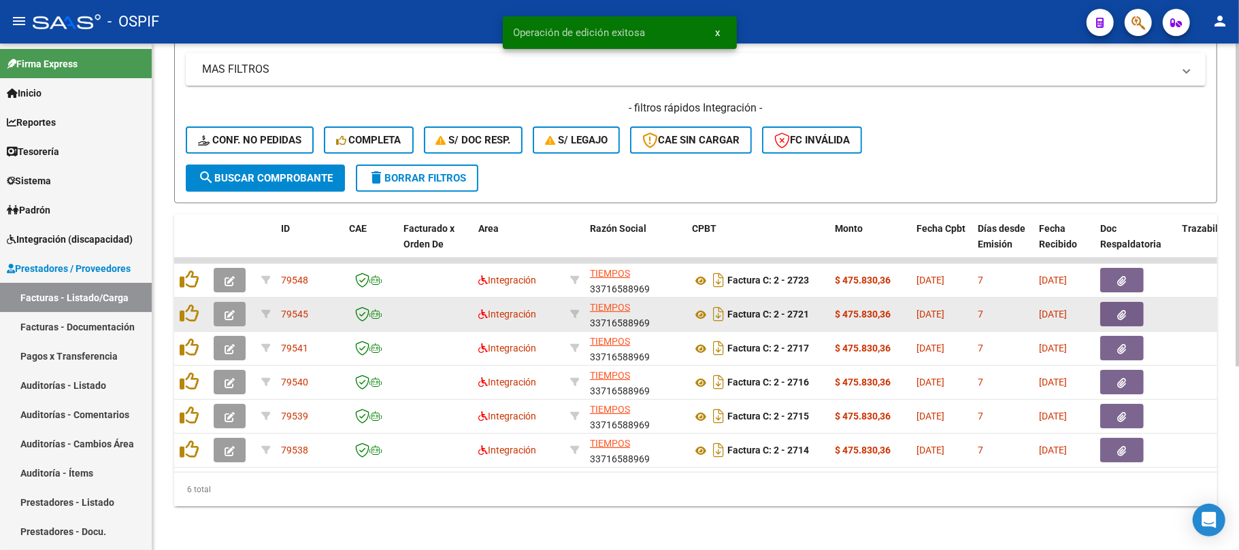
click at [229, 313] on button "button" at bounding box center [230, 314] width 32 height 24
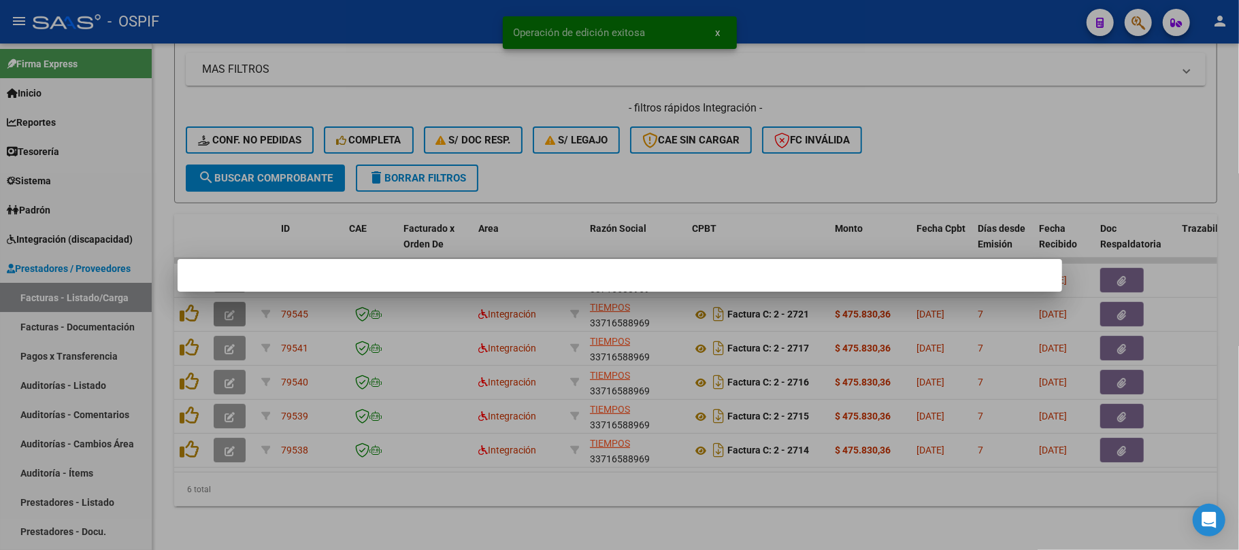
click at [229, 311] on div at bounding box center [619, 275] width 1239 height 550
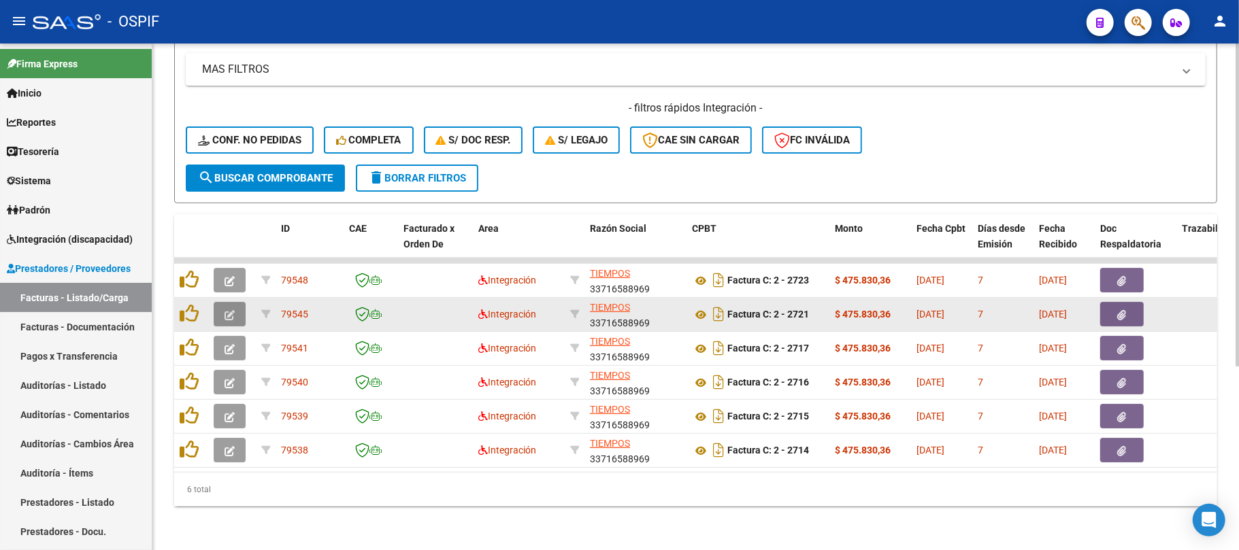
click at [235, 303] on button "button" at bounding box center [230, 314] width 32 height 24
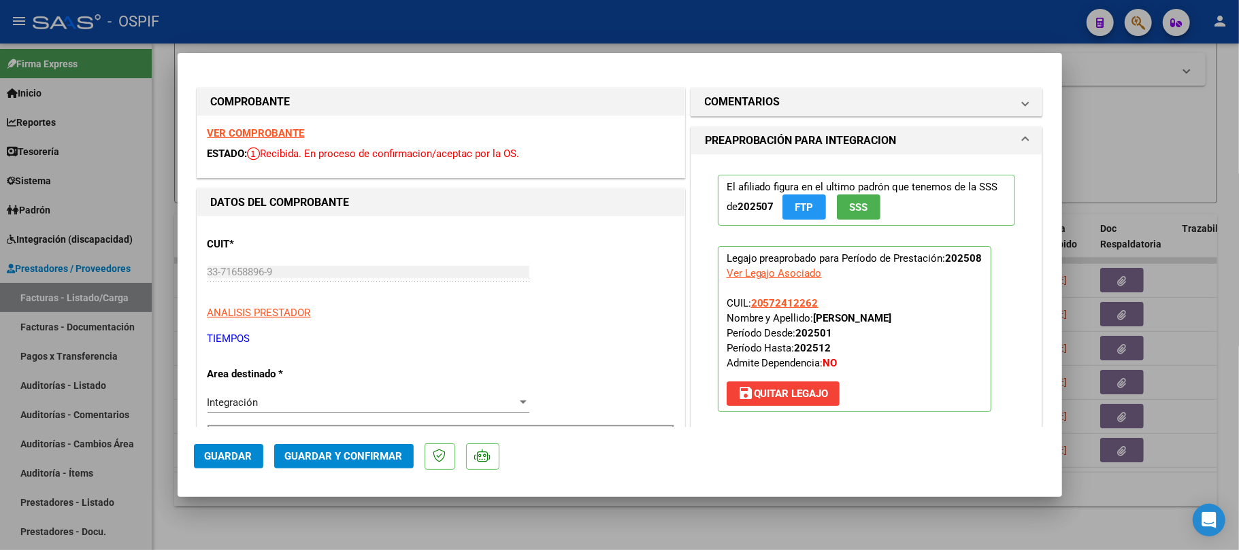
drag, startPoint x: 284, startPoint y: 132, endPoint x: 299, endPoint y: 137, distance: 16.6
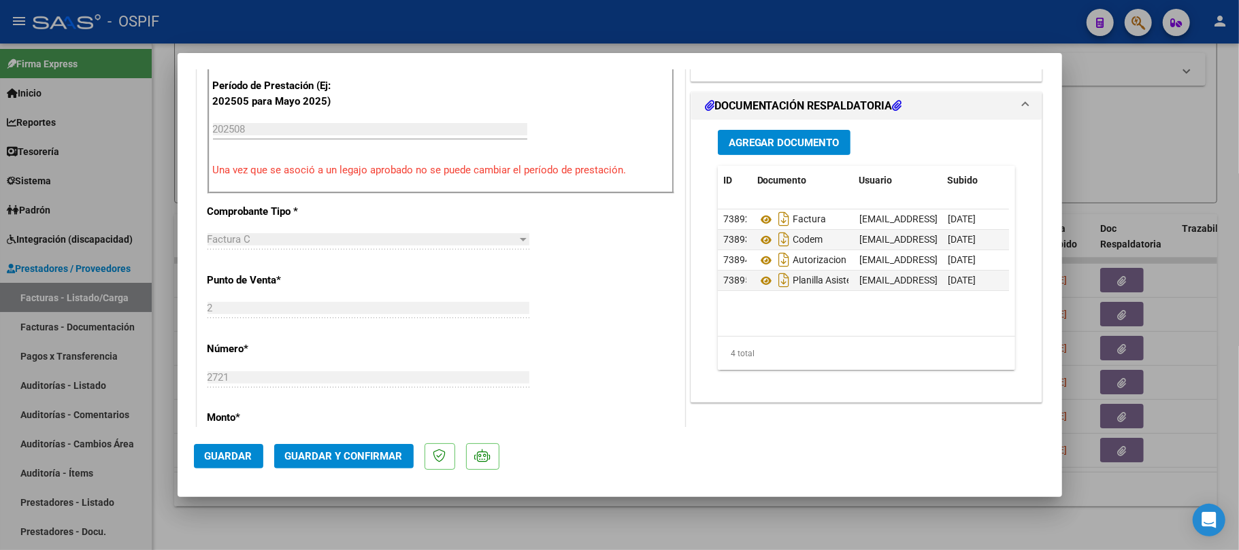
click at [344, 447] on button "Guardar y Confirmar" at bounding box center [343, 456] width 139 height 24
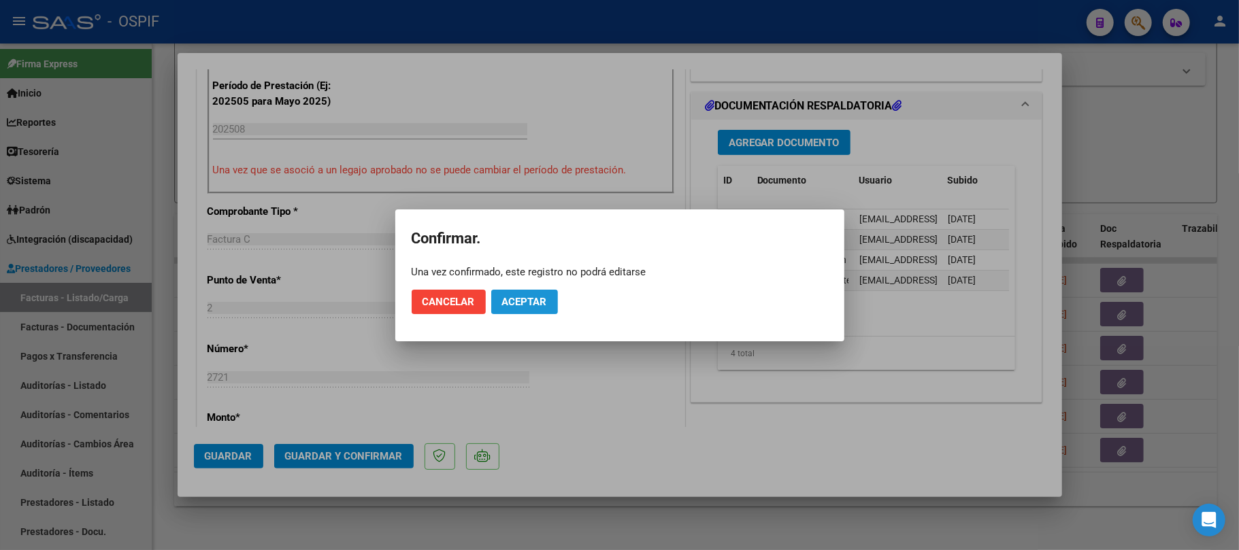
click at [521, 296] on span "Aceptar" at bounding box center [524, 302] width 45 height 12
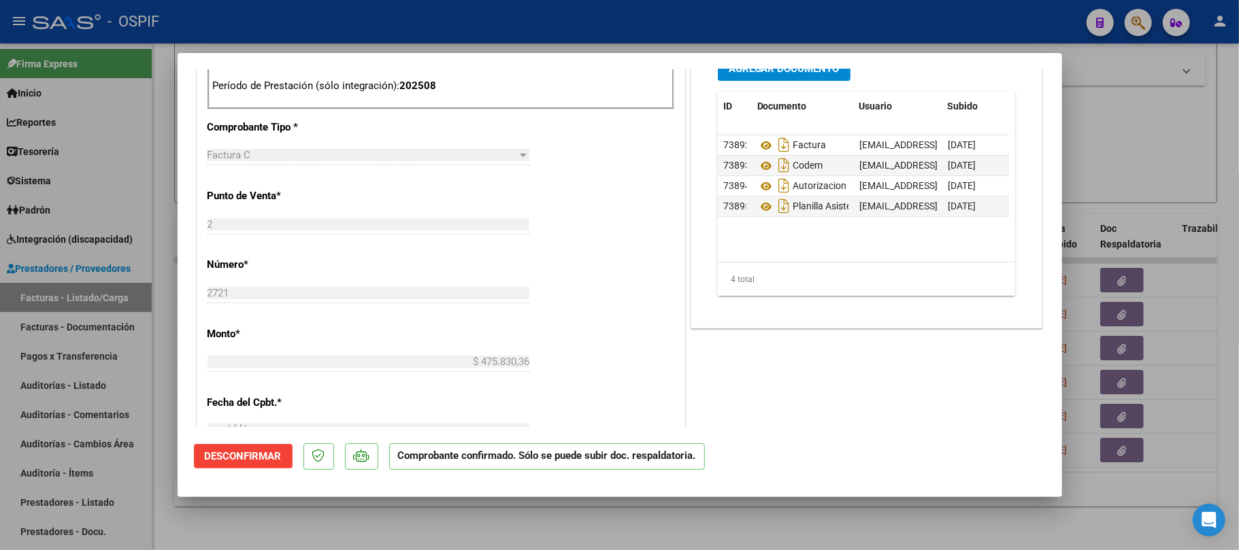
click at [625, 509] on div at bounding box center [619, 275] width 1239 height 550
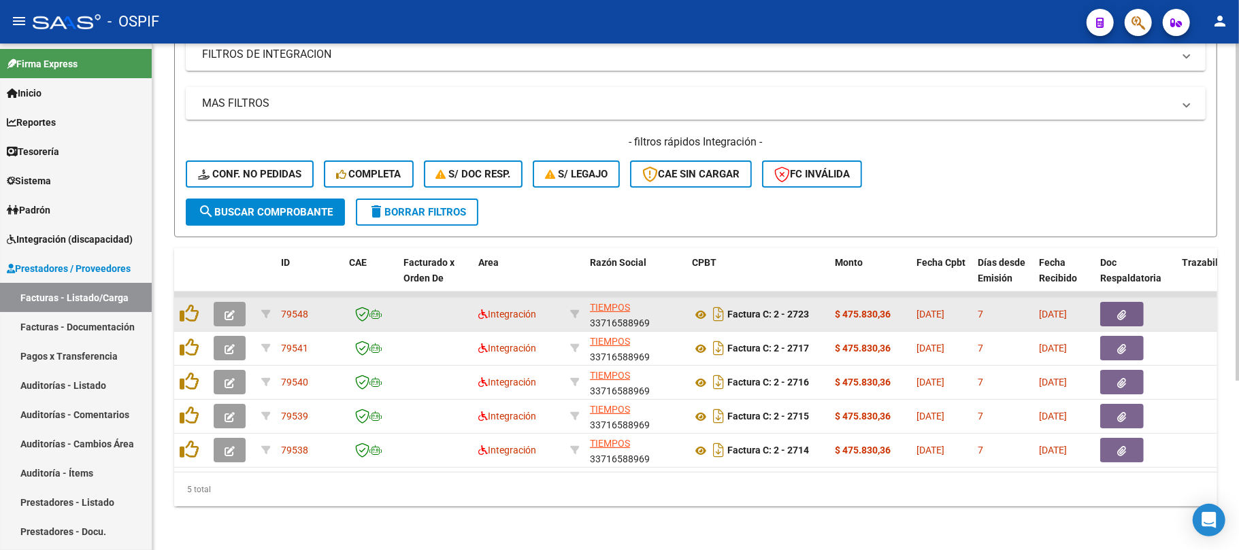
scroll to position [254, 0]
click at [220, 302] on button "button" at bounding box center [230, 314] width 32 height 24
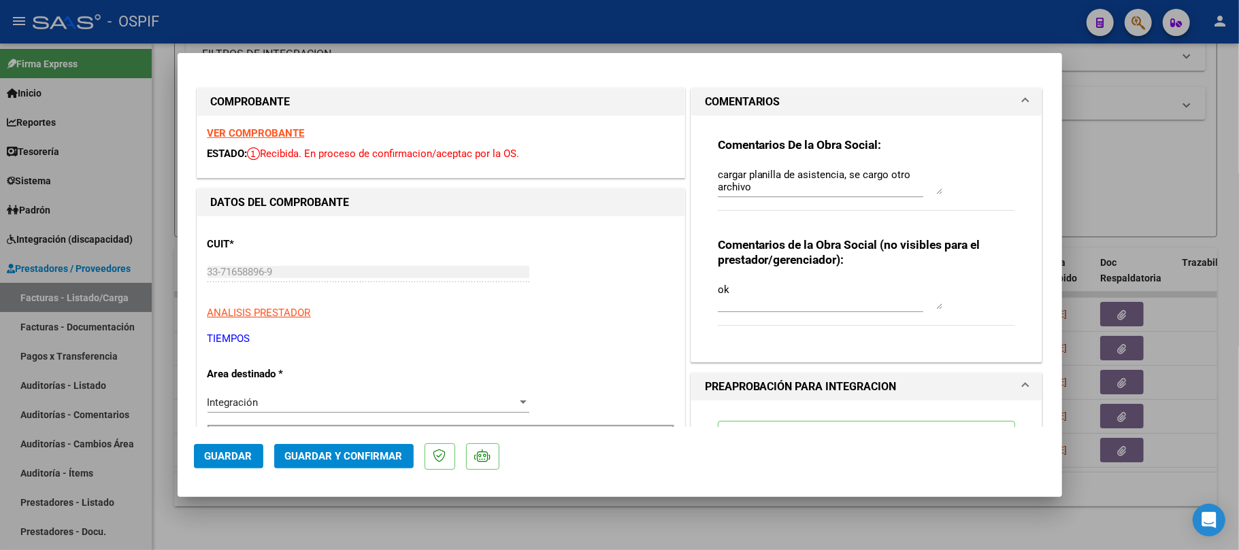
drag, startPoint x: 621, startPoint y: 493, endPoint x: 621, endPoint y: 512, distance: 18.4
click at [621, 496] on mat-dialog-container "COMPROBANTE VER COMPROBANTE ESTADO: Recibida. En proceso de confirmacion/acepta…" at bounding box center [620, 275] width 885 height 444
click at [621, 512] on div at bounding box center [619, 275] width 1239 height 550
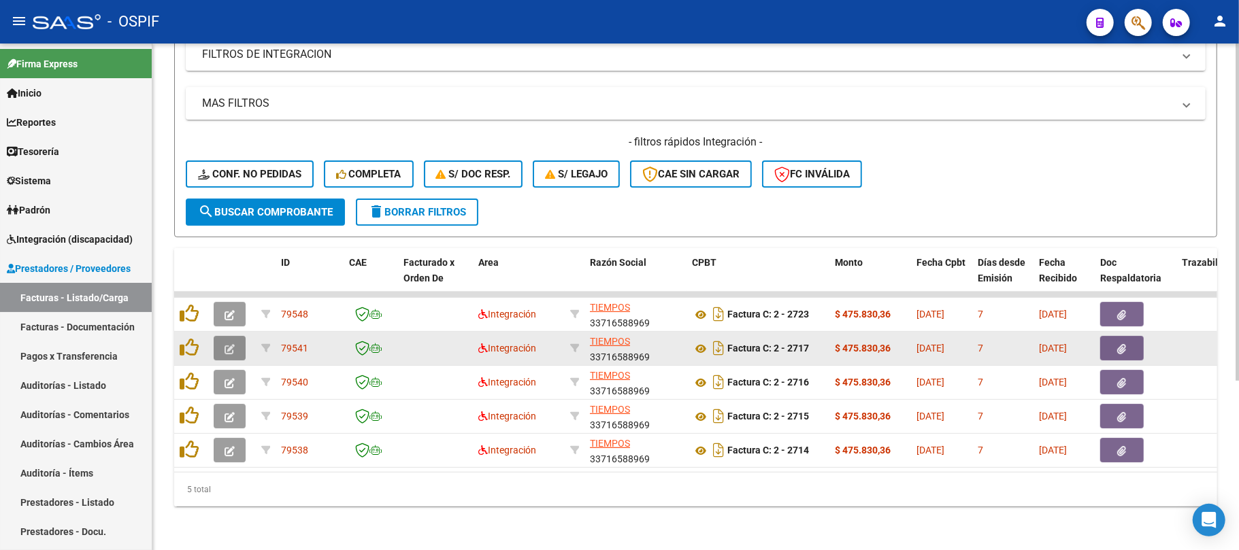
click at [230, 344] on icon "button" at bounding box center [230, 349] width 10 height 10
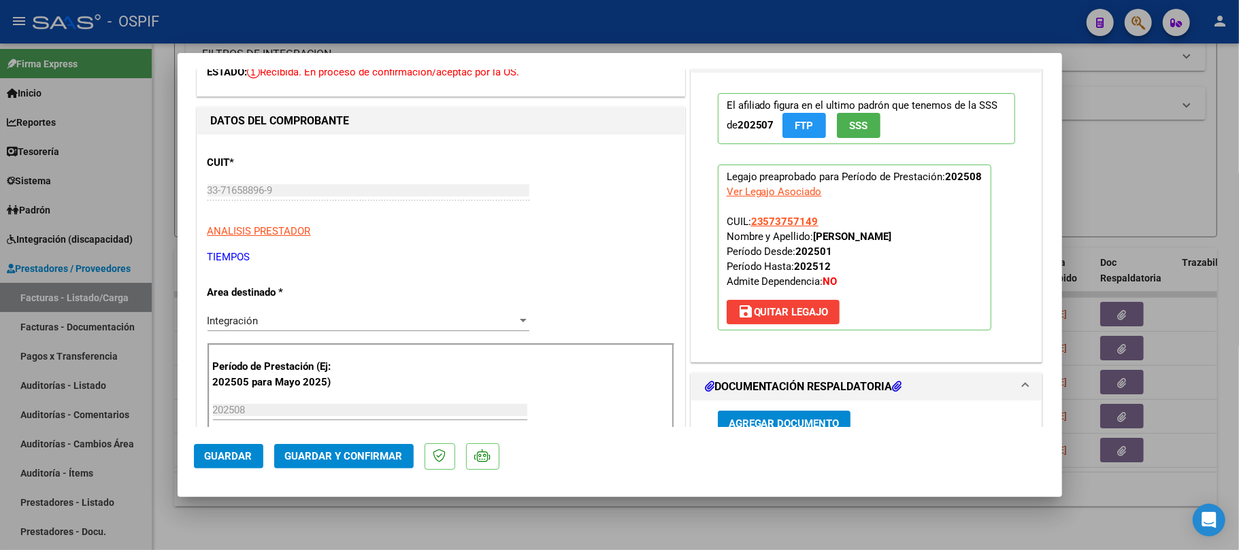
scroll to position [363, 0]
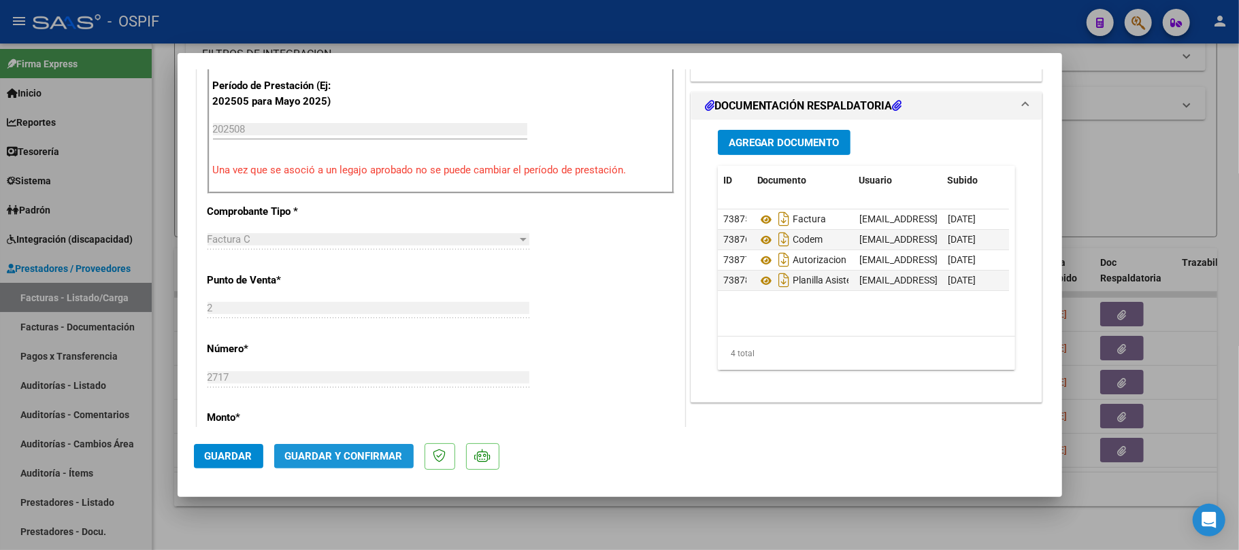
click at [344, 450] on span "Guardar y Confirmar" at bounding box center [344, 456] width 118 height 12
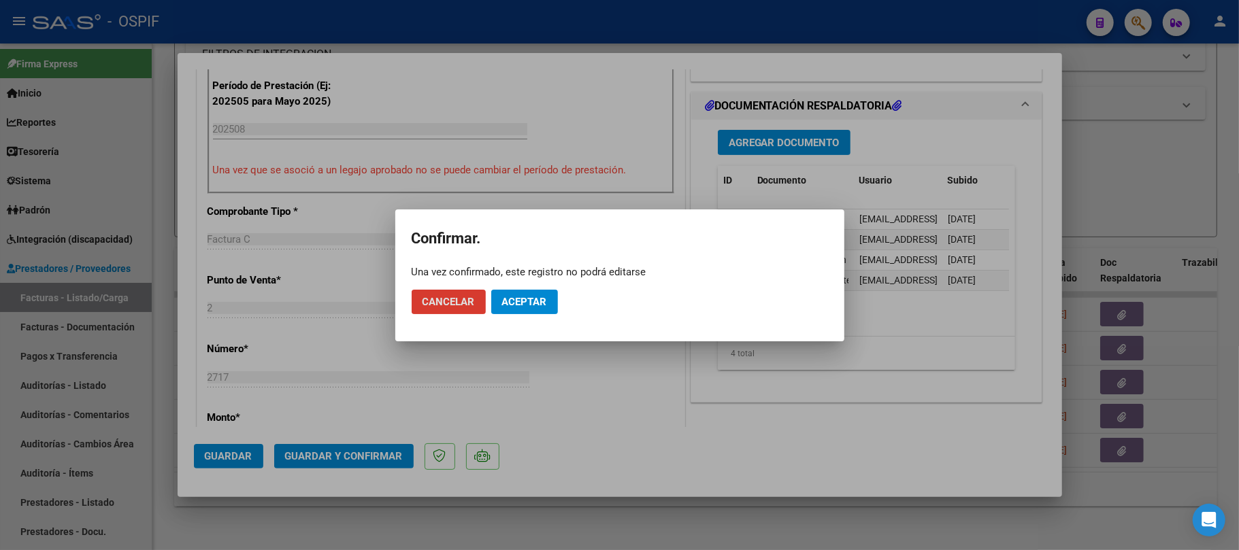
click at [529, 296] on span "Aceptar" at bounding box center [524, 302] width 45 height 12
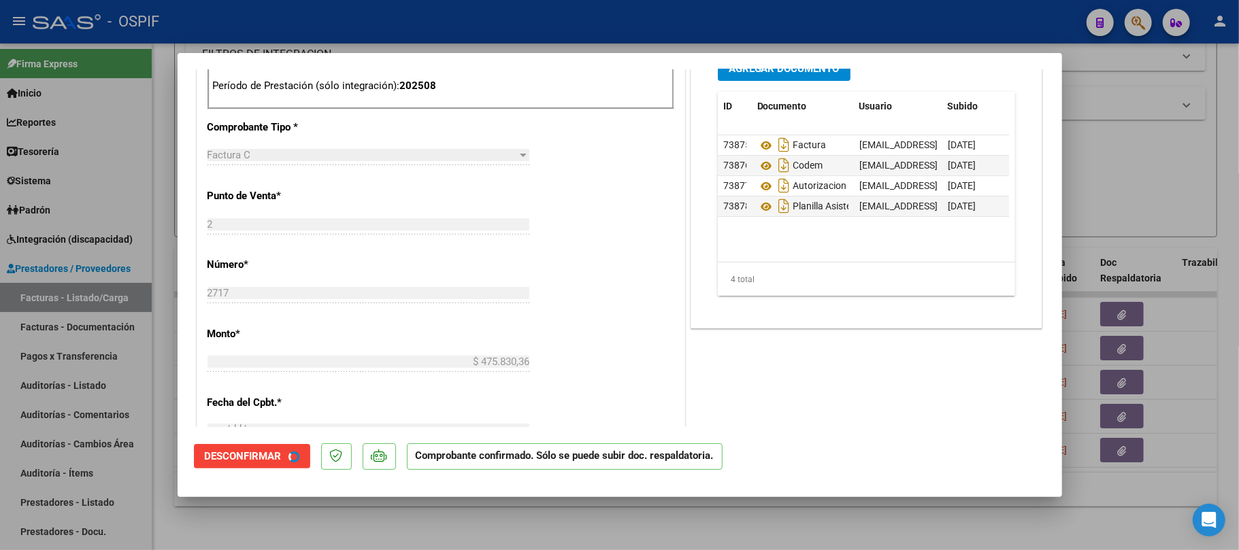
scroll to position [0, 0]
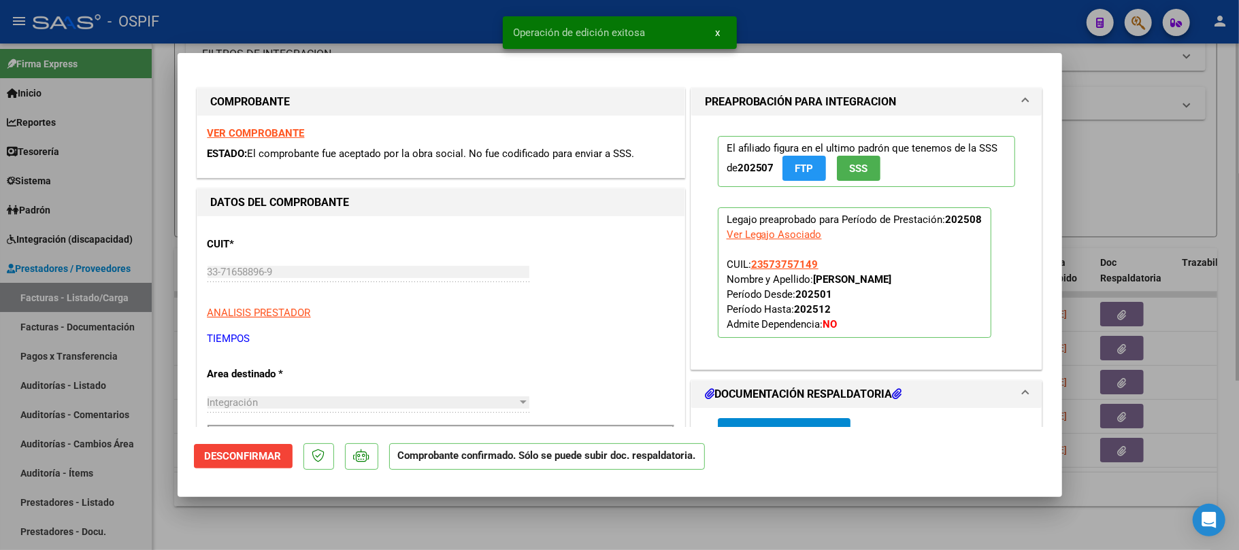
click at [804, 540] on div at bounding box center [619, 275] width 1239 height 550
type input "$ 0,00"
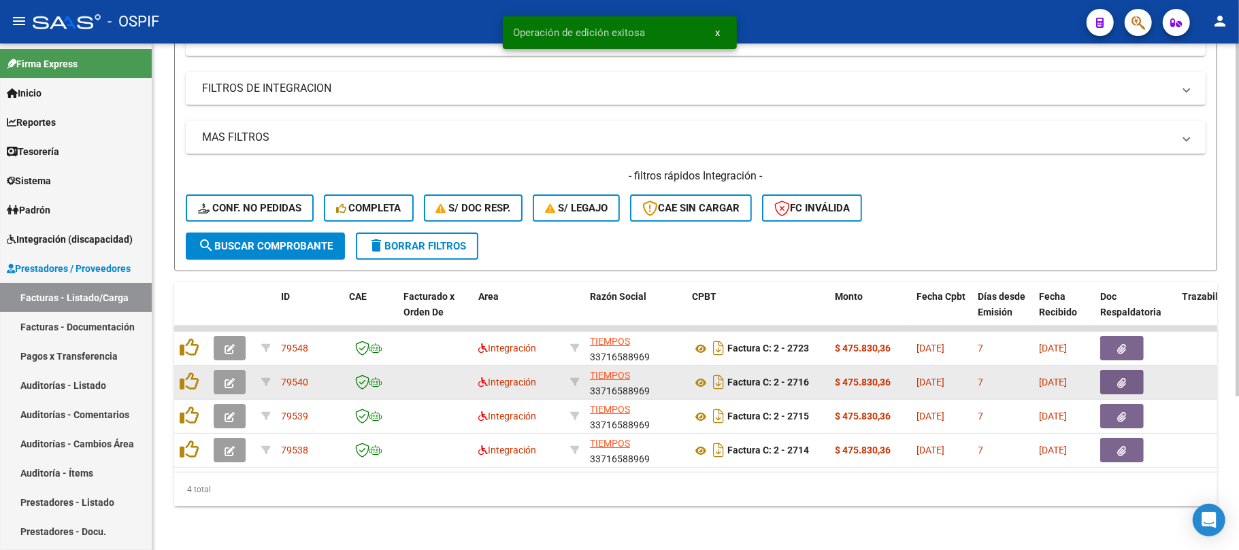
scroll to position [220, 0]
click at [221, 370] on button "button" at bounding box center [230, 382] width 32 height 24
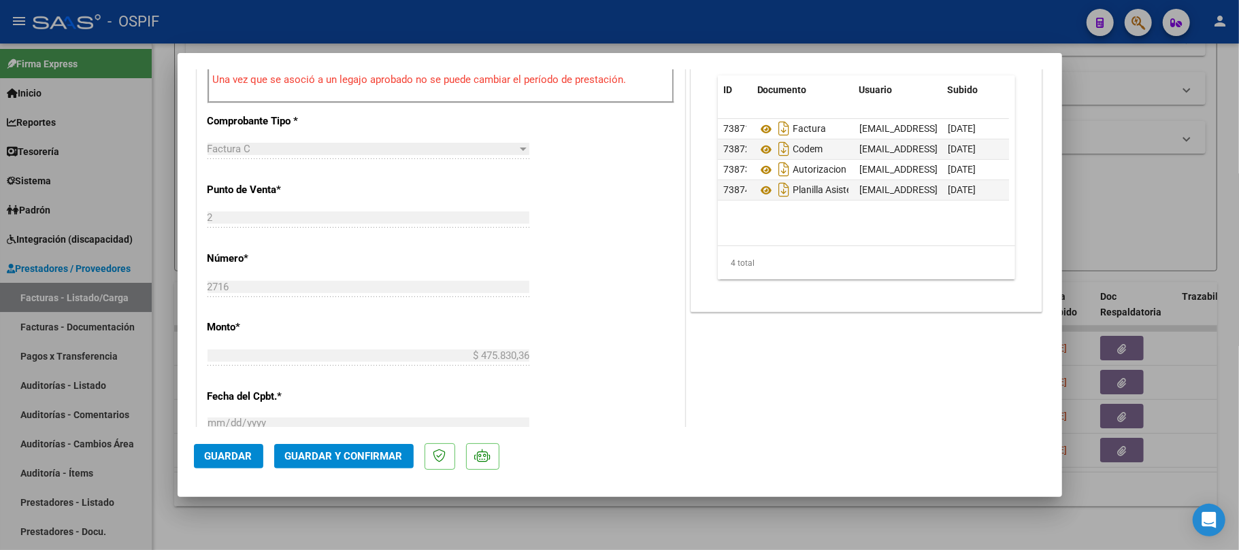
scroll to position [0, 0]
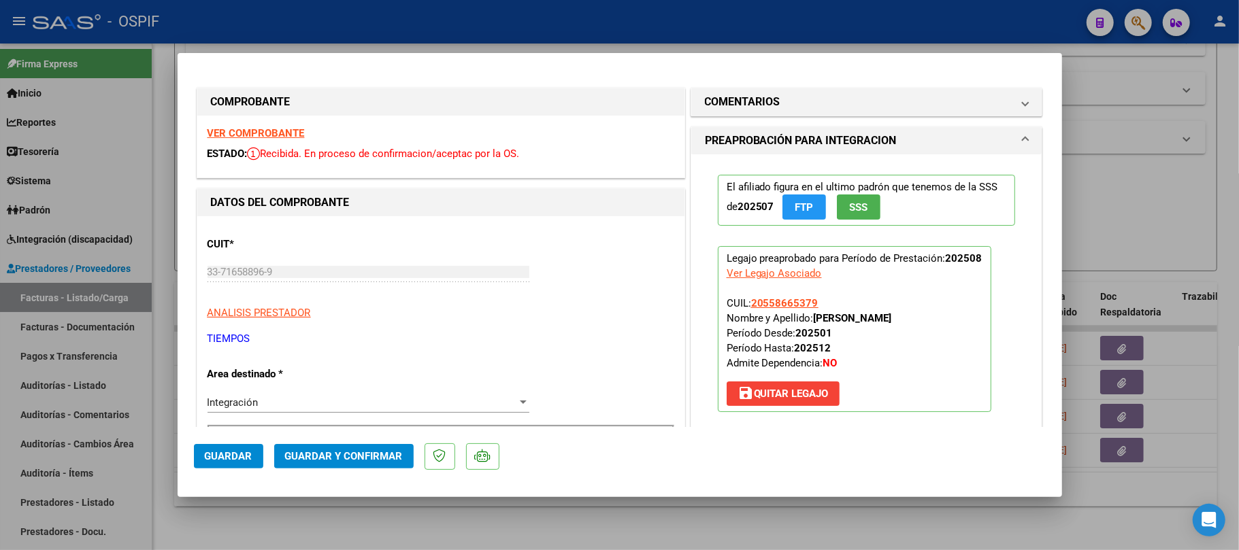
click at [378, 454] on span "Guardar y Confirmar" at bounding box center [344, 456] width 118 height 12
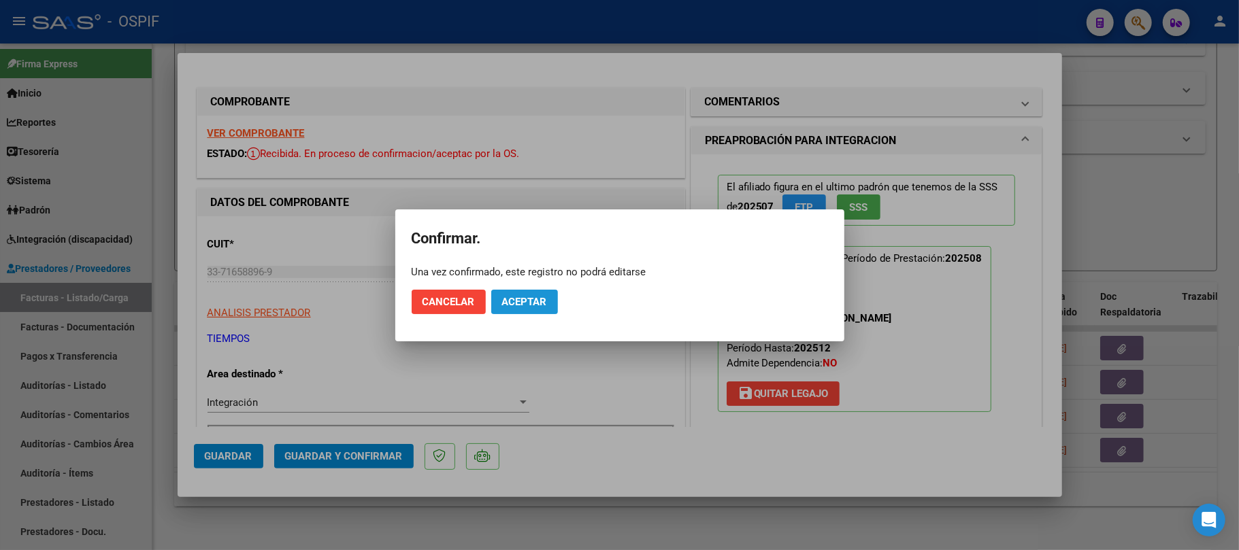
click at [520, 303] on span "Aceptar" at bounding box center [524, 302] width 45 height 12
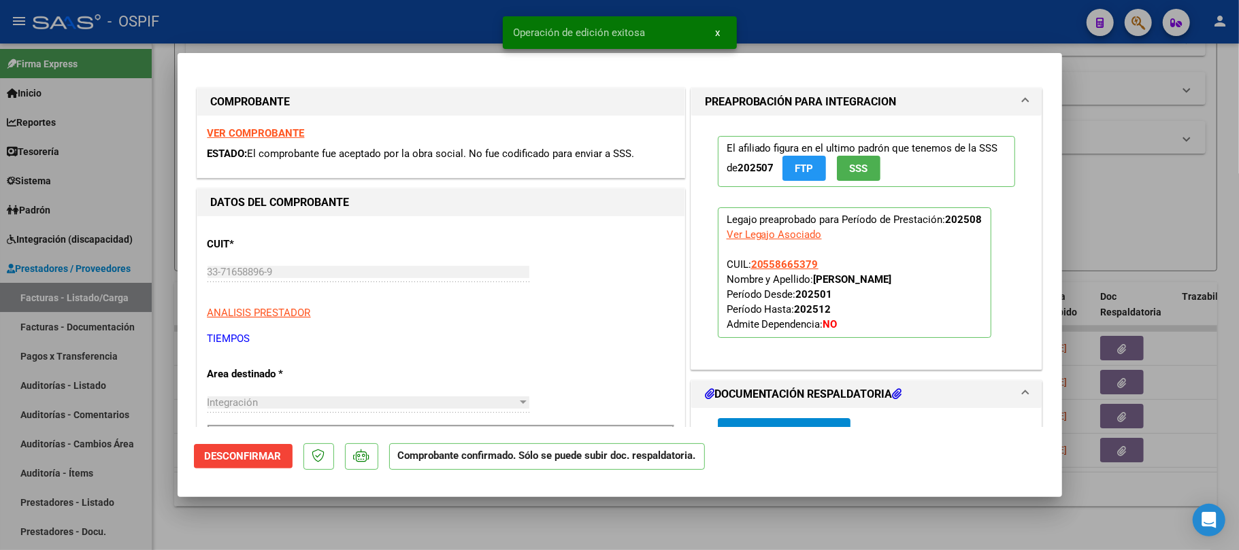
click at [254, 524] on div at bounding box center [619, 275] width 1239 height 550
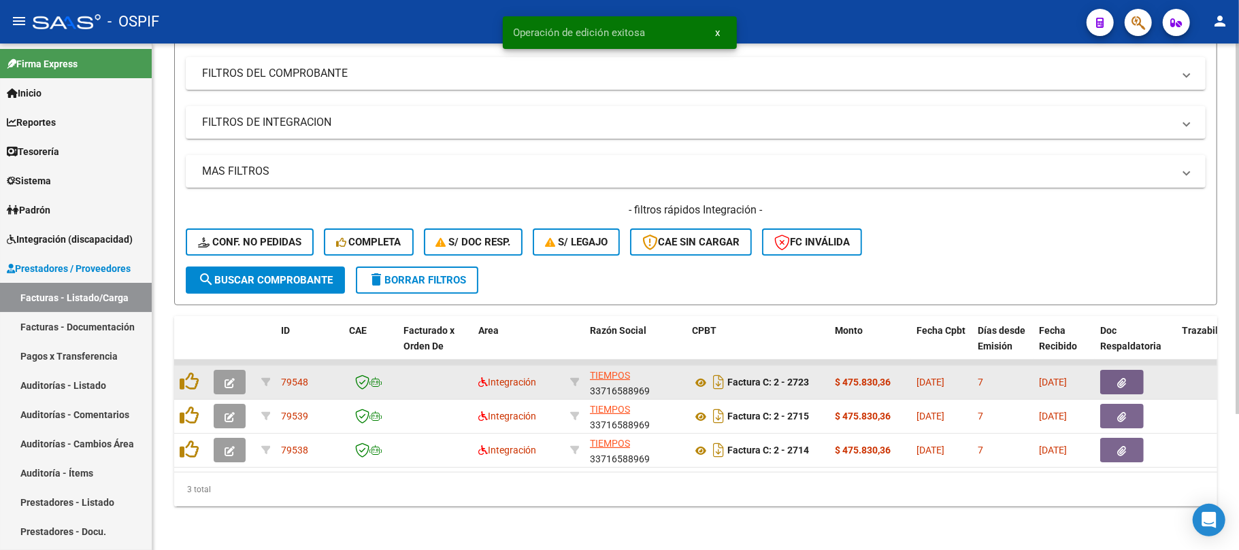
scroll to position [186, 0]
click at [229, 376] on button "button" at bounding box center [230, 382] width 32 height 24
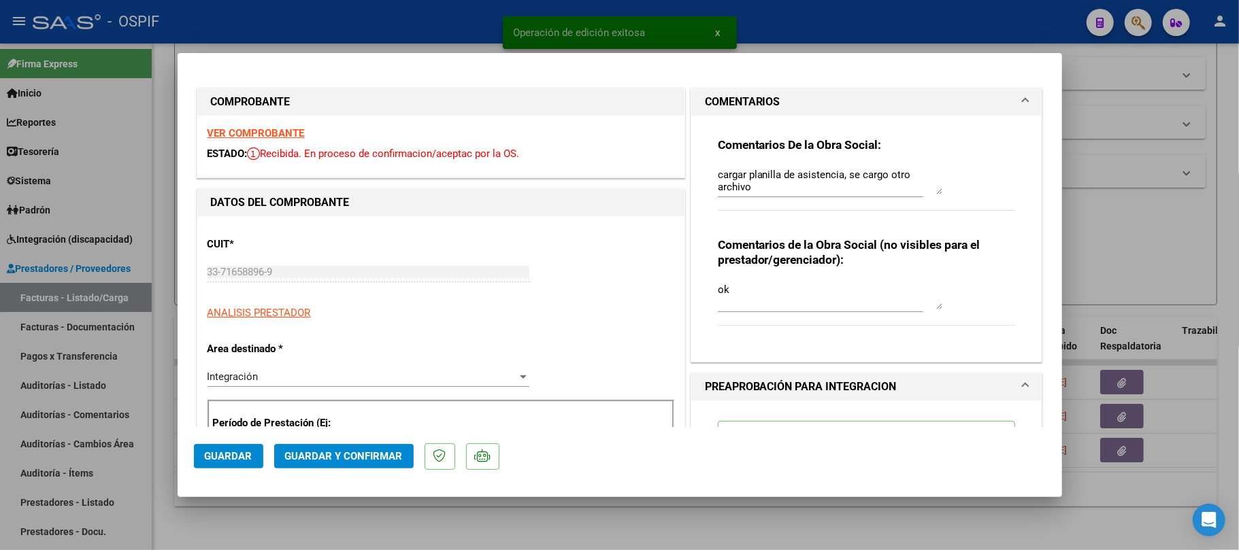
click at [336, 499] on div at bounding box center [619, 275] width 1239 height 550
type input "$ 0,00"
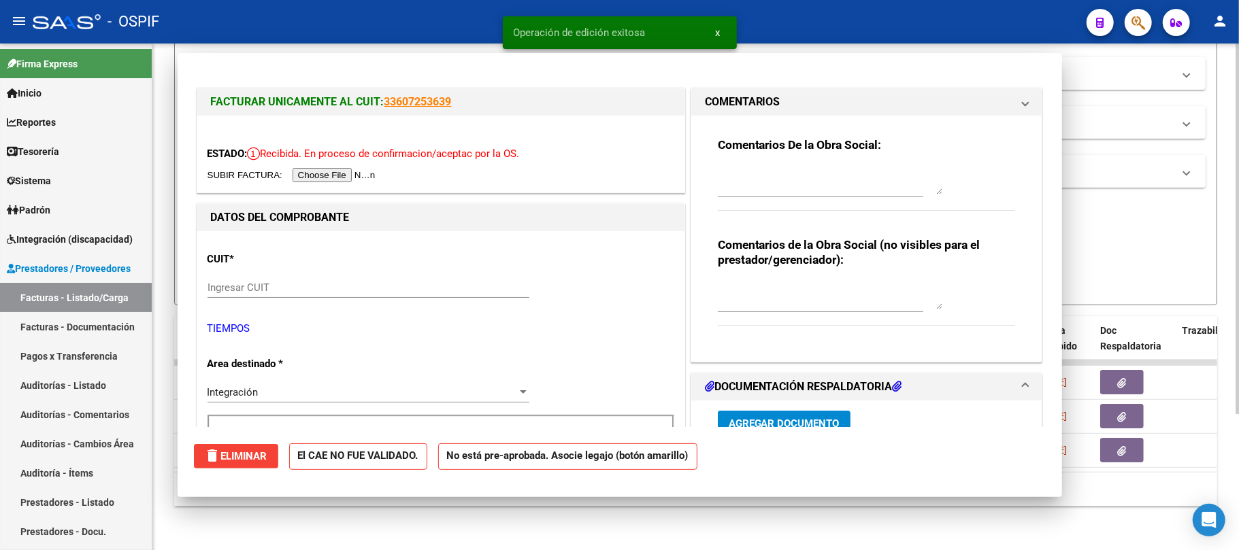
click at [335, 510] on div "Video tutorial PRESTADORES -> Listado de CPBTs Emitidos por Prestadores / Prove…" at bounding box center [695, 209] width 1087 height 681
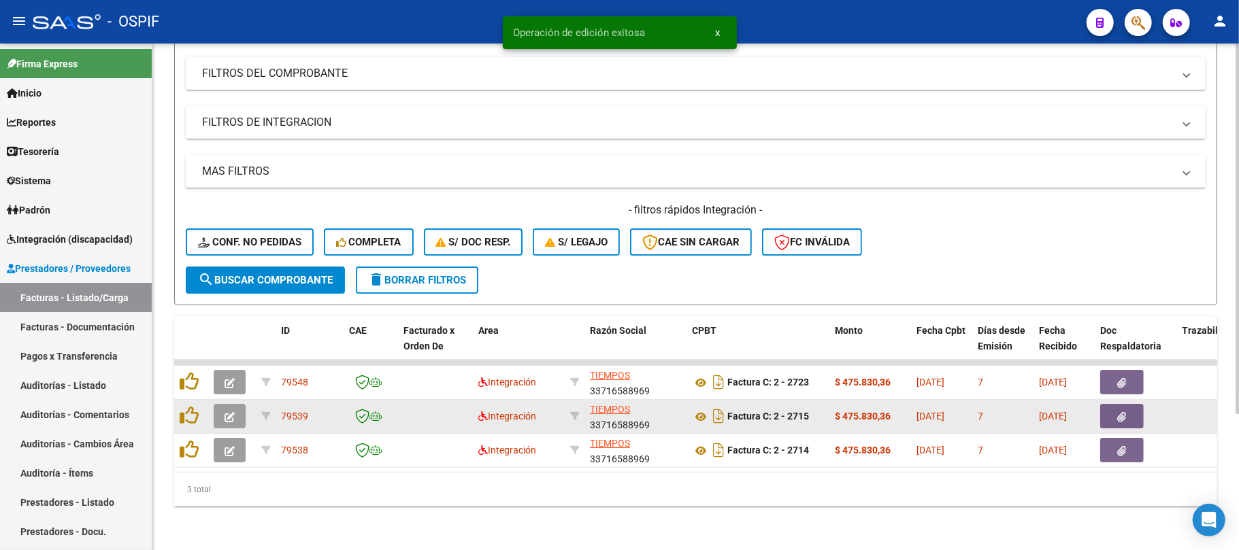
click at [232, 412] on icon "button" at bounding box center [230, 417] width 10 height 10
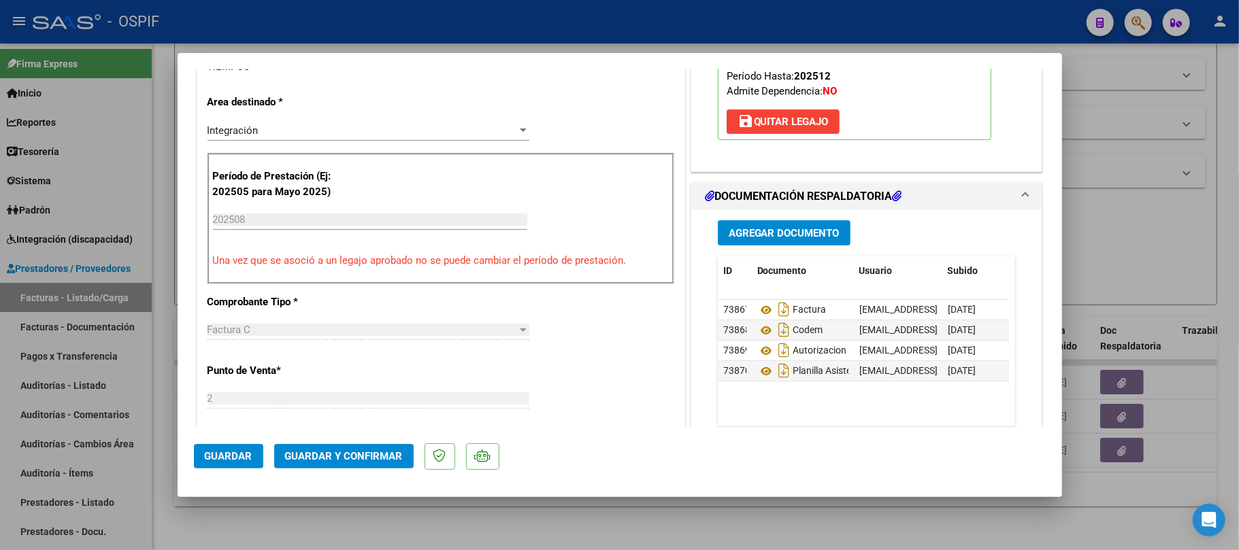
scroll to position [0, 0]
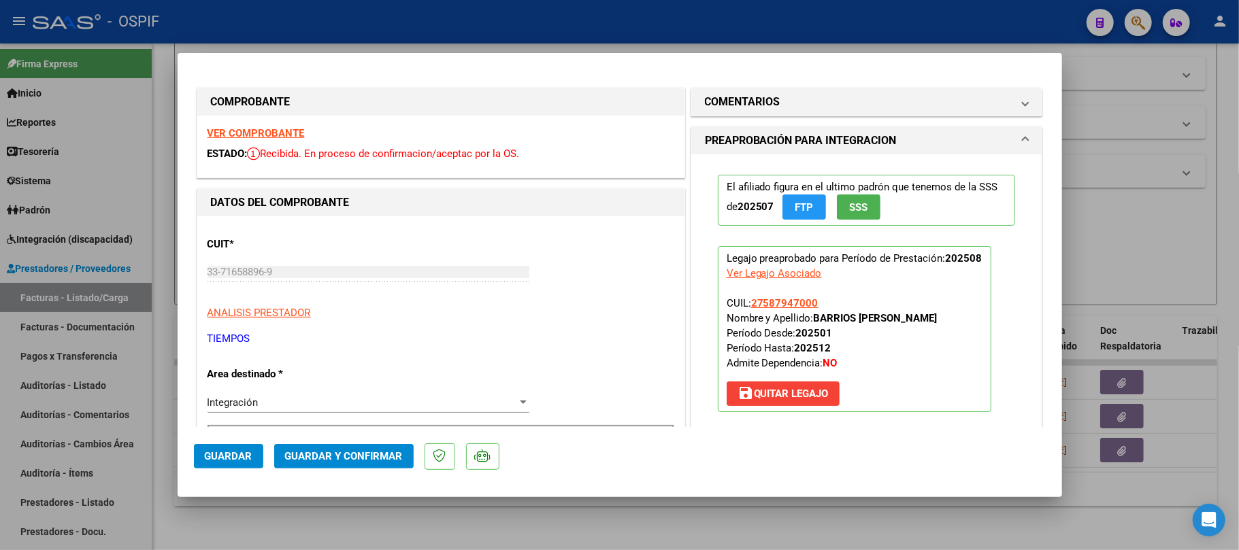
click at [388, 450] on span "Guardar y Confirmar" at bounding box center [344, 456] width 118 height 12
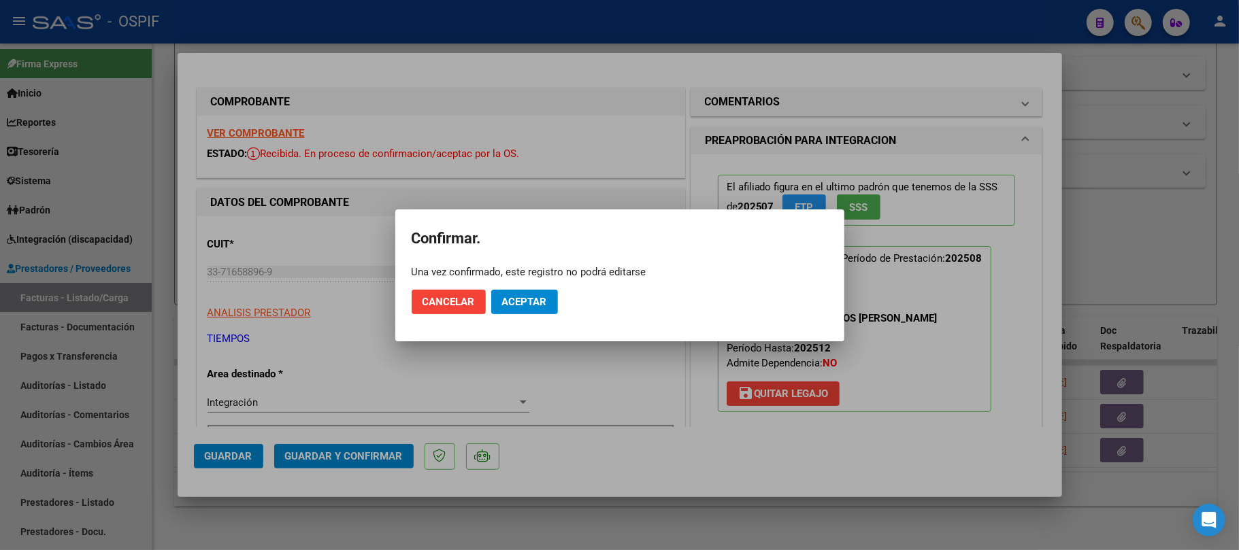
click at [527, 318] on mat-dialog-actions "Cancelar Aceptar" at bounding box center [620, 302] width 416 height 46
click at [526, 302] on span "Aceptar" at bounding box center [524, 302] width 45 height 12
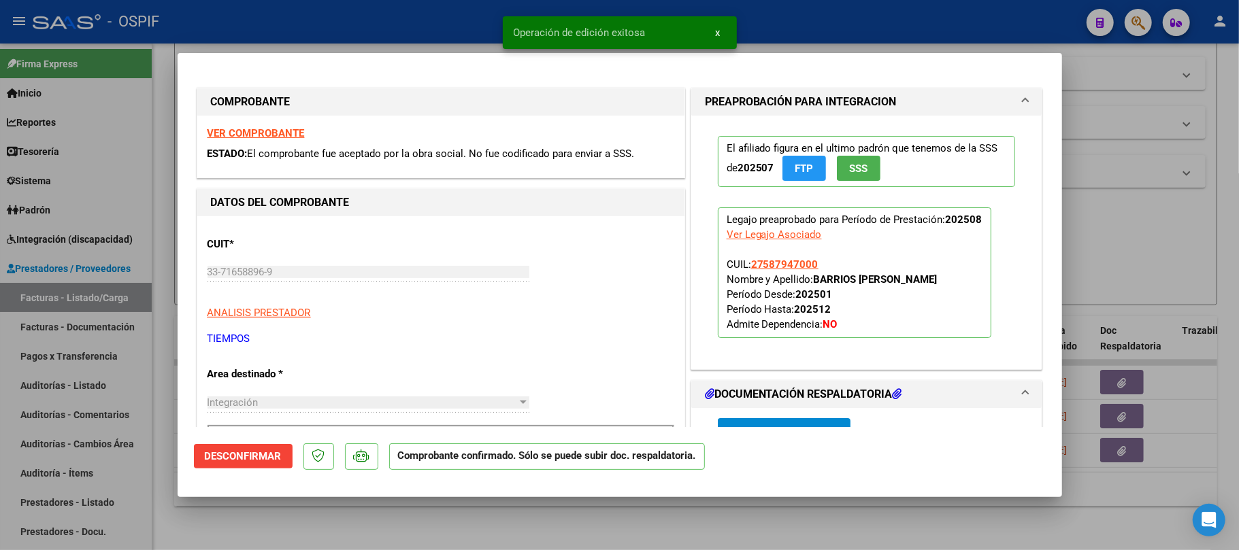
click at [659, 527] on div at bounding box center [619, 275] width 1239 height 550
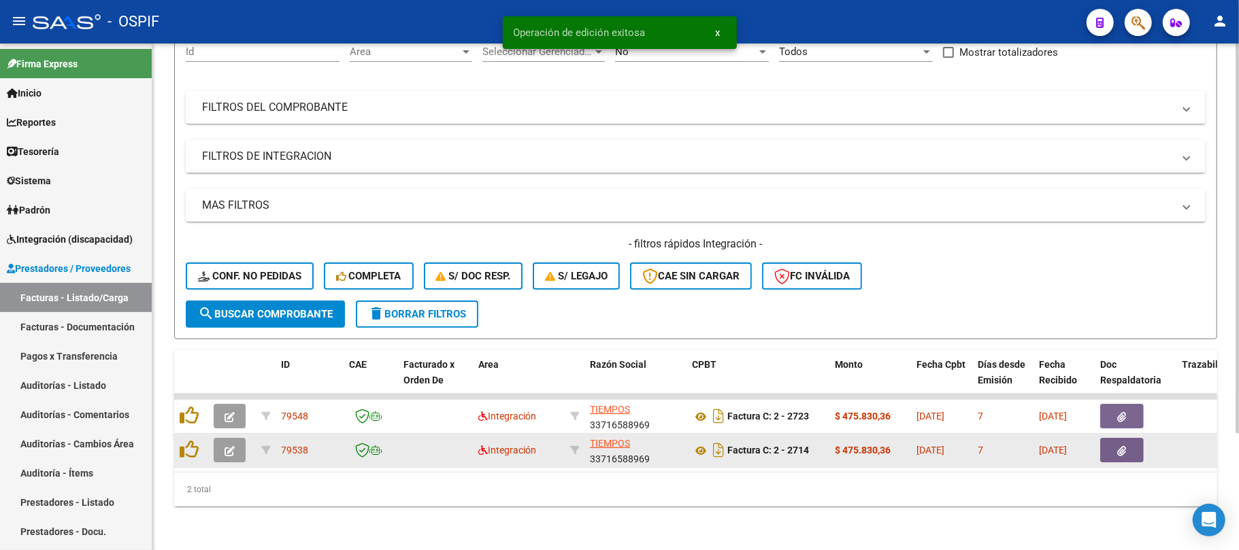
scroll to position [152, 0]
click at [229, 446] on icon "button" at bounding box center [230, 451] width 10 height 10
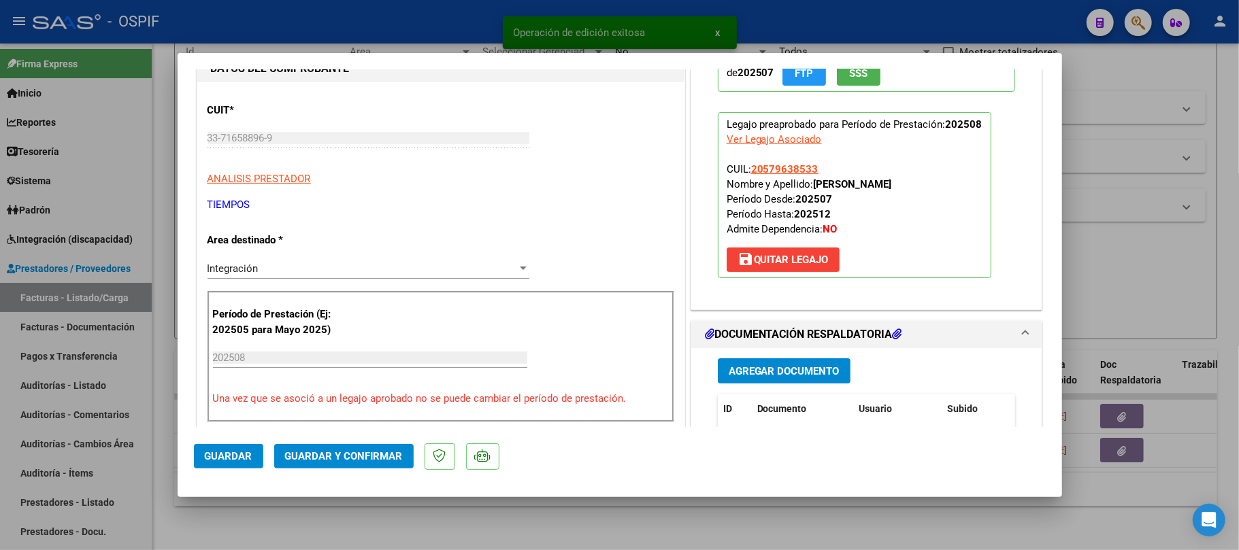
scroll to position [0, 0]
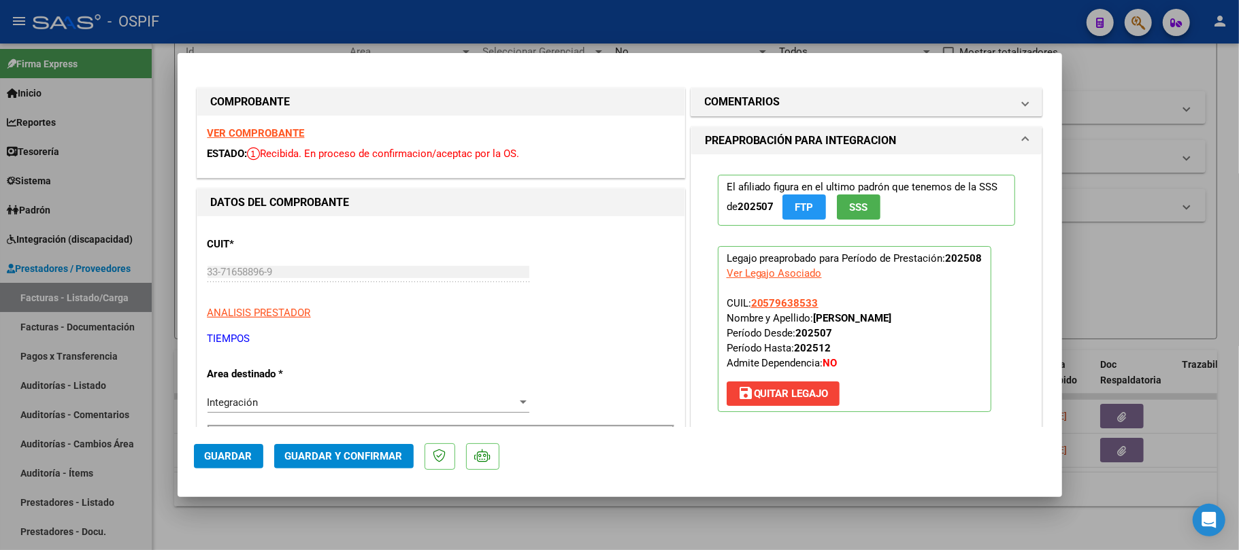
click at [313, 459] on span "Guardar y Confirmar" at bounding box center [344, 456] width 118 height 12
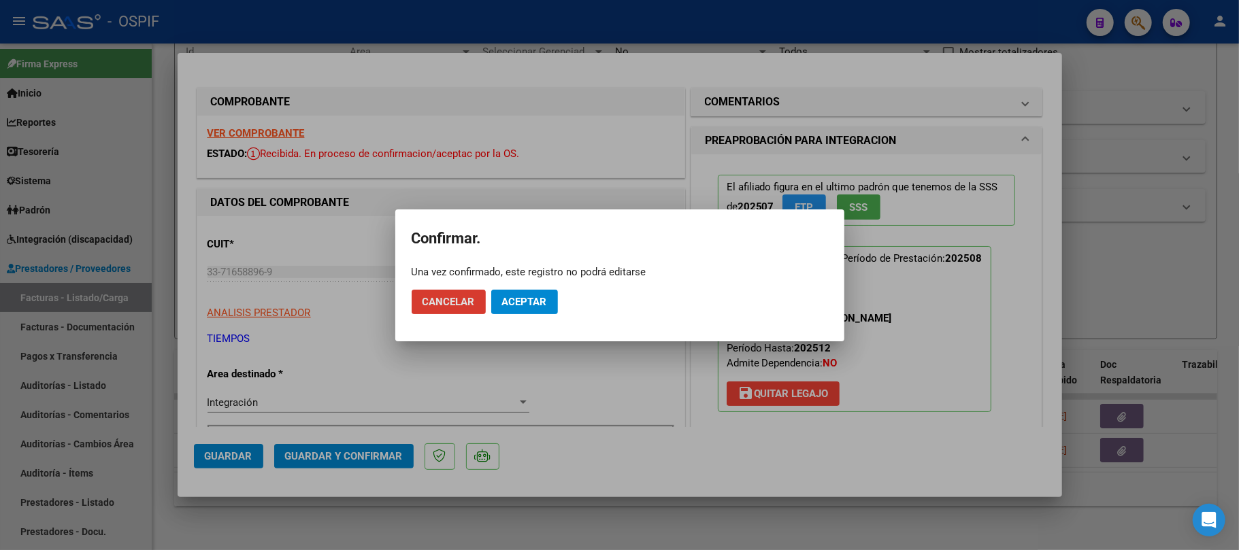
click at [529, 303] on span "Aceptar" at bounding box center [524, 302] width 45 height 12
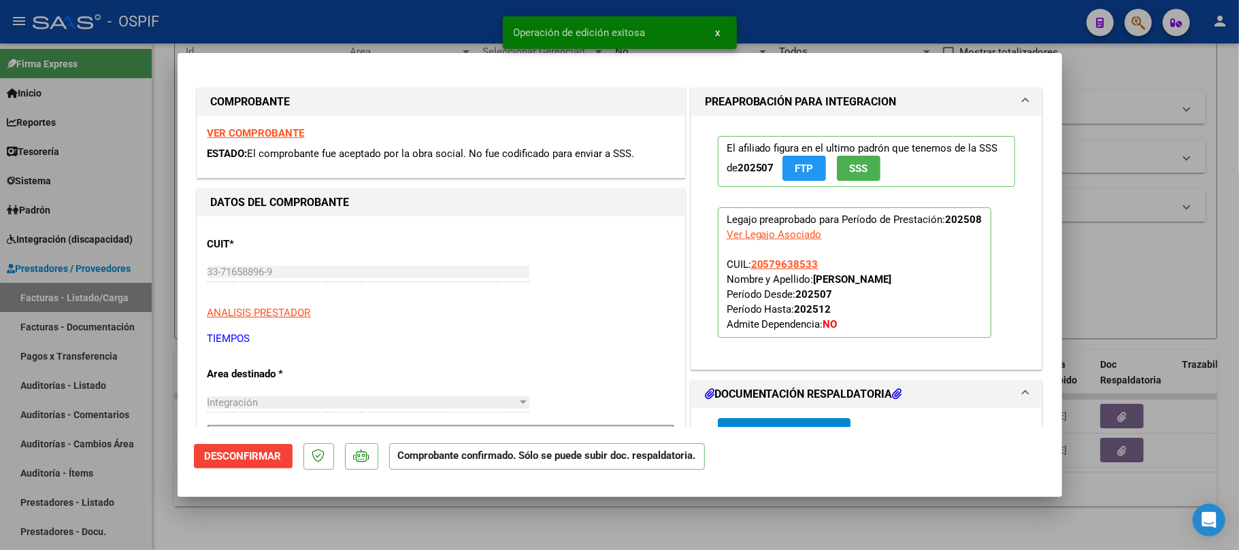
click at [597, 516] on div at bounding box center [619, 275] width 1239 height 550
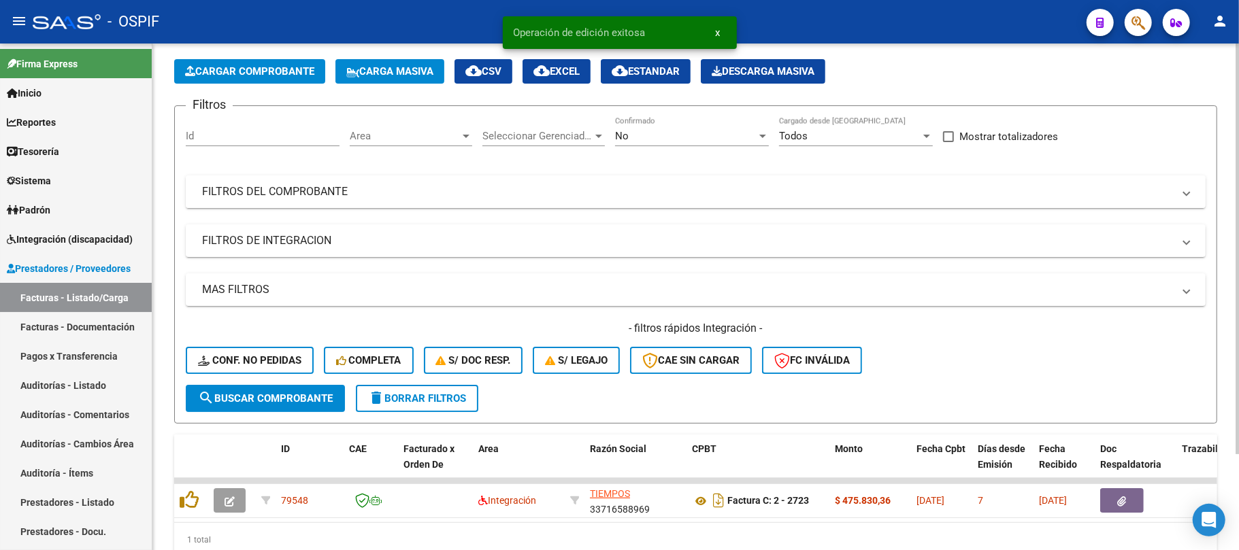
scroll to position [28, 0]
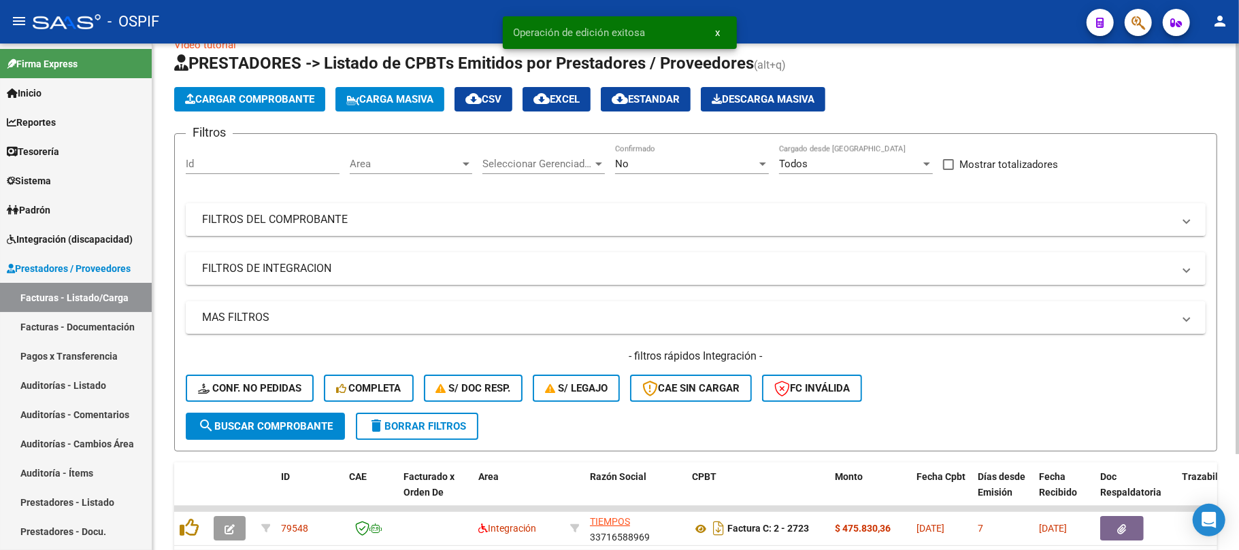
click at [653, 216] on mat-panel-title "FILTROS DEL COMPROBANTE" at bounding box center [687, 219] width 971 height 15
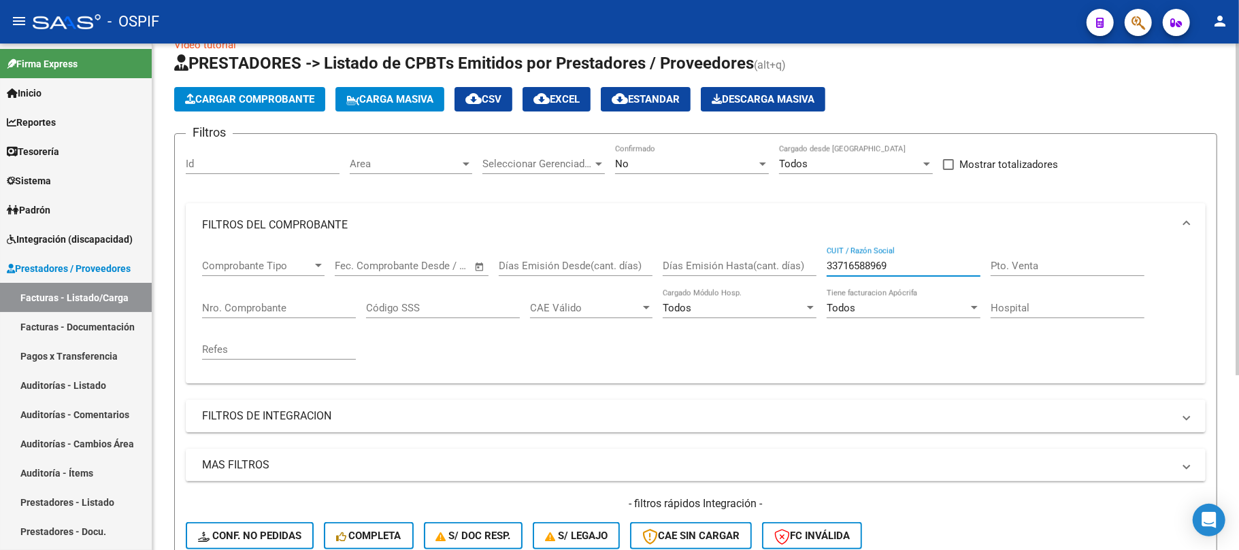
click at [870, 265] on input "33716588969" at bounding box center [904, 266] width 154 height 12
drag, startPoint x: 870, startPoint y: 265, endPoint x: 839, endPoint y: 264, distance: 30.6
click at [839, 264] on input "33716588969" at bounding box center [904, 266] width 154 height 12
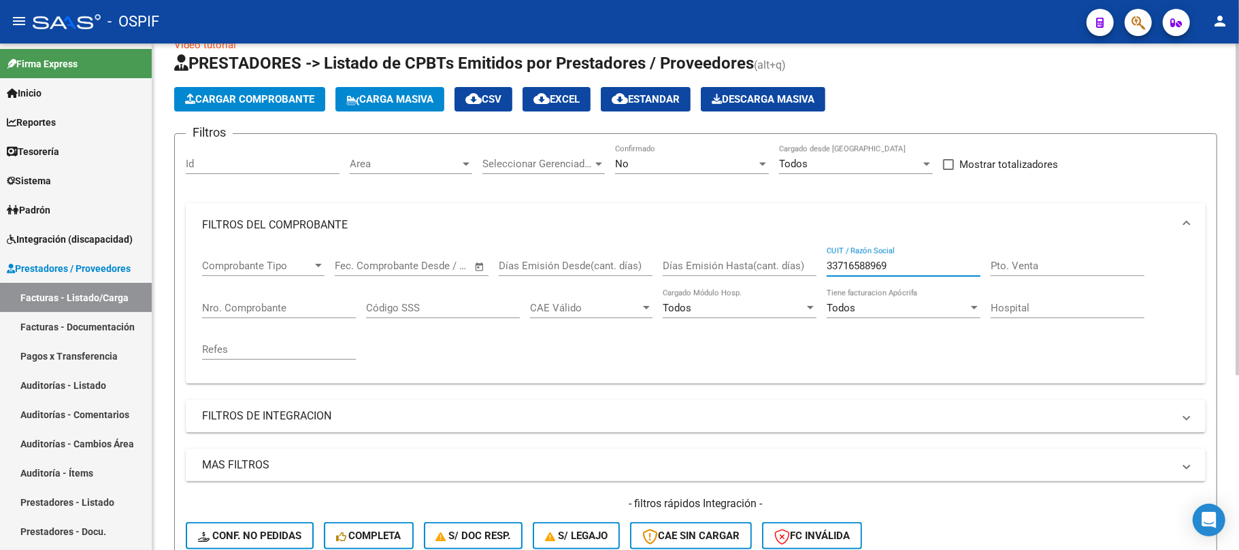
paste input "0715153390"
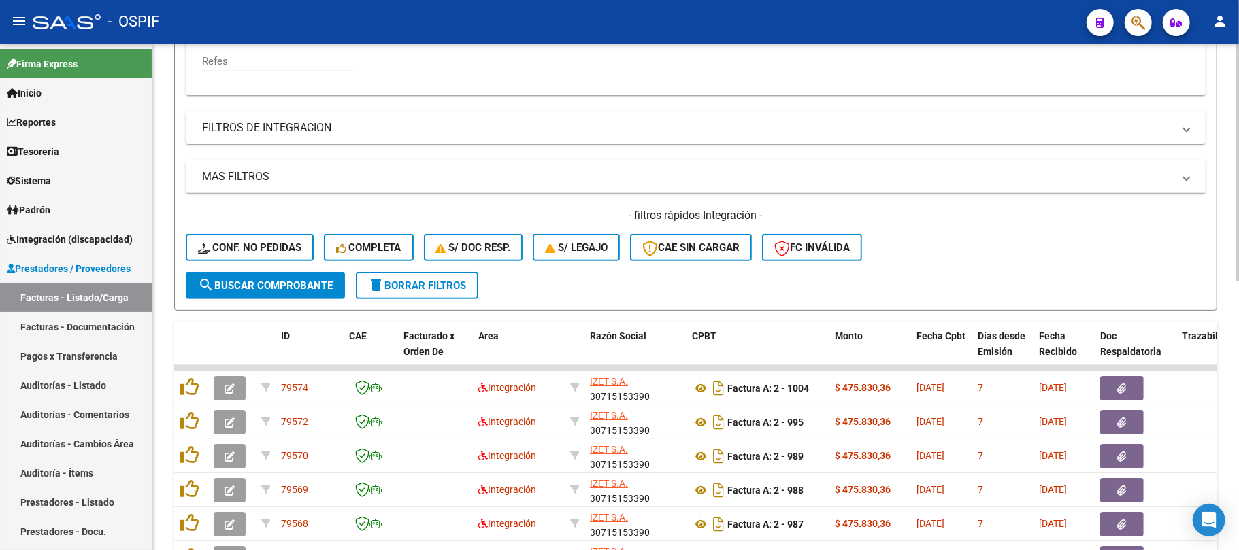
scroll to position [542, 0]
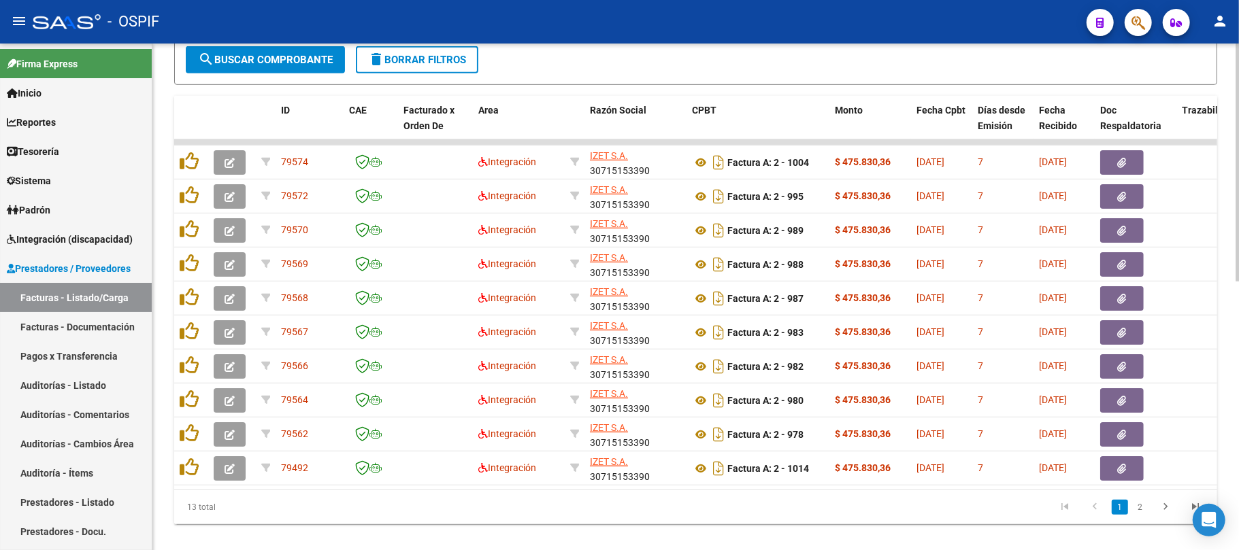
type input "30715153390"
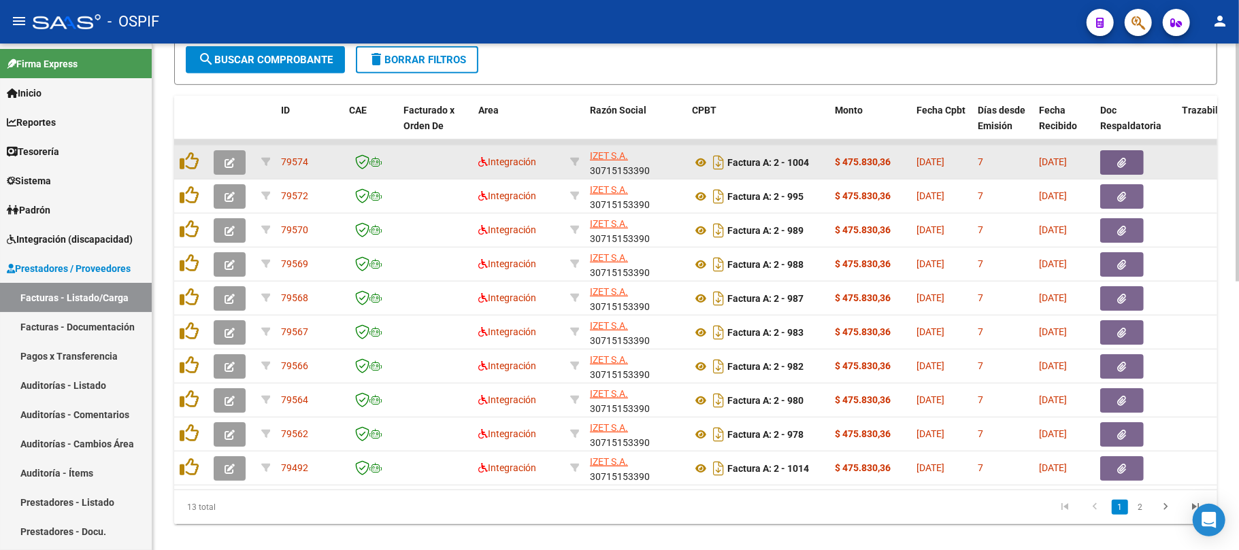
click at [225, 159] on icon "button" at bounding box center [230, 163] width 10 height 10
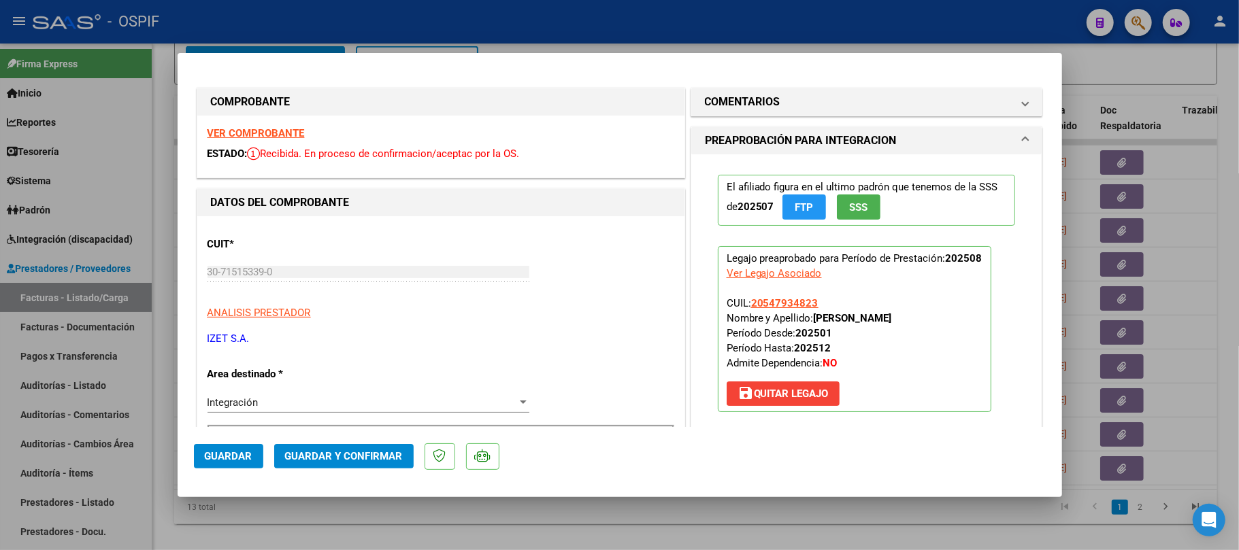
scroll to position [363, 0]
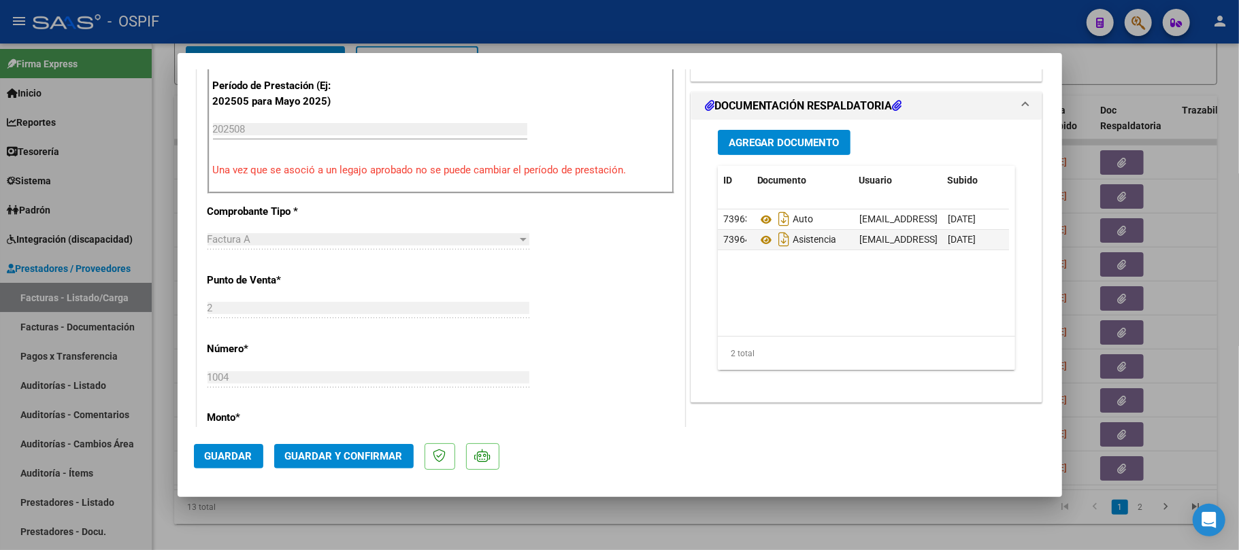
click at [392, 444] on button "Guardar y Confirmar" at bounding box center [343, 456] width 139 height 24
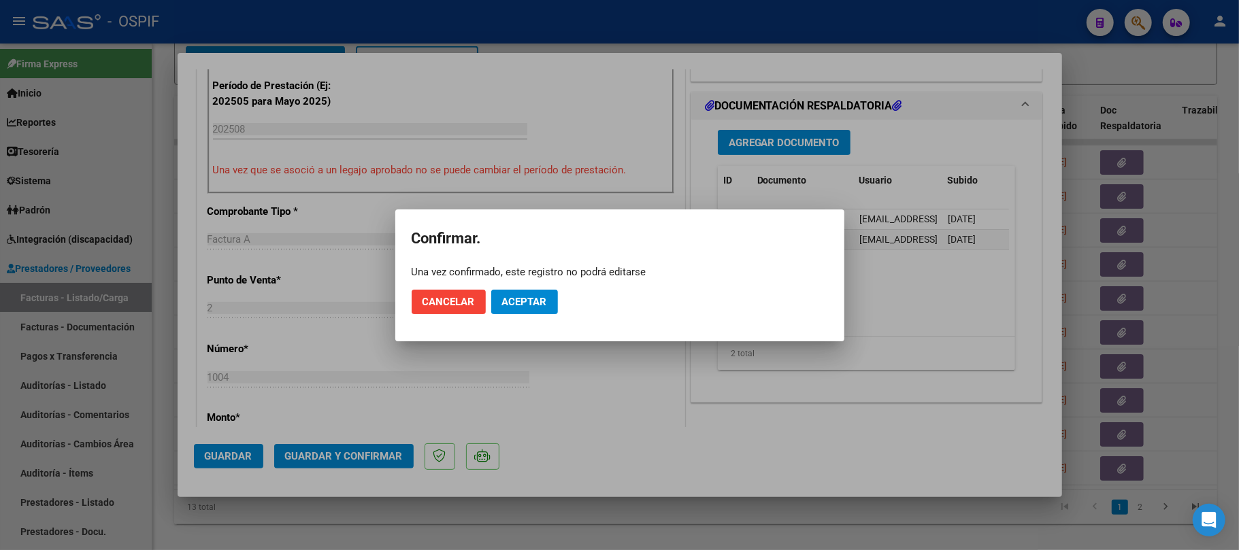
click at [527, 301] on span "Aceptar" at bounding box center [524, 302] width 45 height 12
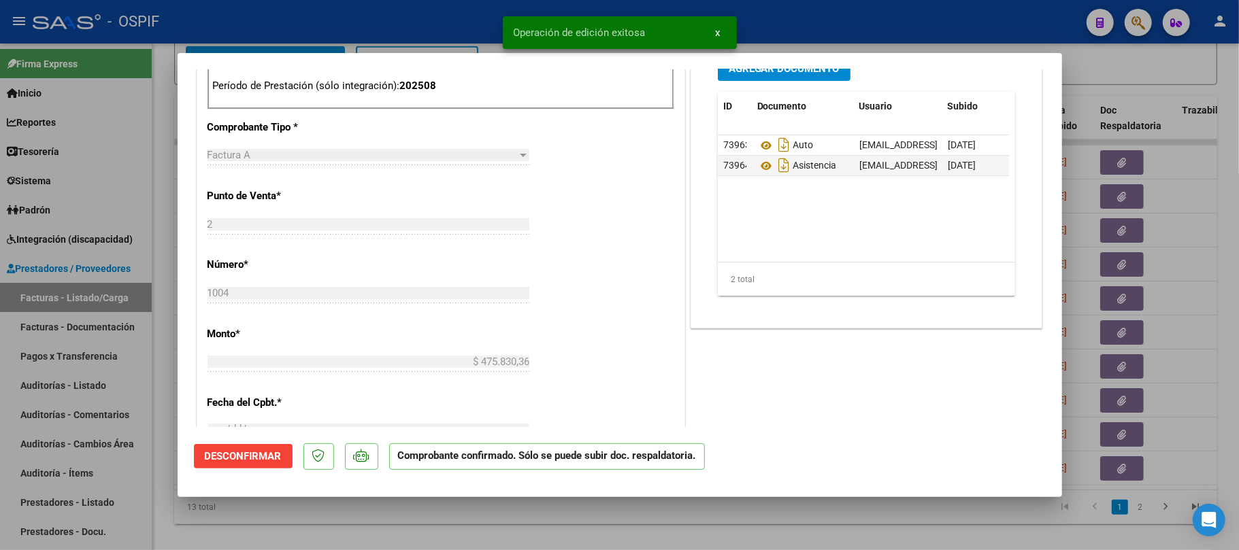
click at [382, 521] on div at bounding box center [619, 275] width 1239 height 550
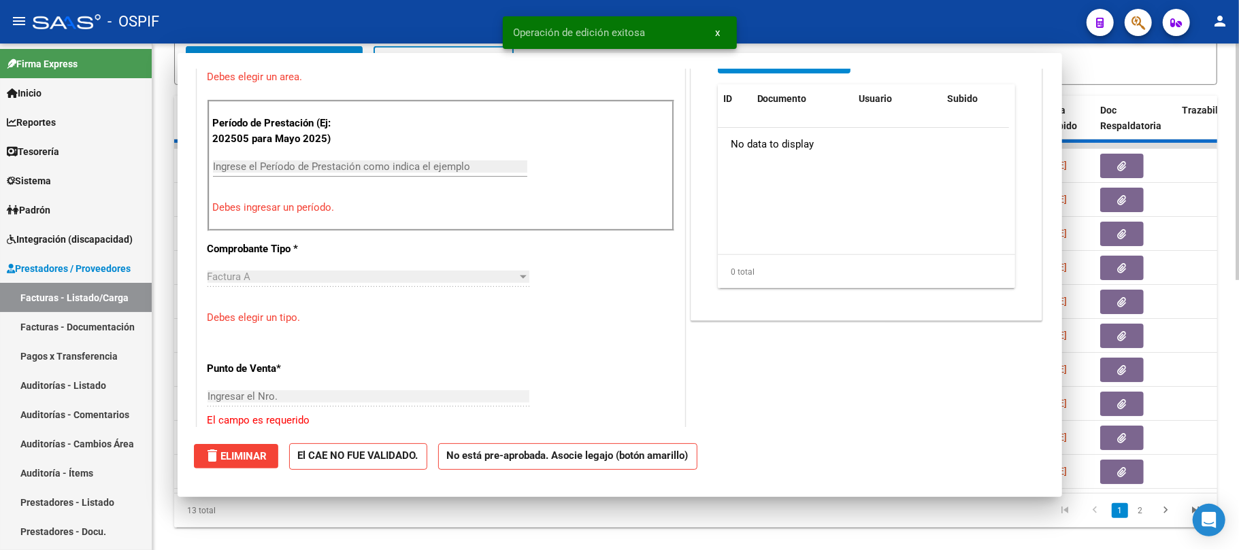
scroll to position [0, 0]
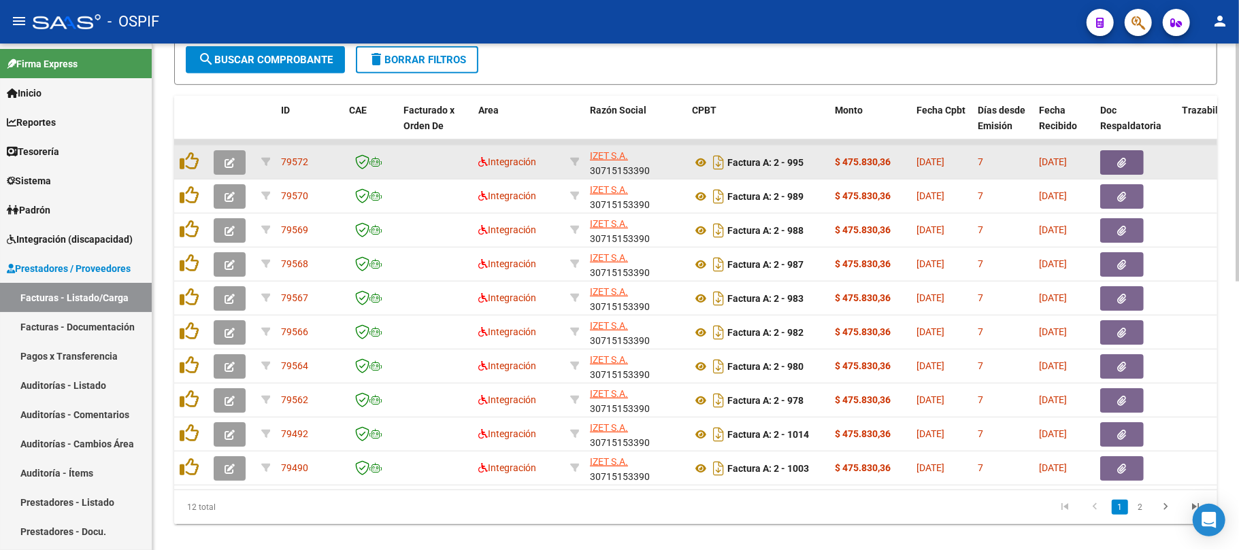
click at [233, 158] on icon "button" at bounding box center [230, 163] width 10 height 10
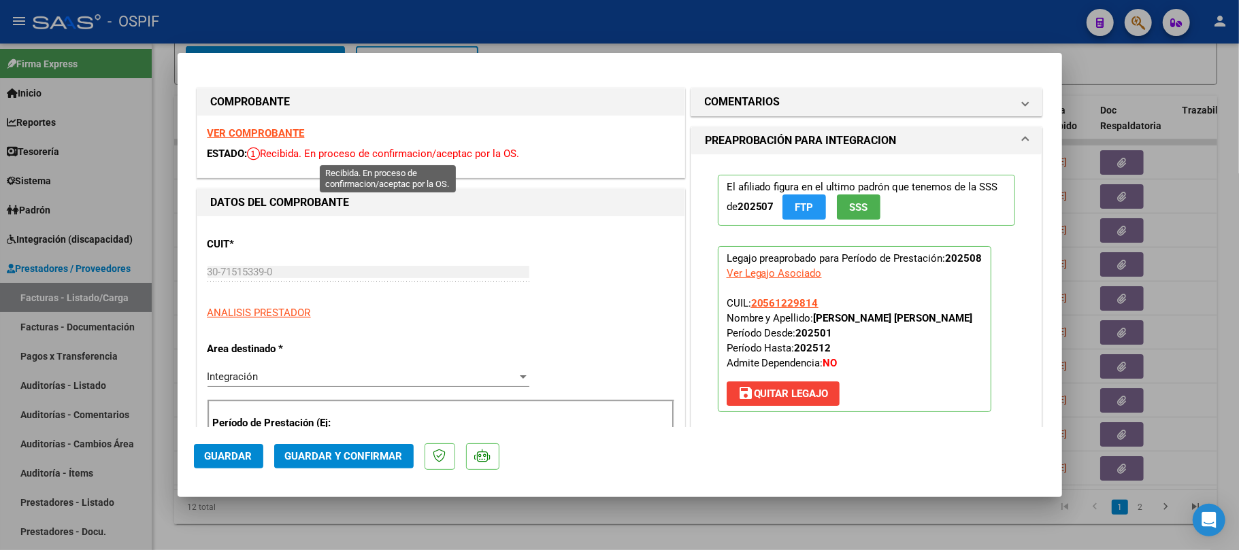
drag, startPoint x: 240, startPoint y: 133, endPoint x: 302, endPoint y: 143, distance: 62.6
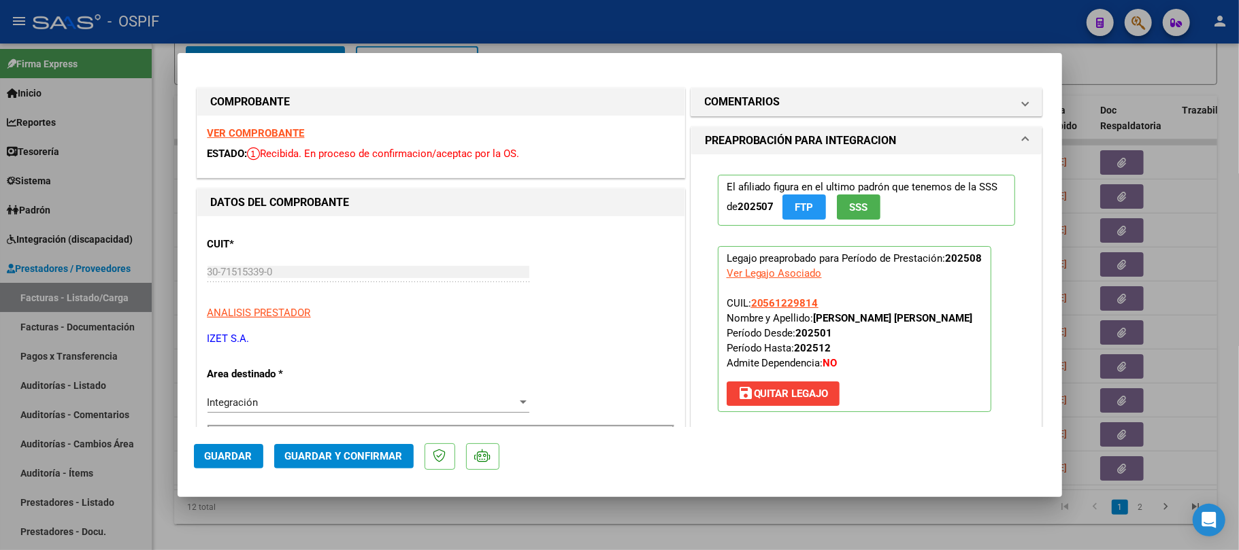
click at [336, 469] on mat-dialog-actions "Guardar Guardar y Confirmar" at bounding box center [620, 454] width 852 height 54
click at [393, 455] on span "Guardar y Confirmar" at bounding box center [344, 456] width 118 height 12
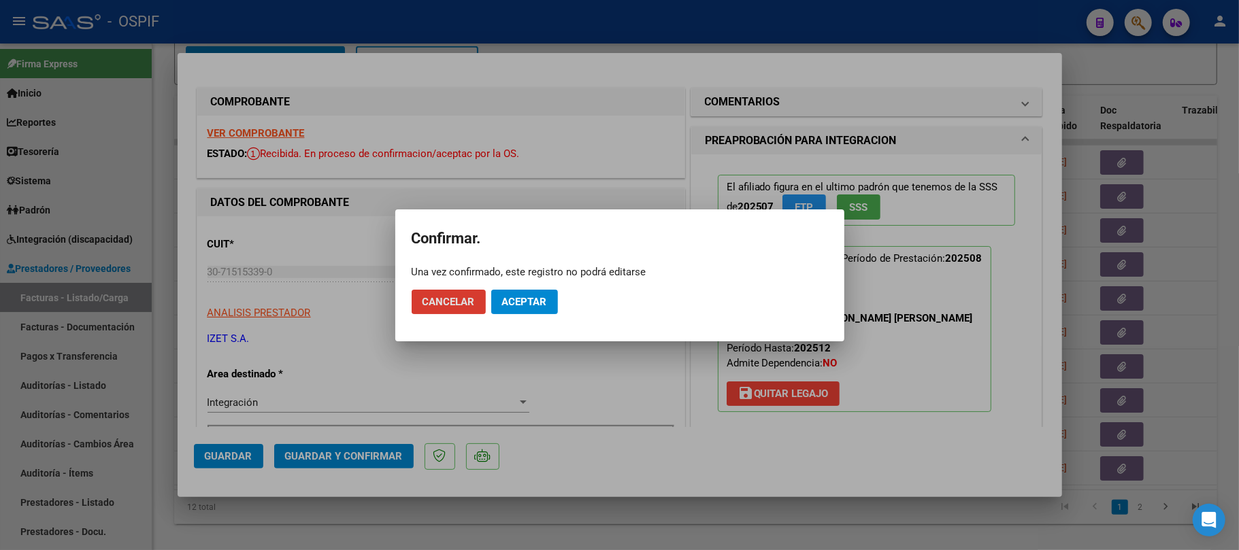
click at [524, 305] on span "Aceptar" at bounding box center [524, 302] width 45 height 12
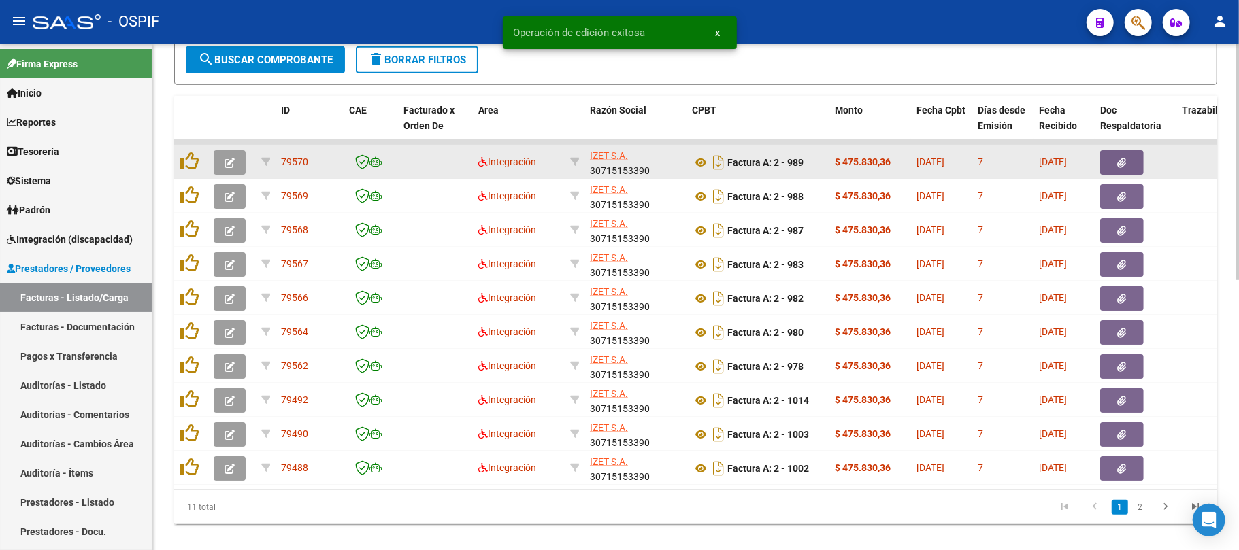
click at [227, 164] on icon "button" at bounding box center [230, 163] width 10 height 10
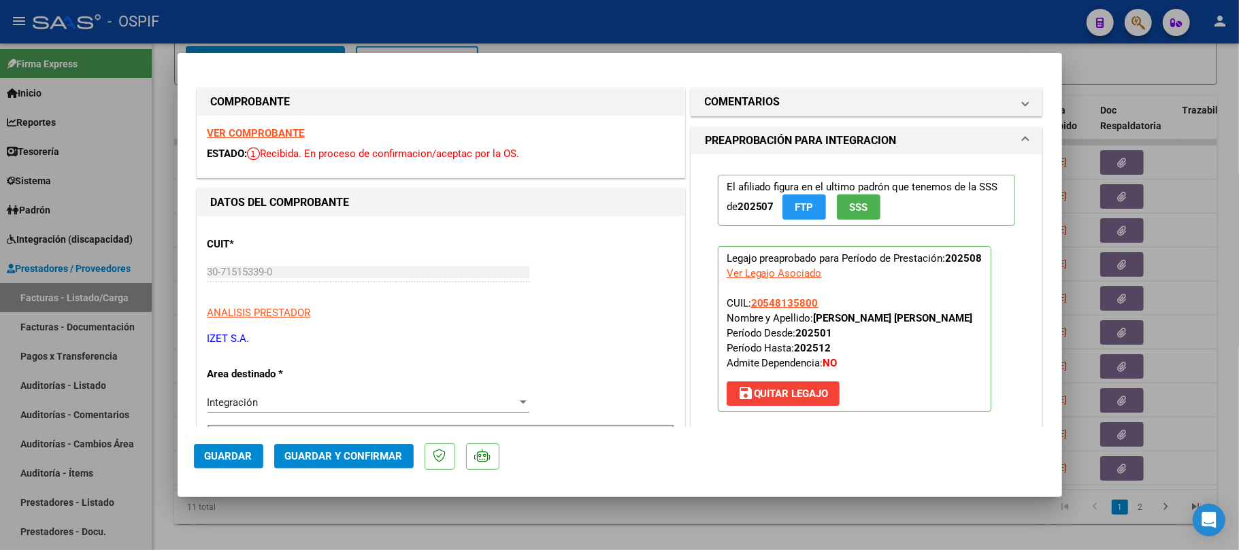
click at [355, 453] on span "Guardar y Confirmar" at bounding box center [344, 456] width 118 height 12
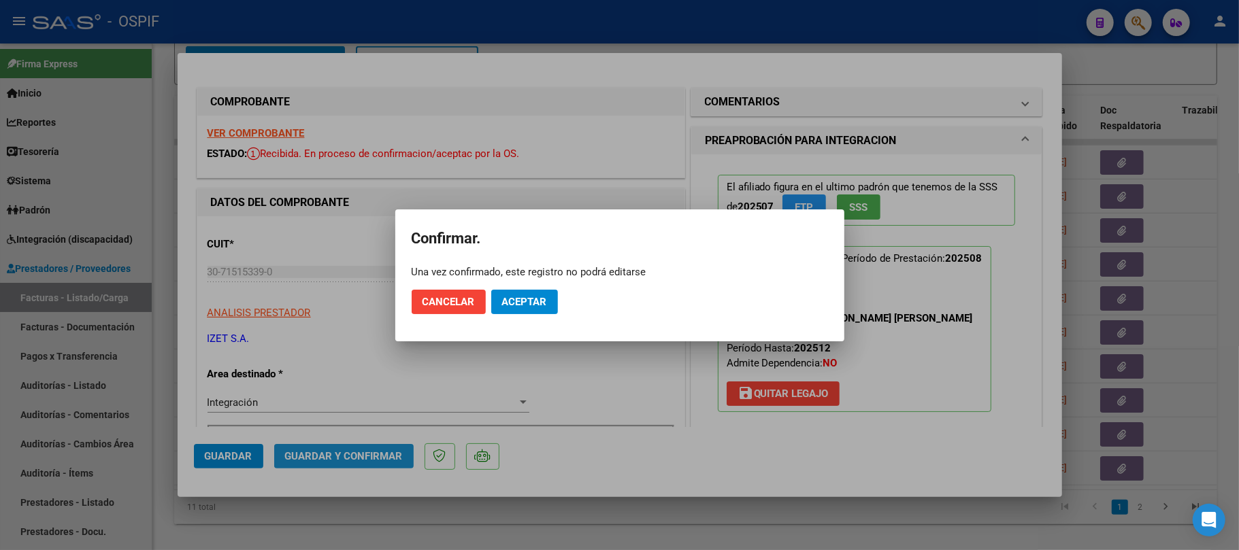
click at [505, 308] on button "Aceptar" at bounding box center [524, 302] width 67 height 24
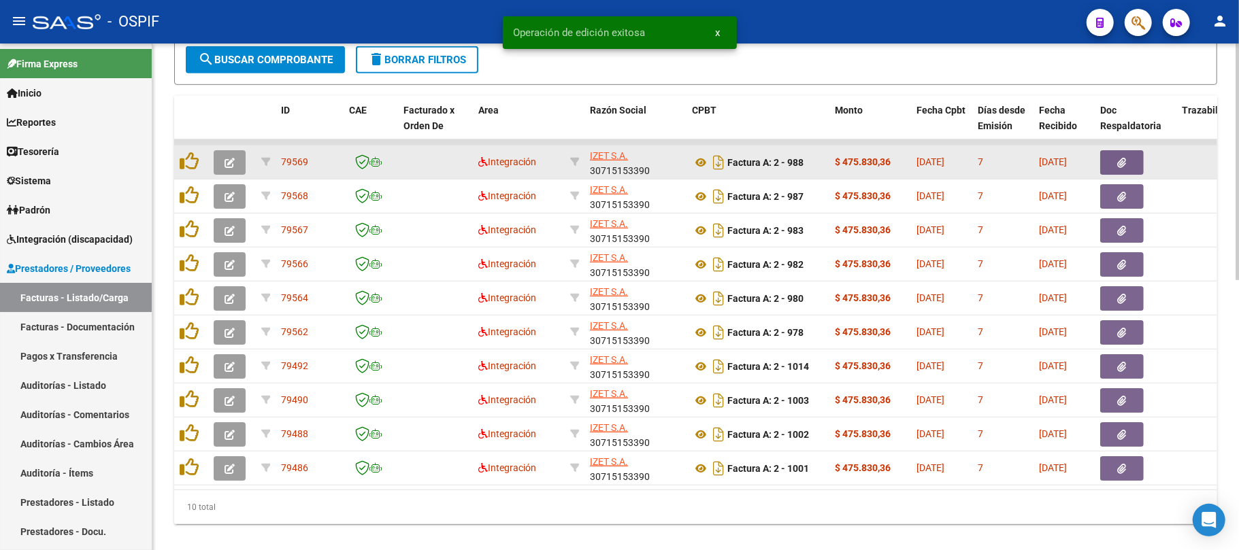
click at [229, 173] on button "button" at bounding box center [230, 162] width 32 height 24
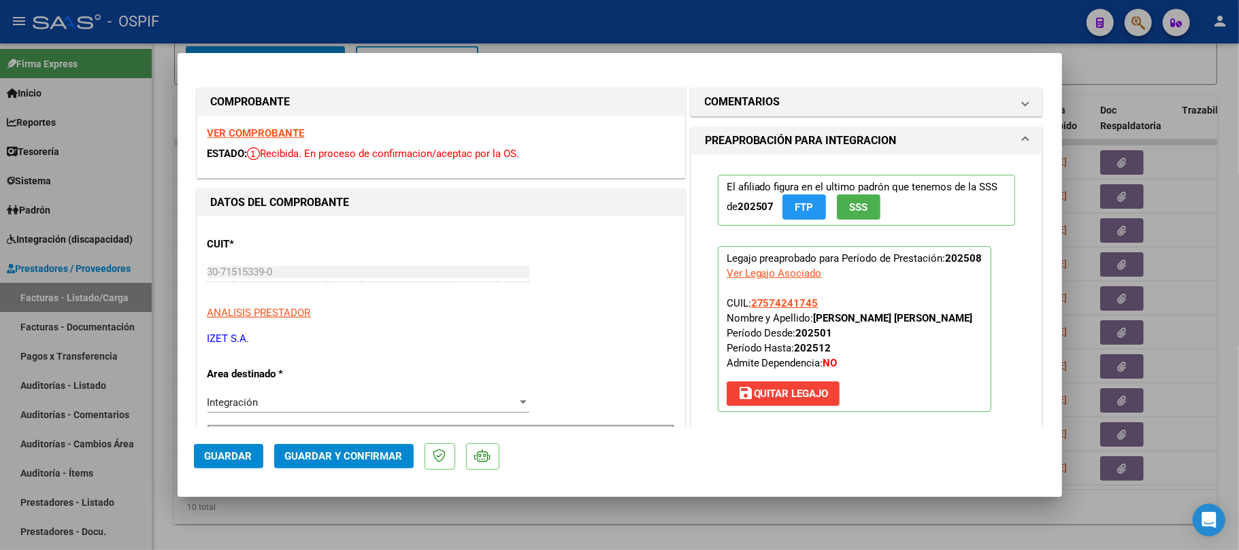
click at [365, 452] on span "Guardar y Confirmar" at bounding box center [344, 456] width 118 height 12
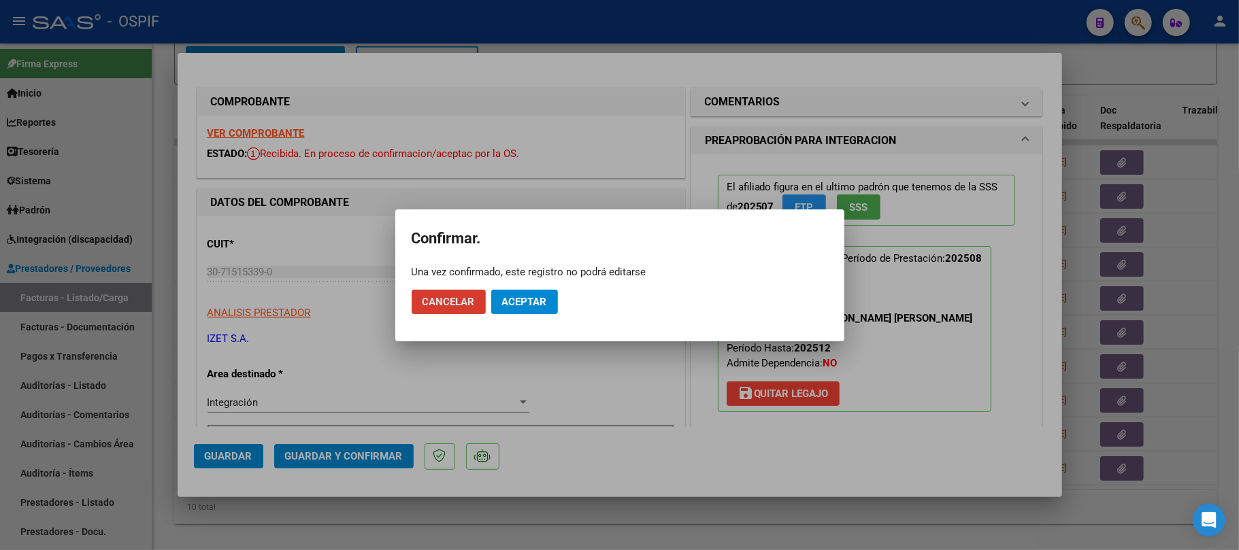
click at [527, 308] on button "Aceptar" at bounding box center [524, 302] width 67 height 24
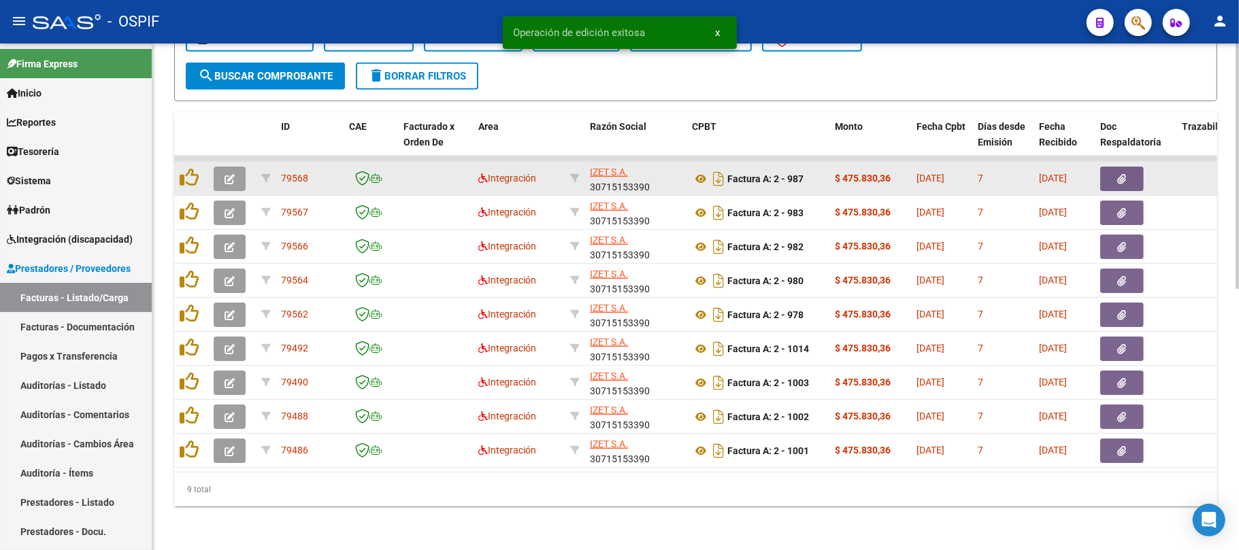
scroll to position [539, 0]
click at [237, 172] on button "button" at bounding box center [230, 179] width 32 height 24
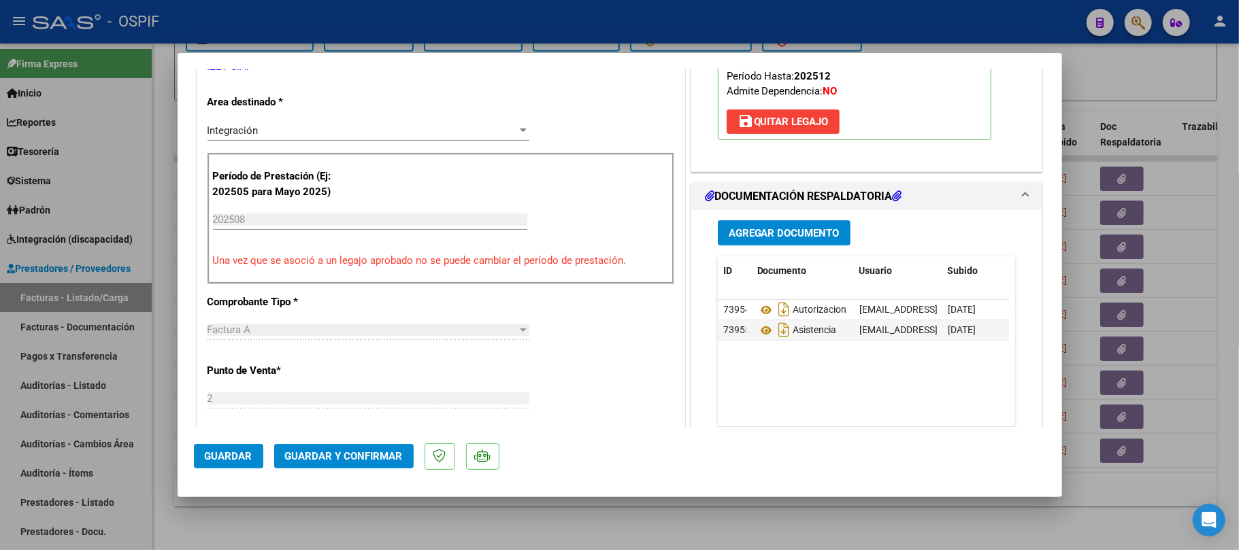
scroll to position [0, 0]
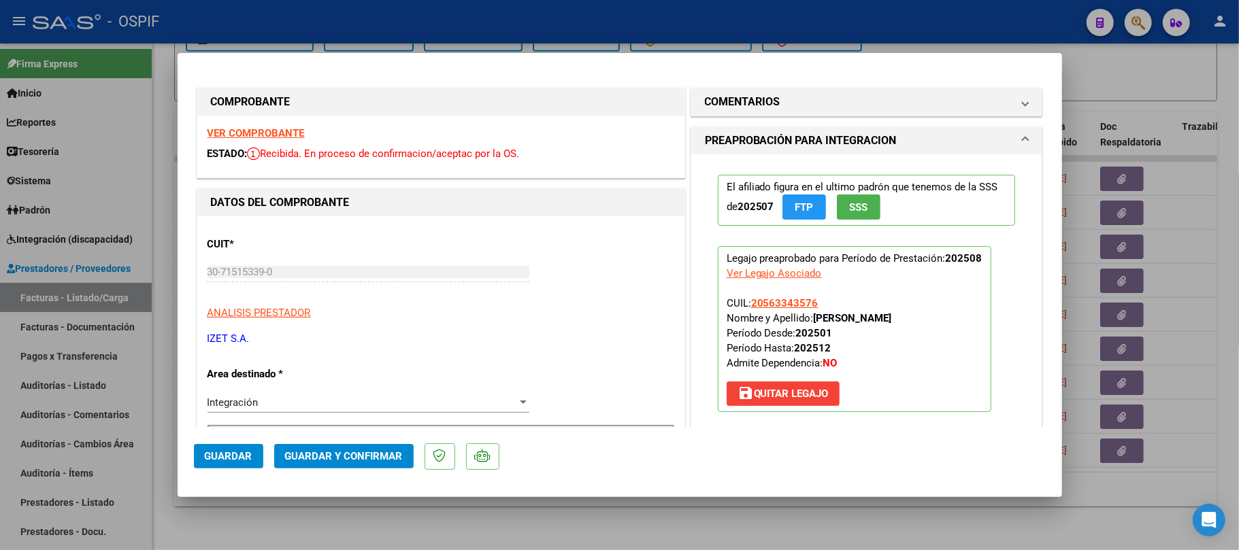
click at [387, 456] on span "Guardar y Confirmar" at bounding box center [344, 456] width 118 height 12
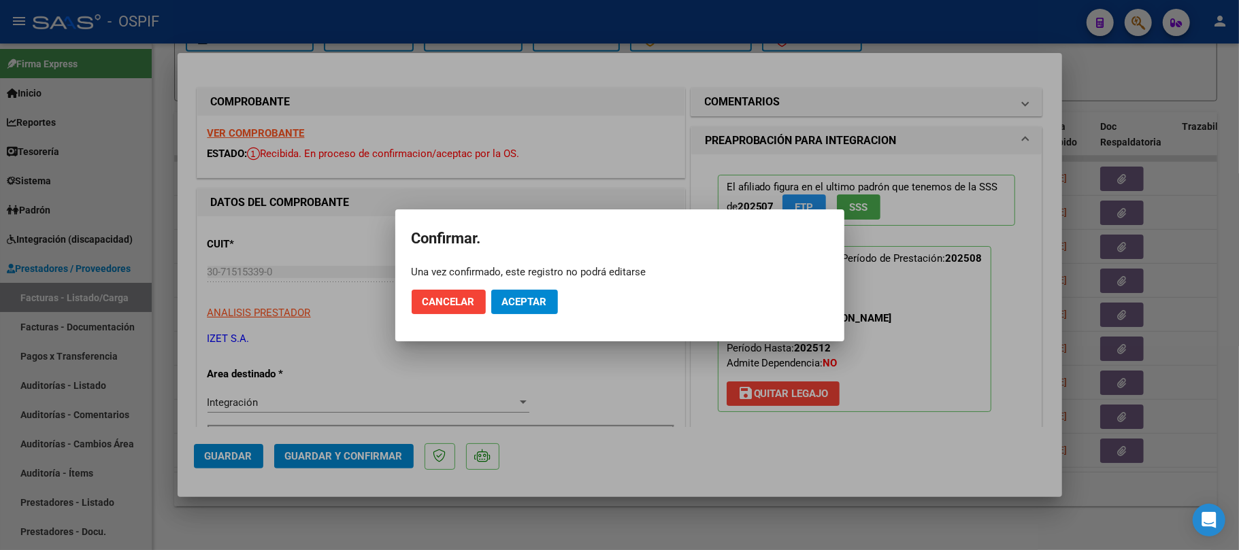
click at [540, 301] on span "Aceptar" at bounding box center [524, 302] width 45 height 12
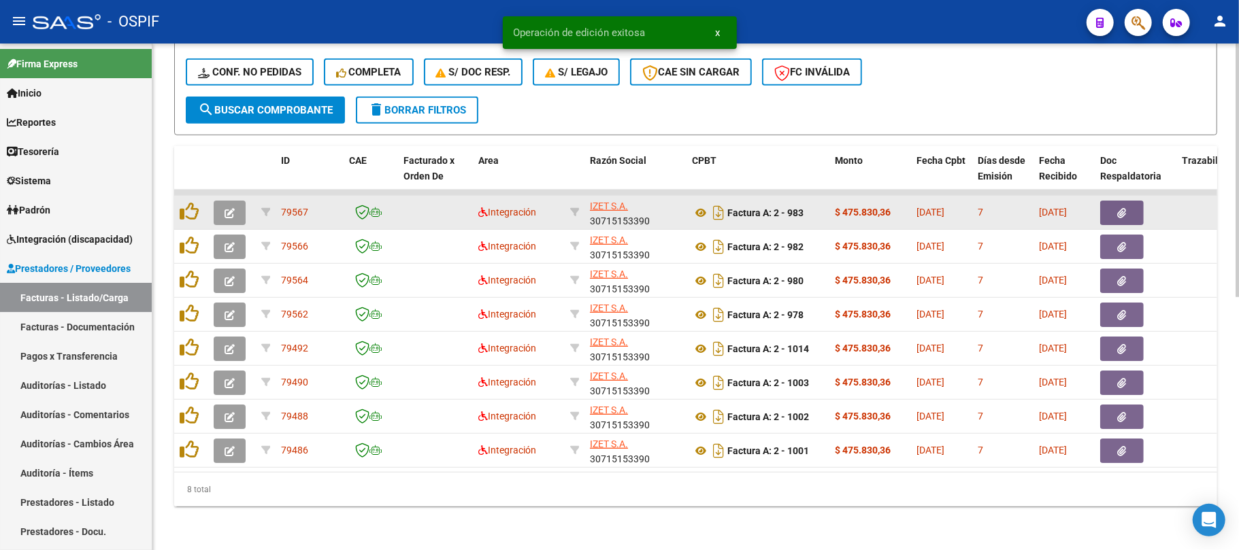
scroll to position [505, 0]
click at [227, 208] on icon "button" at bounding box center [230, 213] width 10 height 10
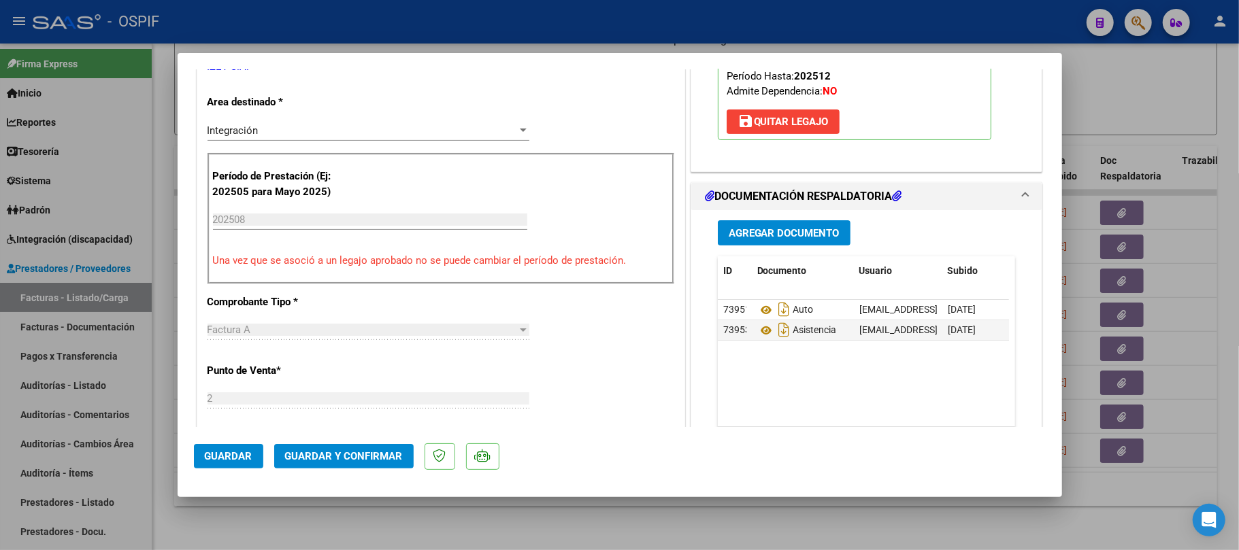
scroll to position [0, 0]
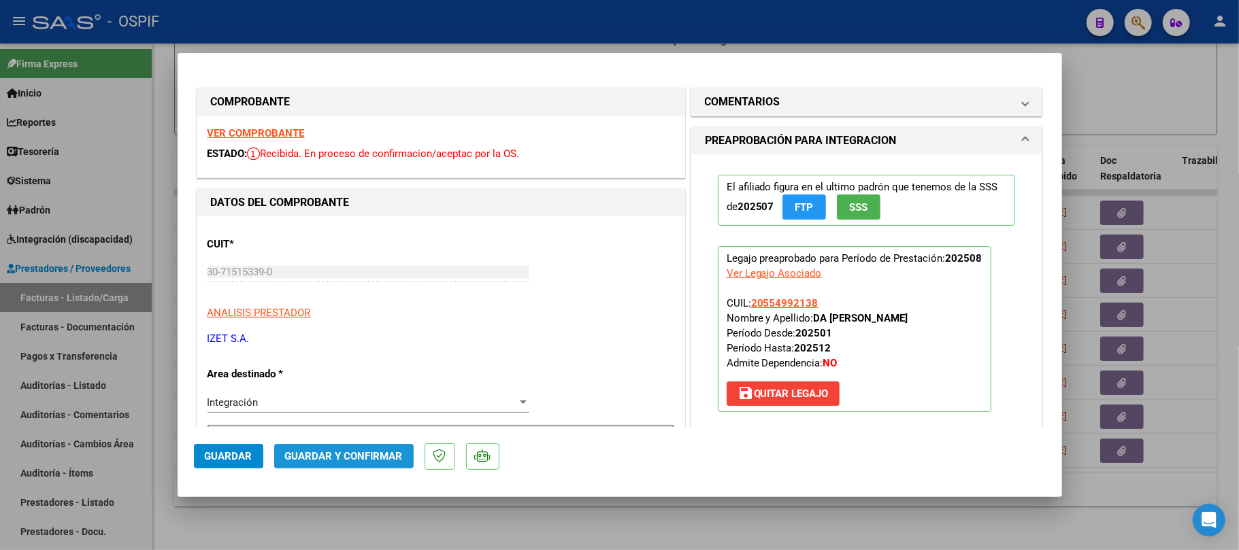
click at [398, 452] on span "Guardar y Confirmar" at bounding box center [344, 456] width 118 height 12
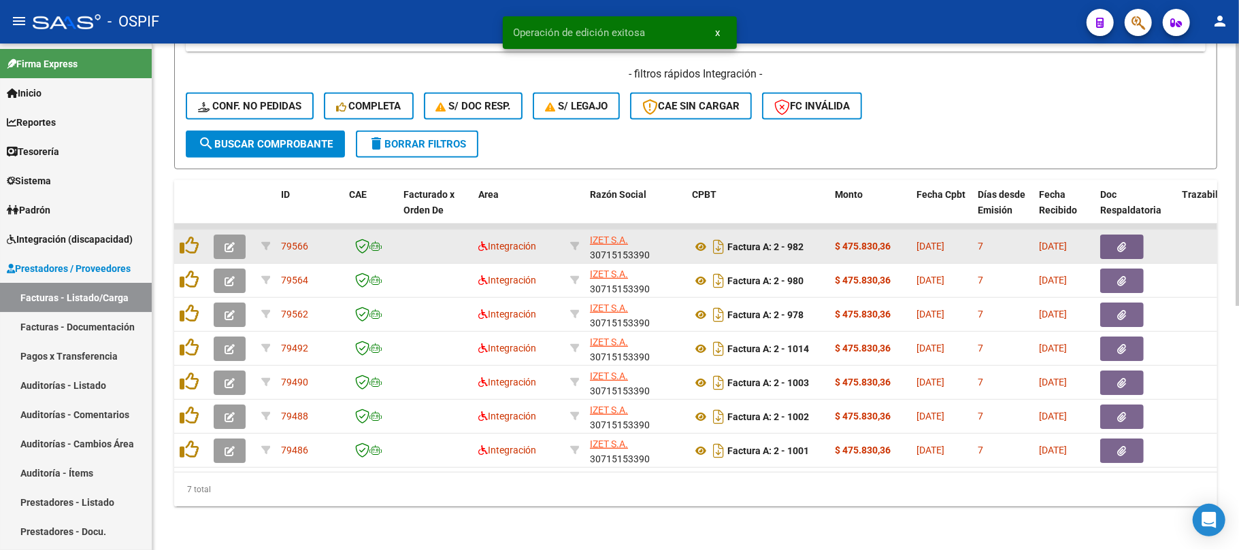
click at [225, 242] on icon "button" at bounding box center [230, 247] width 10 height 10
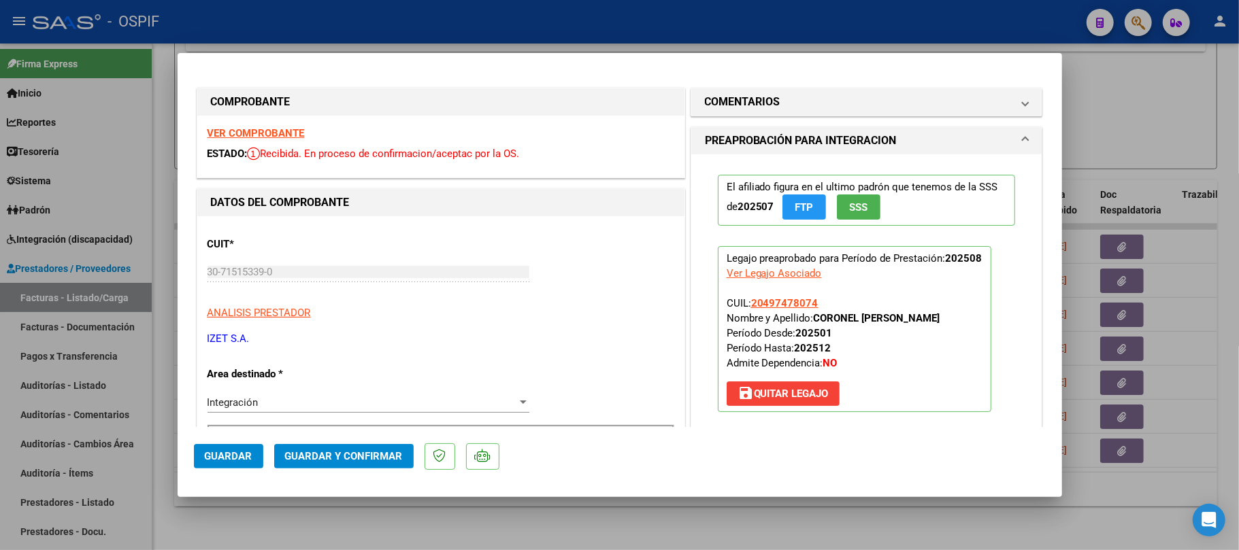
click at [859, 88] on mat-expansion-panel "COMENTARIOS Comentarios De la Obra Social: Comentarios de la Obra Social (no vi…" at bounding box center [867, 102] width 352 height 29
click at [859, 94] on mat-expansion-panel-header "COMENTARIOS" at bounding box center [866, 101] width 351 height 27
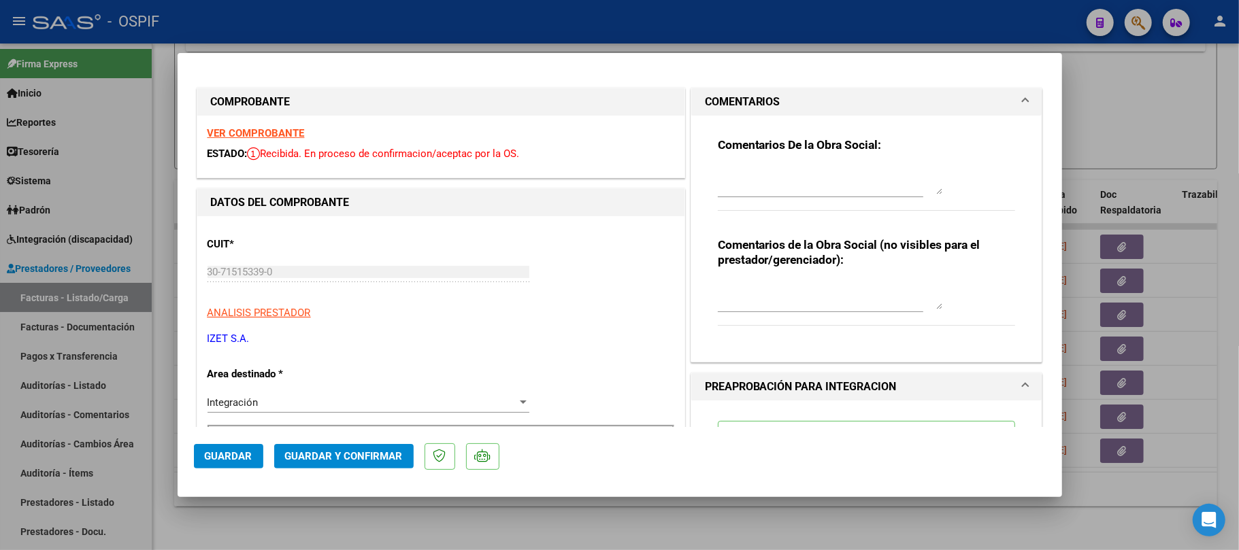
click at [811, 300] on textarea at bounding box center [830, 295] width 225 height 27
type textarea "ok"
click at [972, 137] on h3 "Comentarios De la Obra Social:" at bounding box center [867, 144] width 298 height 15
click at [870, 174] on textarea at bounding box center [830, 180] width 225 height 27
paste textarea "La planilla de asistencia debe ser confeccionada por manuscrito o digitalmente …"
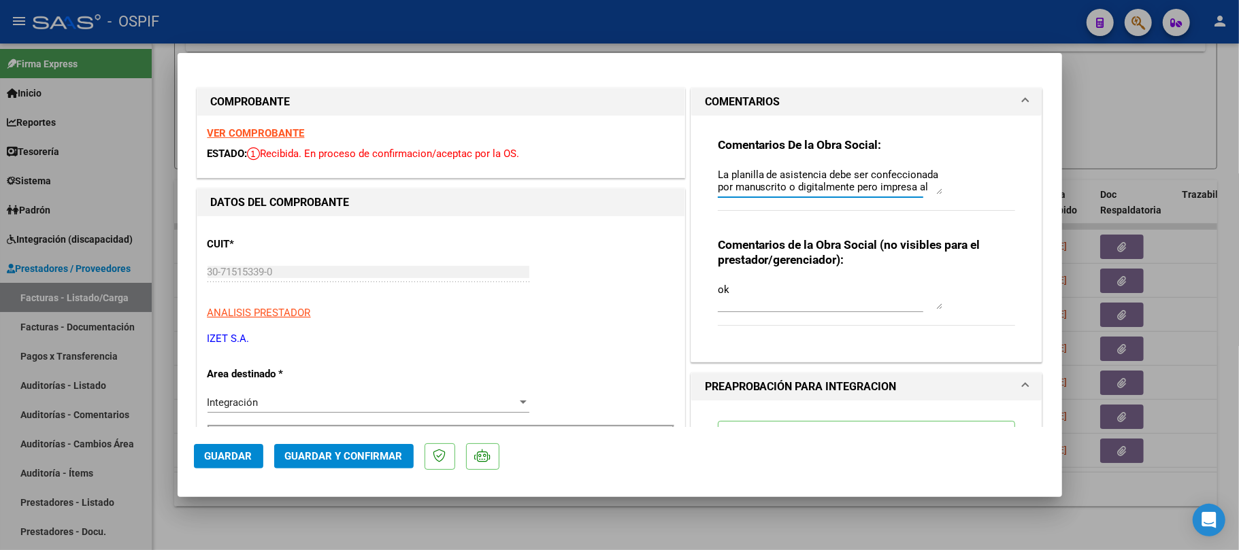
scroll to position [48, 0]
type textarea "La planilla de asistencia debe ser confeccionada por manuscrito o digitalmente …"
click at [237, 452] on span "Guardar" at bounding box center [229, 456] width 48 height 12
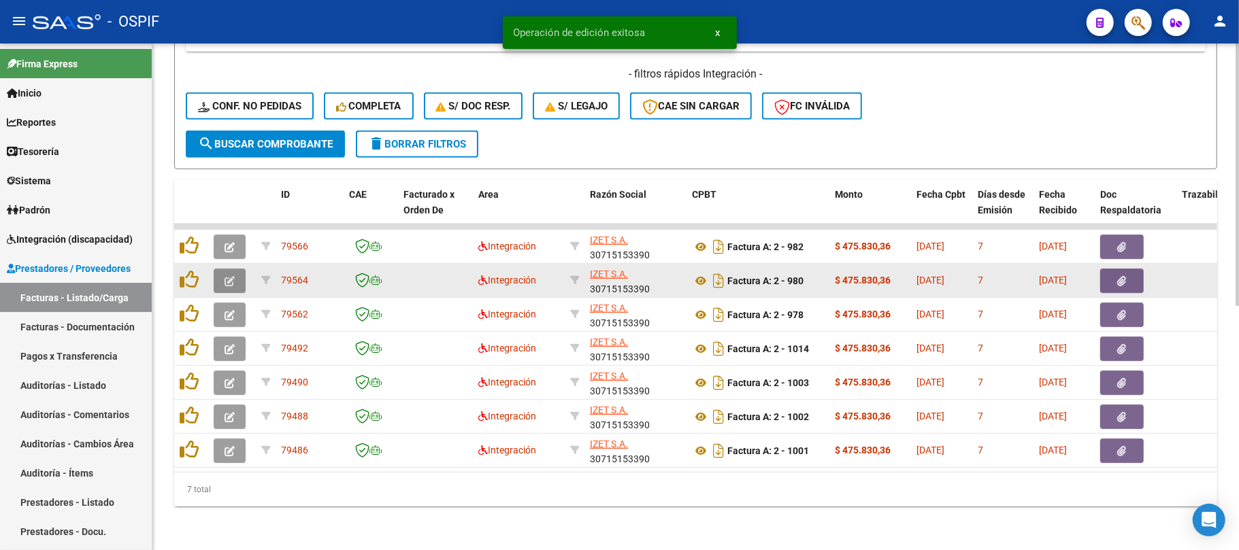
click at [230, 276] on icon "button" at bounding box center [230, 281] width 10 height 10
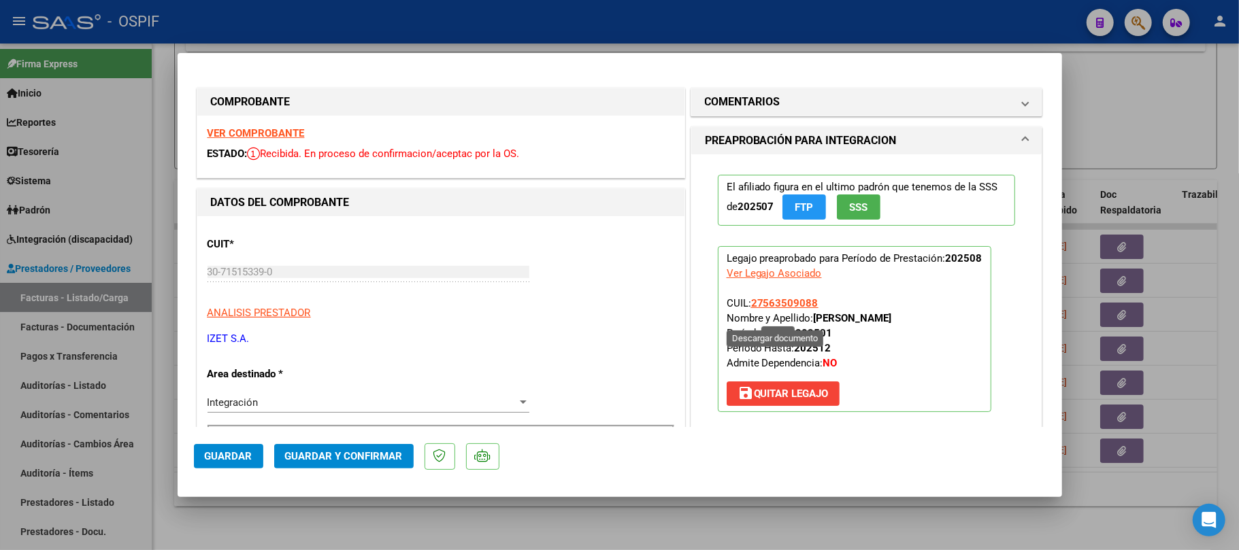
scroll to position [272, 0]
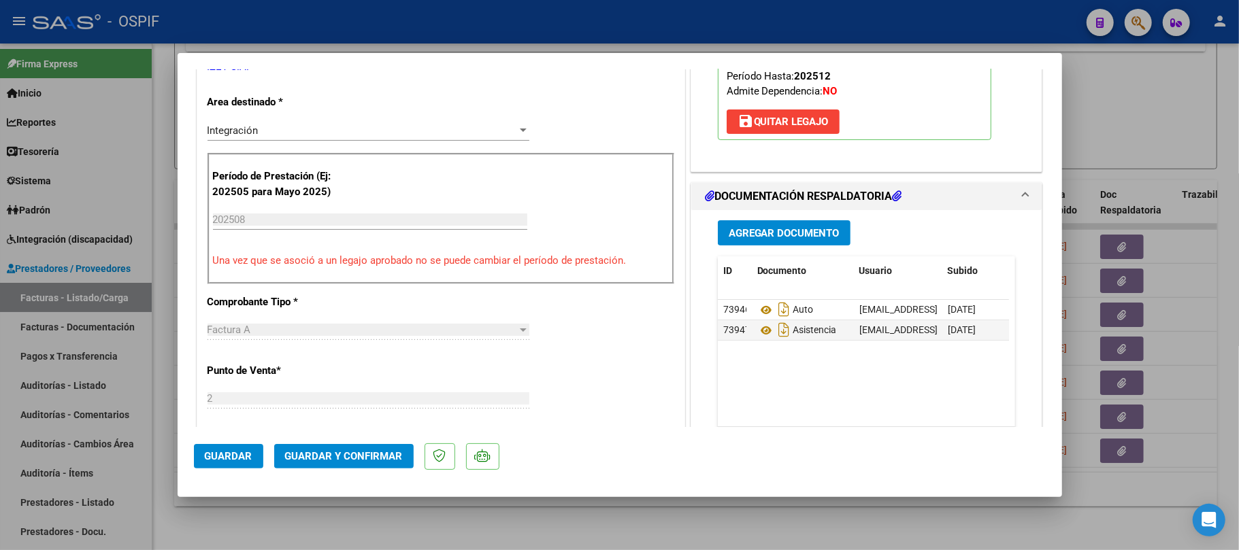
drag, startPoint x: 335, startPoint y: 471, endPoint x: 340, endPoint y: 460, distance: 11.9
click at [337, 466] on mat-dialog-actions "Guardar Guardar y Confirmar" at bounding box center [620, 454] width 852 height 54
click at [340, 460] on span "Guardar y Confirmar" at bounding box center [344, 456] width 118 height 12
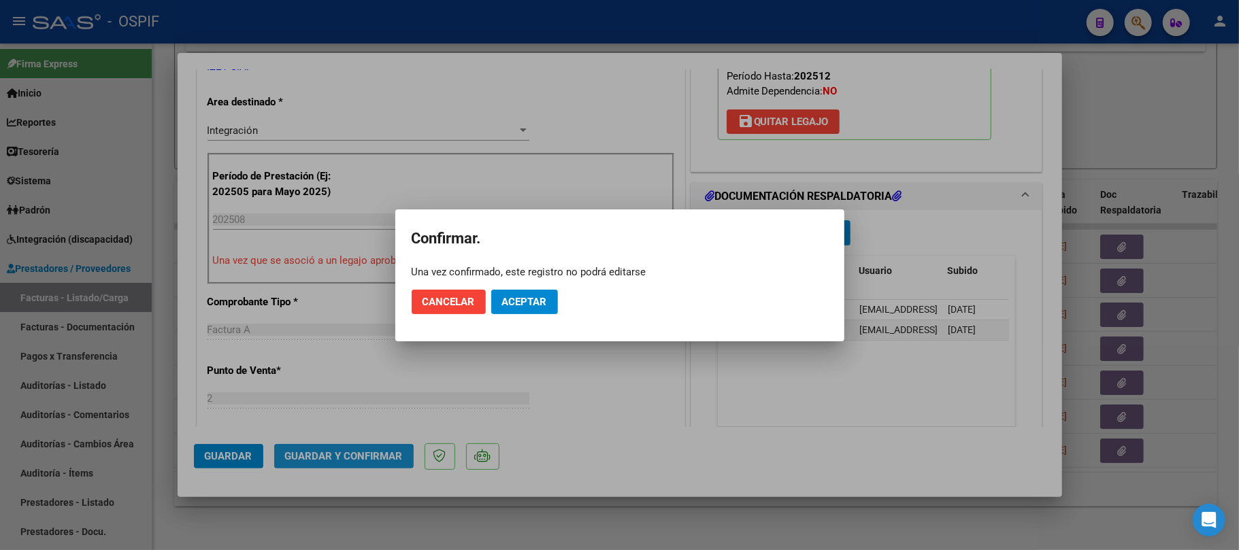
click at [525, 298] on span "Aceptar" at bounding box center [524, 302] width 45 height 12
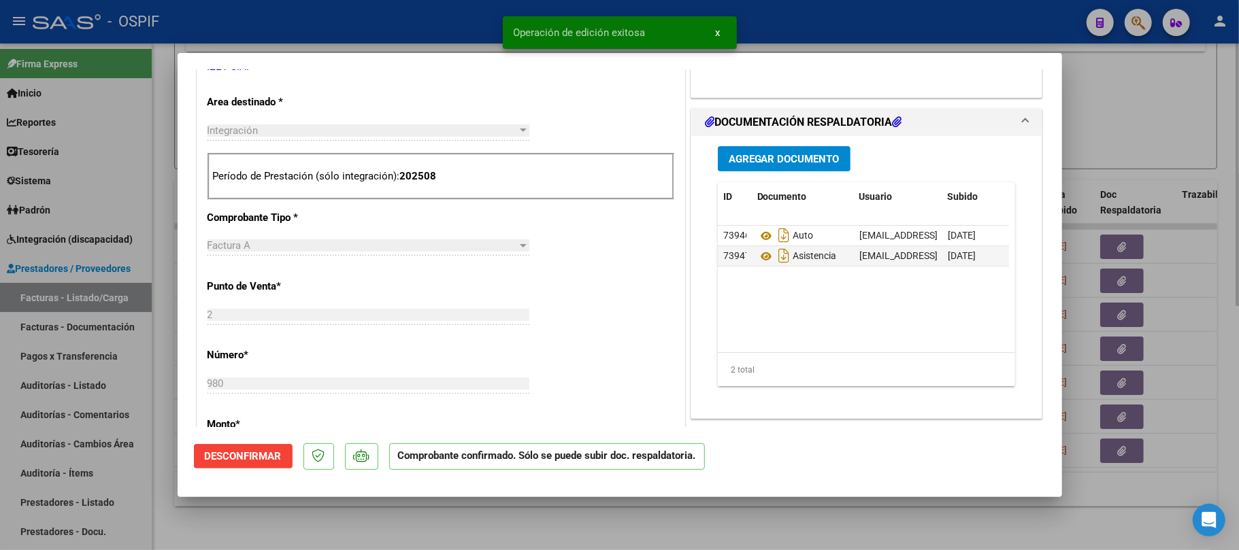
click at [458, 524] on div at bounding box center [619, 275] width 1239 height 550
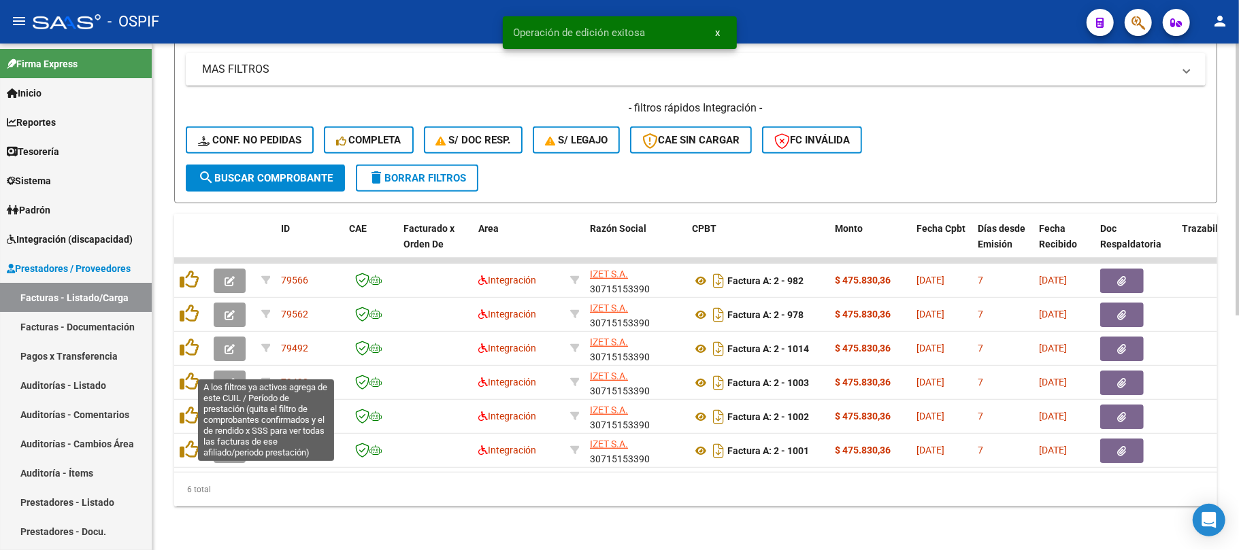
scroll to position [437, 0]
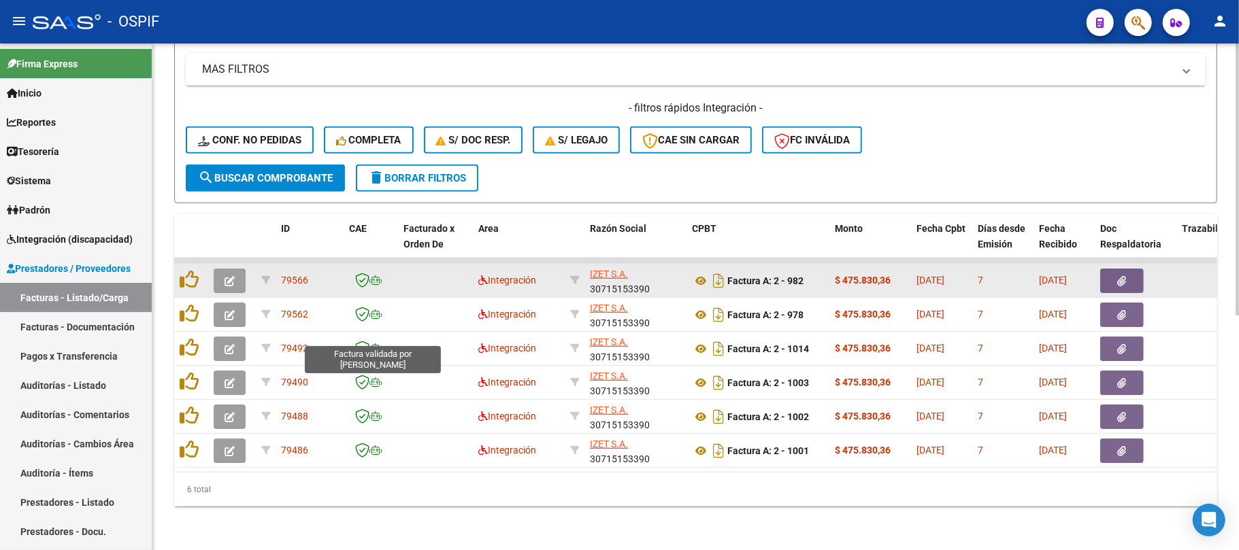
click at [235, 269] on button "button" at bounding box center [230, 281] width 32 height 24
click at [237, 273] on button "button" at bounding box center [230, 281] width 32 height 24
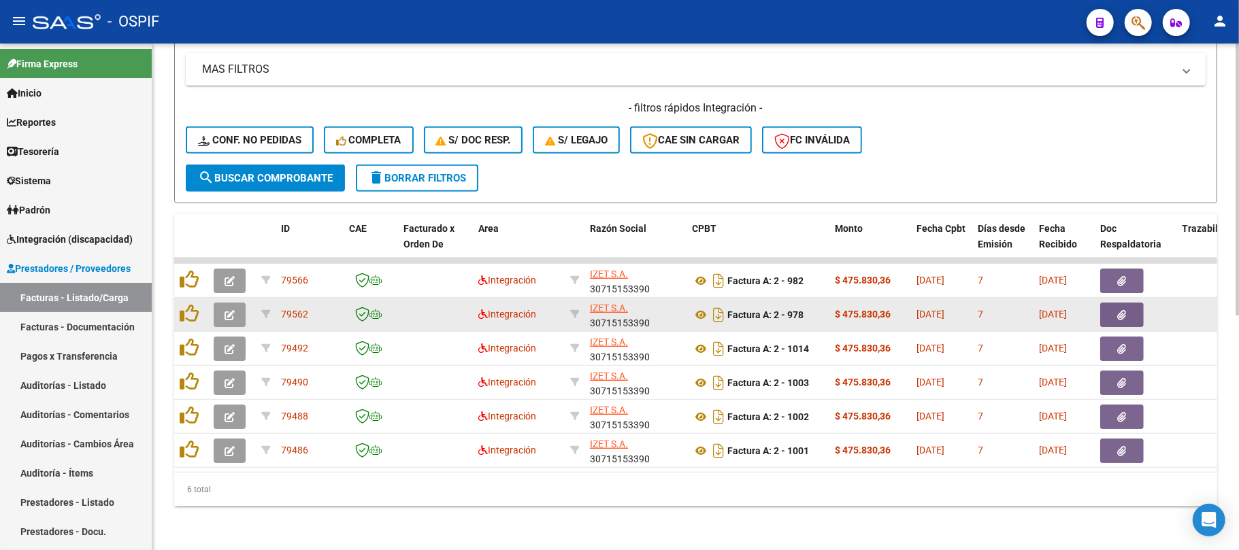
click at [227, 310] on icon "button" at bounding box center [230, 315] width 10 height 10
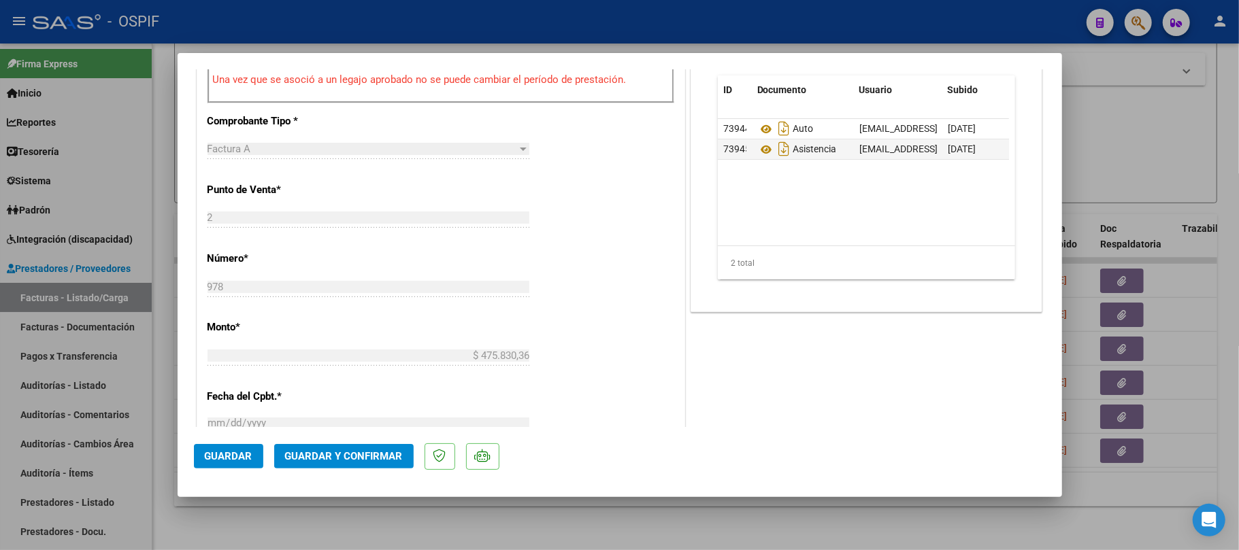
scroll to position [0, 0]
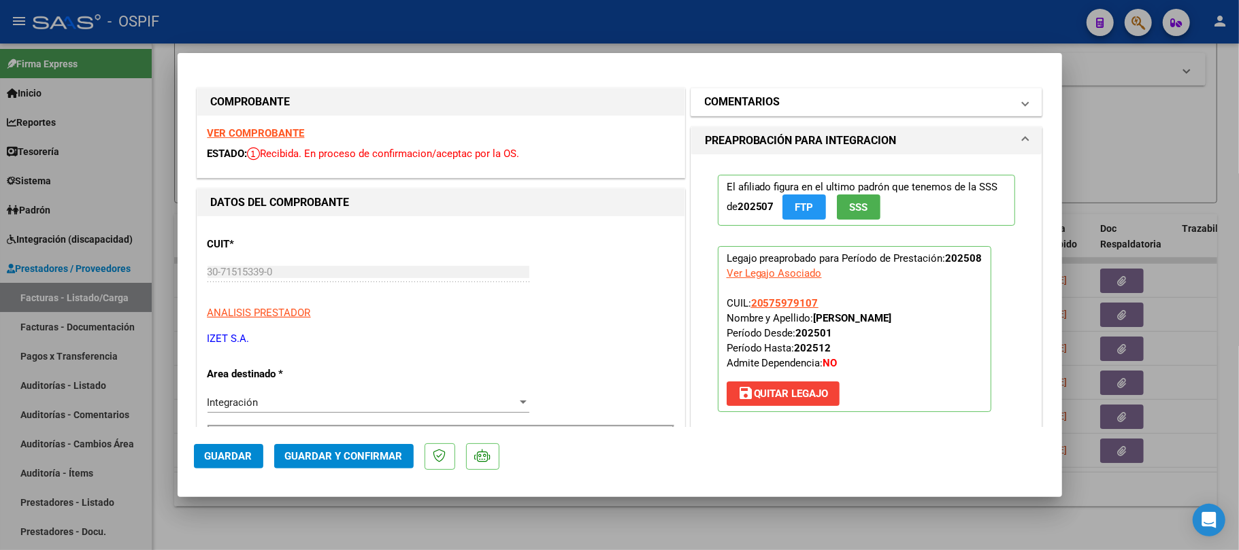
click at [810, 114] on mat-expansion-panel-header "COMENTARIOS" at bounding box center [866, 101] width 351 height 27
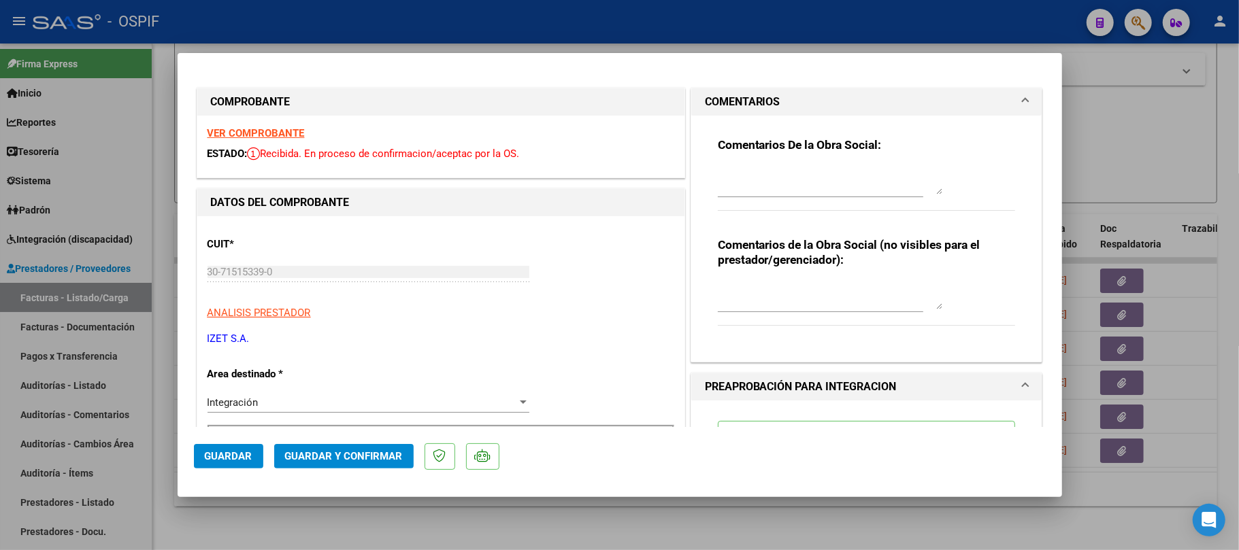
click at [807, 174] on textarea at bounding box center [830, 180] width 225 height 27
type textarea "agregar mes de prestacion en planilla de asistencia"
type textarea "ok"
click at [237, 455] on span "Guardar" at bounding box center [229, 456] width 48 height 12
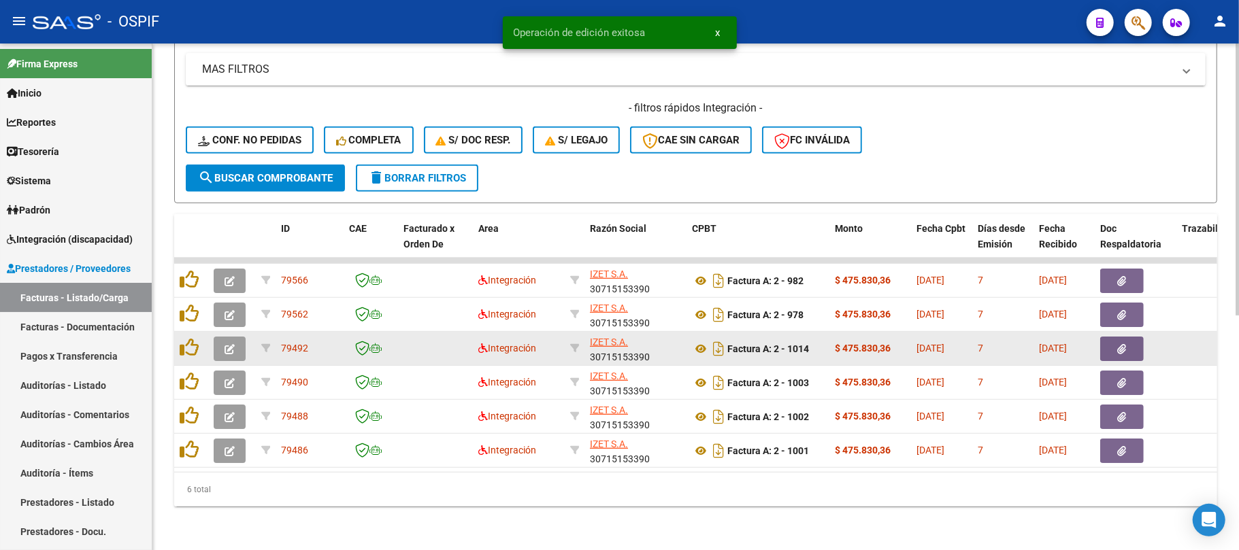
click at [227, 344] on icon "button" at bounding box center [230, 349] width 10 height 10
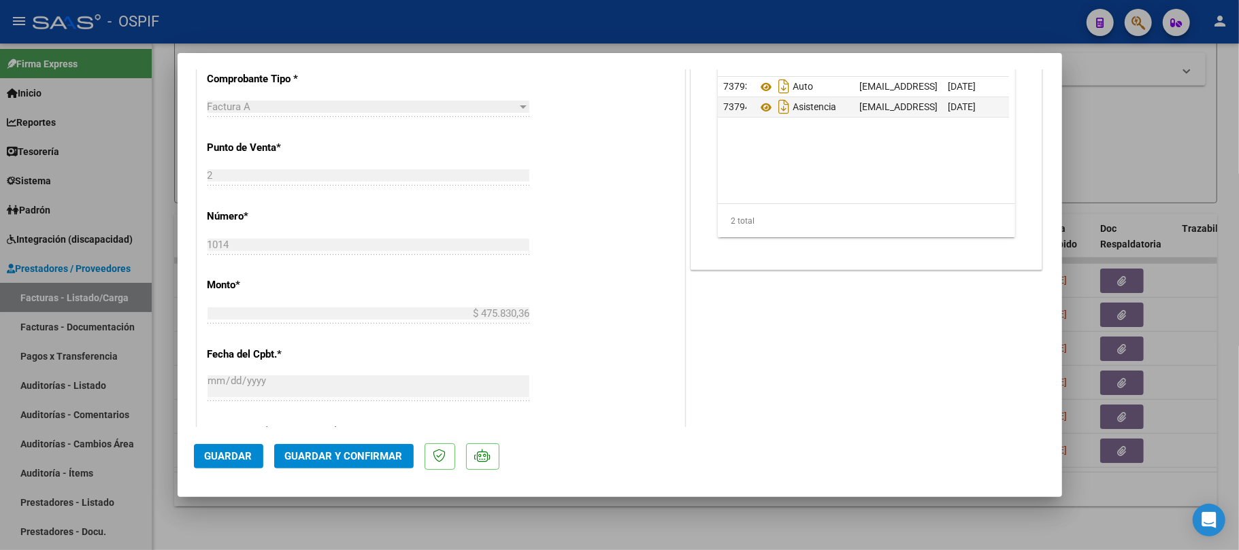
scroll to position [272, 0]
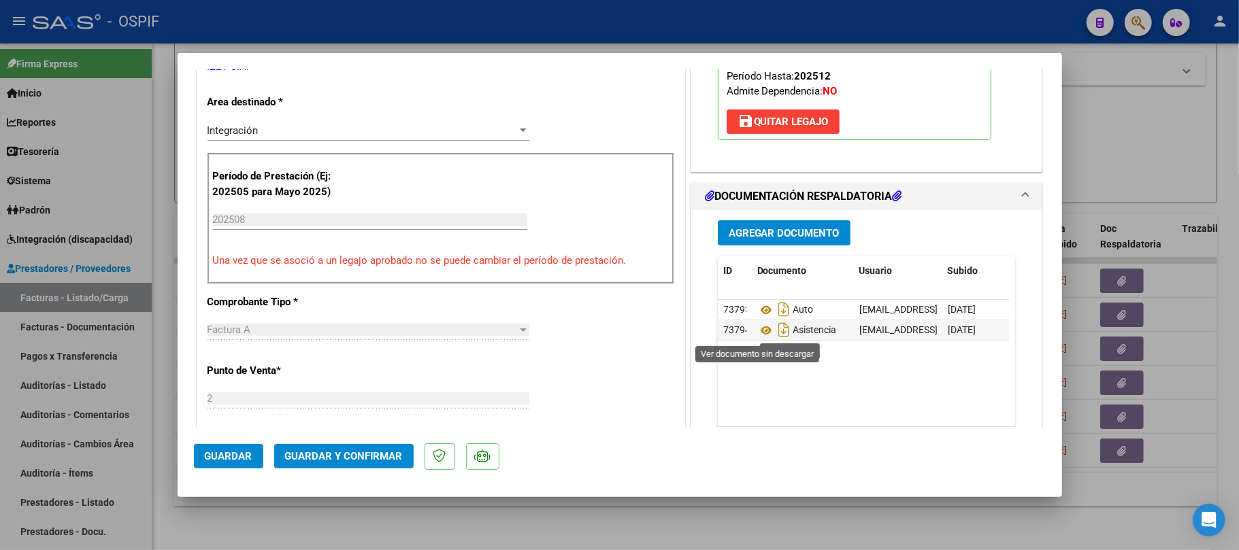
drag, startPoint x: 755, startPoint y: 333, endPoint x: 709, endPoint y: 350, distance: 49.1
click at [398, 463] on button "Guardar y Confirmar" at bounding box center [343, 456] width 139 height 24
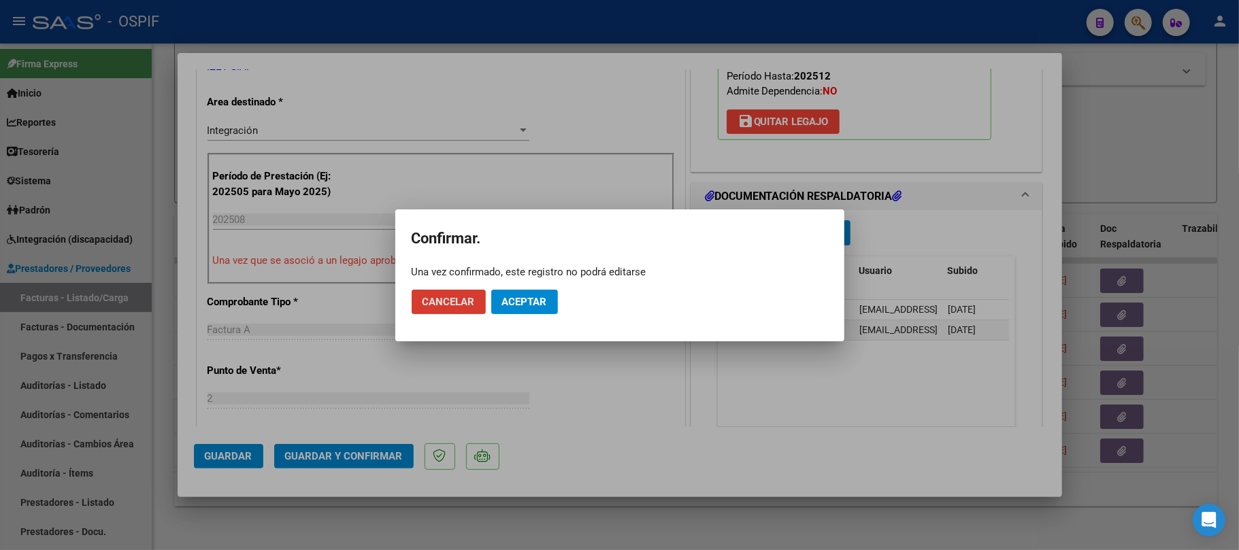
click at [553, 297] on button "Aceptar" at bounding box center [524, 302] width 67 height 24
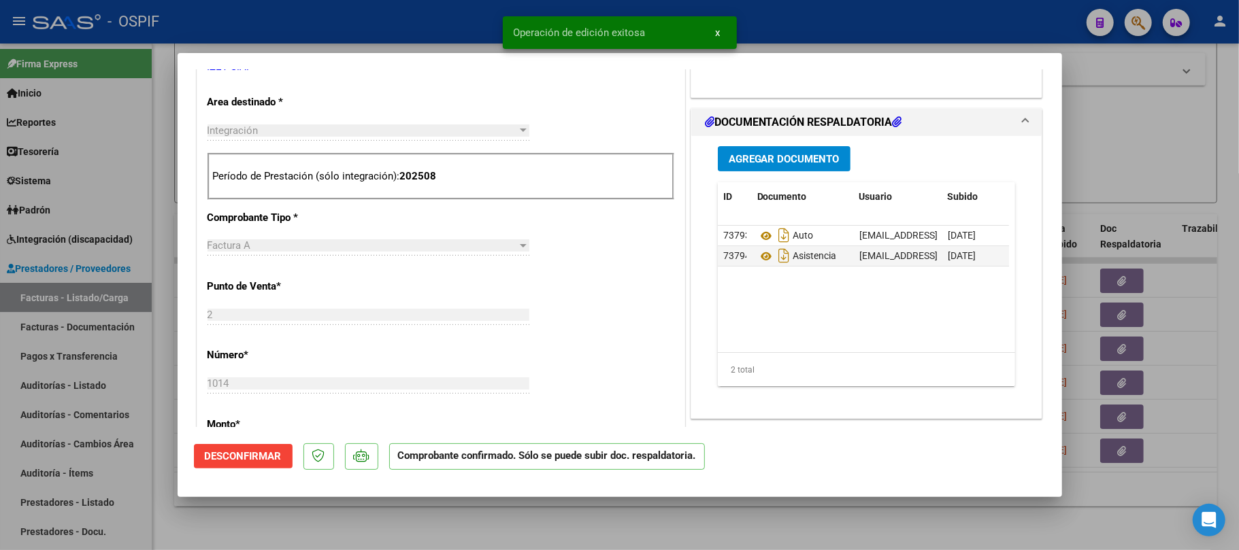
click at [576, 520] on div at bounding box center [619, 275] width 1239 height 550
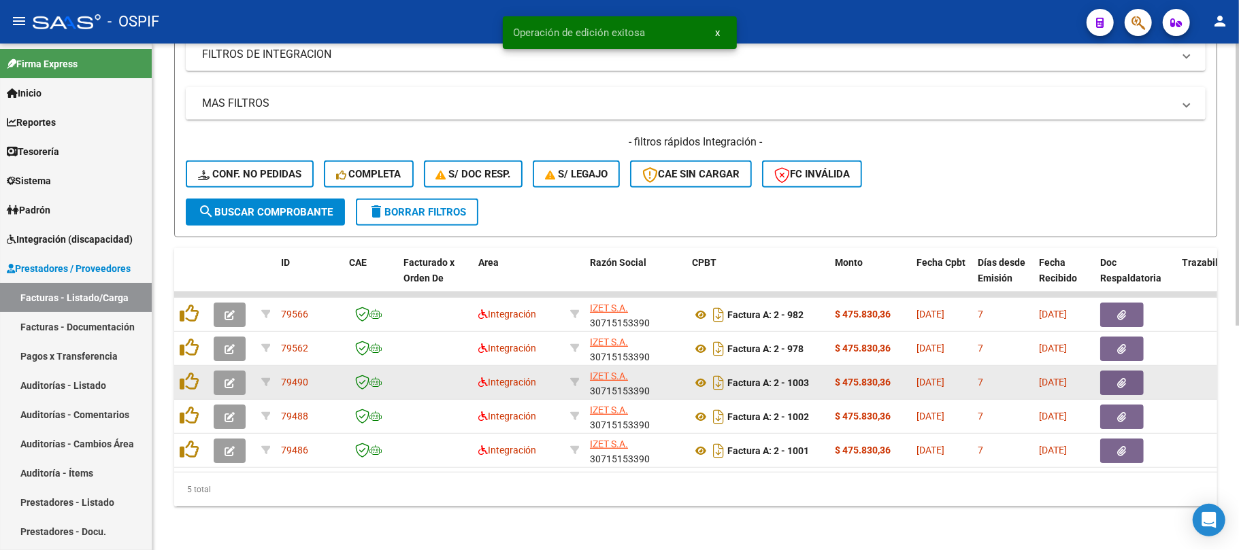
scroll to position [403, 0]
click at [231, 378] on icon "button" at bounding box center [230, 383] width 10 height 10
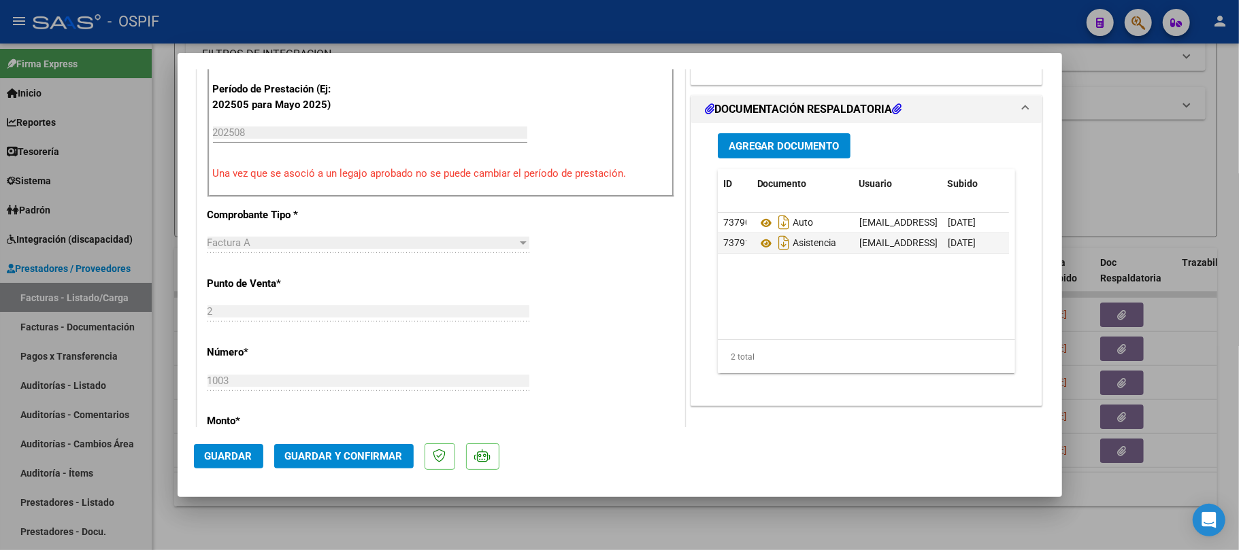
scroll to position [363, 0]
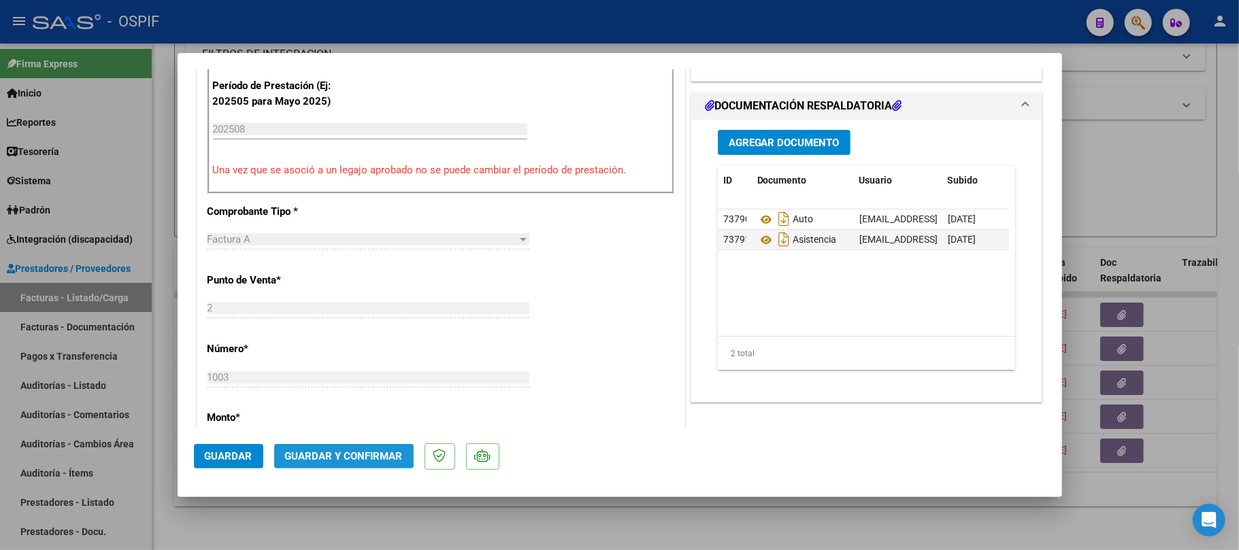
click at [358, 452] on span "Guardar y Confirmar" at bounding box center [344, 456] width 118 height 12
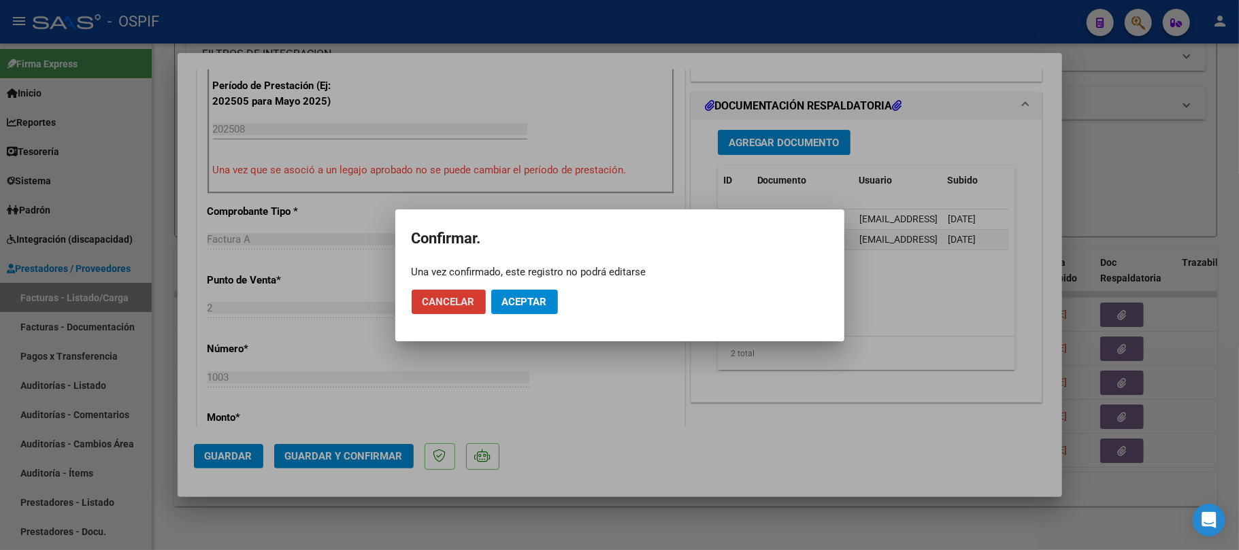
click at [520, 305] on span "Aceptar" at bounding box center [524, 302] width 45 height 12
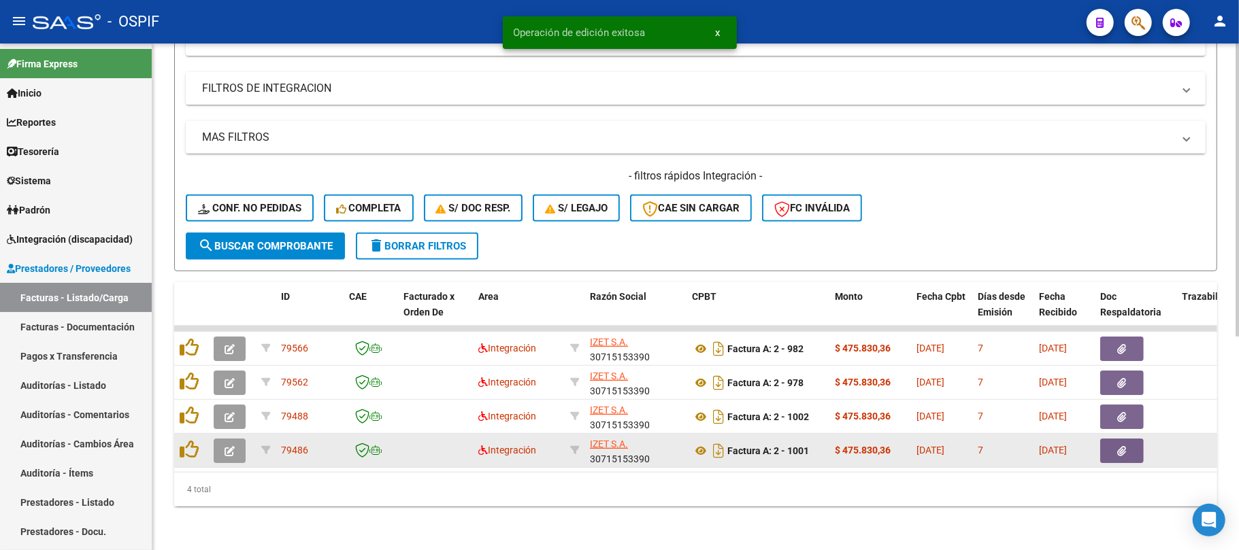
scroll to position [369, 0]
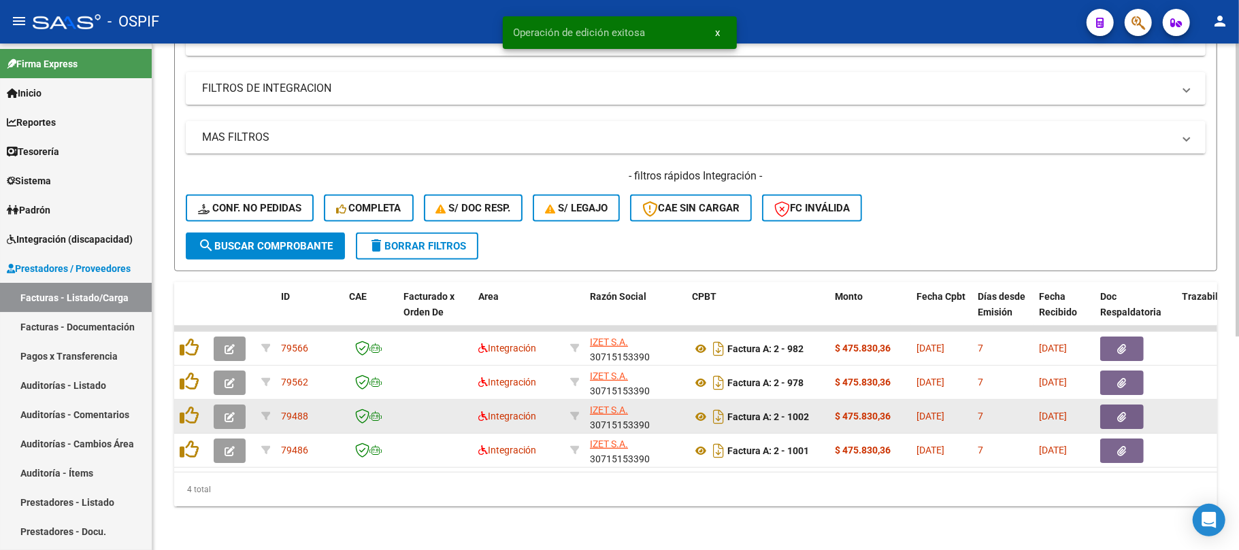
click at [232, 412] on icon "button" at bounding box center [230, 417] width 10 height 10
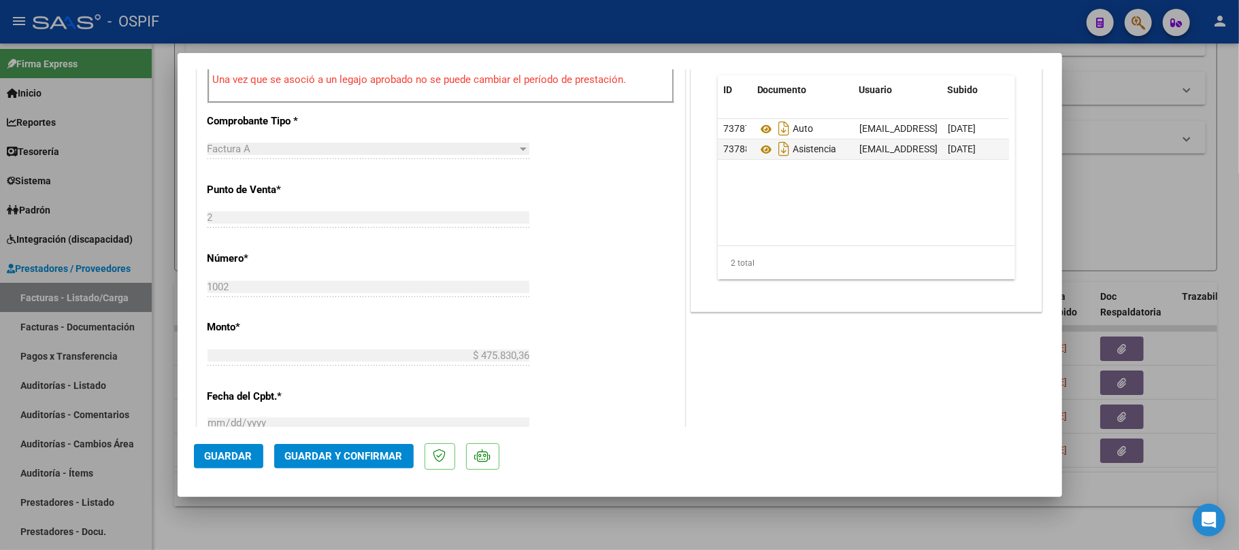
scroll to position [0, 0]
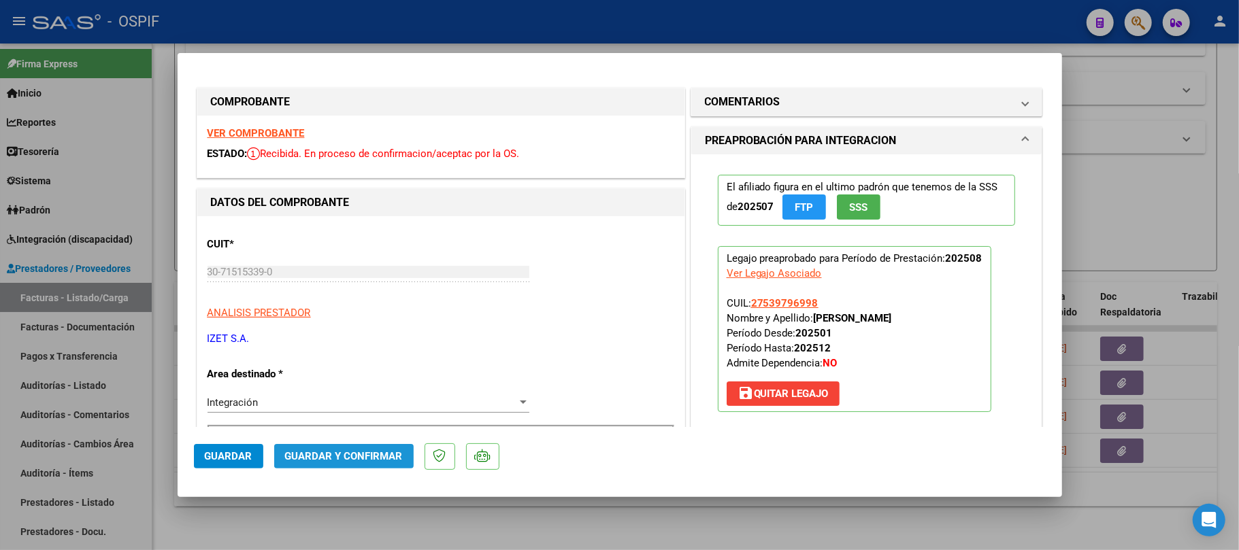
click at [363, 450] on span "Guardar y Confirmar" at bounding box center [344, 456] width 118 height 12
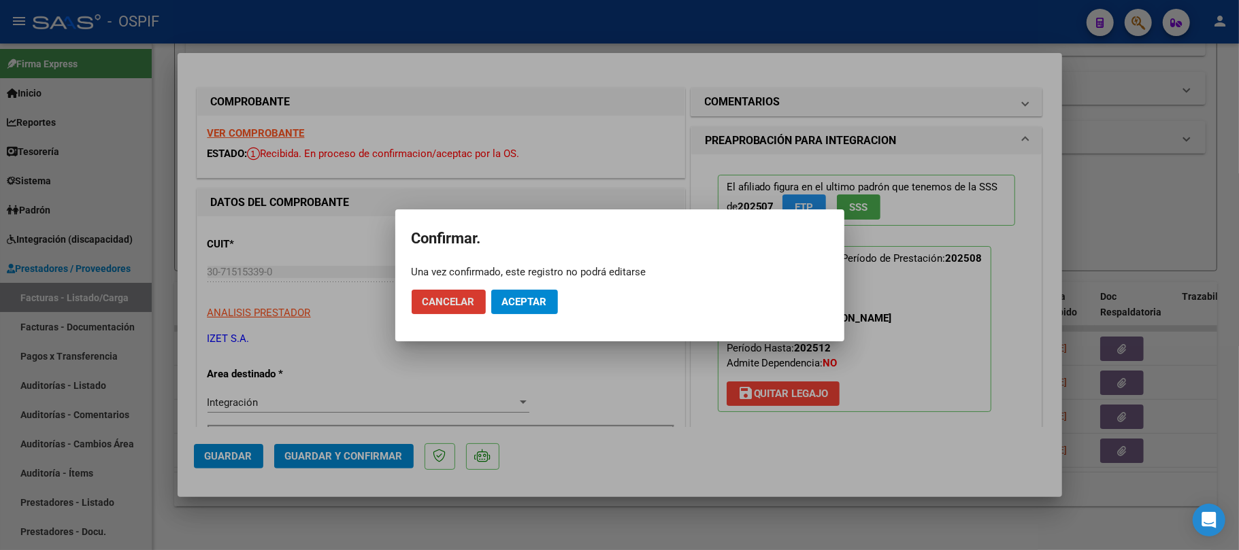
click at [531, 316] on mat-dialog-actions "Cancelar Aceptar" at bounding box center [620, 302] width 416 height 46
click at [534, 308] on span "Aceptar" at bounding box center [524, 302] width 45 height 12
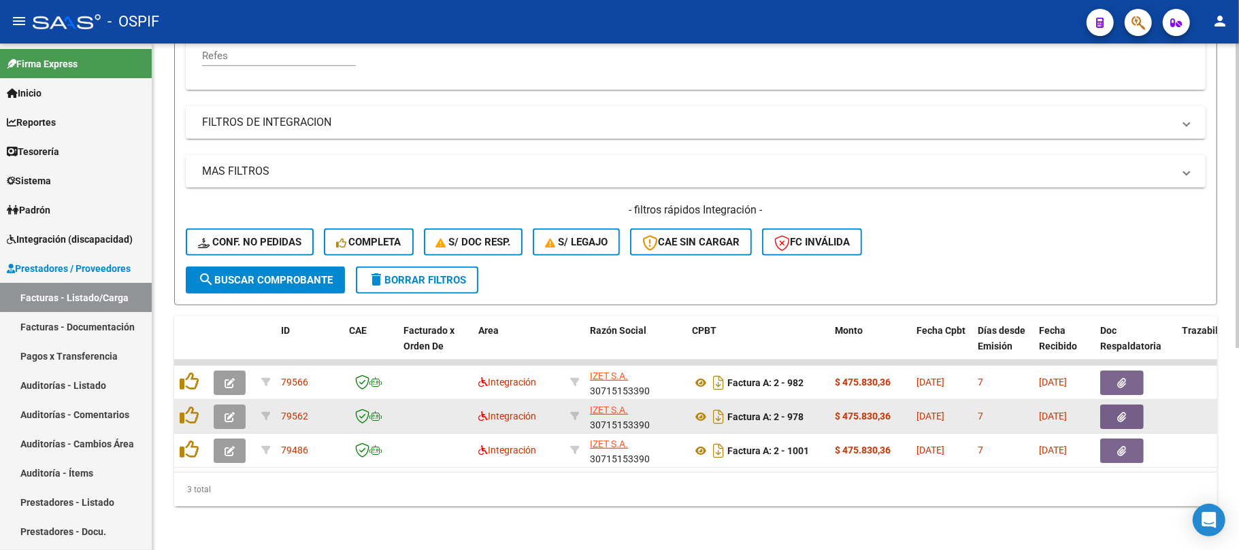
scroll to position [335, 0]
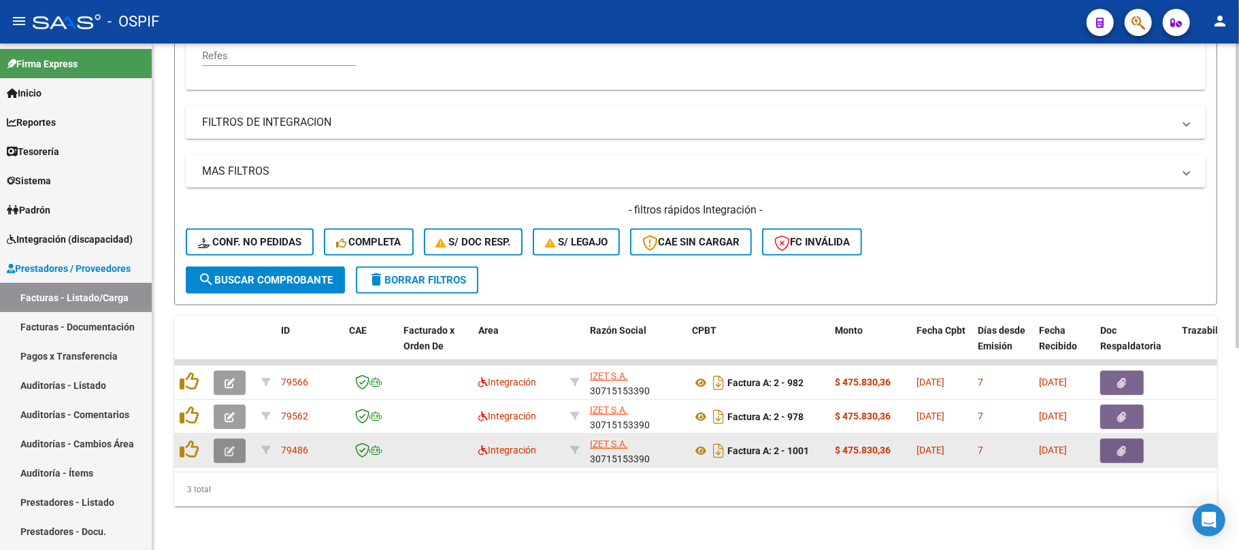
click at [229, 446] on icon "button" at bounding box center [230, 451] width 10 height 10
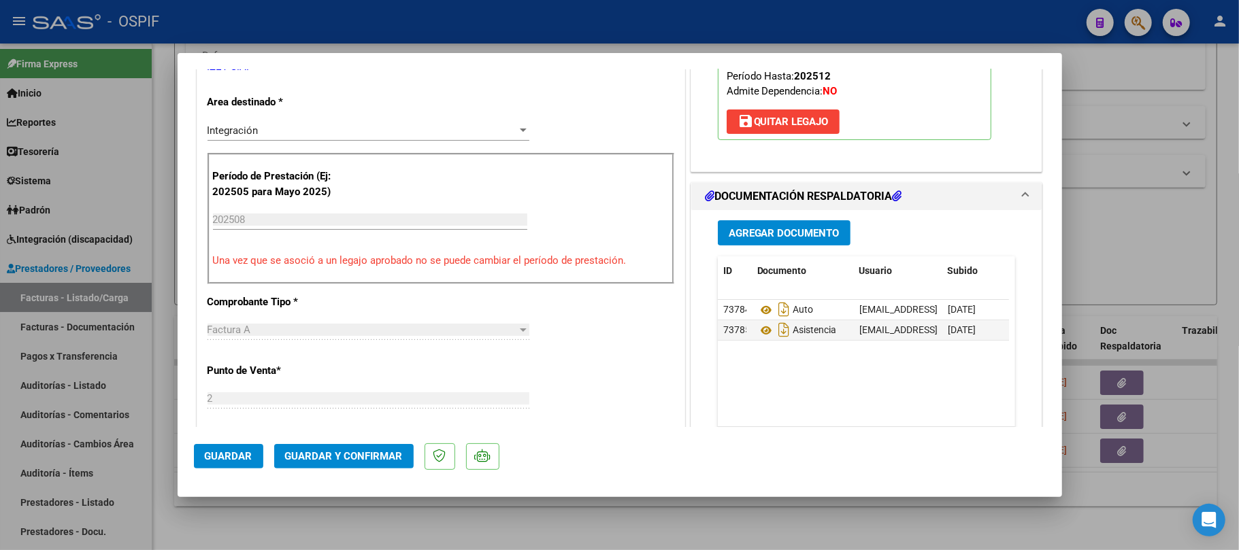
scroll to position [90, 0]
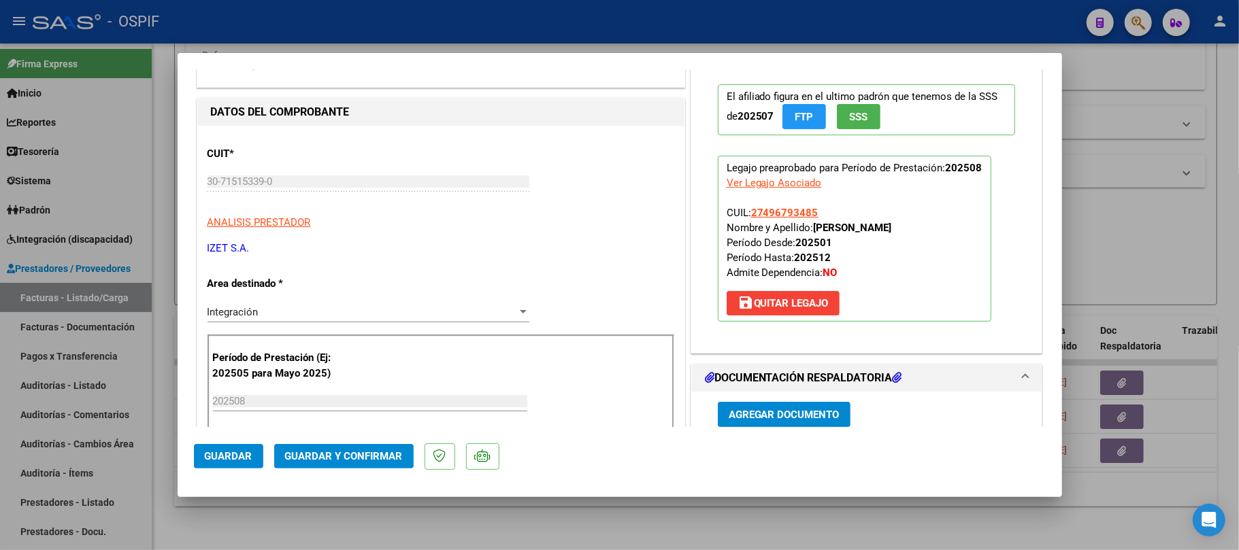
click at [365, 452] on span "Guardar y Confirmar" at bounding box center [344, 456] width 118 height 12
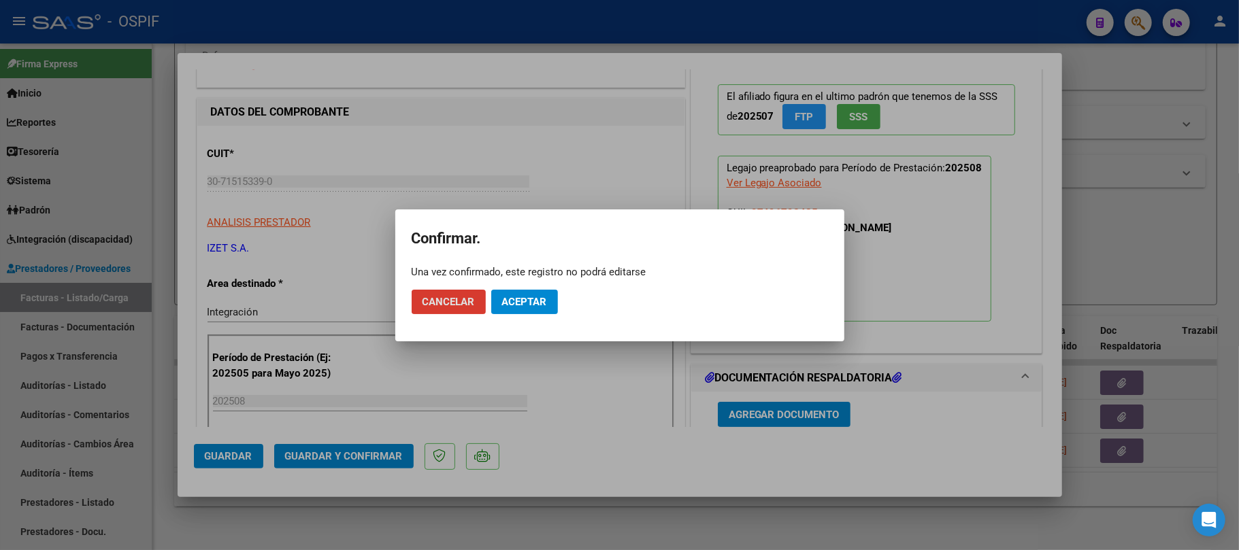
click at [525, 303] on span "Aceptar" at bounding box center [524, 302] width 45 height 12
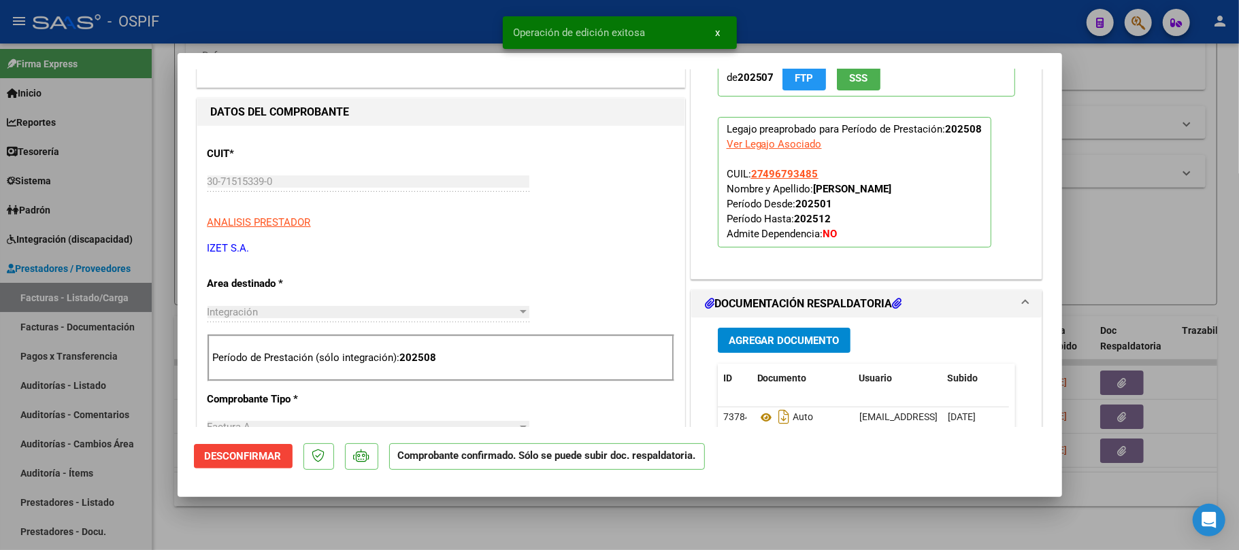
scroll to position [0, 0]
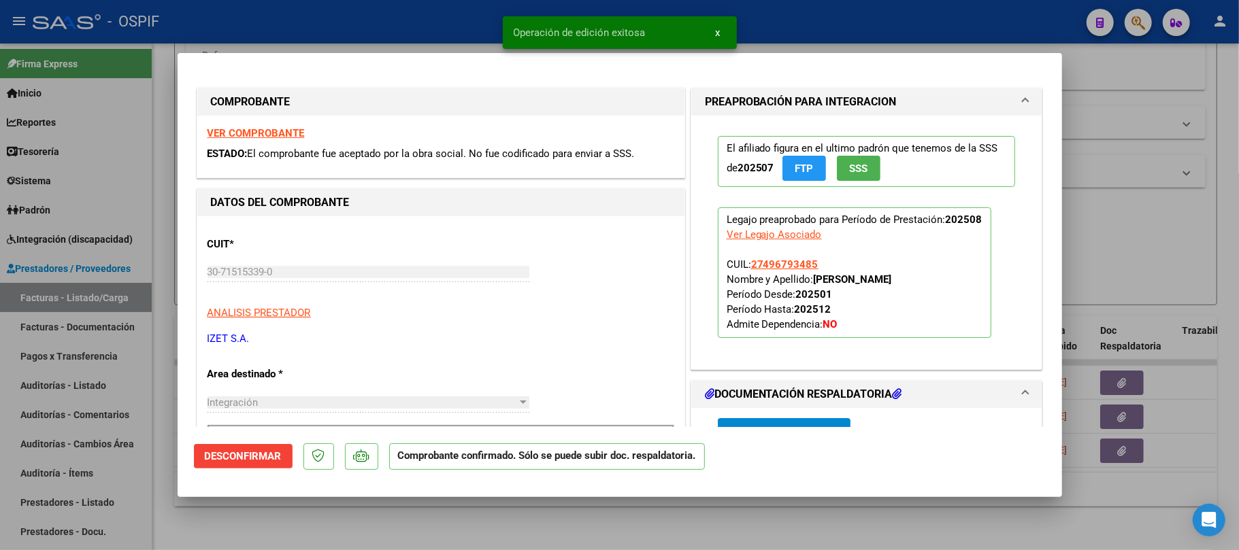
type input "$ 0,00"
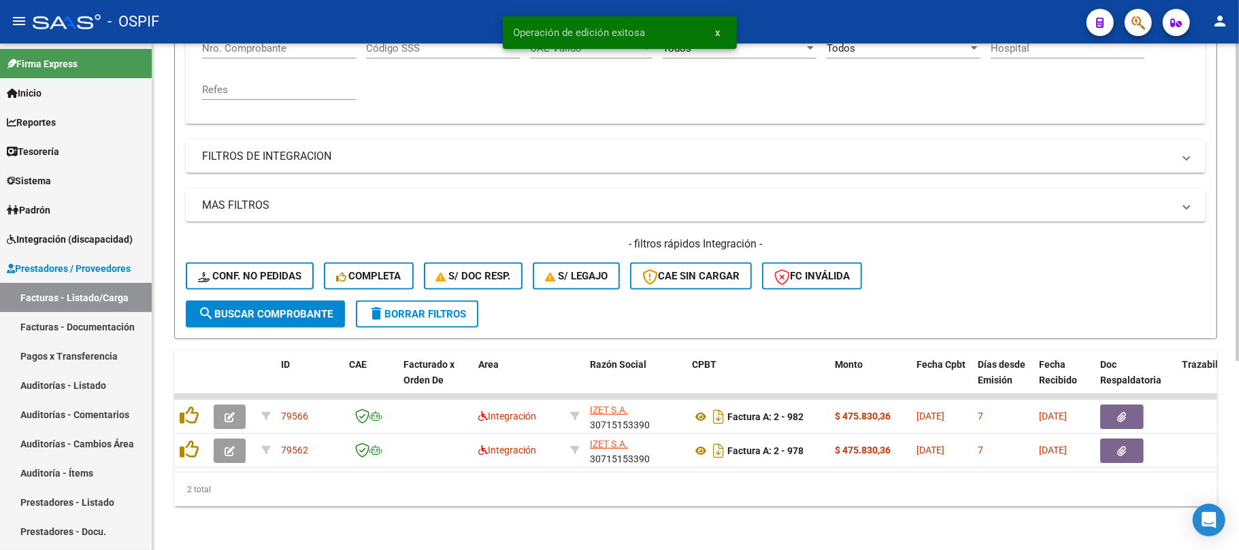
scroll to position [29, 0]
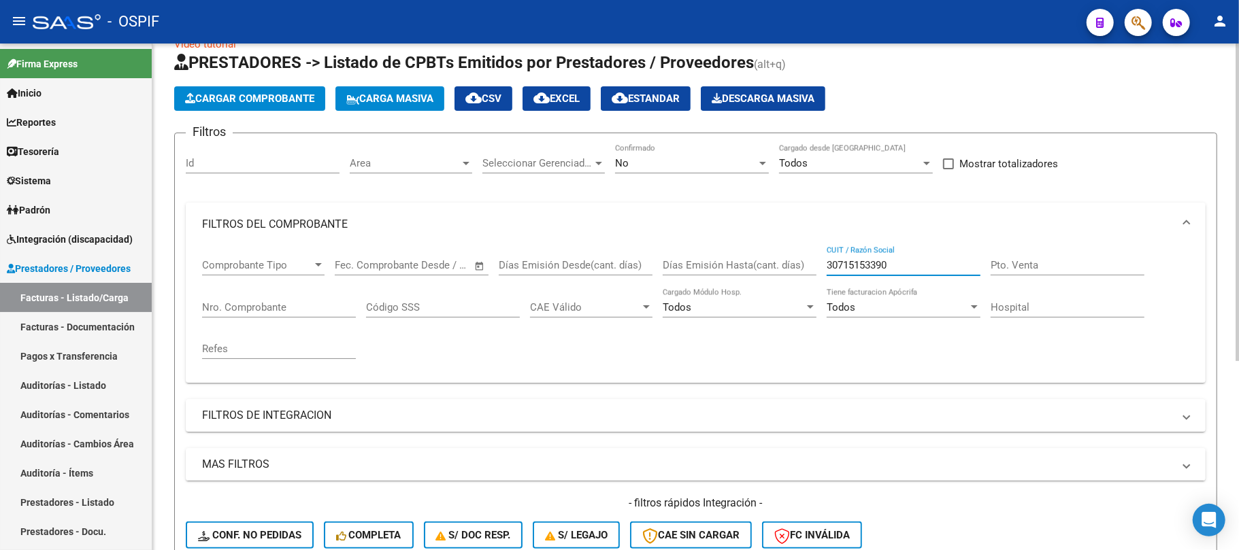
click at [878, 270] on input "30715153390" at bounding box center [904, 265] width 154 height 12
paste input "09973092"
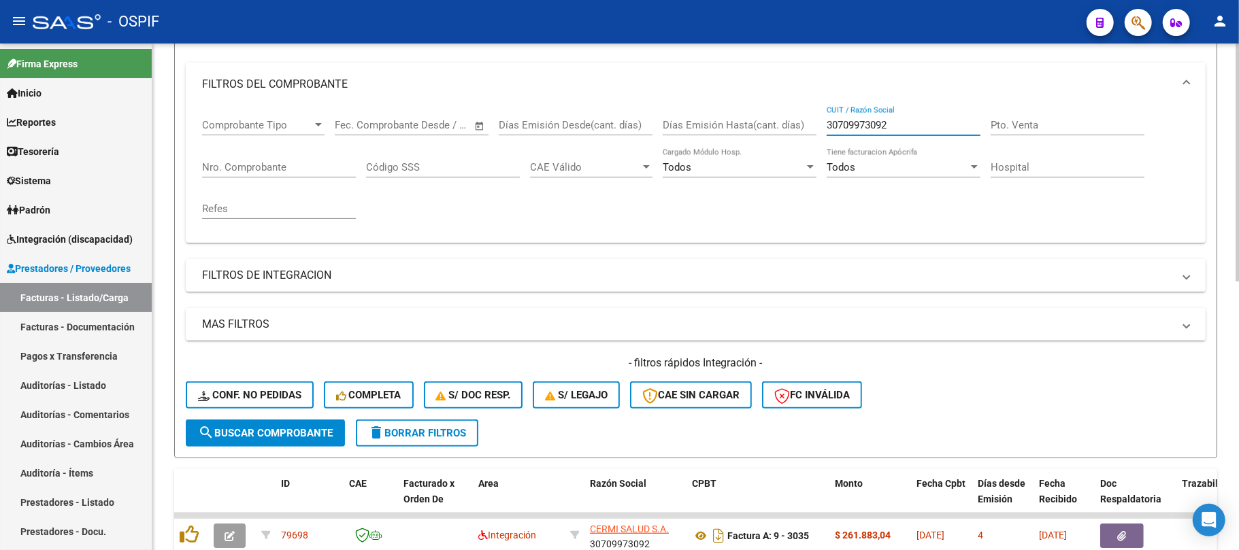
scroll to position [573, 0]
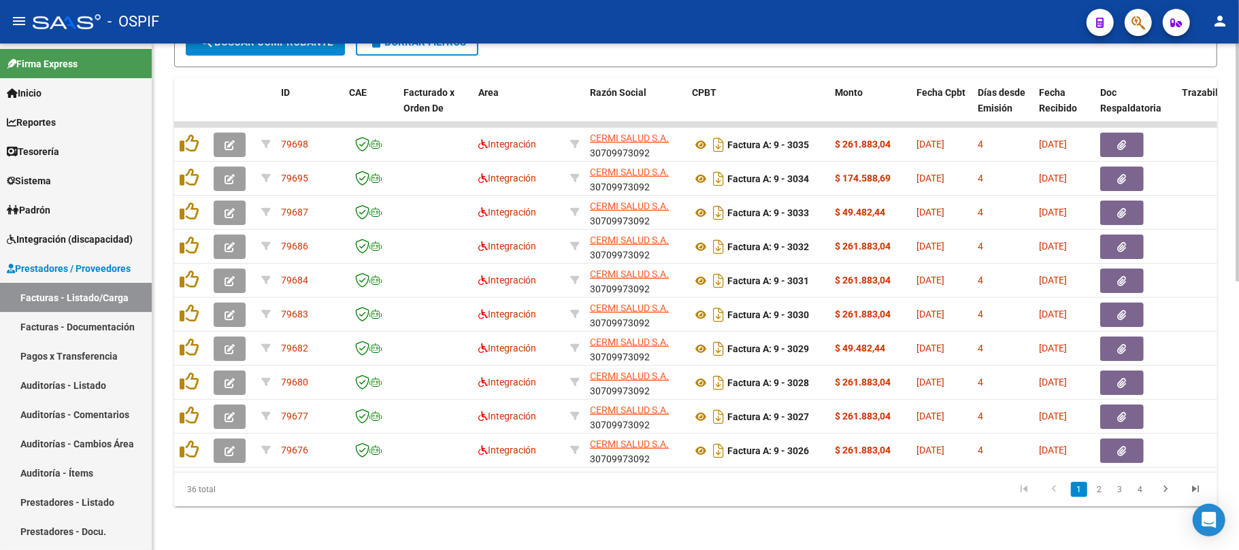
type input "30709973092"
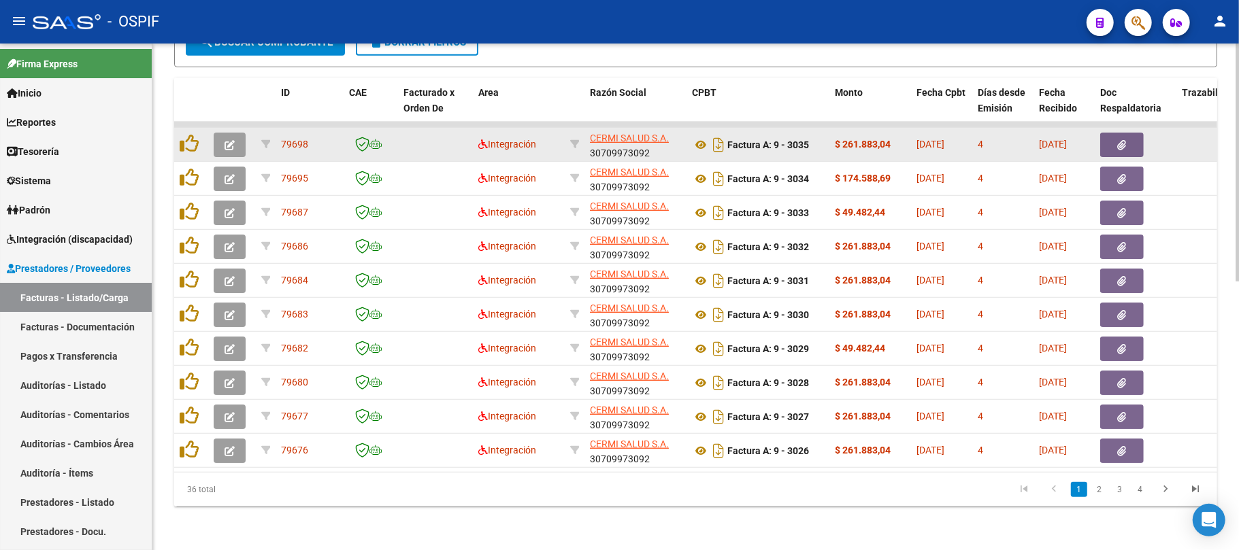
click at [229, 140] on icon "button" at bounding box center [230, 145] width 10 height 10
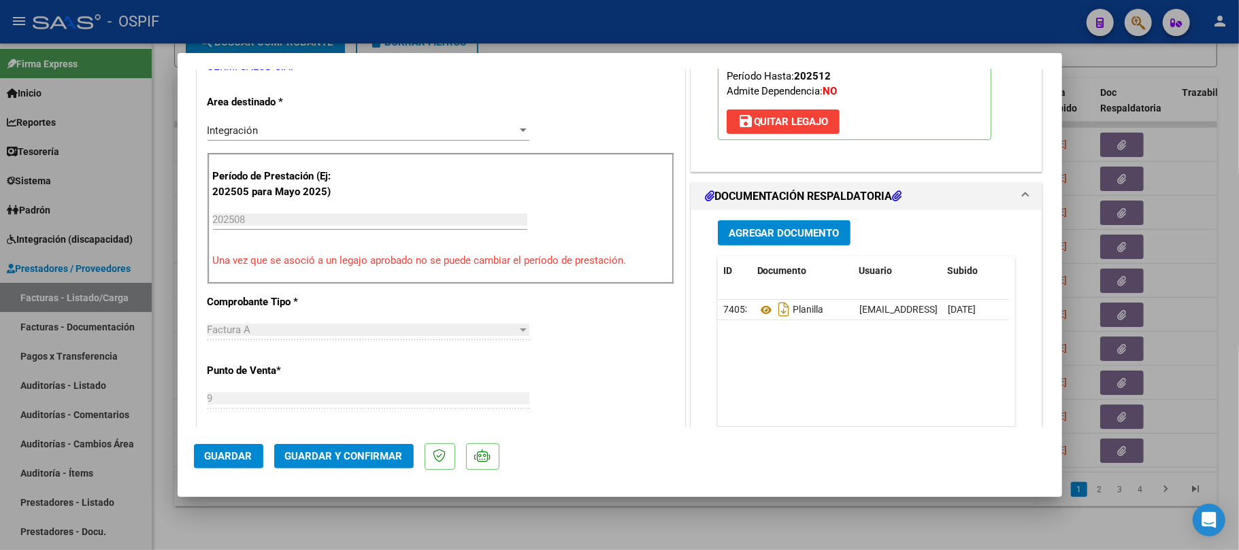
scroll to position [181, 0]
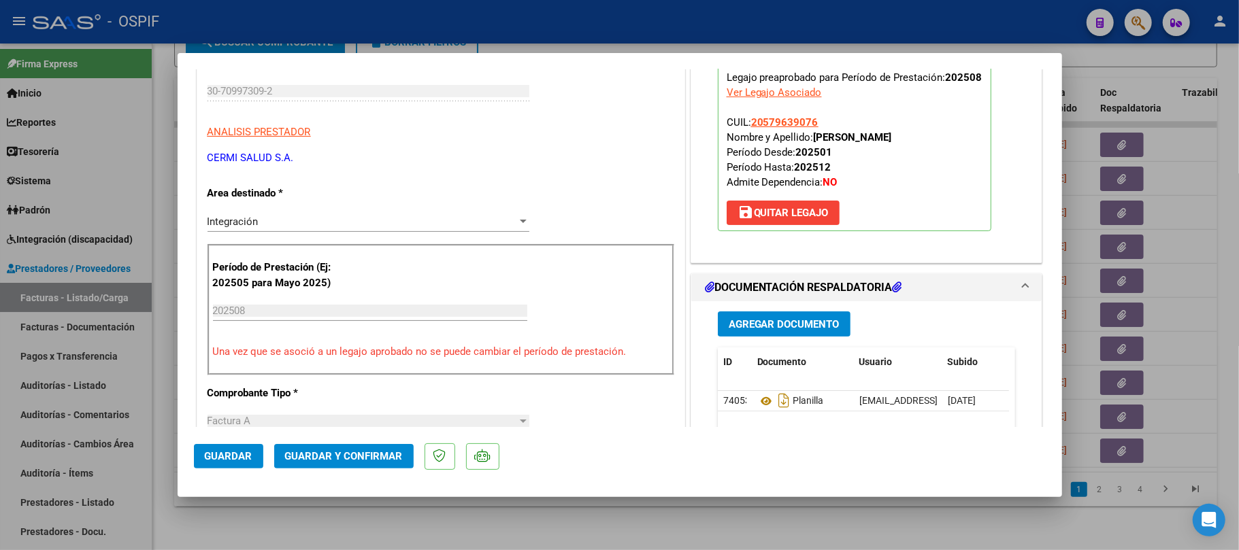
click at [337, 467] on button "Guardar y Confirmar" at bounding box center [343, 456] width 139 height 24
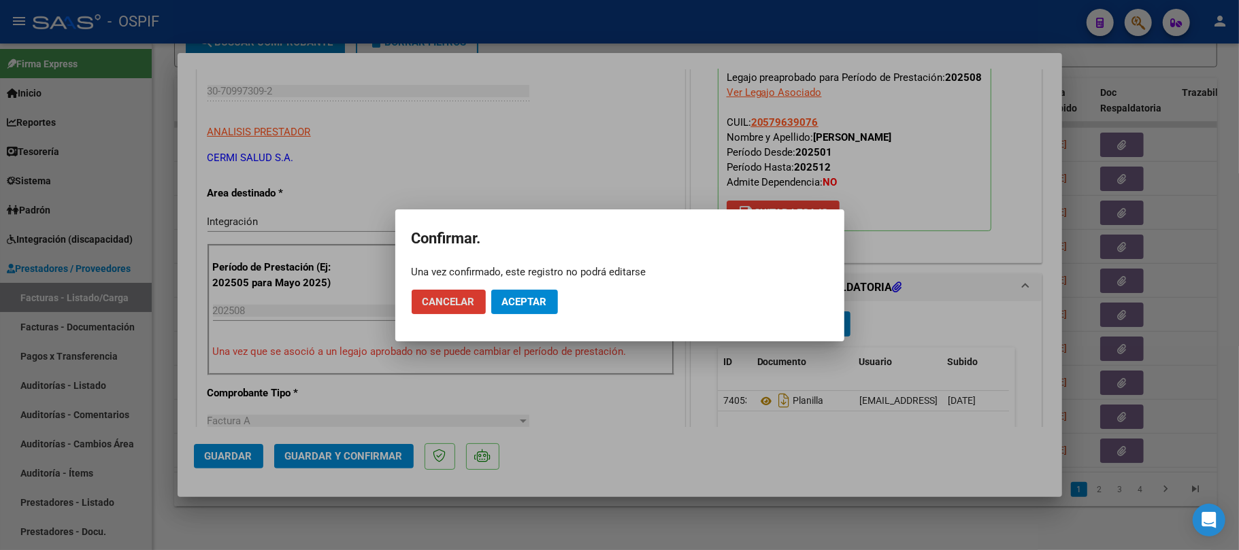
click at [542, 305] on span "Aceptar" at bounding box center [524, 302] width 45 height 12
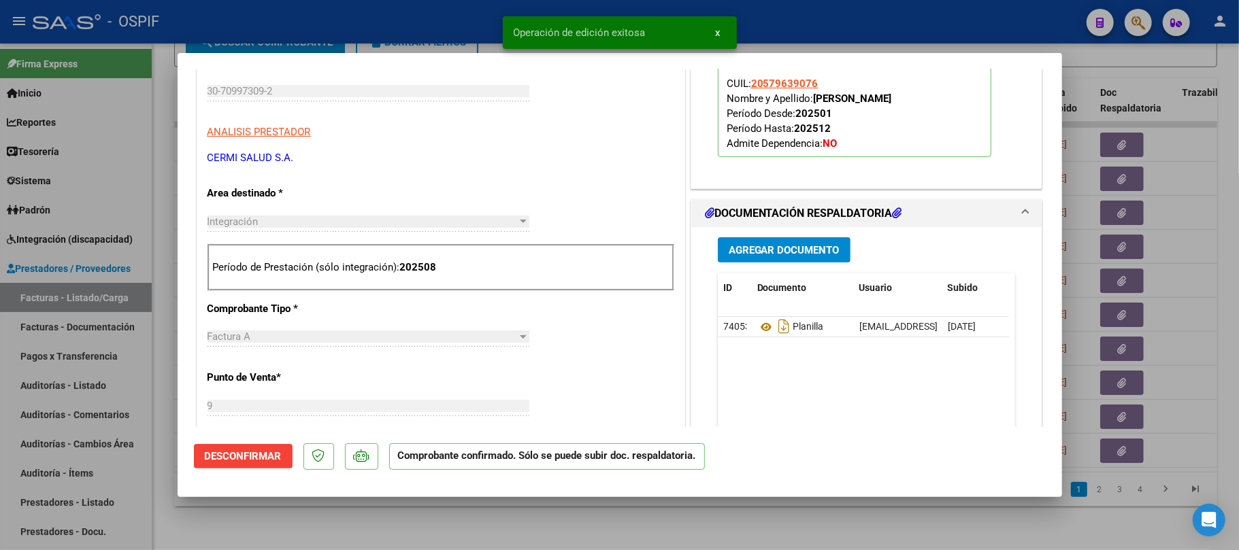
click at [909, 543] on div at bounding box center [619, 275] width 1239 height 550
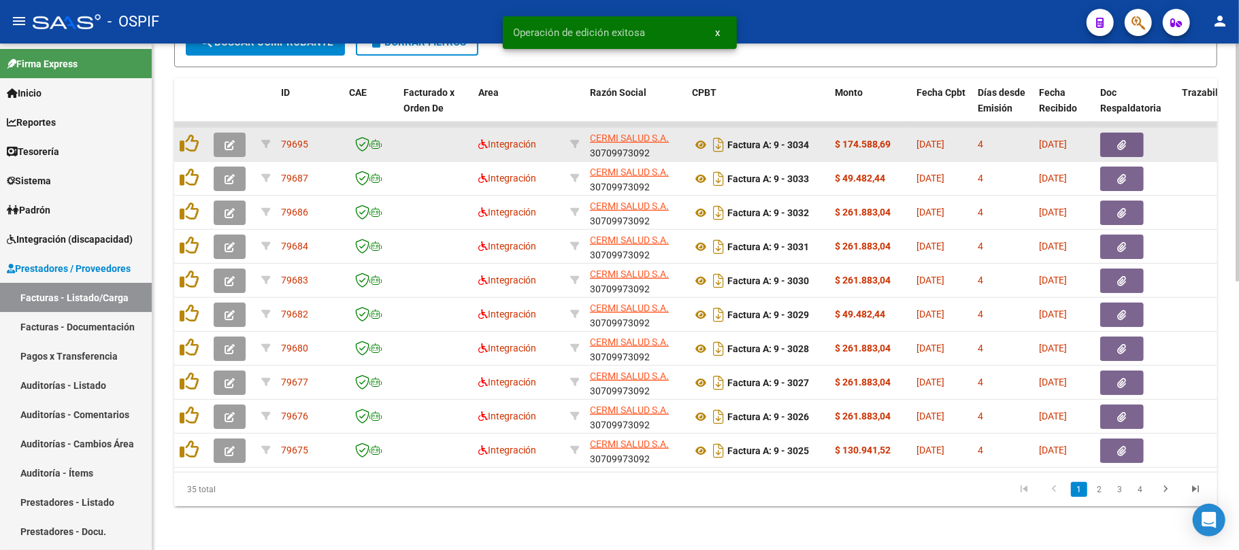
click at [231, 140] on icon "button" at bounding box center [230, 145] width 10 height 10
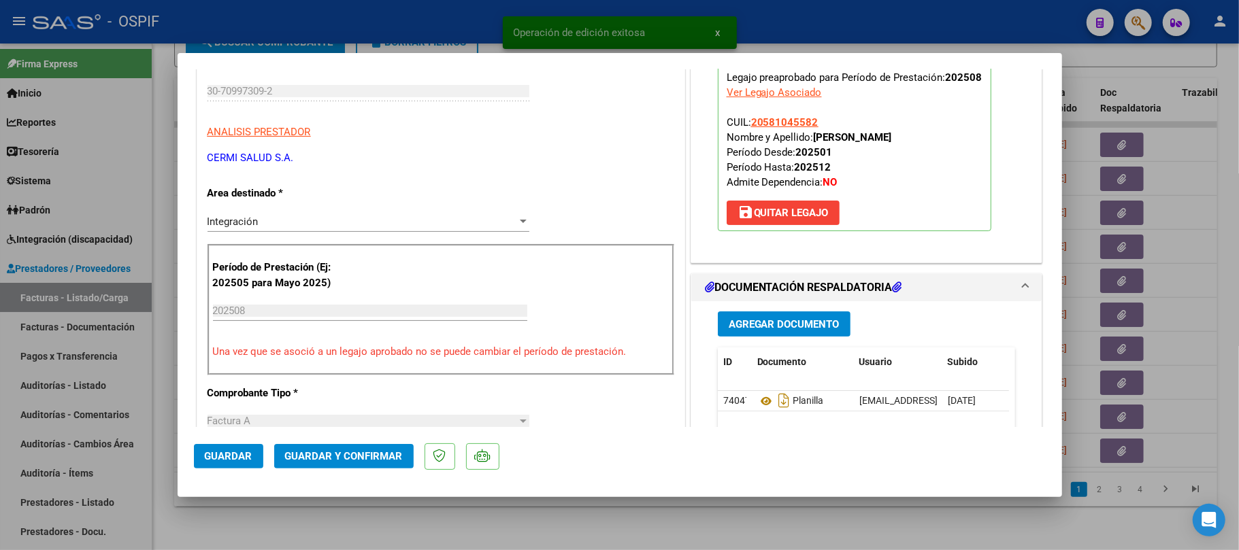
scroll to position [0, 0]
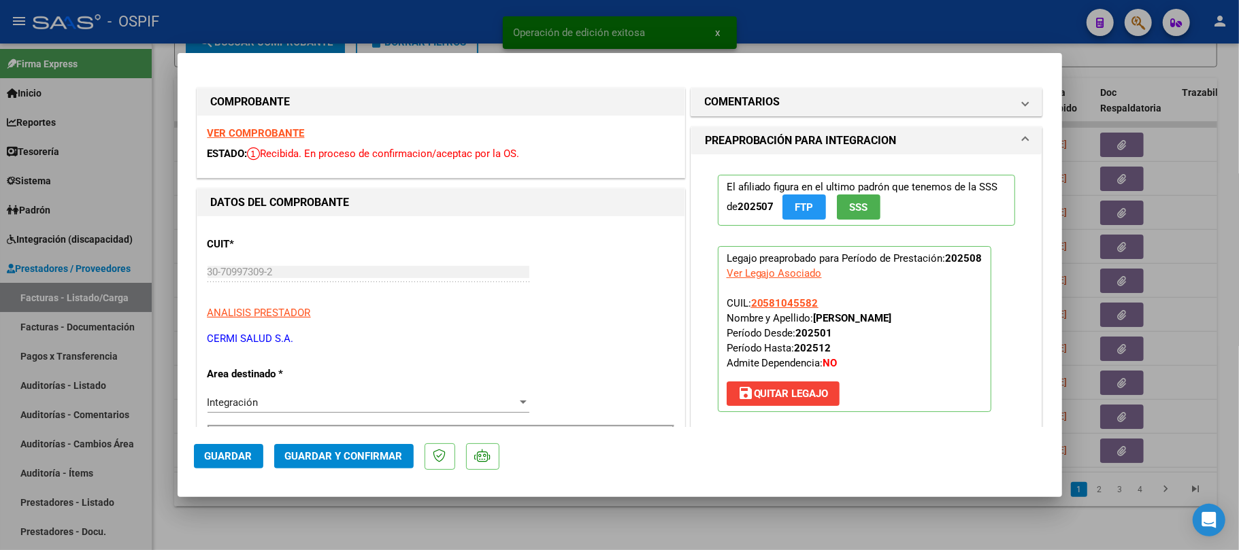
click at [646, 512] on div at bounding box center [619, 275] width 1239 height 550
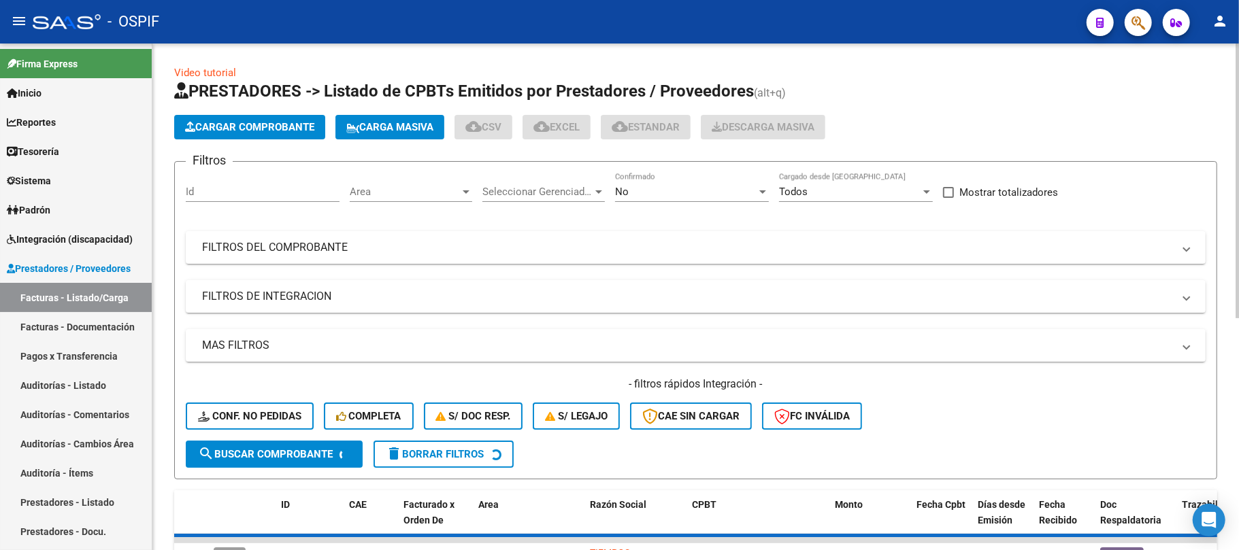
scroll to position [425, 0]
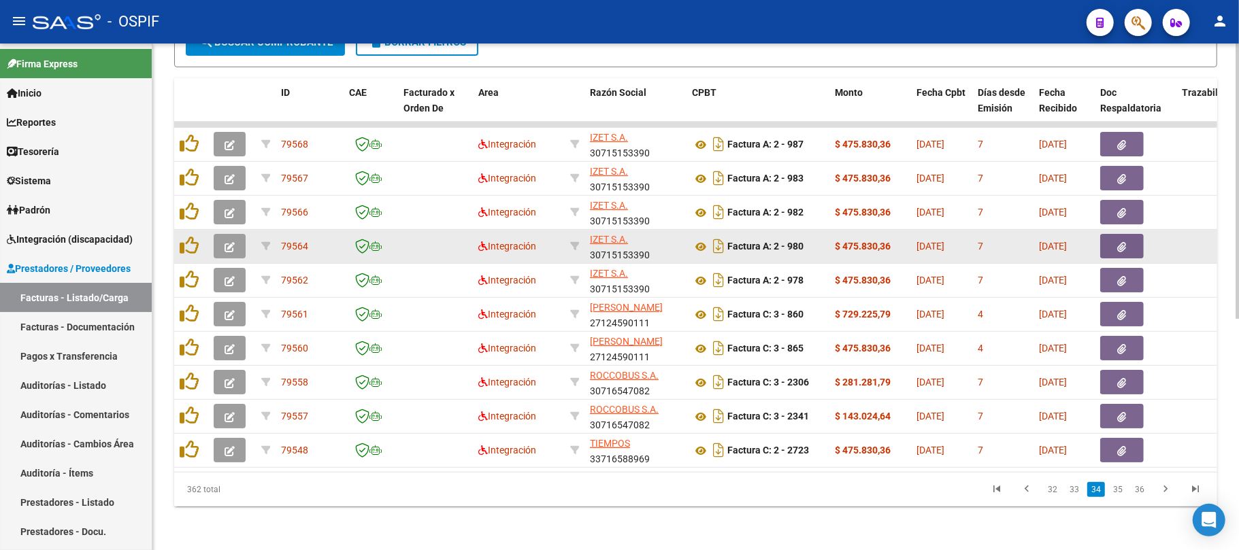
click at [611, 235] on div "IZET S.A. 30715153390" at bounding box center [635, 246] width 91 height 29
click at [612, 235] on div "IZET S.A. 30715153390" at bounding box center [635, 246] width 91 height 29
copy div "30715153390"
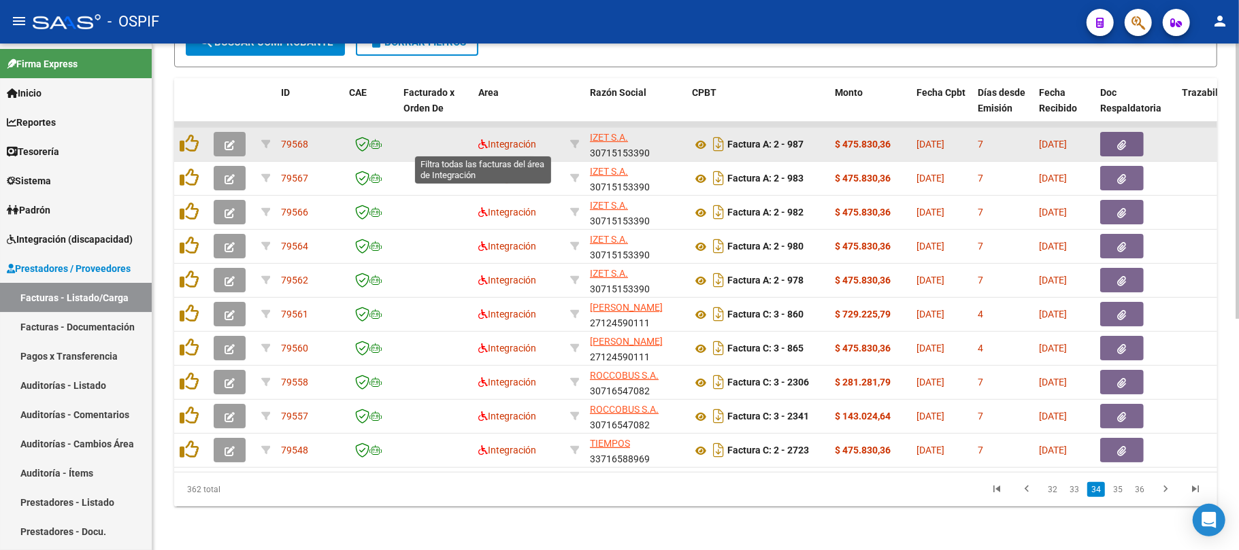
scroll to position [333, 0]
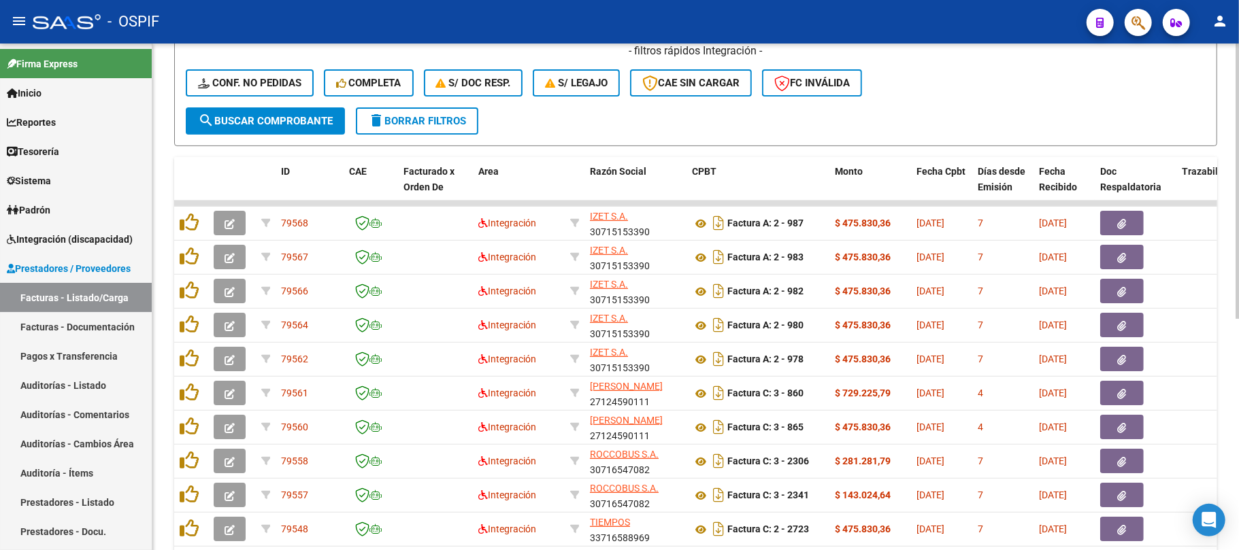
click at [433, 124] on span "delete Borrar Filtros" at bounding box center [417, 121] width 98 height 12
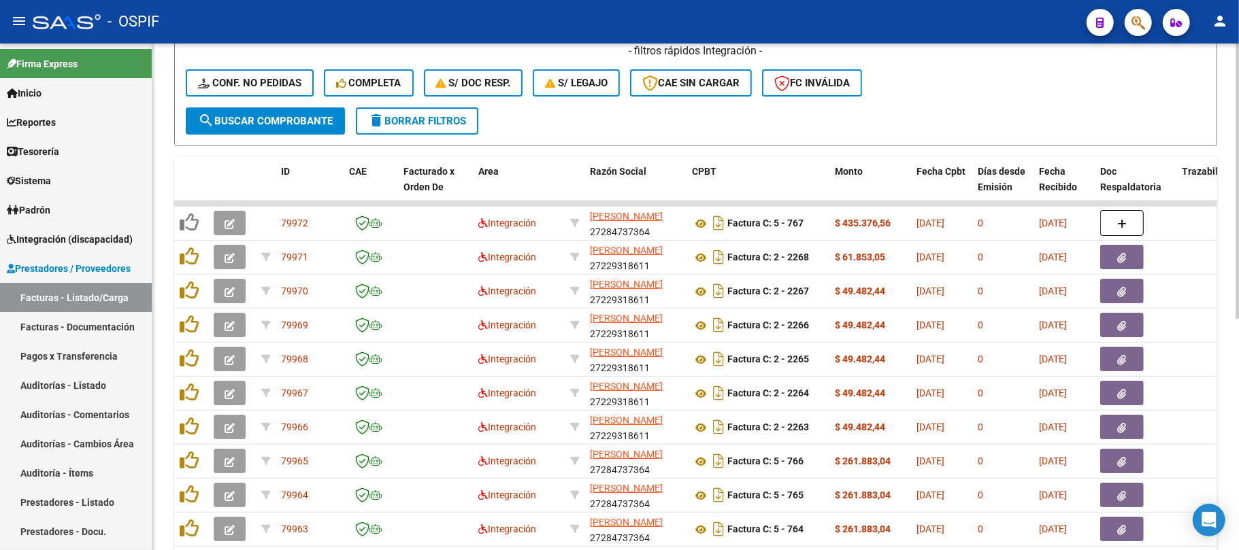
click at [527, 150] on div "Video tutorial PRESTADORES -> Listado de CPBTs Emitidos por Prestadores / Prove…" at bounding box center [695, 159] width 1043 height 854
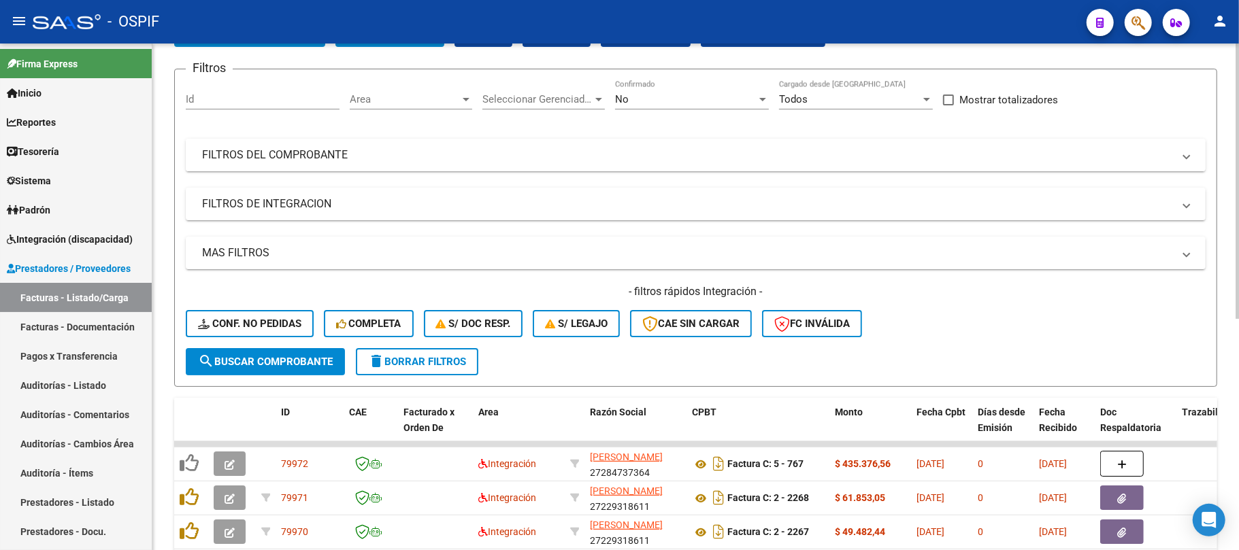
scroll to position [61, 0]
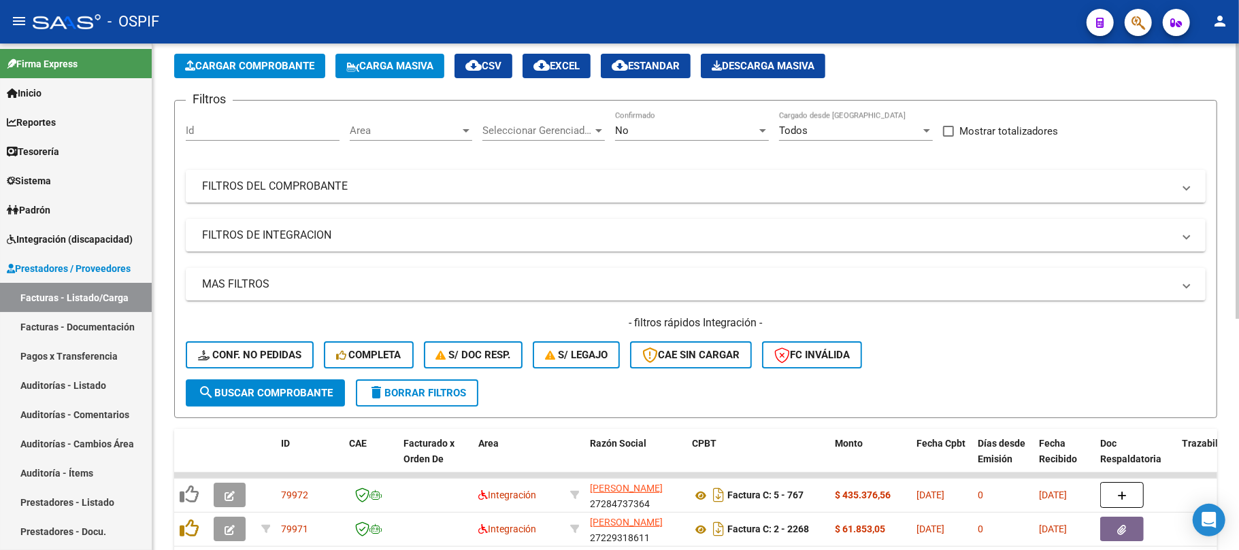
click at [550, 191] on mat-panel-title "FILTROS DEL COMPROBANTE" at bounding box center [687, 186] width 971 height 15
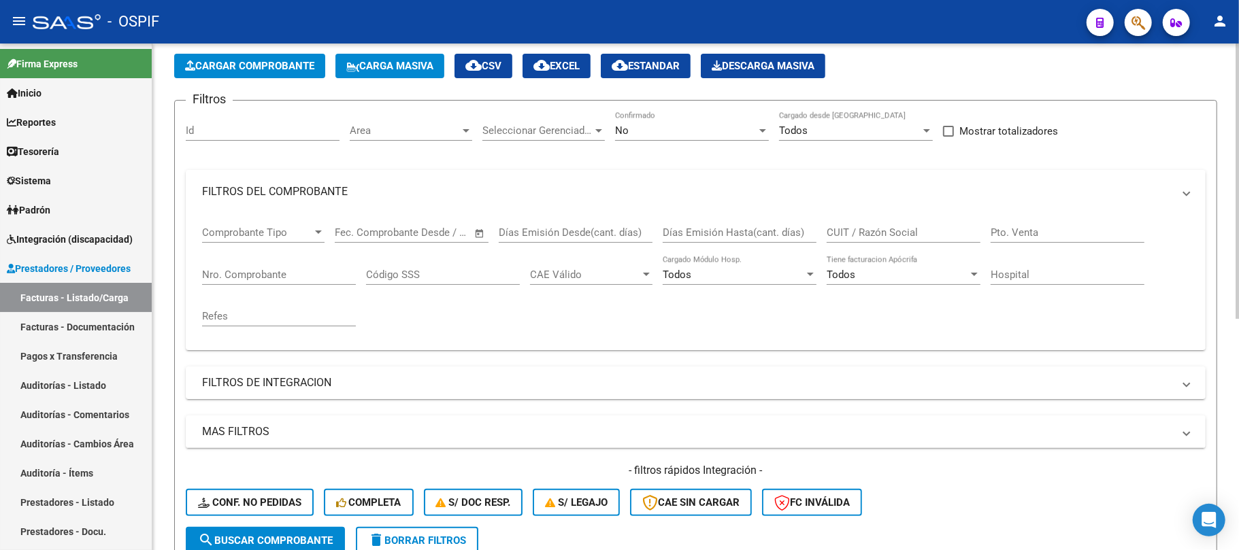
click at [635, 129] on div "No" at bounding box center [686, 131] width 142 height 12
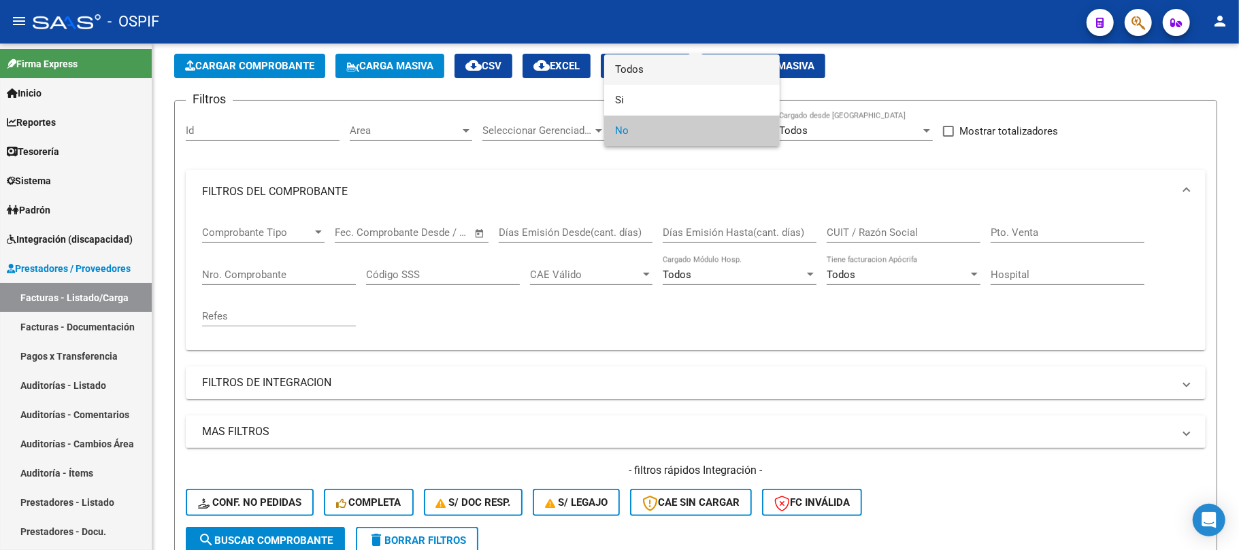
click at [687, 76] on span "Todos" at bounding box center [692, 69] width 154 height 31
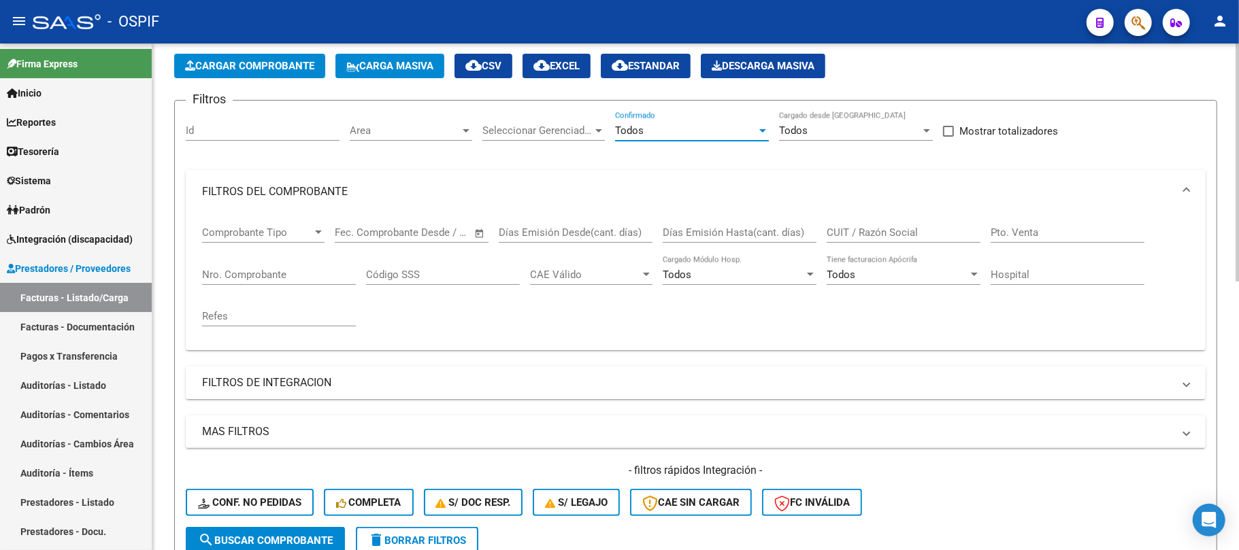
click at [942, 219] on div "CUIT / Razón Social" at bounding box center [904, 228] width 154 height 29
click at [942, 232] on input "CUIT / Razón Social" at bounding box center [904, 233] width 154 height 12
type input "a"
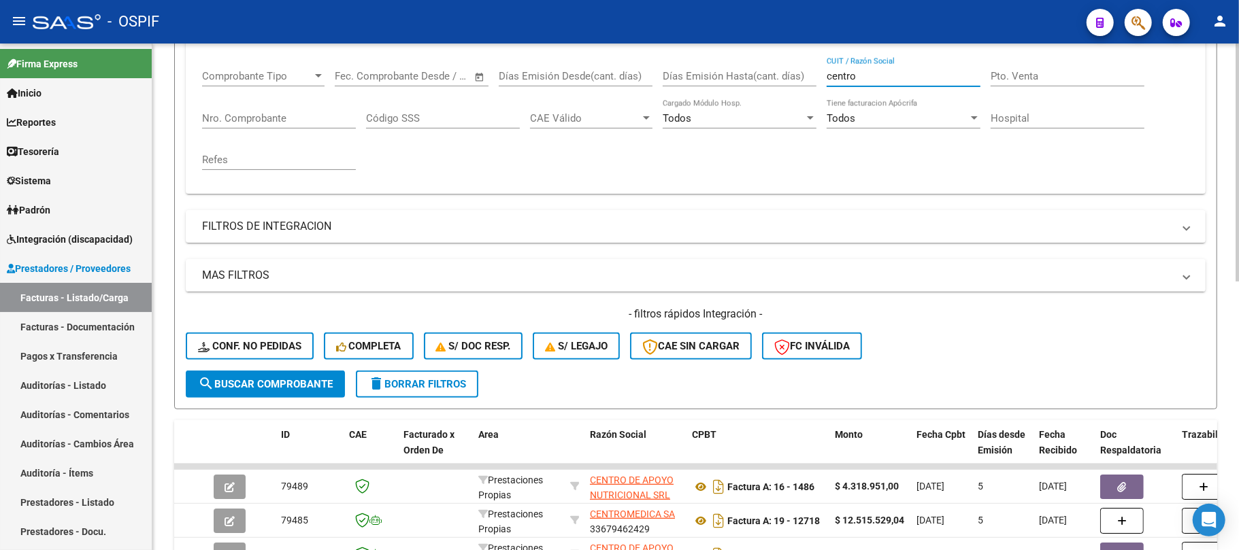
scroll to position [573, 0]
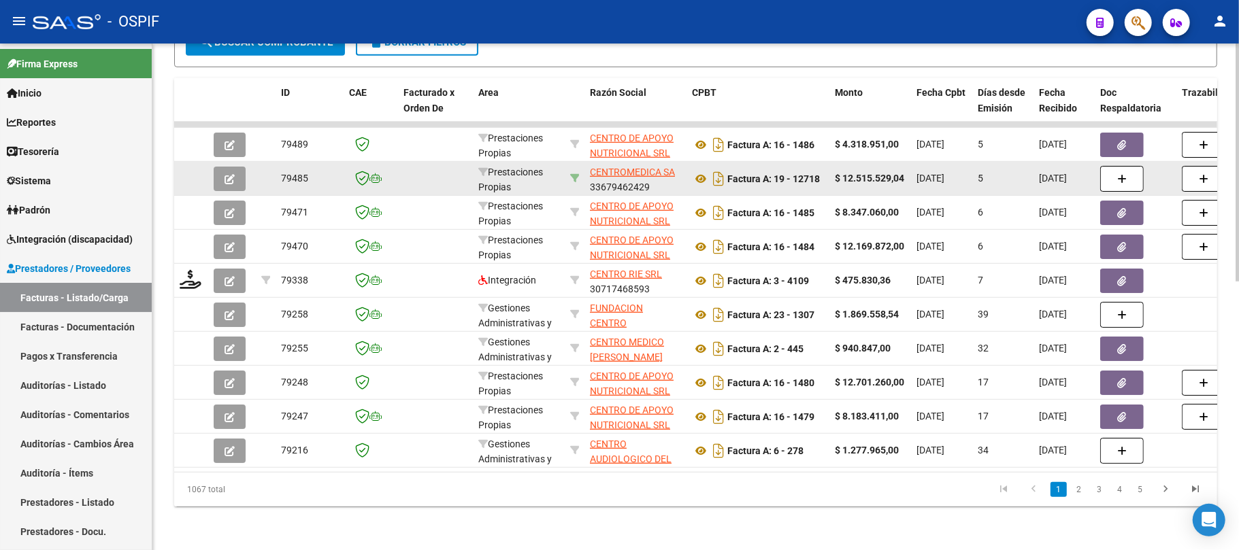
click at [570, 173] on icon at bounding box center [575, 178] width 10 height 10
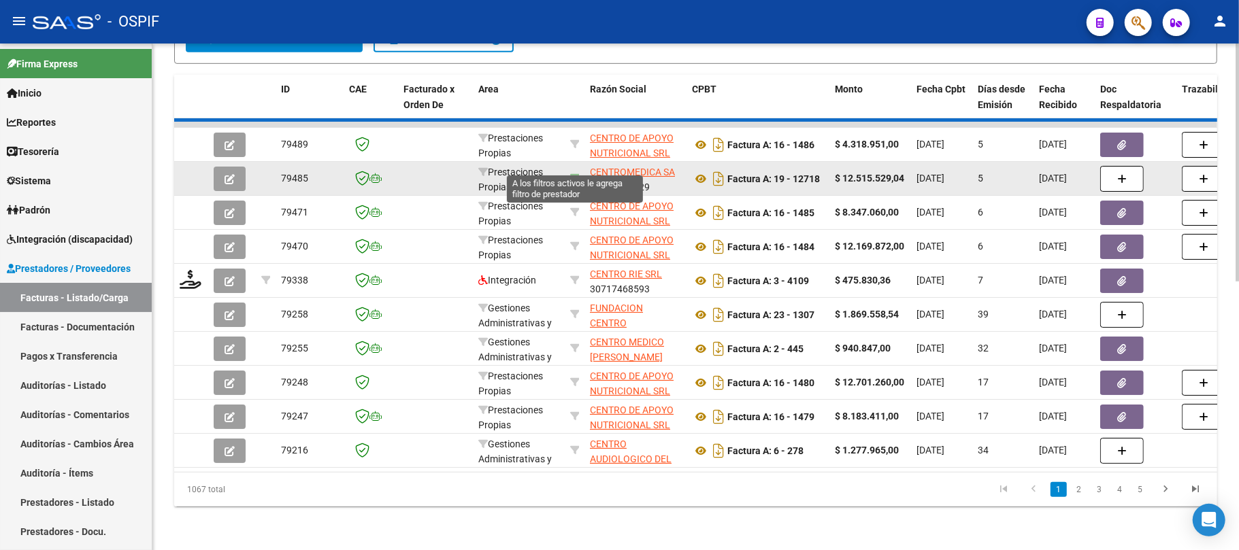
type input "33679462429"
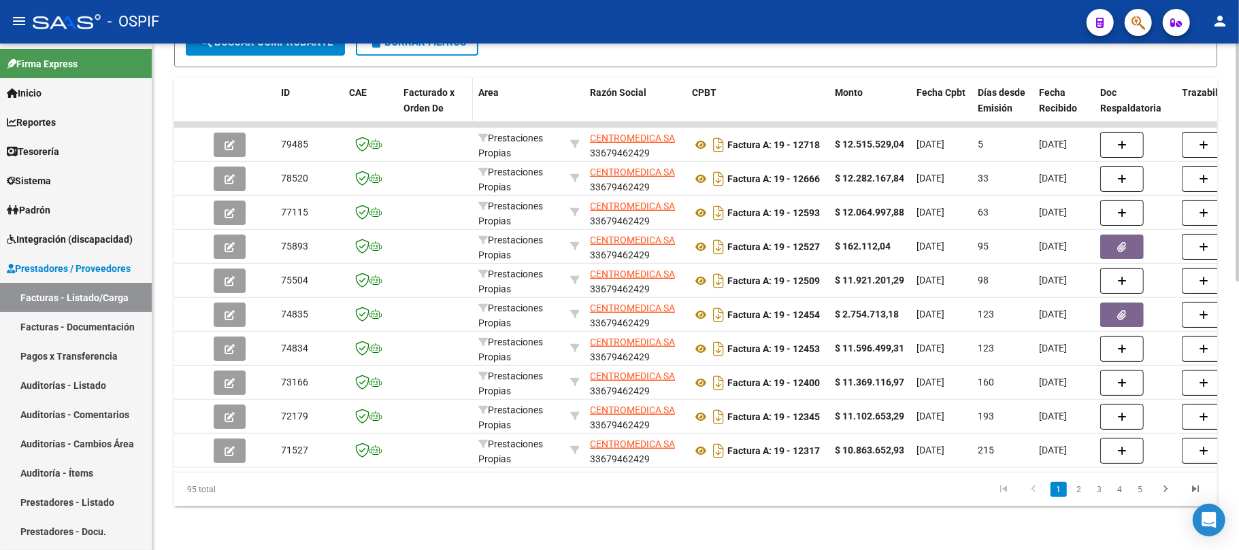
scroll to position [392, 0]
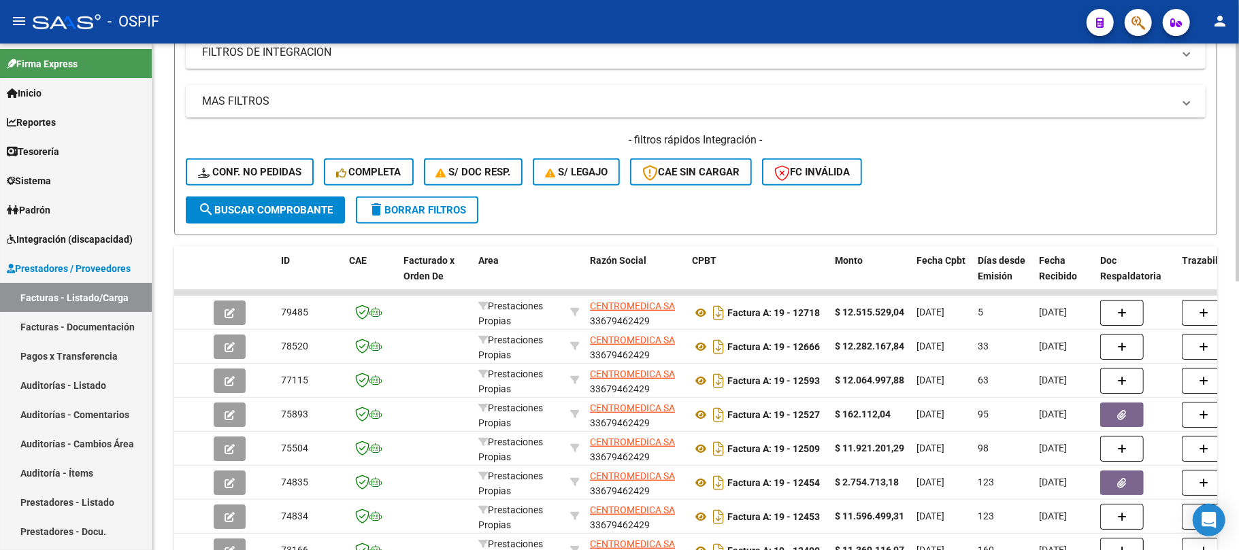
click at [442, 210] on span "delete Borrar Filtros" at bounding box center [417, 210] width 98 height 12
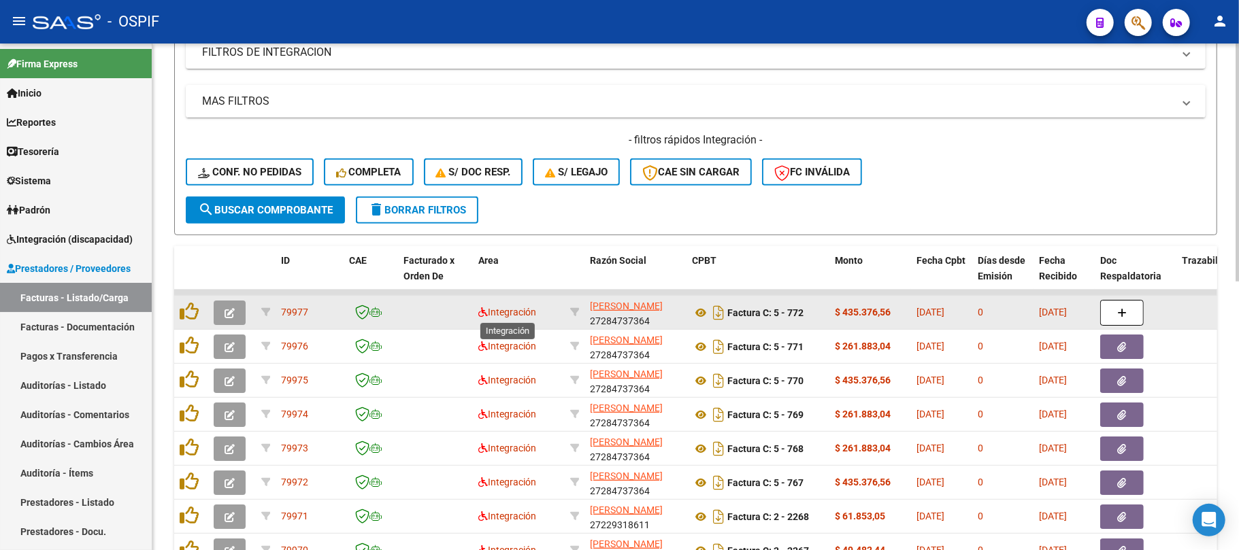
click at [477, 314] on datatable-body-cell "Integración" at bounding box center [519, 312] width 92 height 33
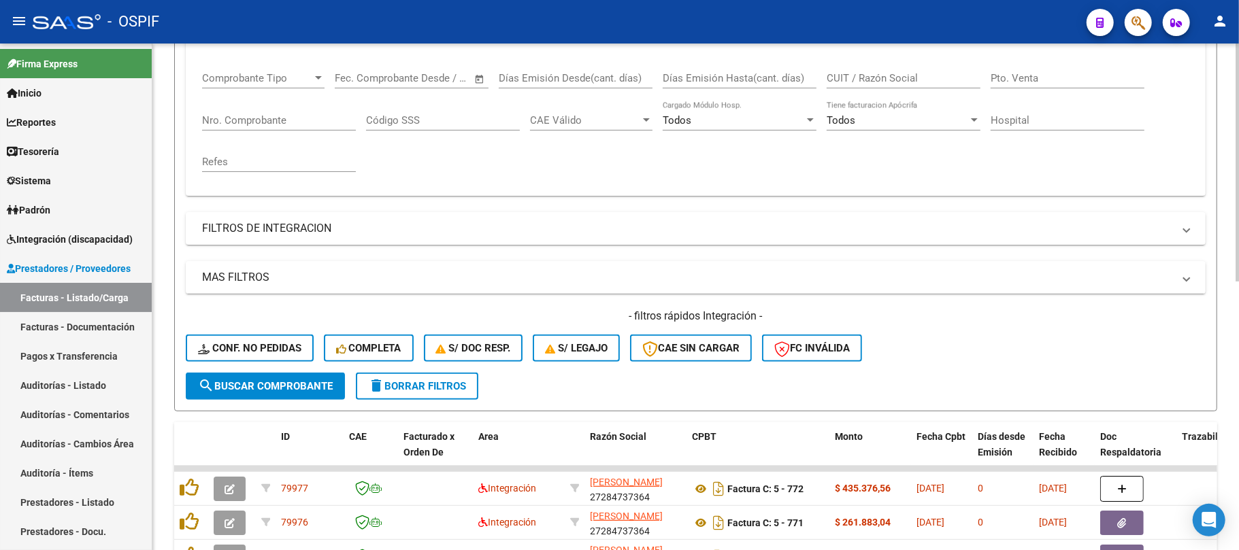
scroll to position [210, 0]
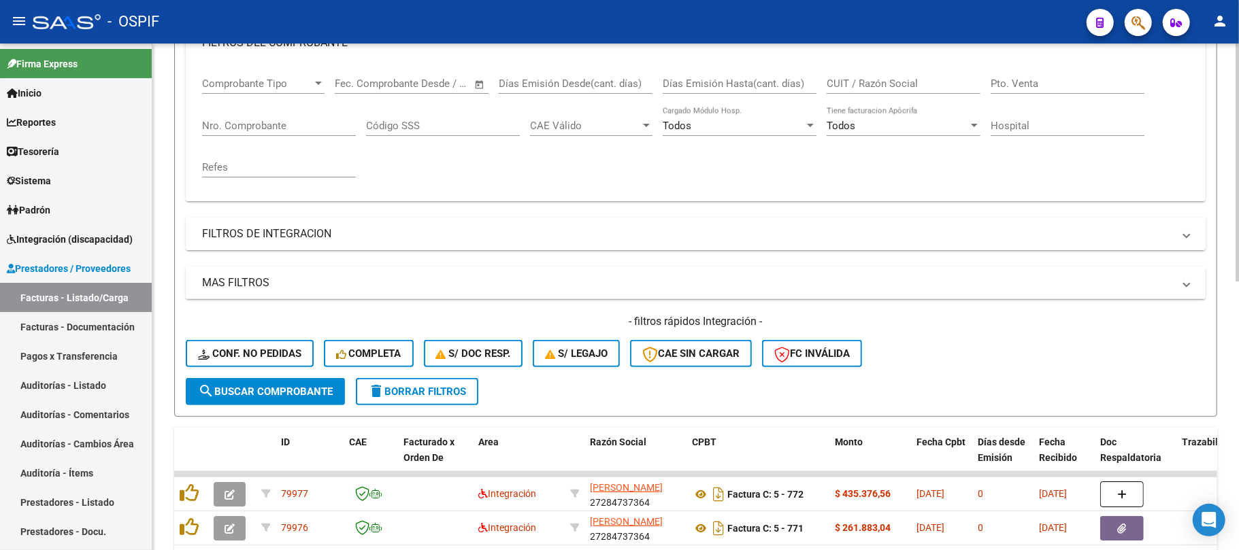
click at [349, 238] on mat-panel-title "FILTROS DE INTEGRACION" at bounding box center [687, 234] width 971 height 15
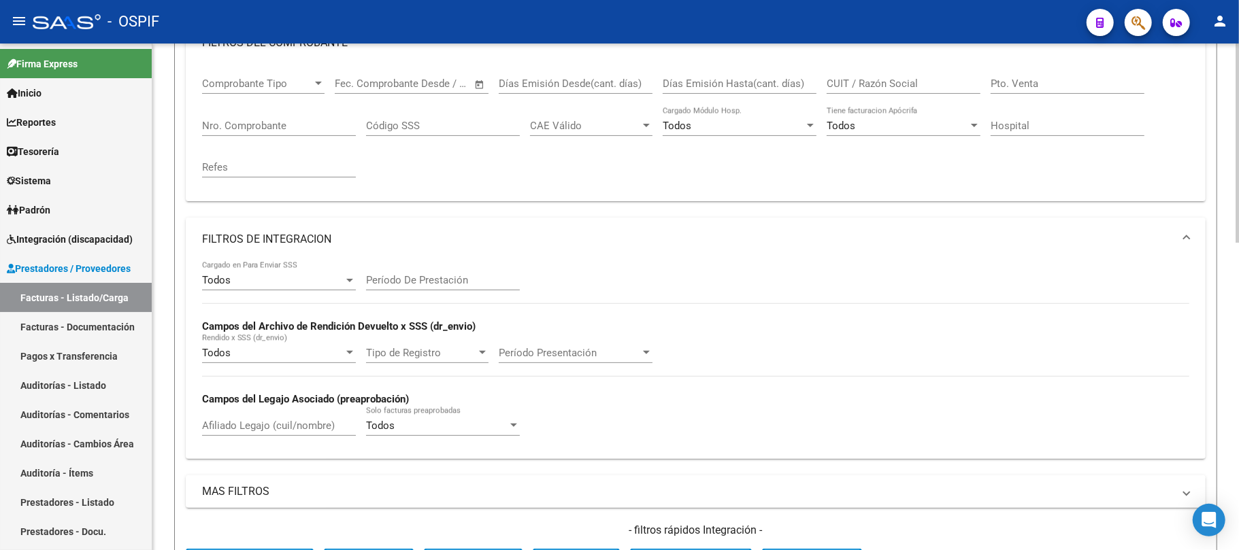
click at [464, 279] on input "Período De Prestación" at bounding box center [443, 280] width 154 height 12
type input "202508"
click at [456, 252] on mat-expansion-panel-header "FILTROS DE INTEGRACION" at bounding box center [696, 240] width 1020 height 44
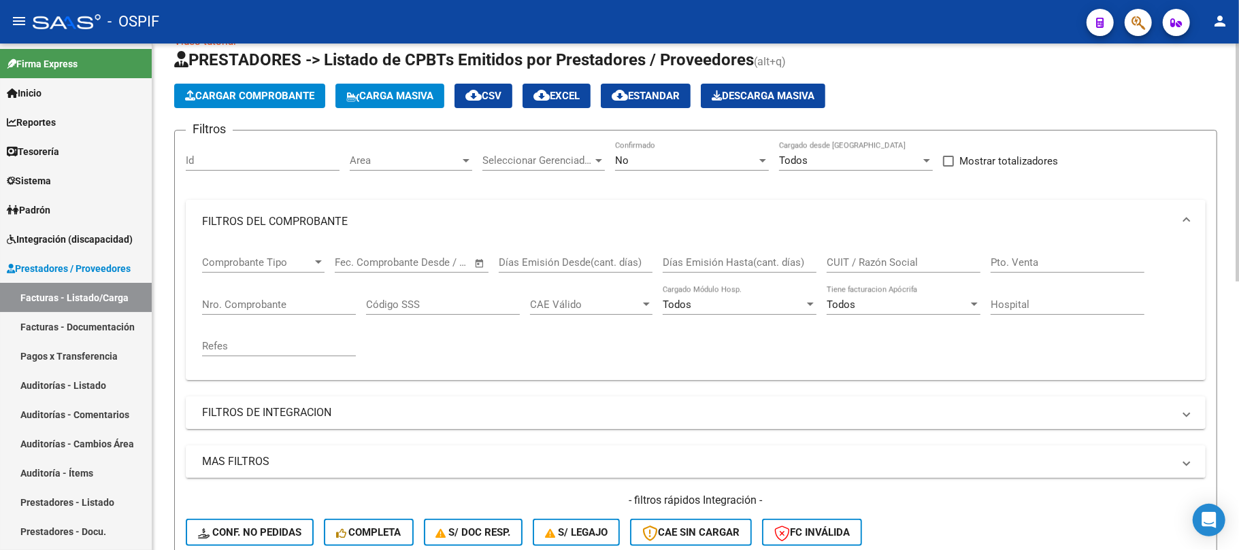
scroll to position [363, 0]
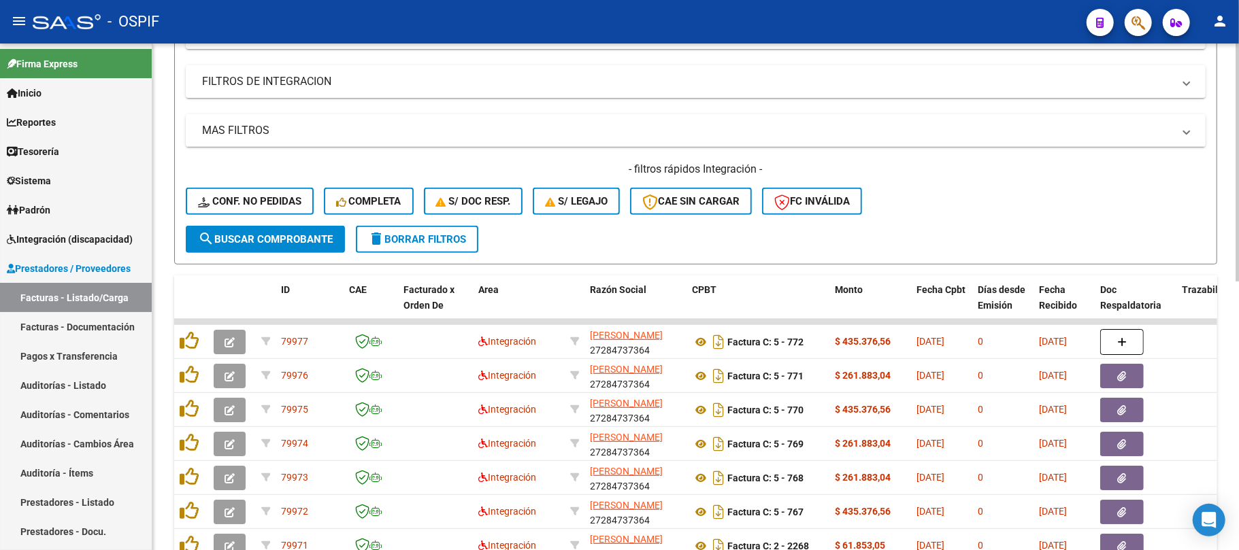
click at [306, 237] on span "search Buscar Comprobante" at bounding box center [265, 239] width 135 height 12
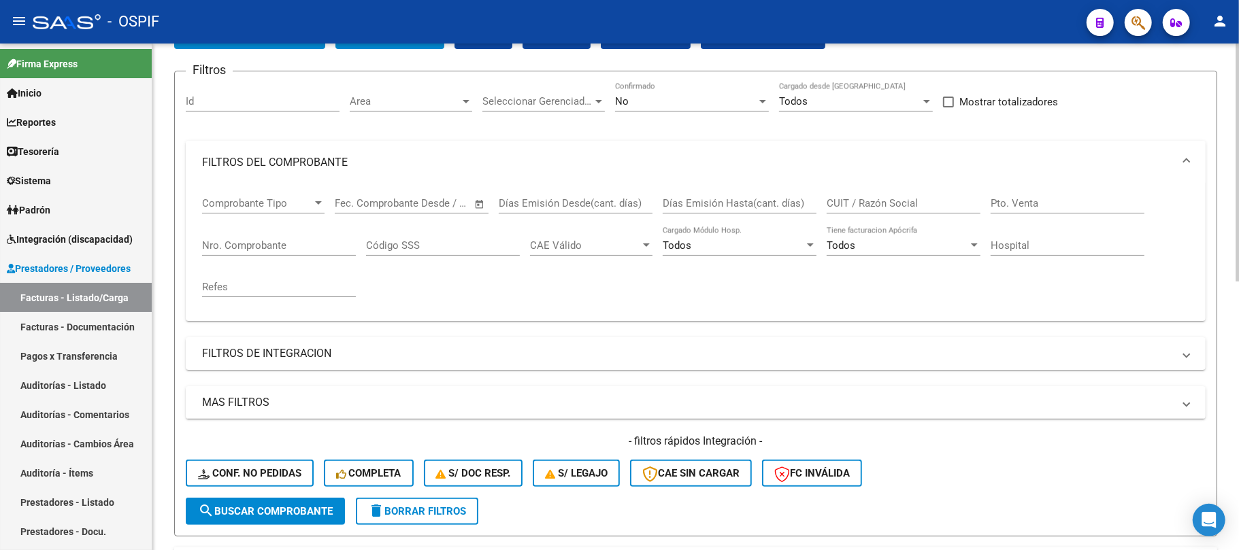
click at [329, 161] on mat-panel-title "FILTROS DEL COMPROBANTE" at bounding box center [687, 162] width 971 height 15
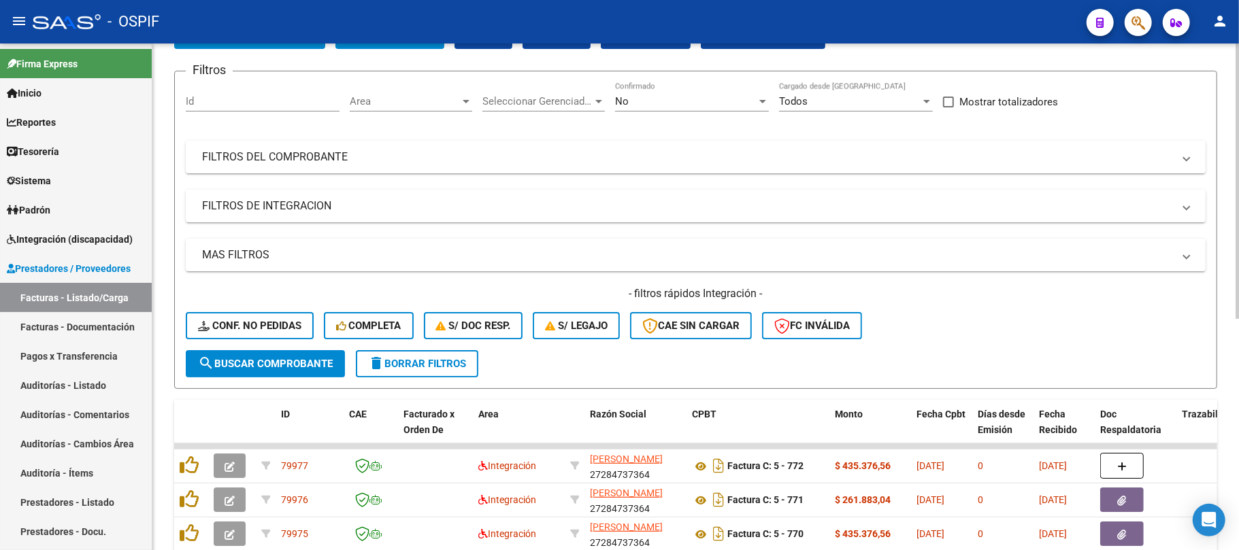
click at [287, 358] on span "search Buscar Comprobante" at bounding box center [265, 364] width 135 height 12
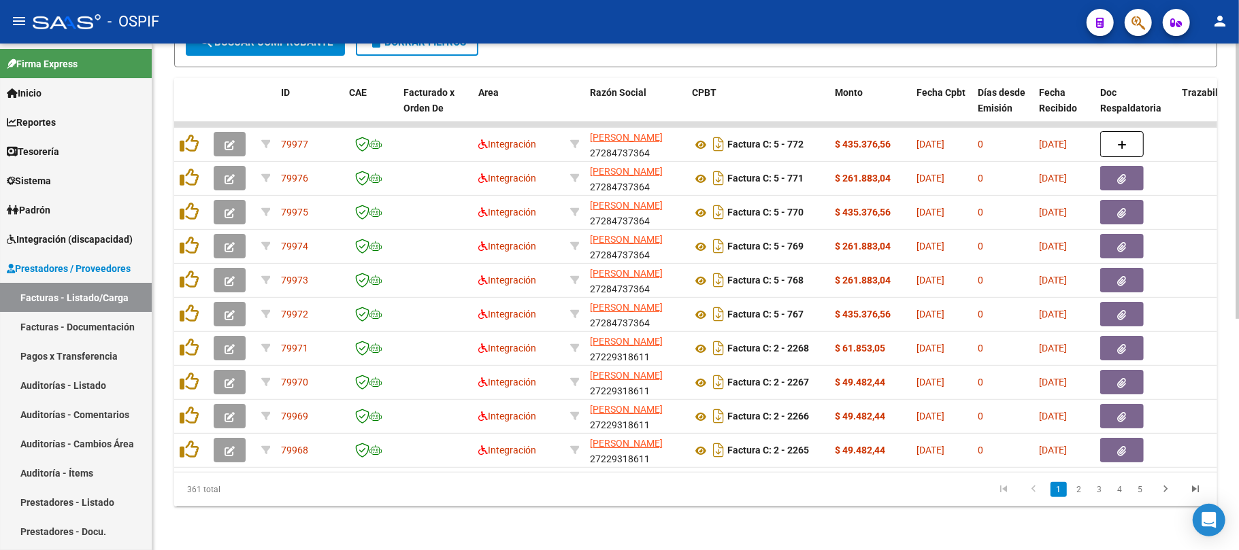
scroll to position [425, 0]
click at [1193, 491] on icon "go to last page" at bounding box center [1196, 491] width 18 height 16
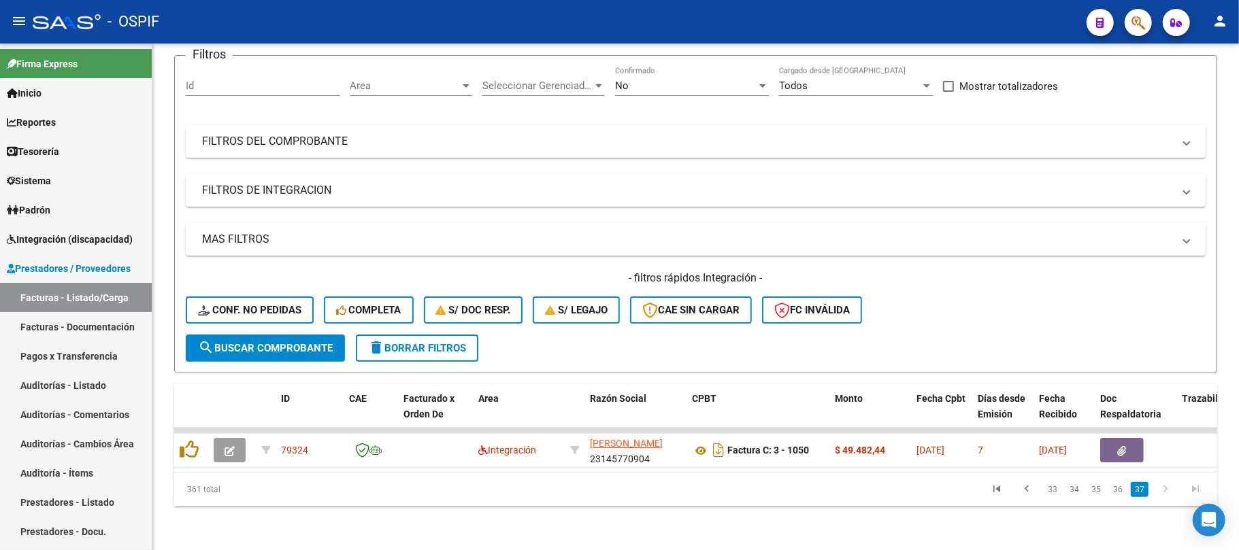
scroll to position [118, 0]
click at [1087, 496] on li "35" at bounding box center [1096, 489] width 22 height 23
click at [1093, 497] on link "35" at bounding box center [1096, 489] width 18 height 15
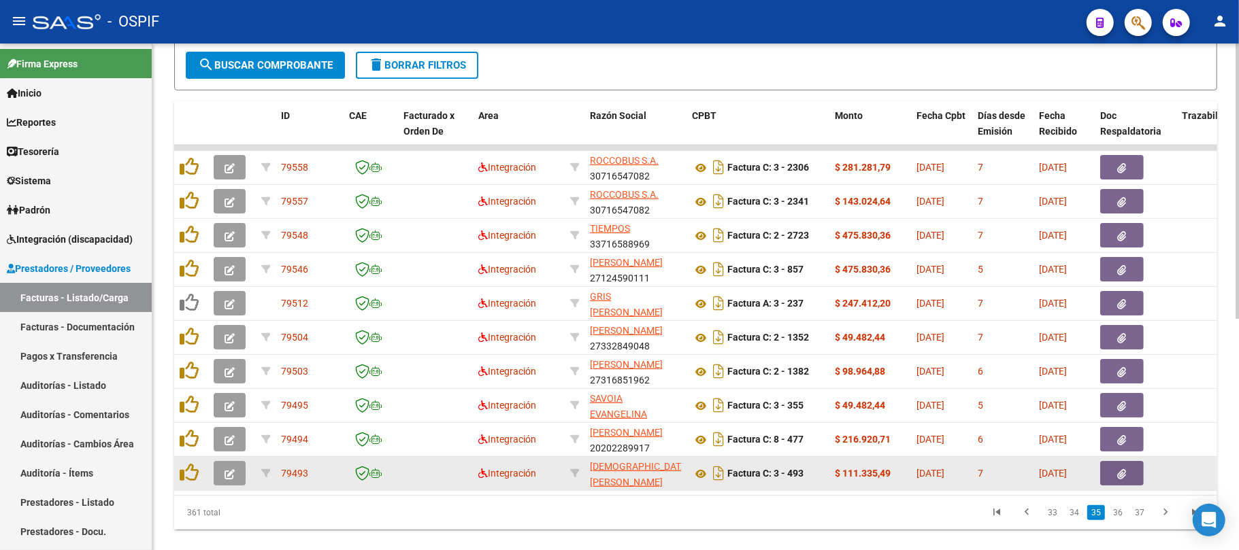
scroll to position [425, 0]
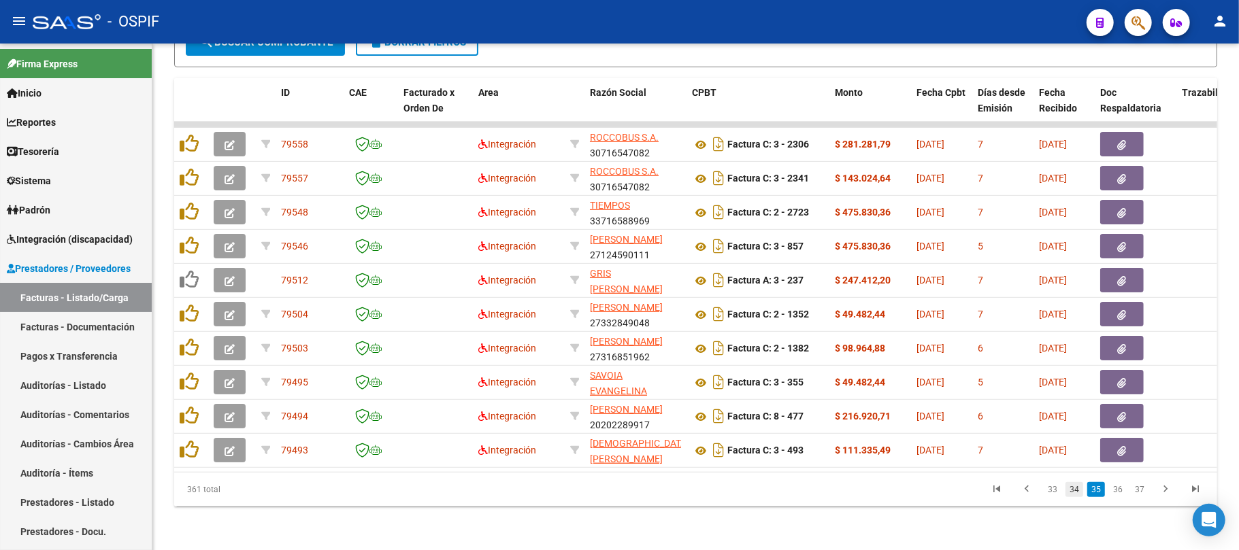
click at [1078, 493] on link "34" at bounding box center [1074, 489] width 18 height 15
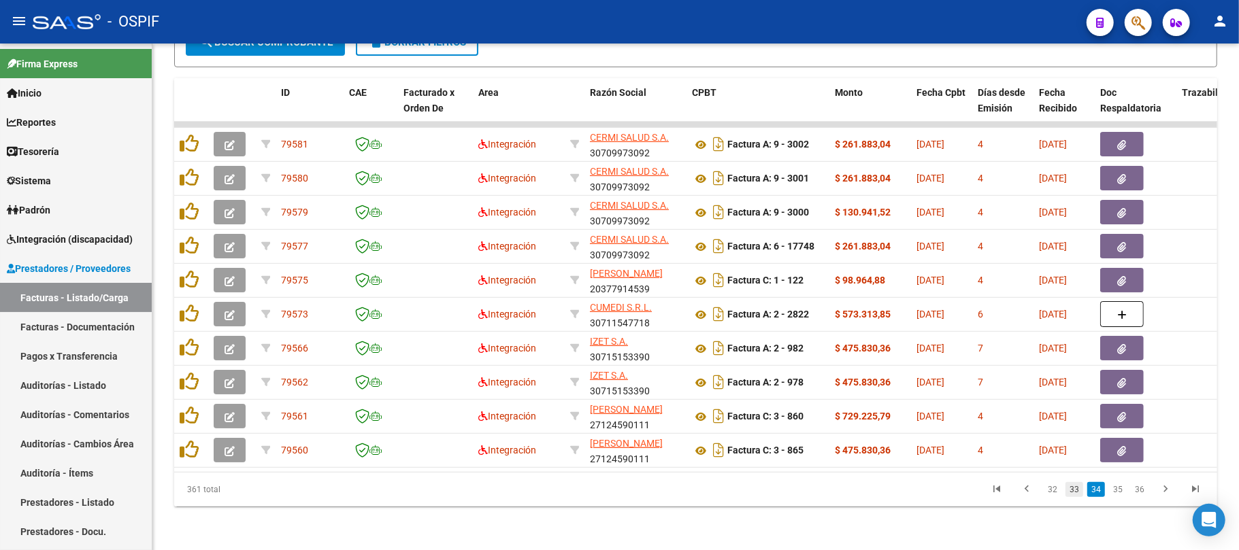
click at [1078, 493] on link "33" at bounding box center [1074, 489] width 18 height 15
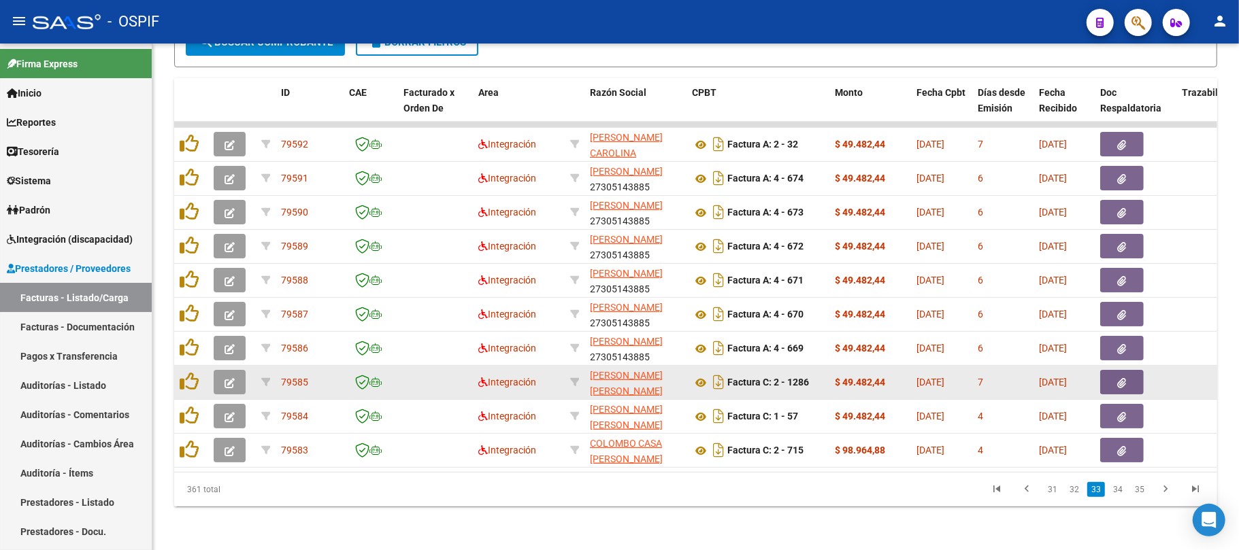
drag, startPoint x: 1116, startPoint y: 491, endPoint x: 619, endPoint y: 374, distance: 510.1
click at [1116, 491] on link "34" at bounding box center [1118, 489] width 18 height 15
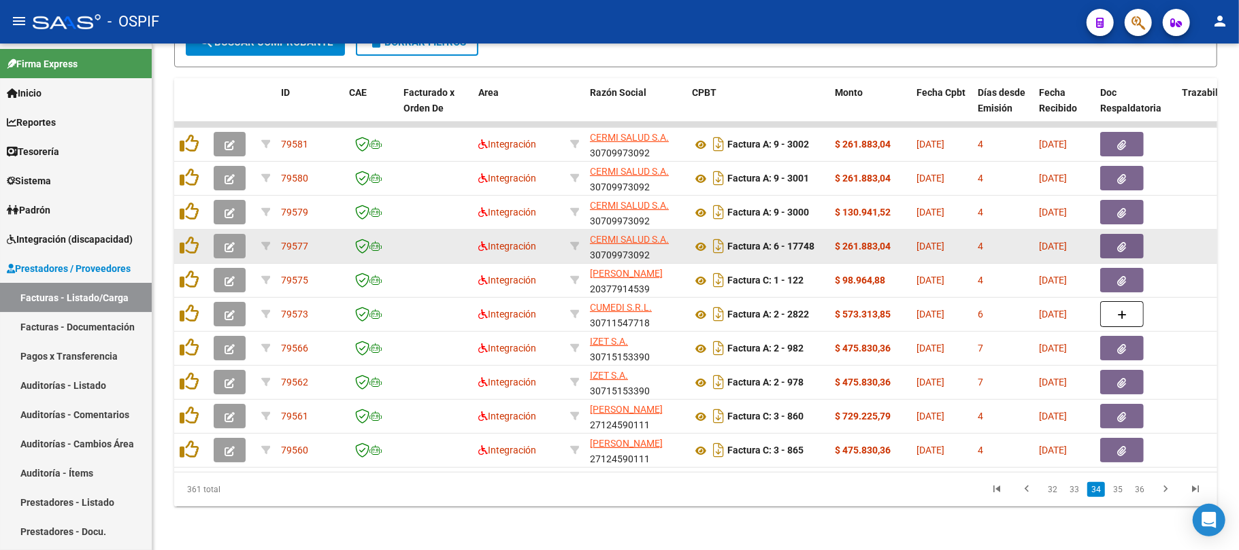
click at [618, 239] on div "CERMI SALUD S.A. 30709973092" at bounding box center [635, 246] width 91 height 29
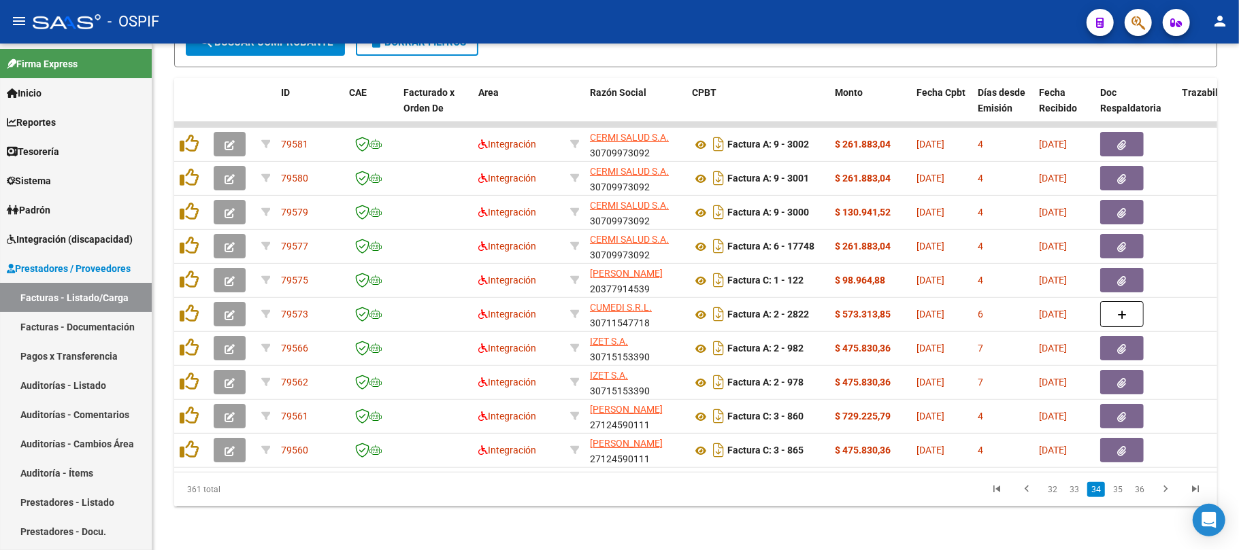
copy div "30709973092"
